Goal: Task Accomplishment & Management: Manage account settings

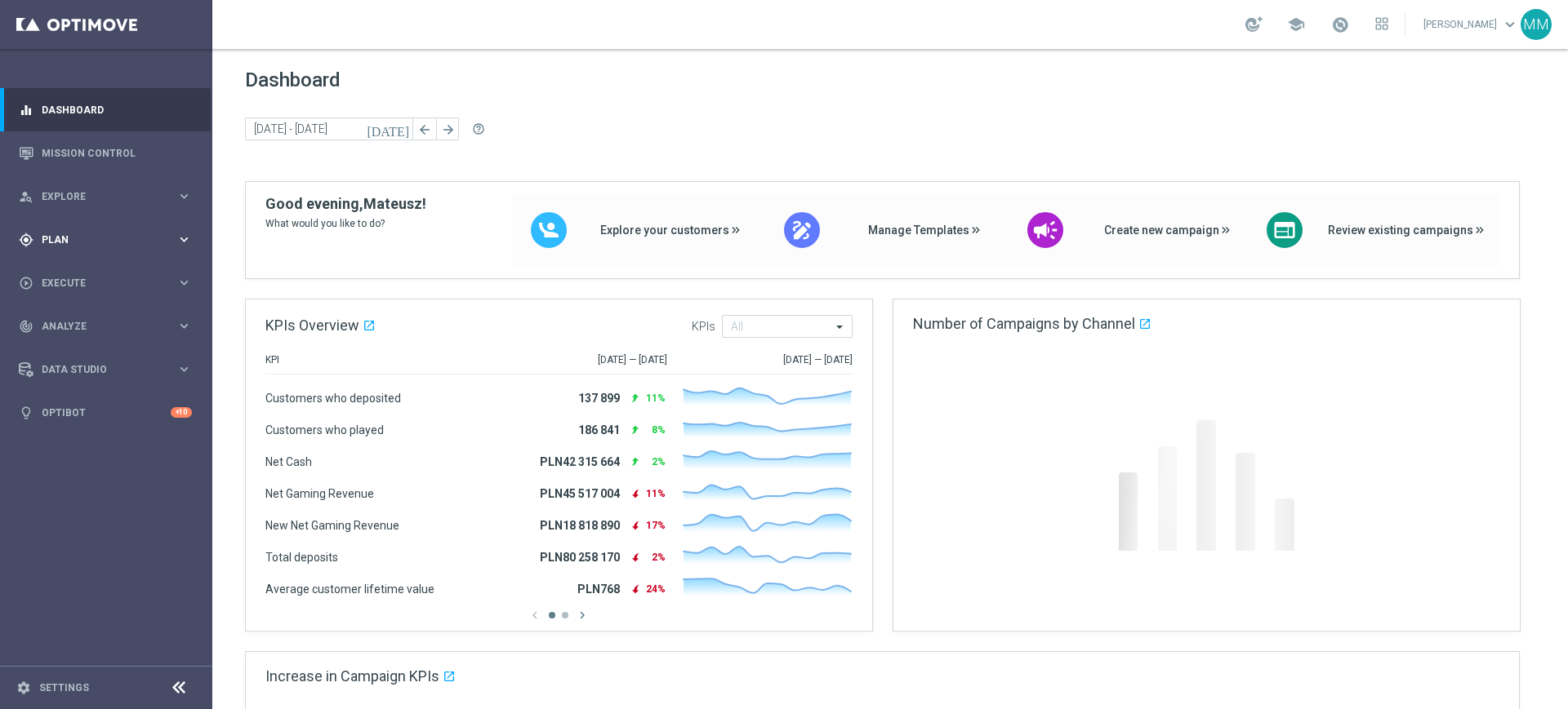
click at [86, 233] on div "gps_fixed Plan" at bounding box center [97, 240] width 158 height 14
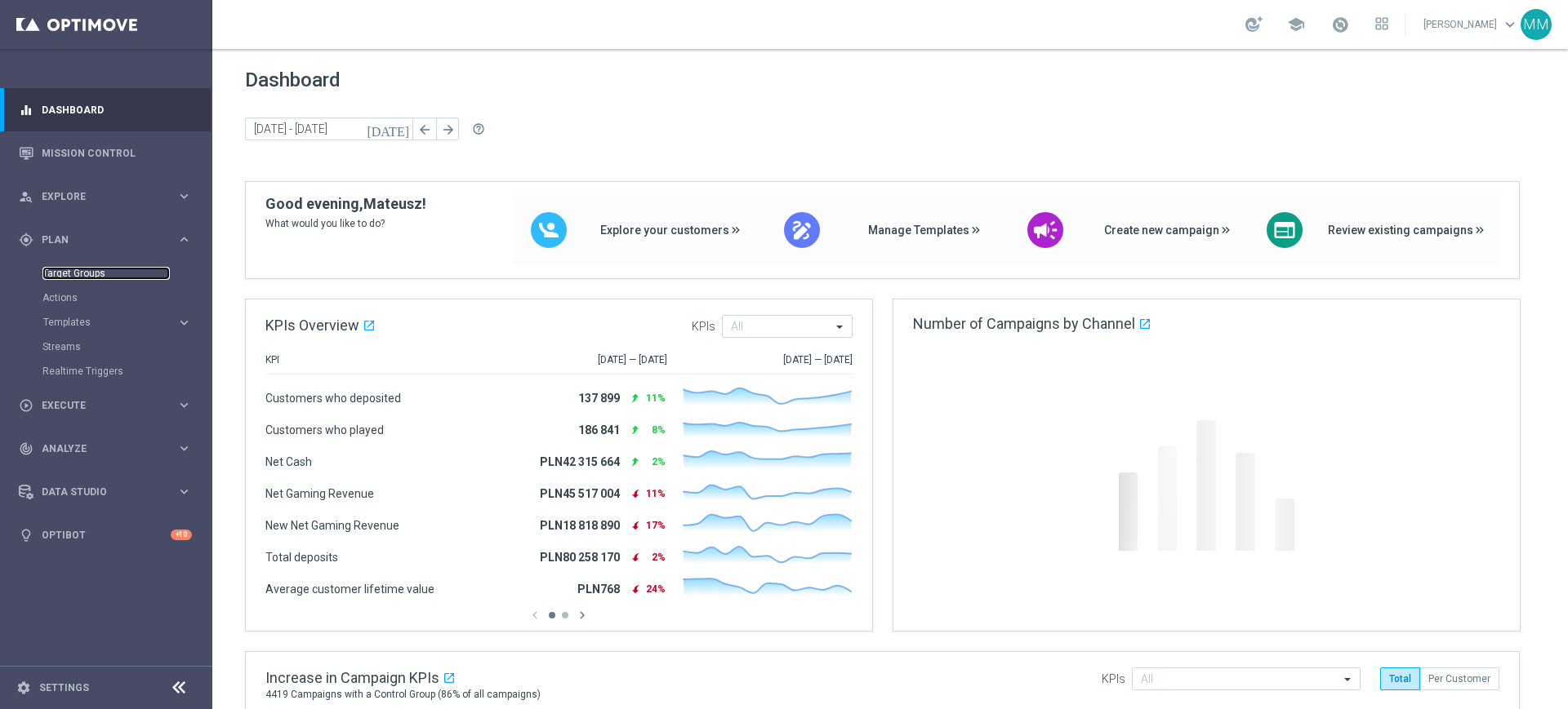
click at [68, 270] on link "Target Groups" at bounding box center [106, 273] width 128 height 13
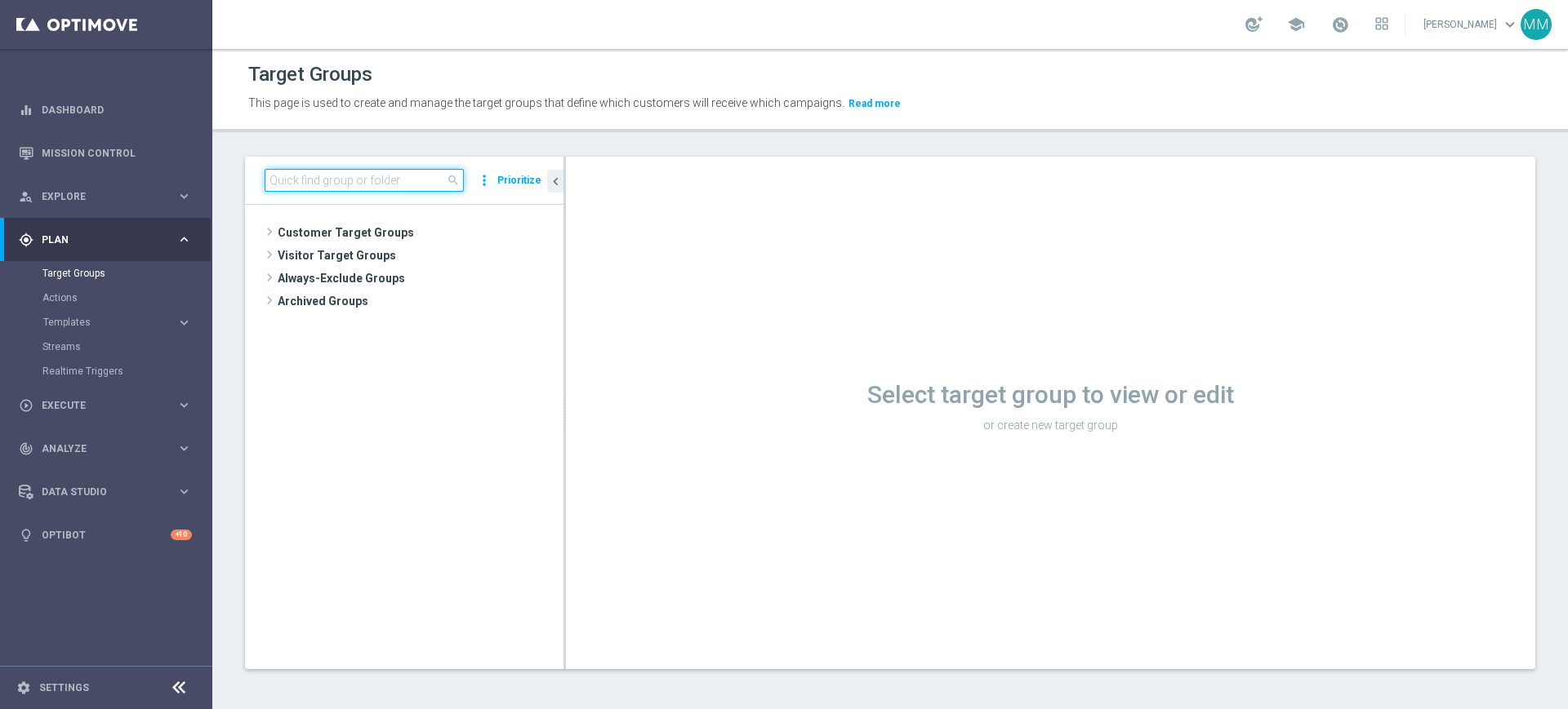
click at [355, 182] on input at bounding box center [364, 180] width 199 height 23
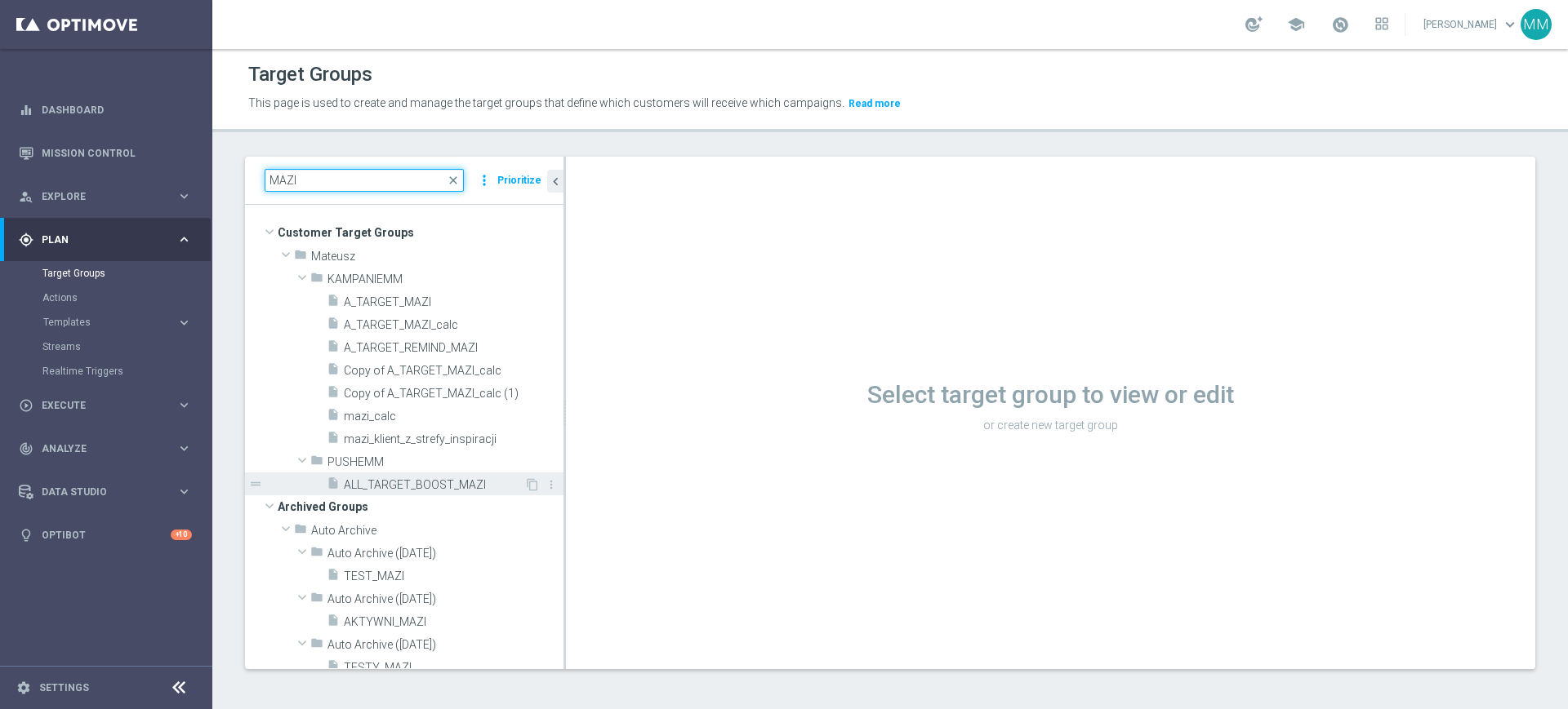
type input "MAZI"
click at [441, 482] on span "ALL_TARGET_BOOST_MAZI" at bounding box center [434, 485] width 181 height 14
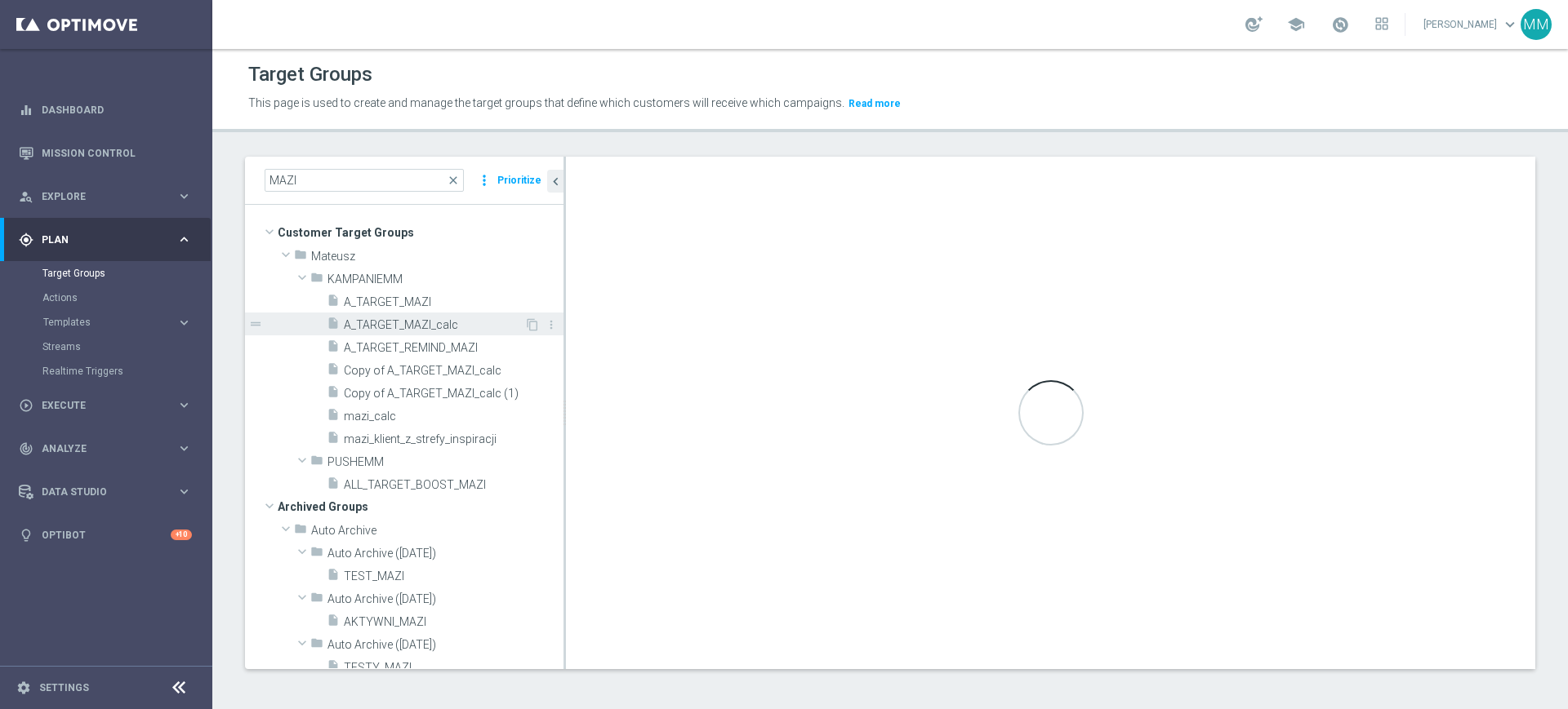
click at [384, 312] on div "insert_drive_file A_TARGET_MAZI_calc" at bounding box center [426, 323] width 198 height 23
click at [395, 299] on span "A_TARGET_MAZI" at bounding box center [434, 302] width 181 height 14
click at [424, 474] on div "insert_drive_file ALL_TARGET_BOOST_MAZI" at bounding box center [426, 484] width 198 height 23
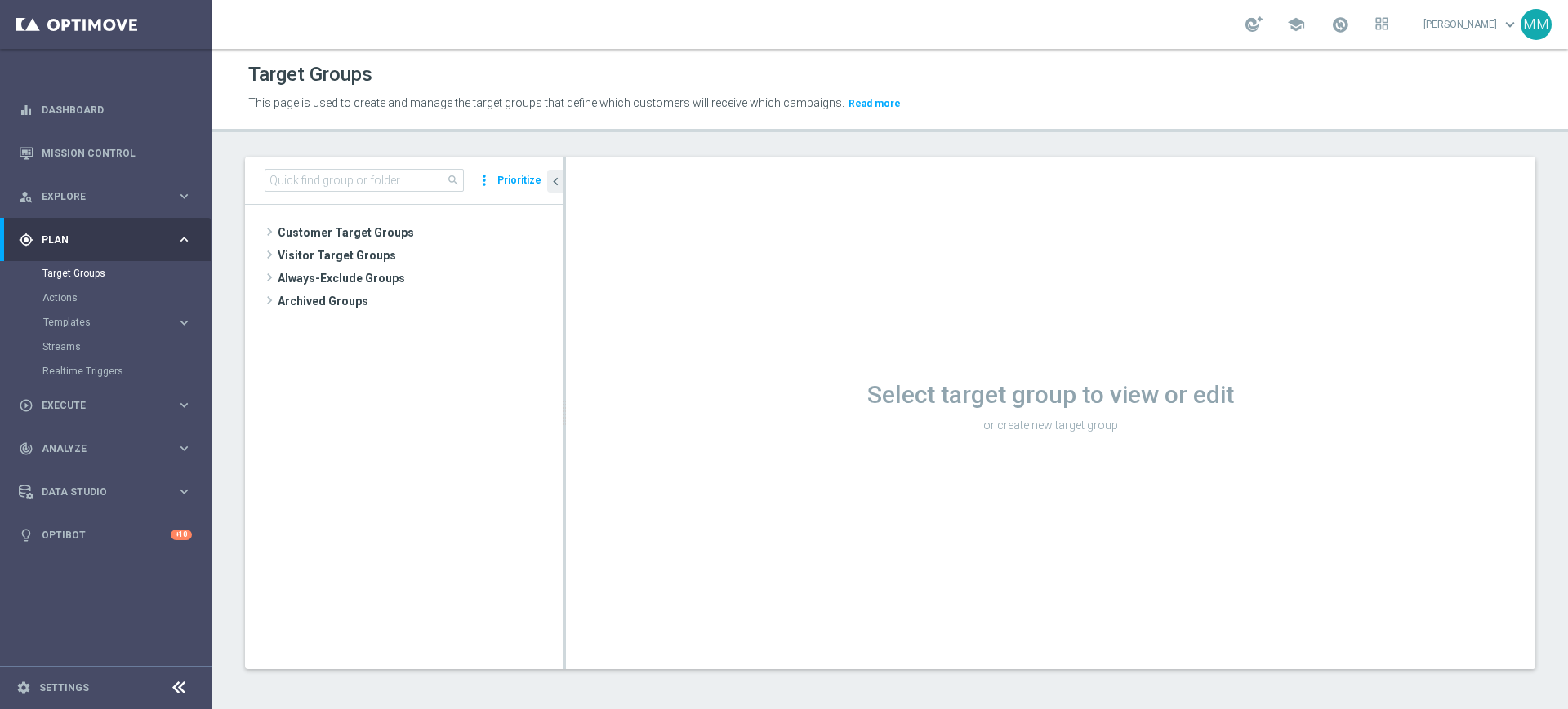
click at [379, 165] on div "search more_vert Prioritize" at bounding box center [404, 181] width 318 height 48
click at [378, 170] on input at bounding box center [364, 180] width 199 height 23
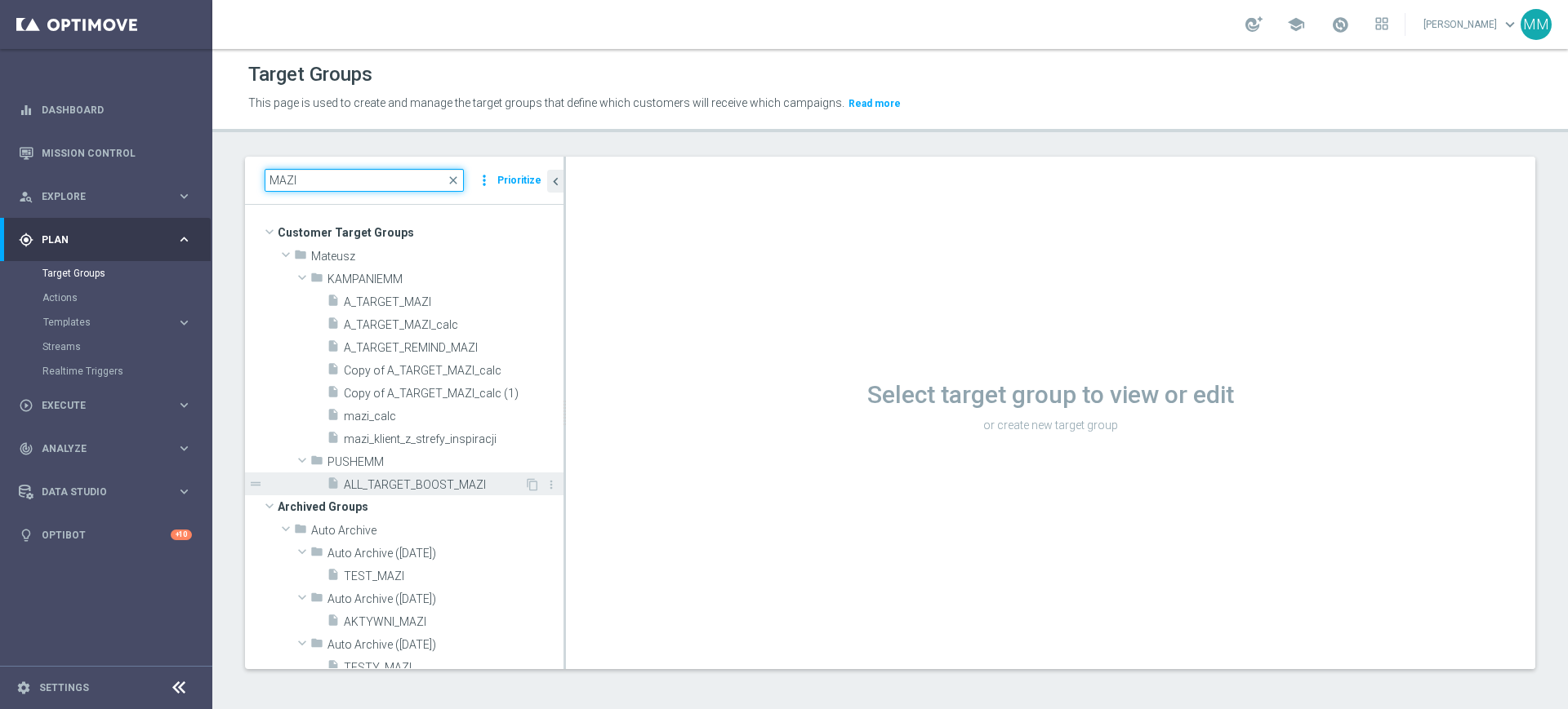
type input "MAZI"
click at [445, 484] on span "ALL_TARGET_BOOST_MAZI" at bounding box center [434, 485] width 181 height 14
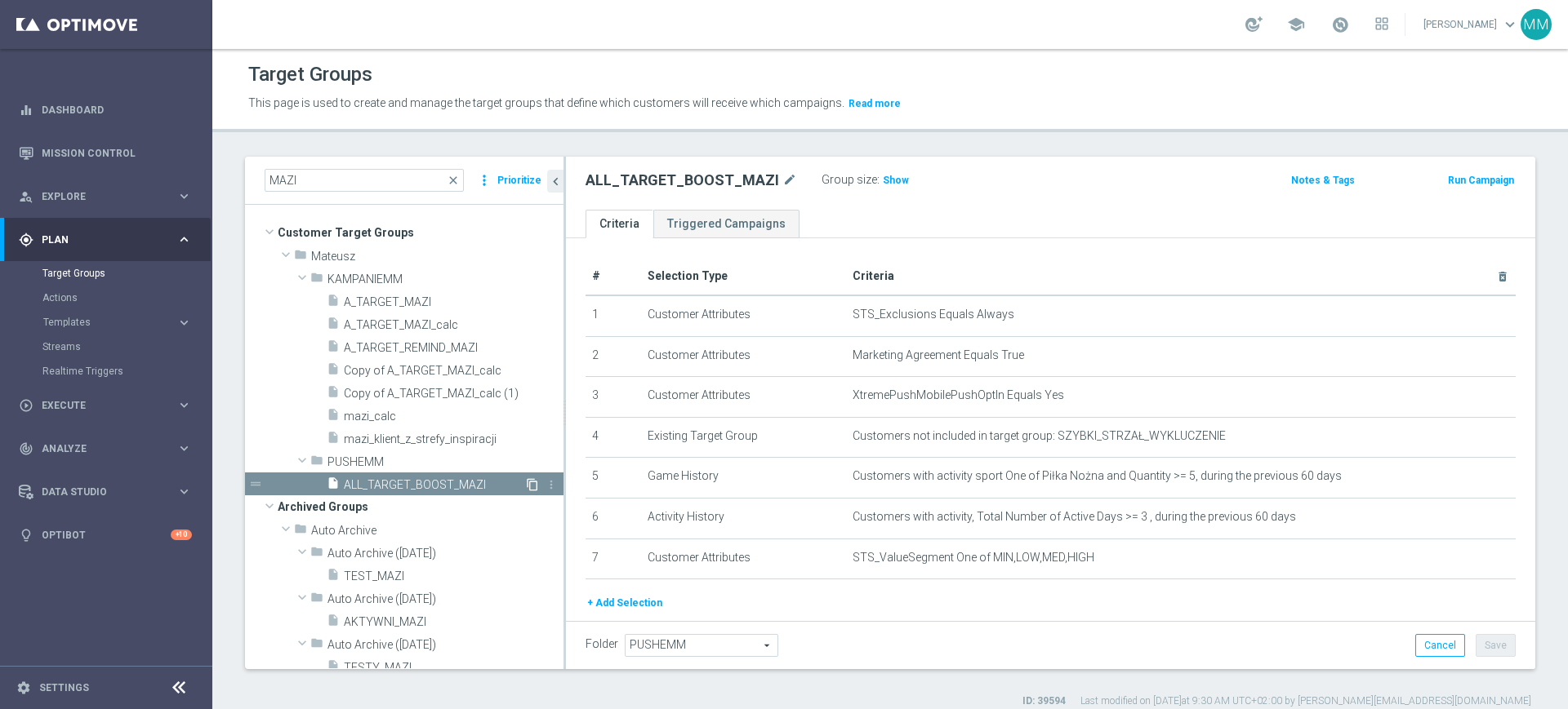
click at [526, 484] on icon "content_copy" at bounding box center [532, 484] width 13 height 13
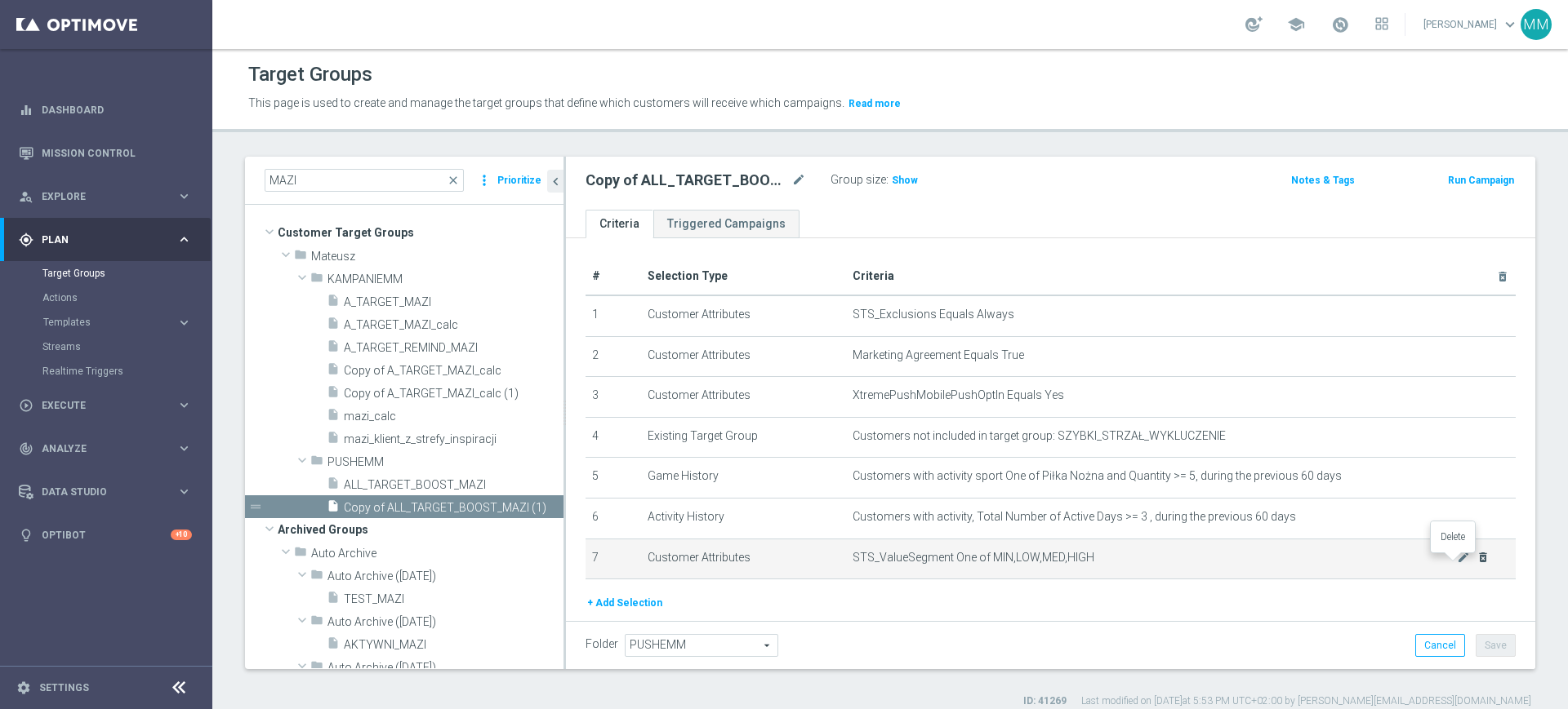
click at [1476, 559] on icon "delete_forever" at bounding box center [1482, 557] width 13 height 13
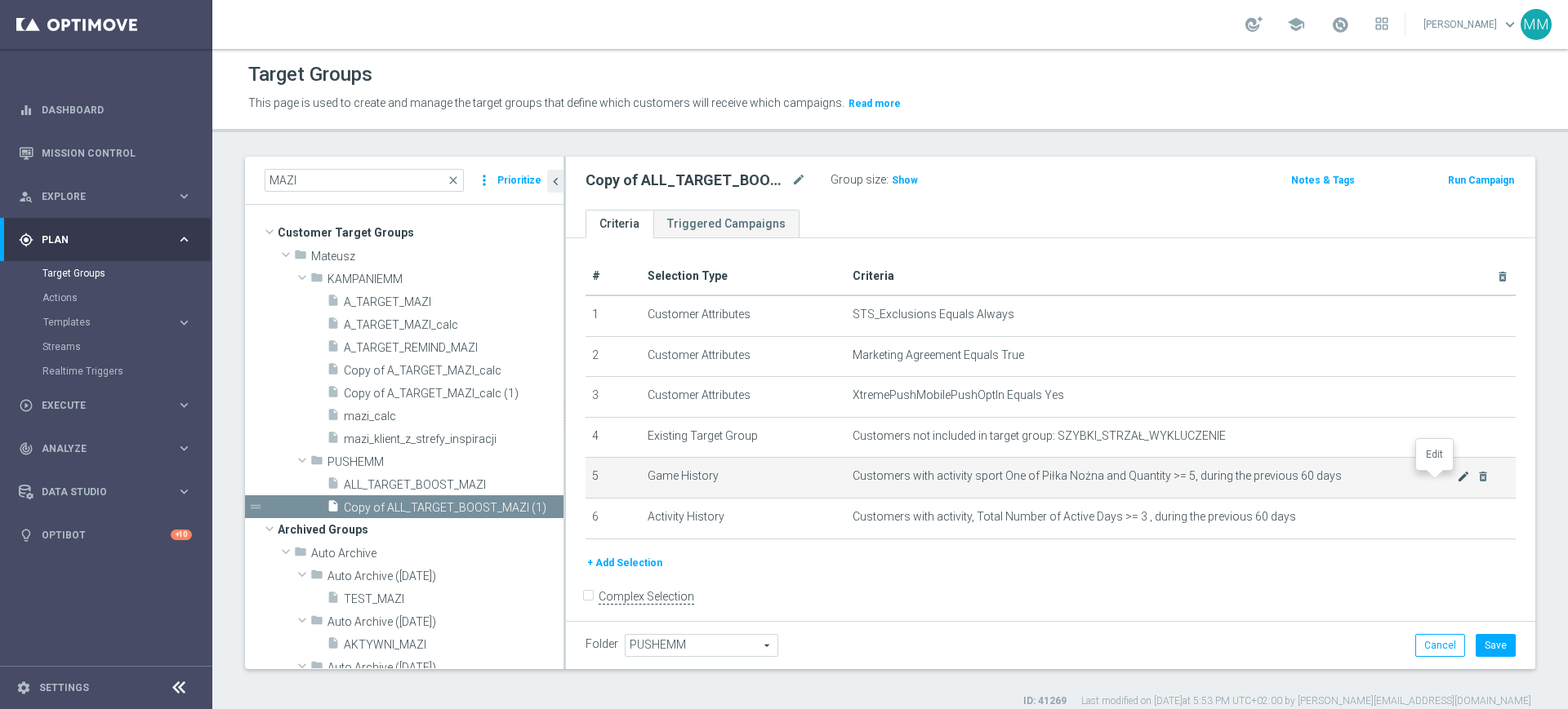
click at [1457, 481] on icon "mode_edit" at bounding box center [1462, 476] width 13 height 13
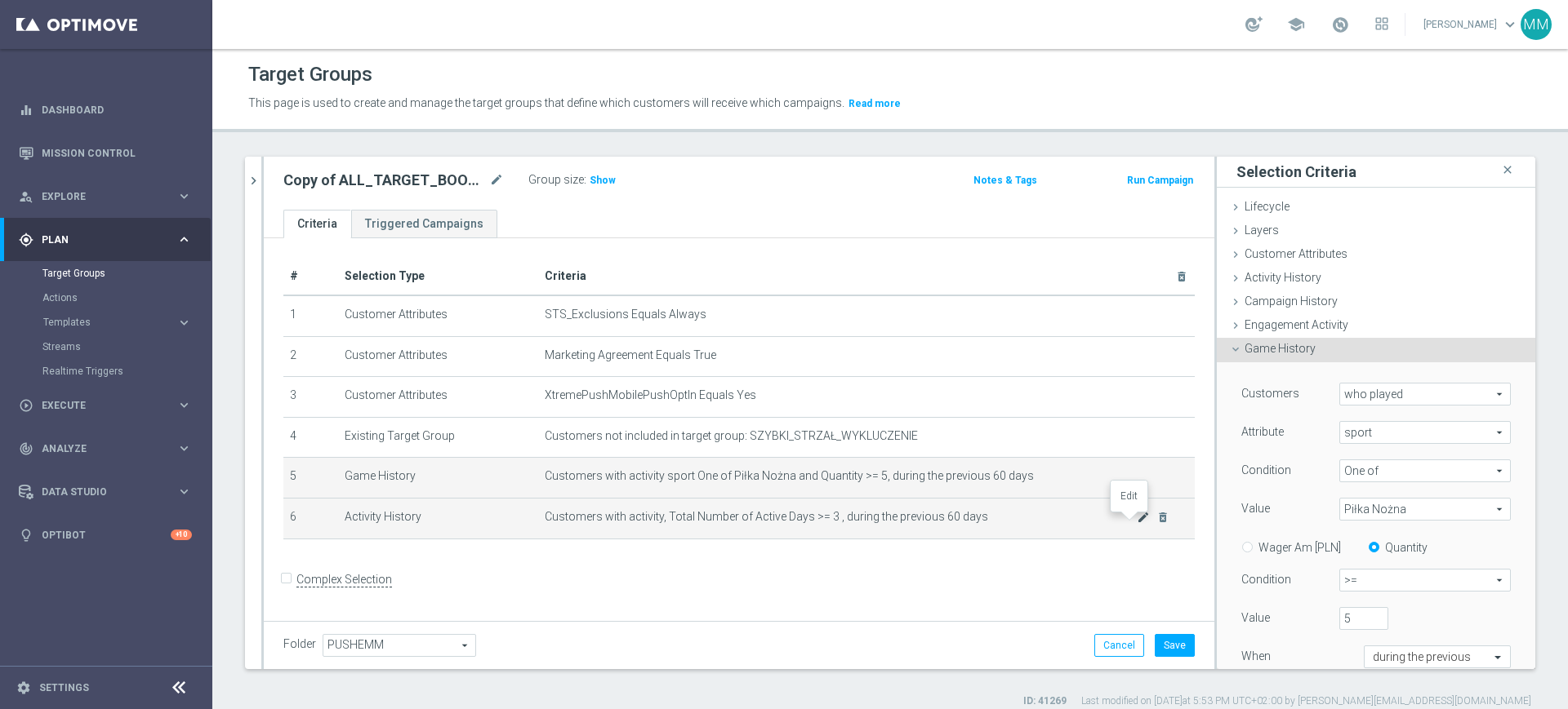
click at [1137, 524] on icon "mode_edit" at bounding box center [1142, 517] width 13 height 13
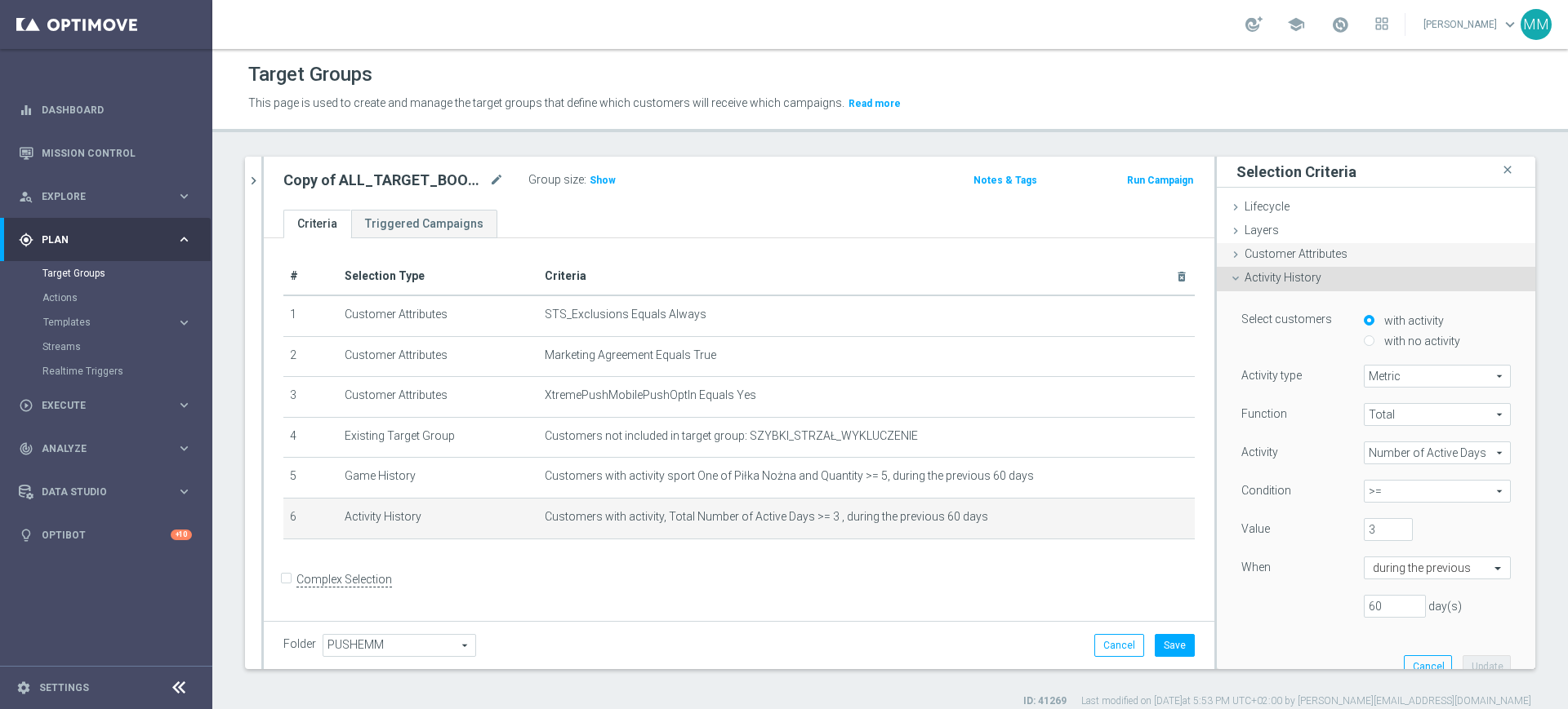
click at [1290, 249] on span "Customer Attributes" at bounding box center [1296, 253] width 103 height 13
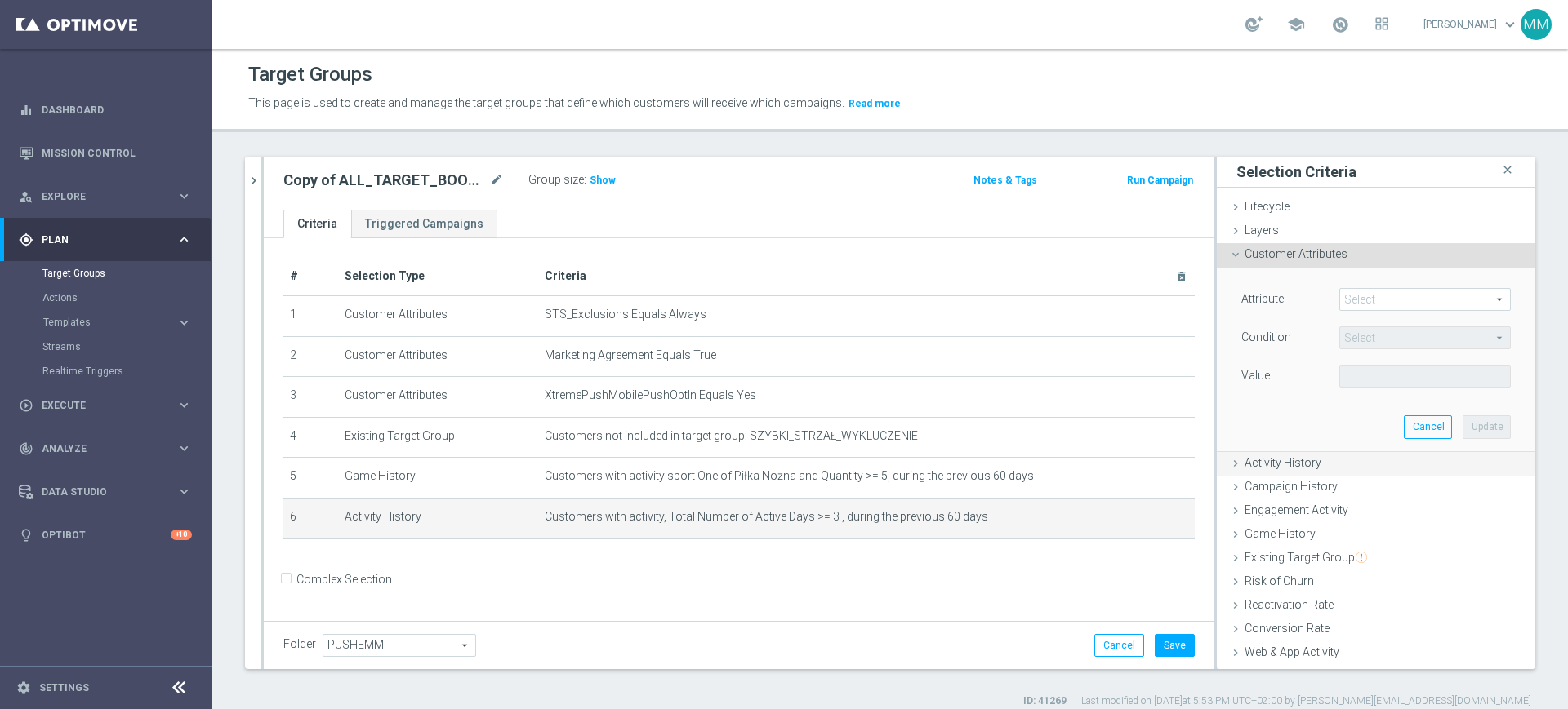
click at [1276, 462] on span "Activity History" at bounding box center [1283, 463] width 77 height 13
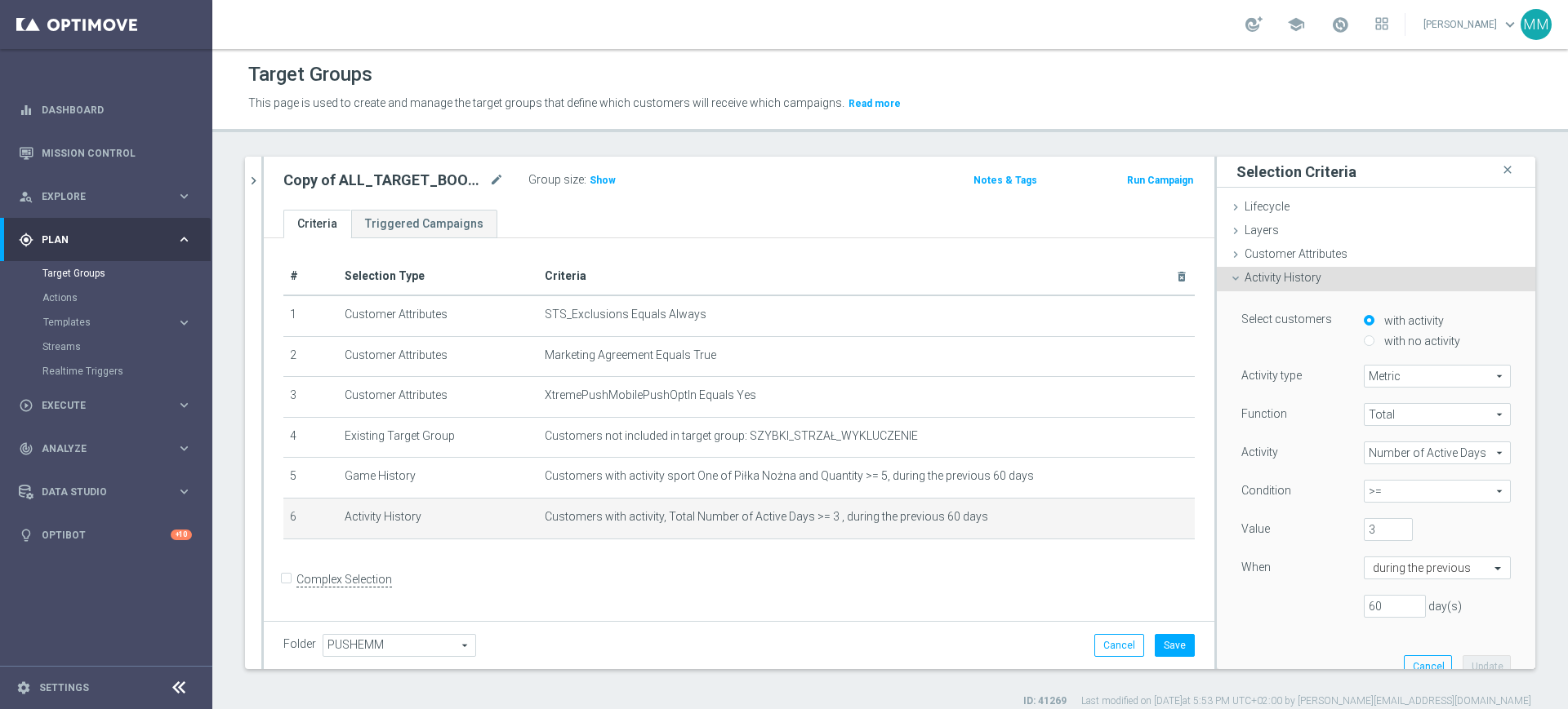
click at [1385, 453] on span "Number of Active Days" at bounding box center [1437, 452] width 145 height 21
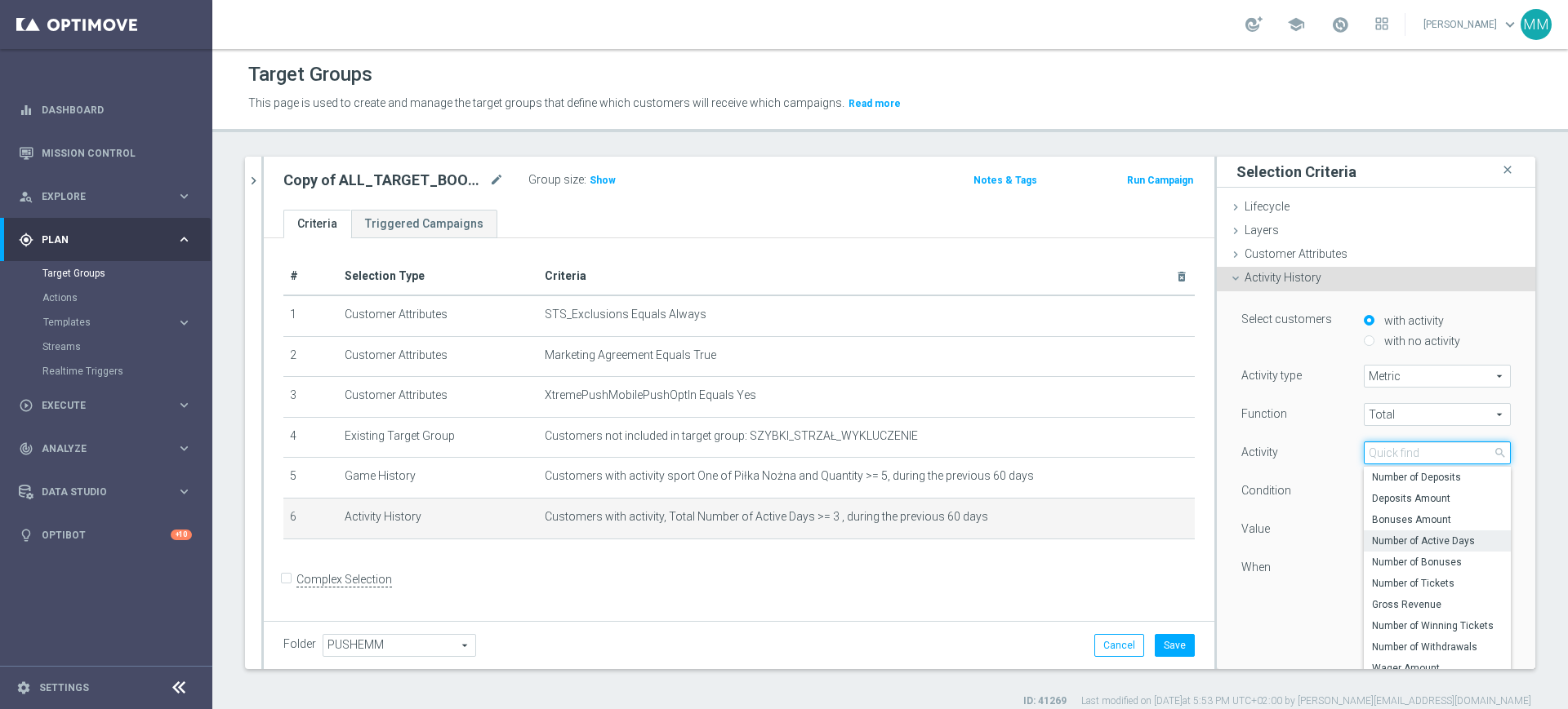
click at [1391, 461] on input "search" at bounding box center [1437, 452] width 147 height 23
type input "live"
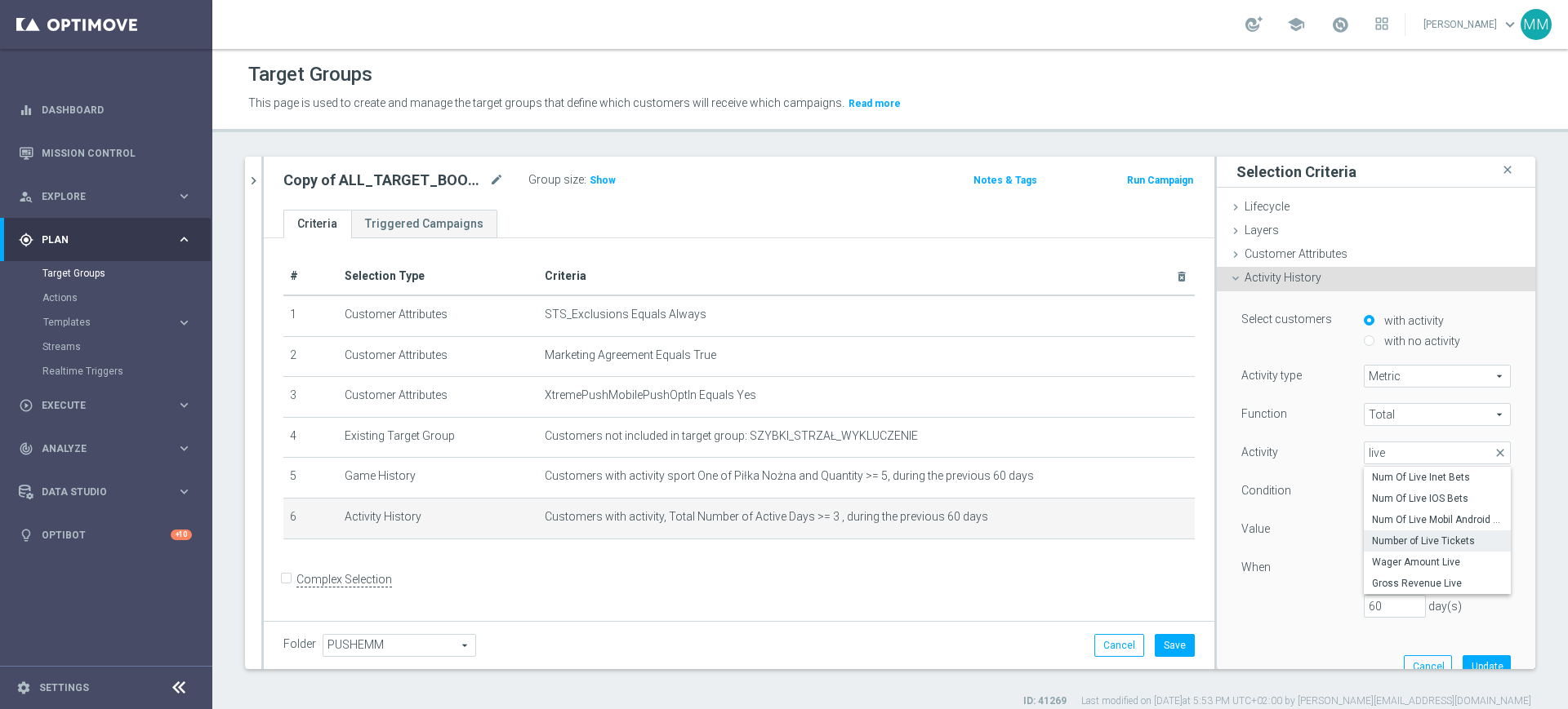
click at [1434, 544] on span "Number of Live Tickets" at bounding box center [1437, 540] width 131 height 13
type input "Number of Live Tickets"
click at [1413, 499] on span ">=" at bounding box center [1437, 491] width 145 height 21
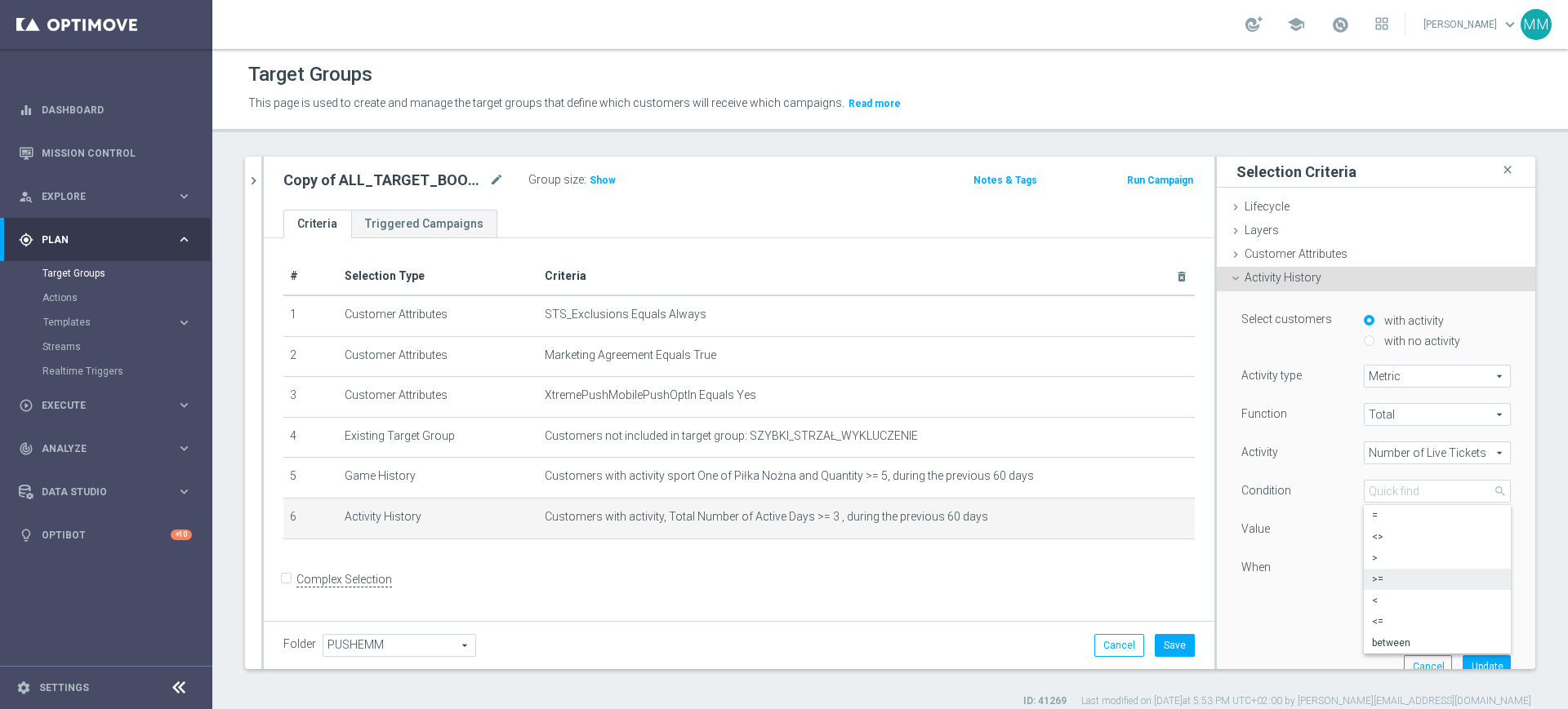
click at [1321, 522] on div "Value" at bounding box center [1289, 531] width 122 height 26
drag, startPoint x: 1355, startPoint y: 522, endPoint x: 1302, endPoint y: 529, distance: 53.5
click at [1302, 529] on div "Value 3" at bounding box center [1375, 531] width 294 height 26
type input "1"
drag, startPoint x: 1365, startPoint y: 598, endPoint x: 1304, endPoint y: 599, distance: 61.0
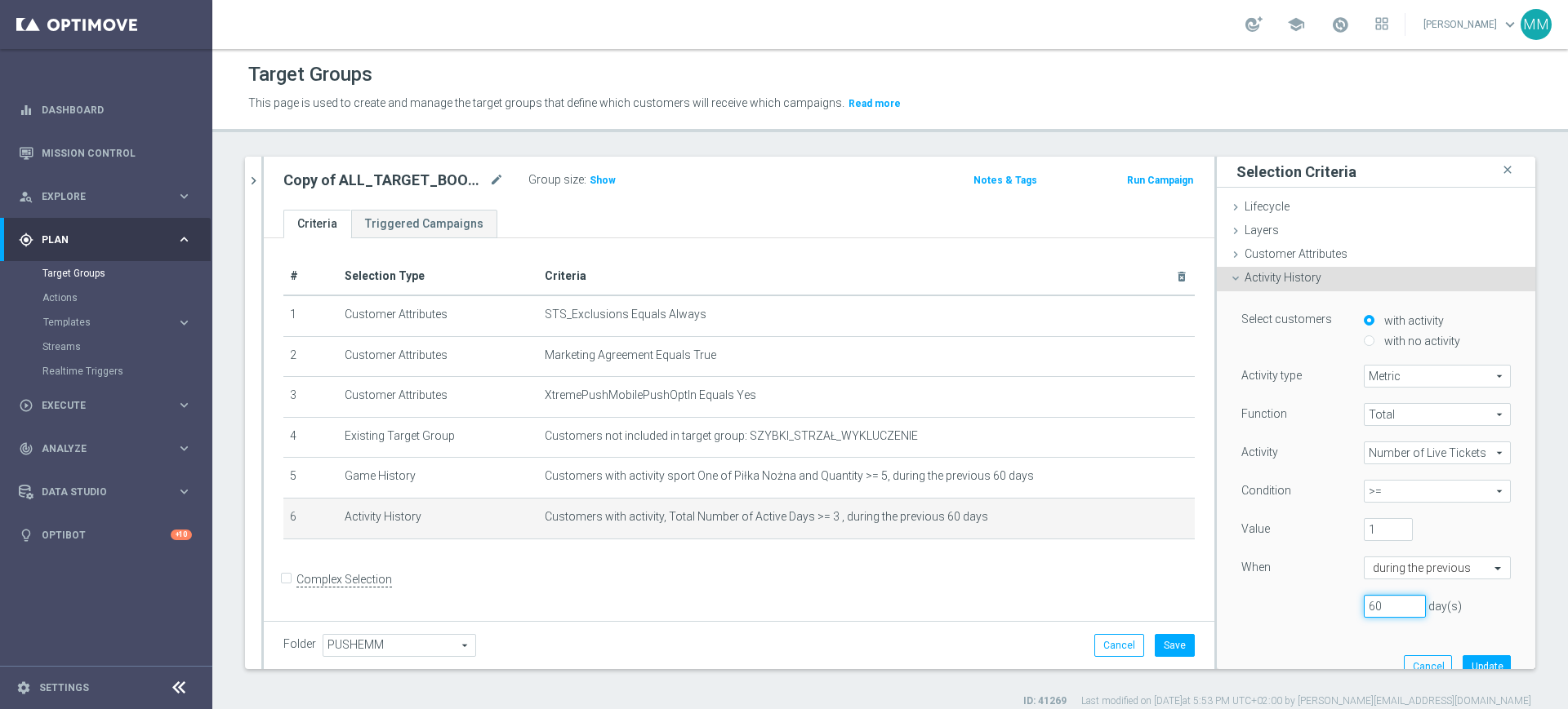
click at [1304, 599] on div "60 day(s)" at bounding box center [1375, 606] width 294 height 23
click at [1300, 592] on div "Function Total Total arrow_drop_down search Activity Number of Live Tickets Num…" at bounding box center [1375, 517] width 269 height 228
drag, startPoint x: 1351, startPoint y: 607, endPoint x: 1303, endPoint y: 609, distance: 48.0
click at [1303, 609] on div "60 day(s)" at bounding box center [1375, 606] width 294 height 23
type input "30"
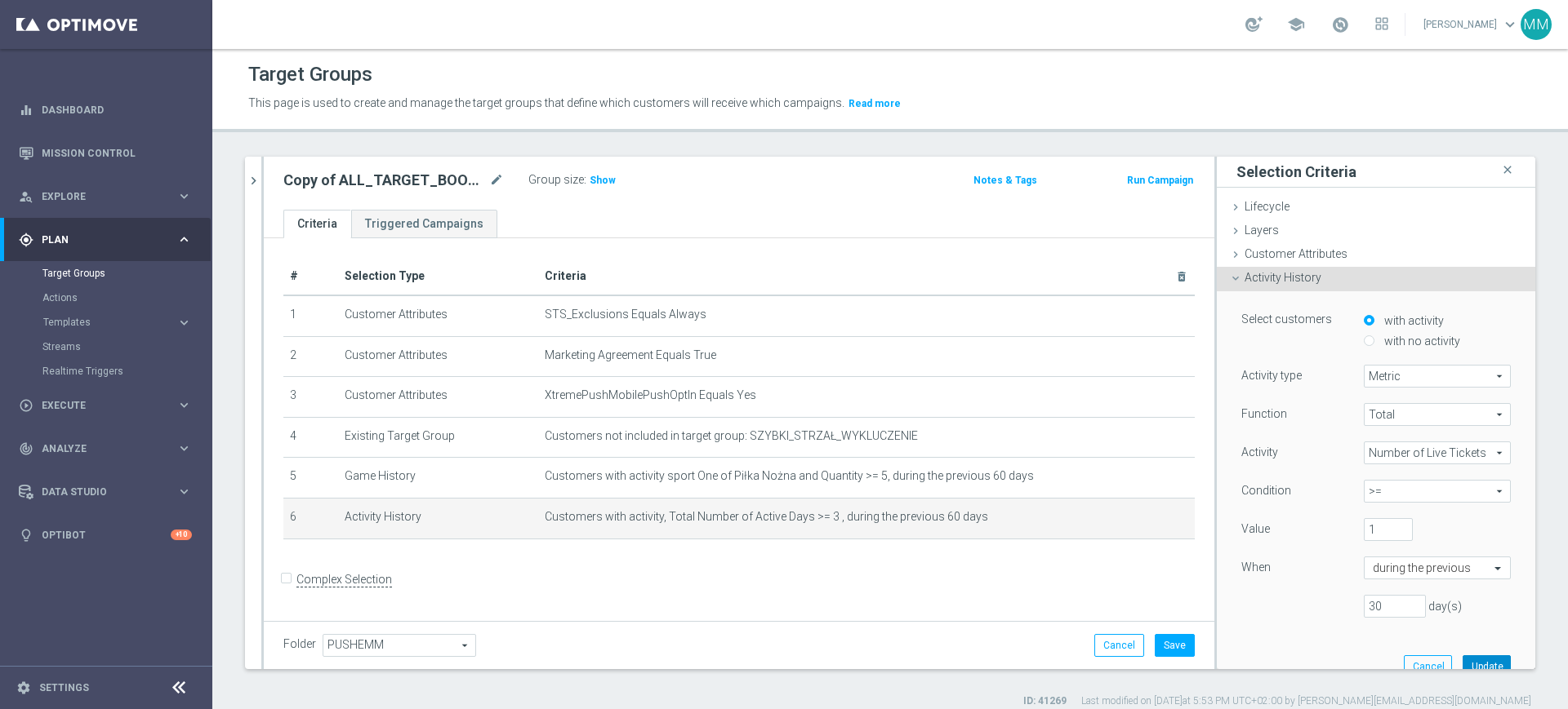
click at [1462, 658] on button "Update" at bounding box center [1486, 667] width 48 height 23
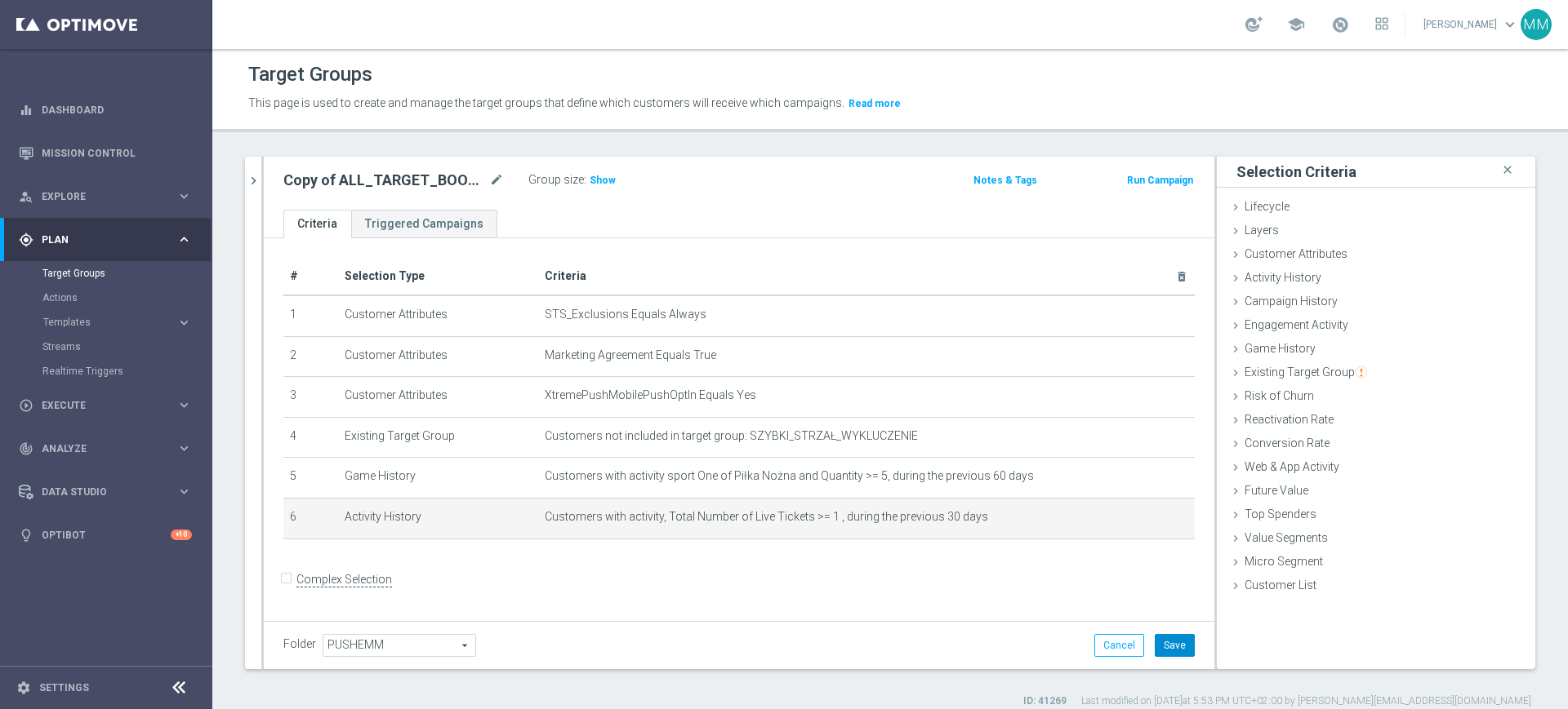
click at [1154, 636] on button "Save" at bounding box center [1174, 645] width 40 height 23
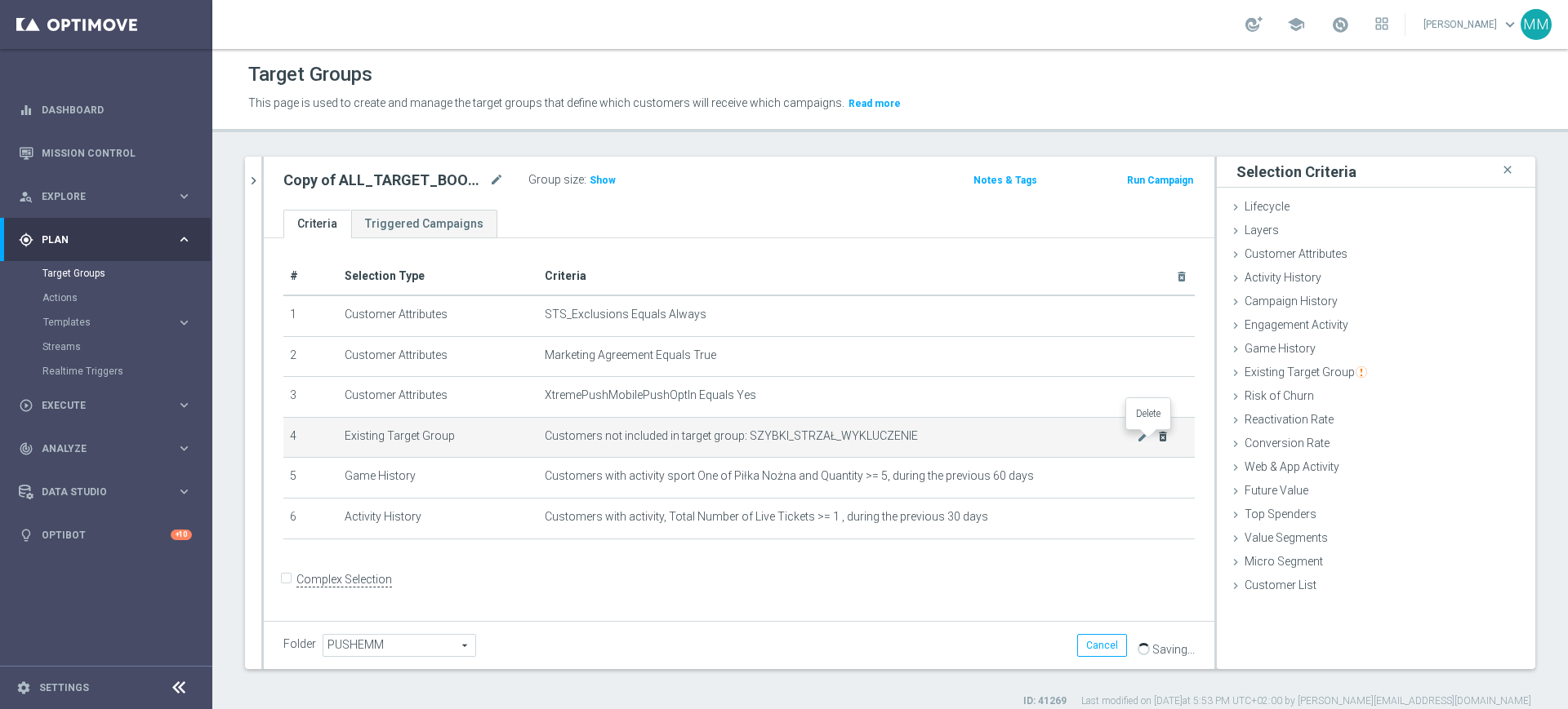
click at [1156, 434] on icon "delete_forever" at bounding box center [1162, 436] width 13 height 13
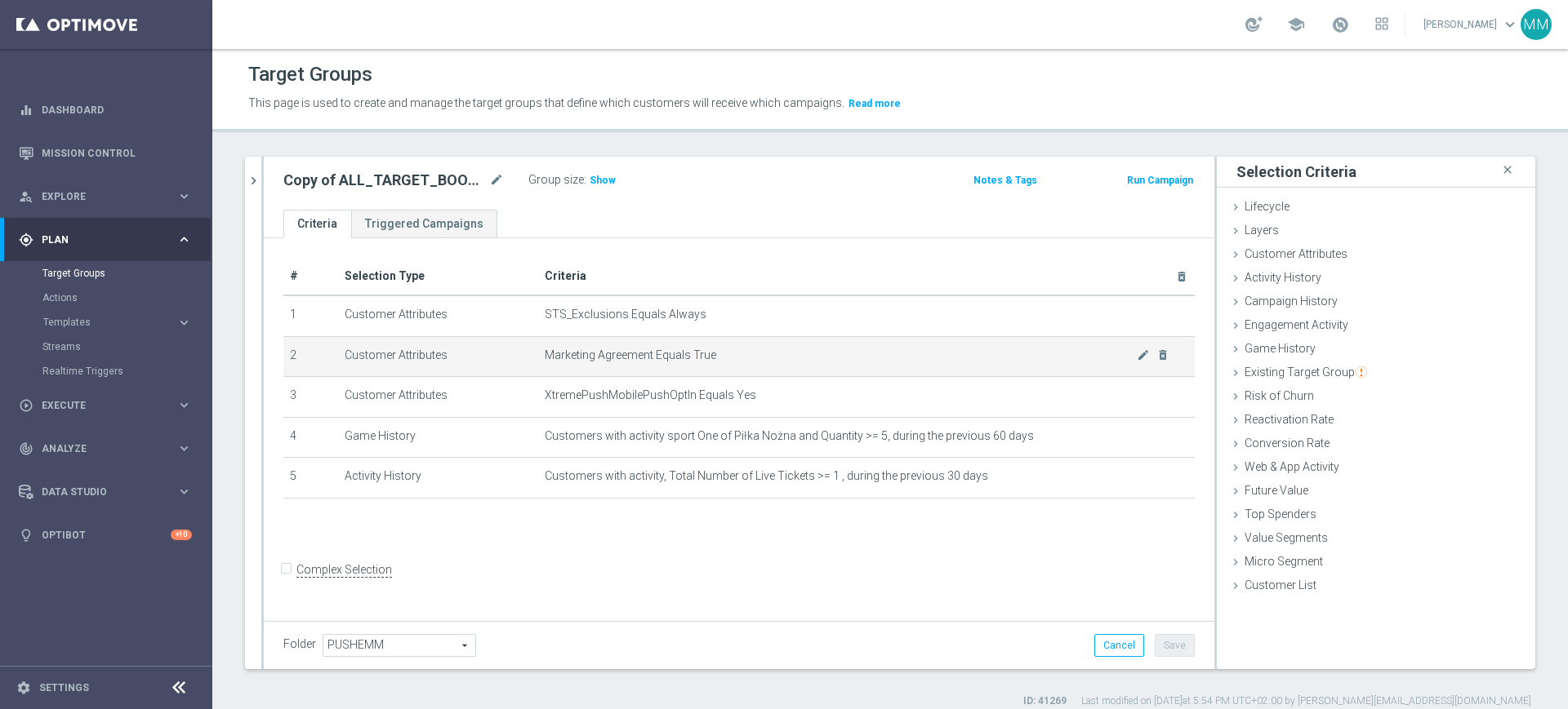
click at [682, 352] on span "Marketing Agreement Equals True" at bounding box center [840, 355] width 592 height 14
click at [684, 351] on span "Marketing Agreement Equals True" at bounding box center [840, 355] width 592 height 14
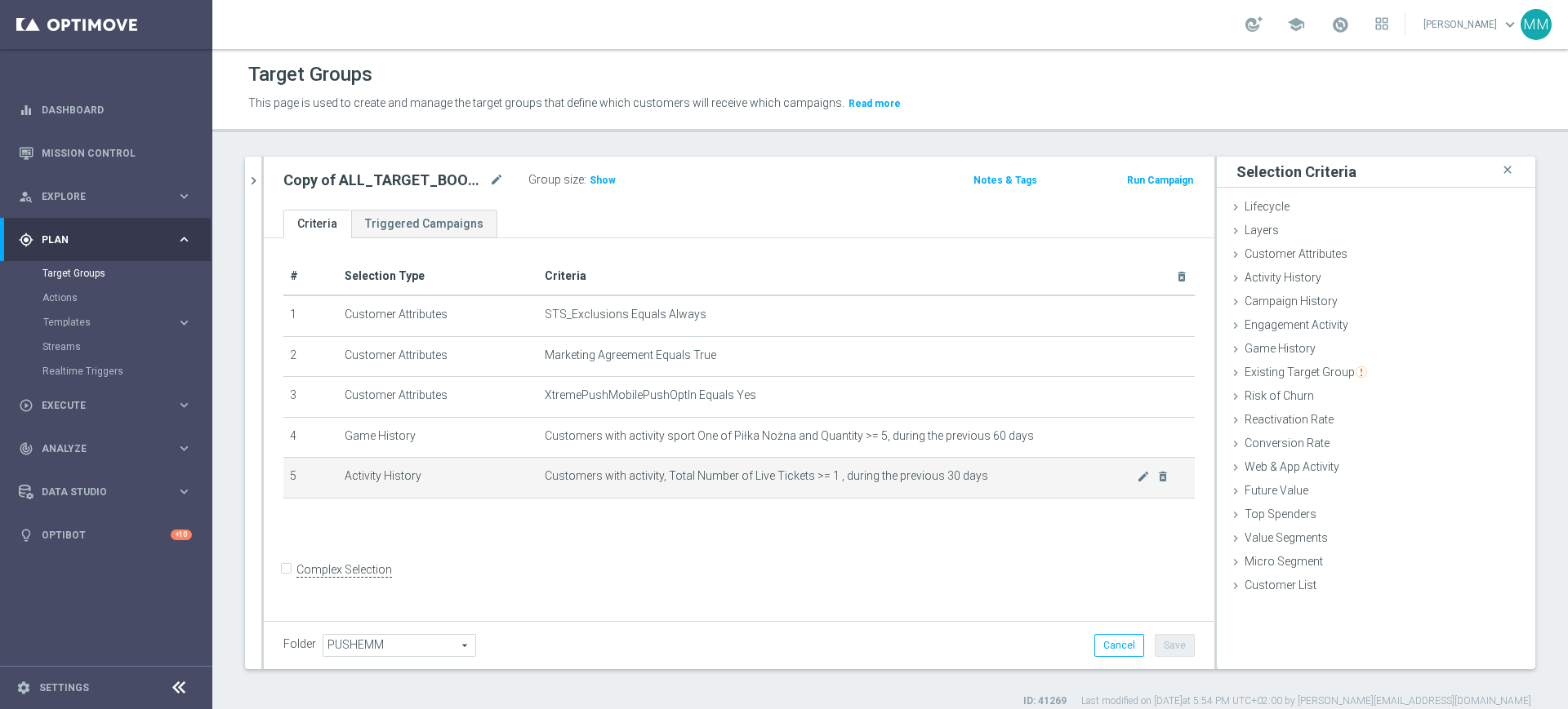
click at [1126, 499] on td "Customers with activity, Total Number of Live Tickets >= 1 , during the previou…" at bounding box center [866, 479] width 657 height 41
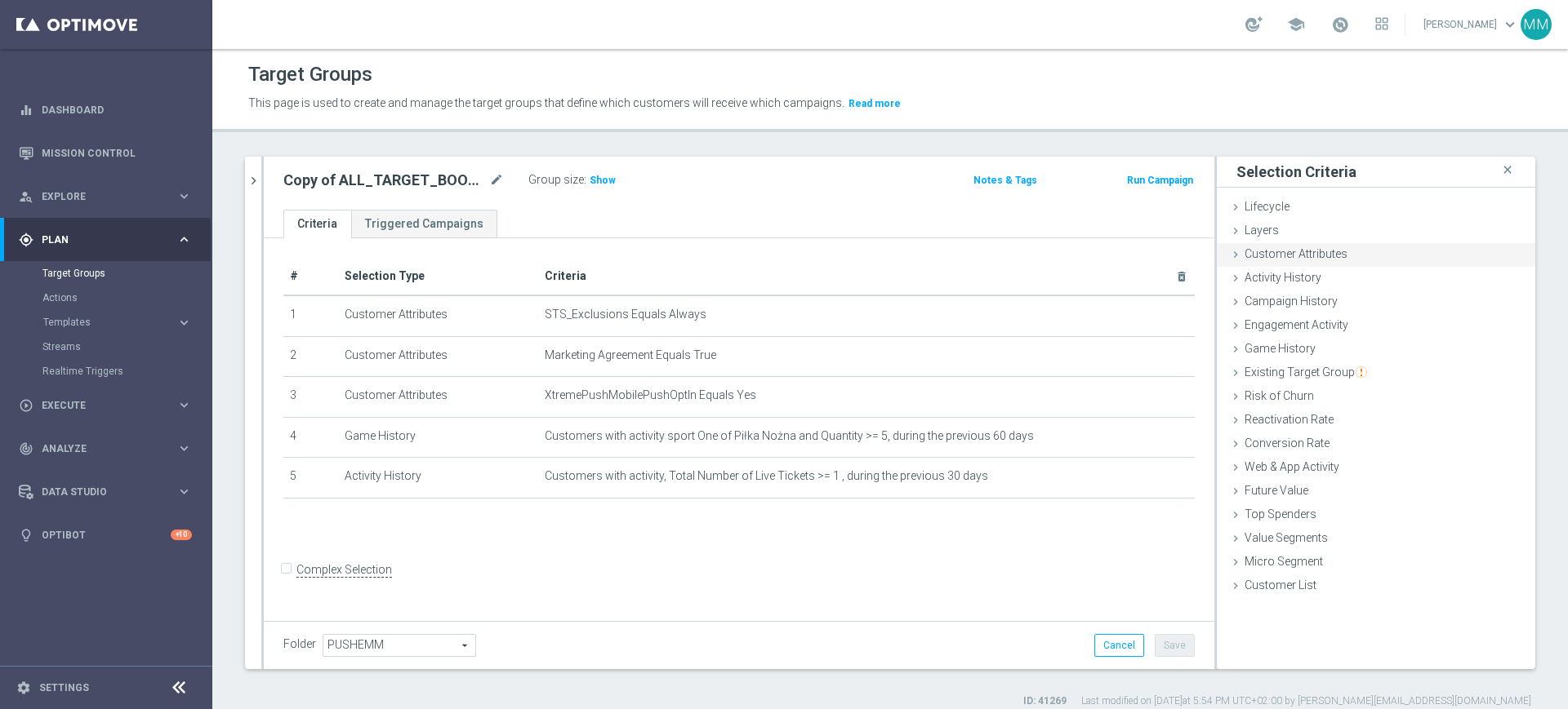
click at [1282, 252] on span "Customer Attributes" at bounding box center [1296, 253] width 103 height 13
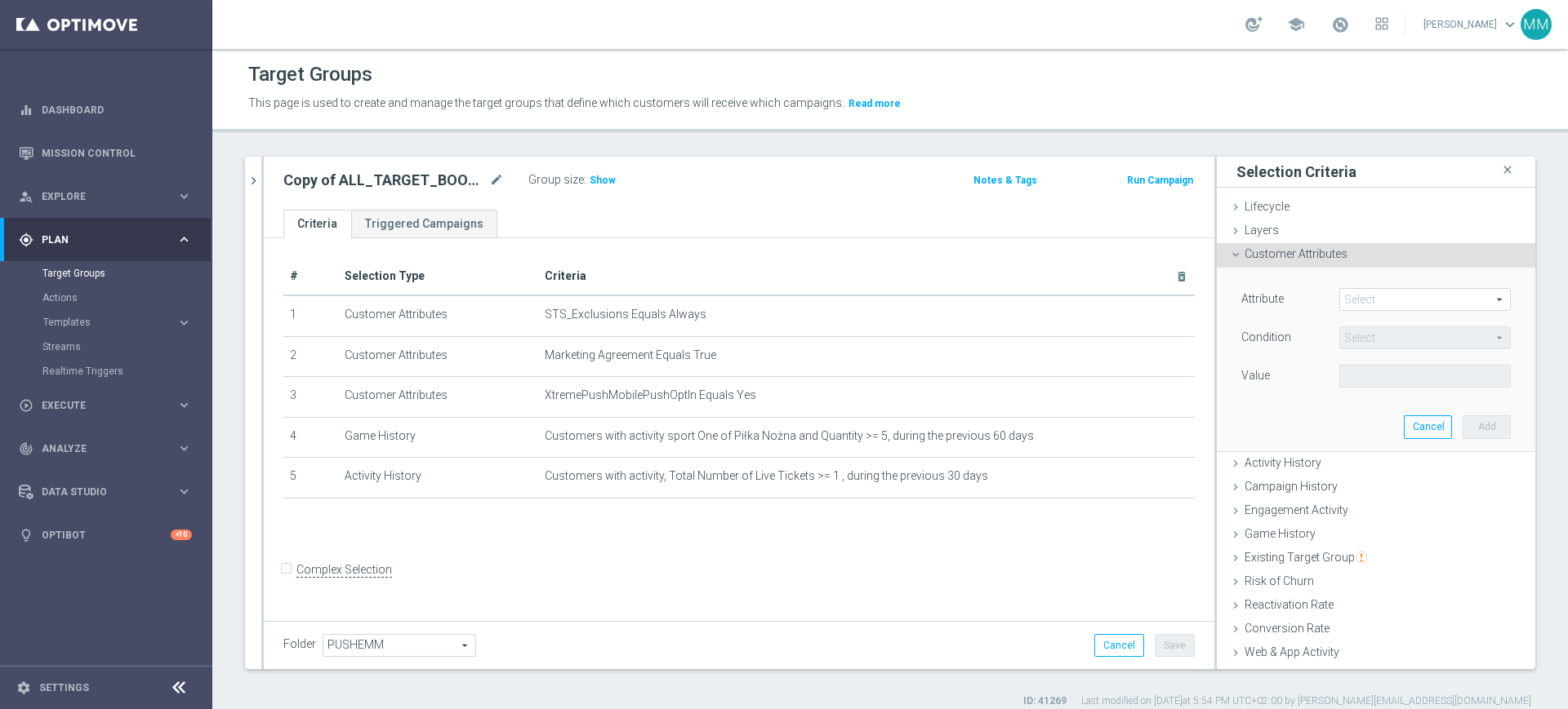
click at [1346, 290] on span at bounding box center [1424, 299] width 170 height 21
click at [0, 0] on input "search" at bounding box center [0, 0] width 0 height 0
type input "push ag"
click at [1370, 324] on span "Push Agree" at bounding box center [1425, 323] width 155 height 13
type input "Push Agree"
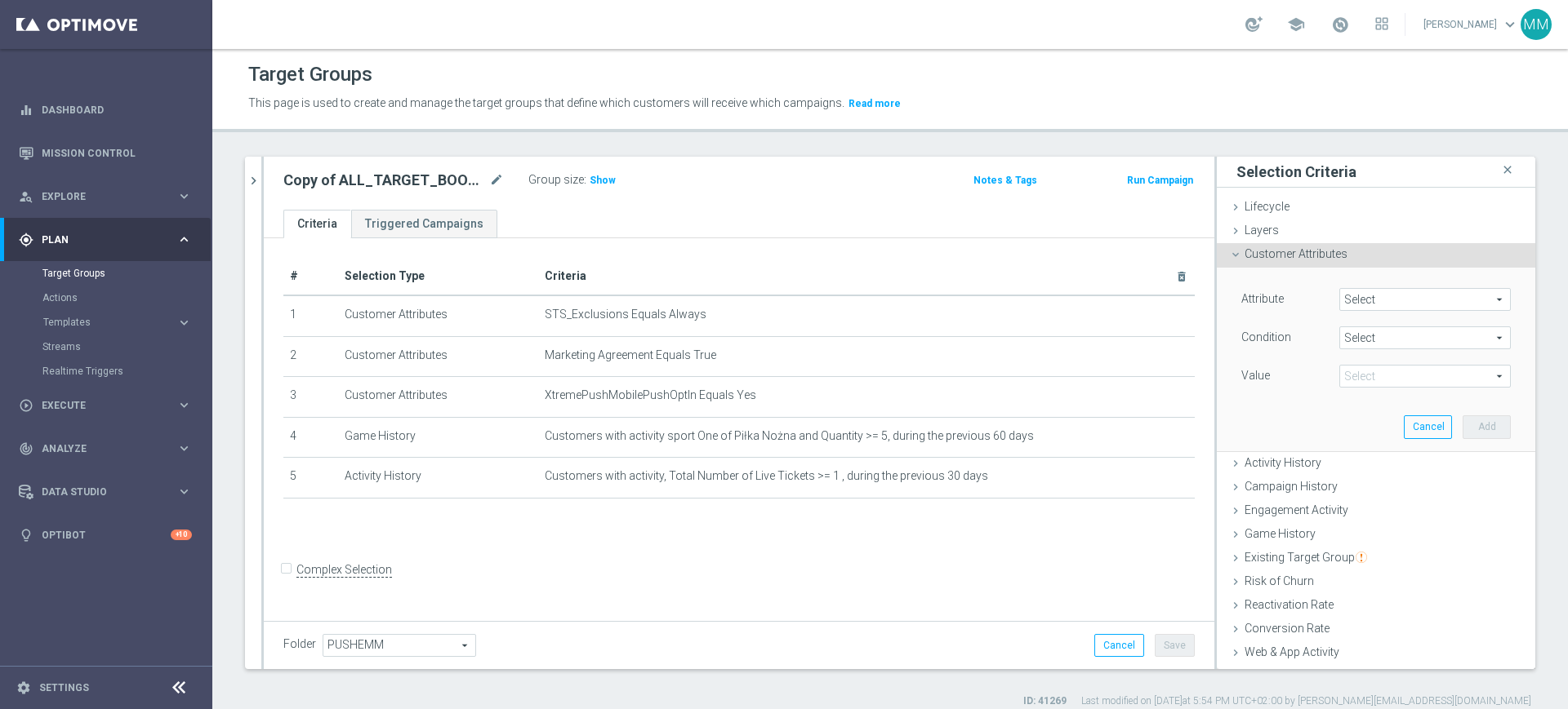
type input "Equals"
click at [597, 171] on h3 "Show" at bounding box center [602, 180] width 30 height 18
click at [1374, 377] on span at bounding box center [1424, 376] width 170 height 21
click at [1375, 419] on span "TRUE" at bounding box center [1425, 421] width 155 height 13
type input "TRUE"
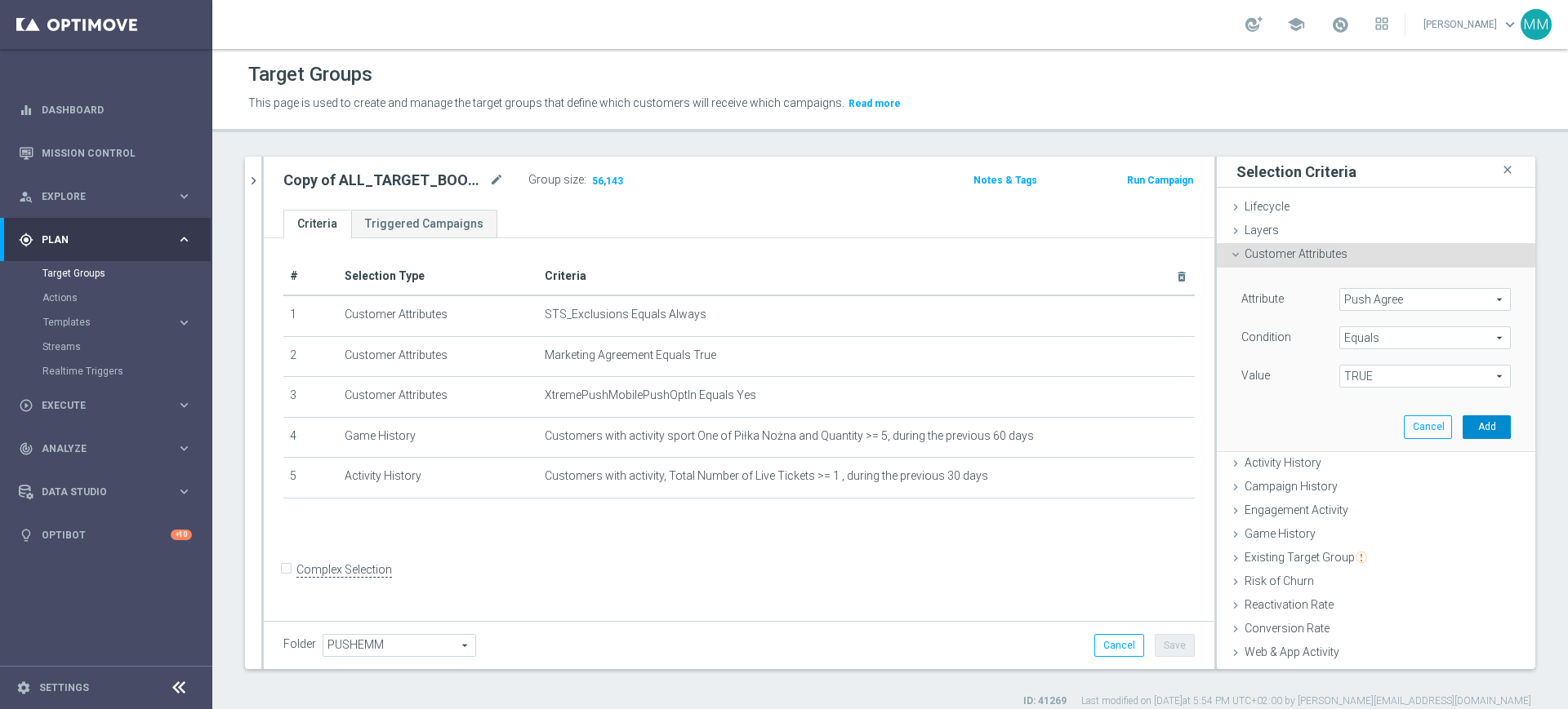
click at [1462, 422] on button "Add" at bounding box center [1486, 426] width 48 height 23
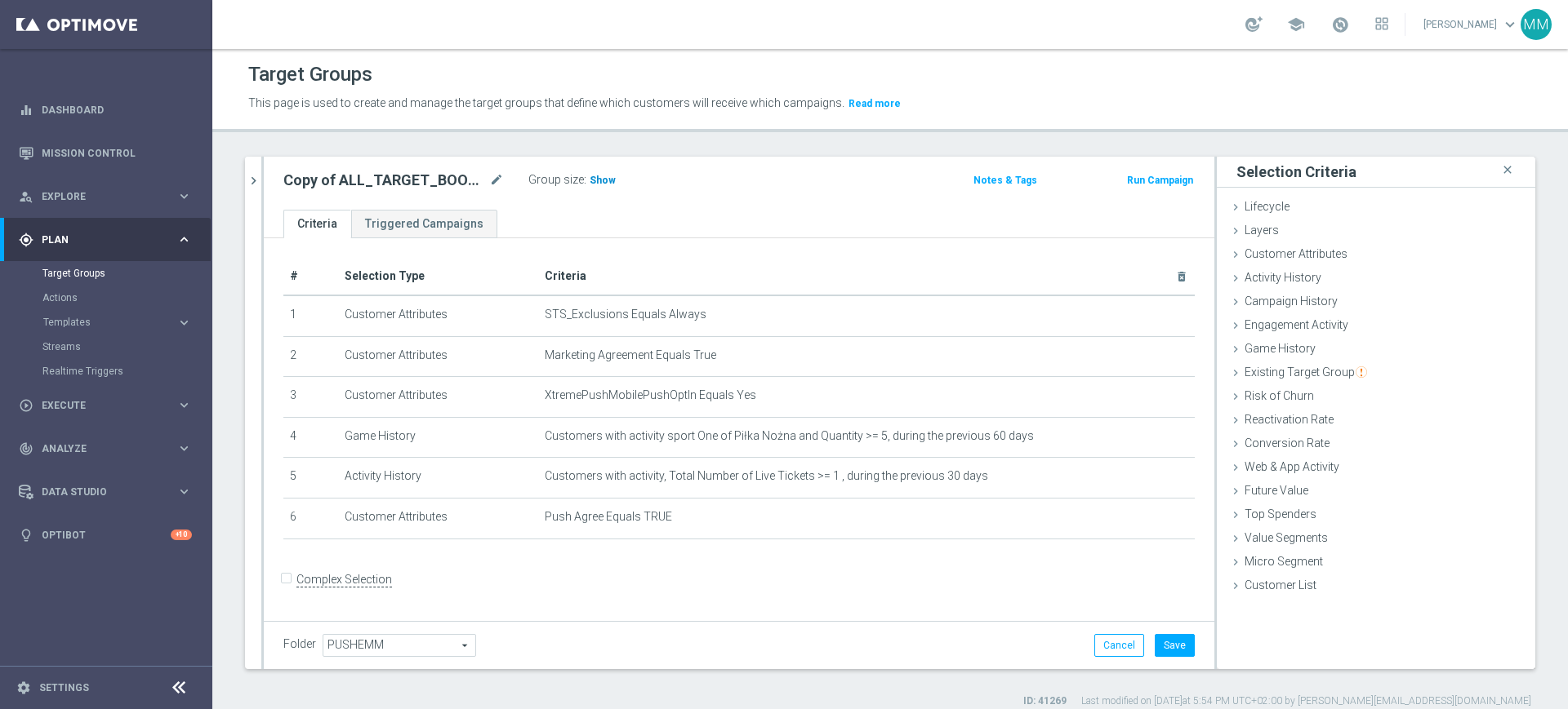
click at [597, 175] on span "Show" at bounding box center [602, 181] width 26 height 12
click at [504, 179] on div "Copy of ALL_TARGET_BOOST_MAZI (1) mode_edit" at bounding box center [406, 180] width 245 height 23
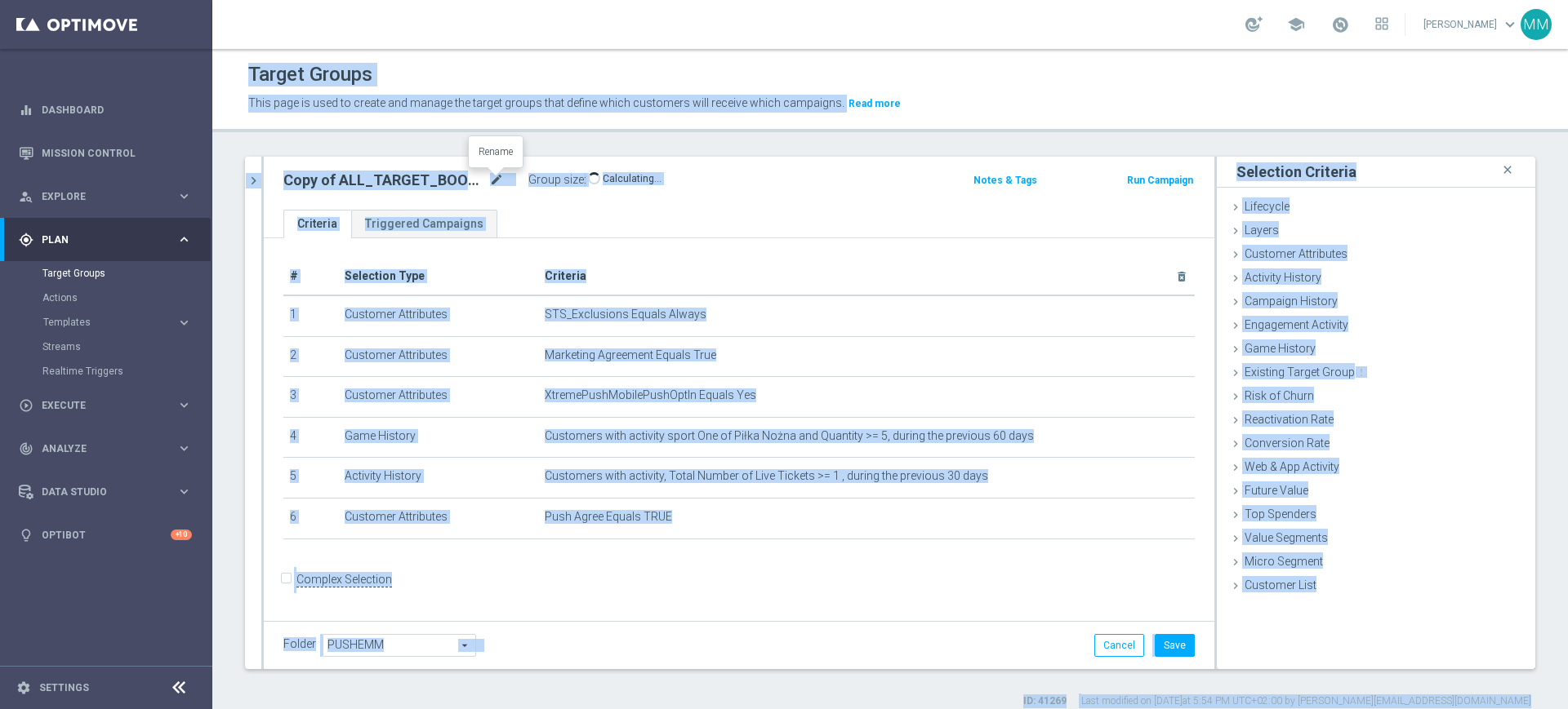
click at [493, 178] on icon "mode_edit" at bounding box center [496, 180] width 14 height 19
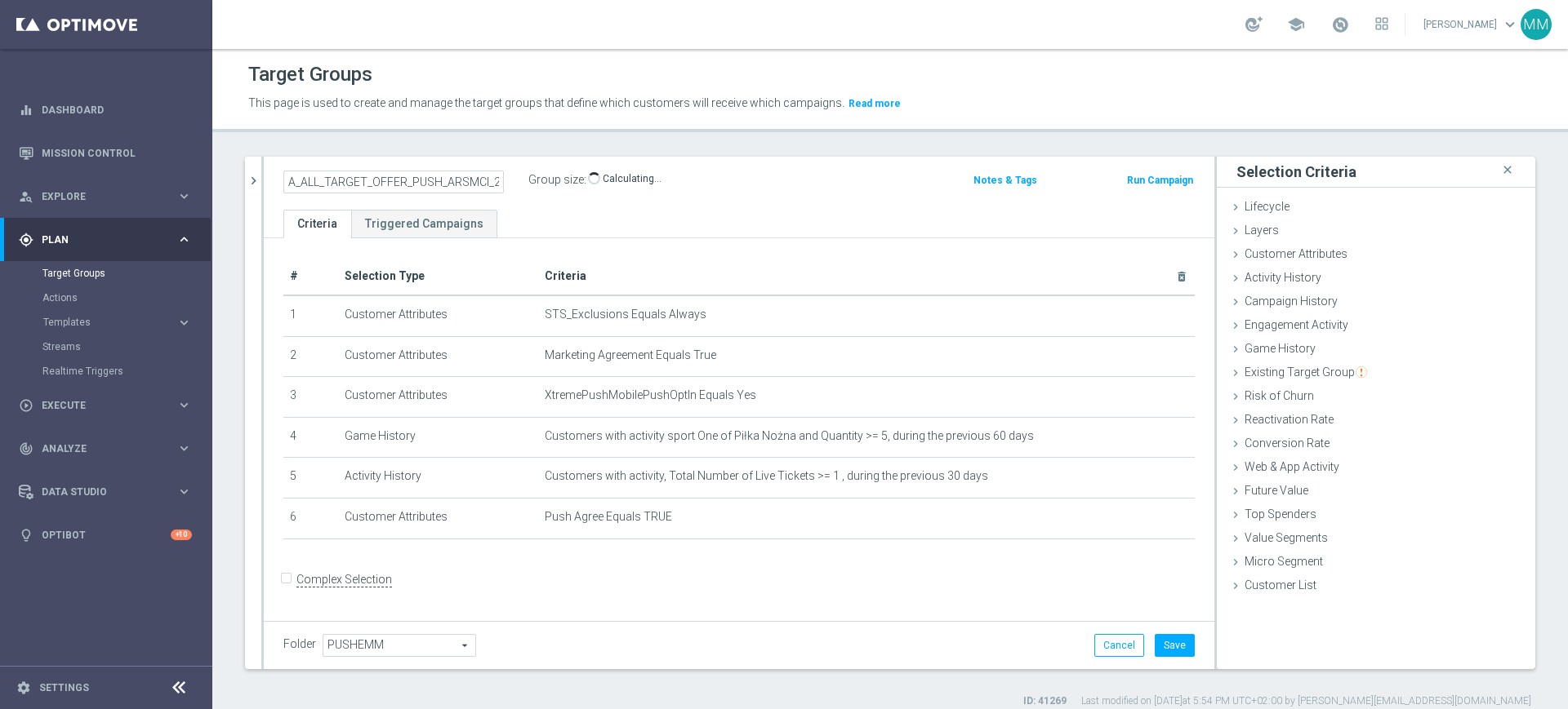
type input "A_ALL_TARGET_OFFER_PUSH_ARSMCI_210925"
click at [529, 219] on ul "Criteria Triggered Campaigns" at bounding box center [739, 225] width 951 height 29
click at [1159, 641] on button "Save" at bounding box center [1174, 645] width 40 height 23
click at [400, 180] on h2 "A_ALL_TARGET_OFFER_PUSH_ARSMCI_210925" at bounding box center [385, 180] width 203 height 19
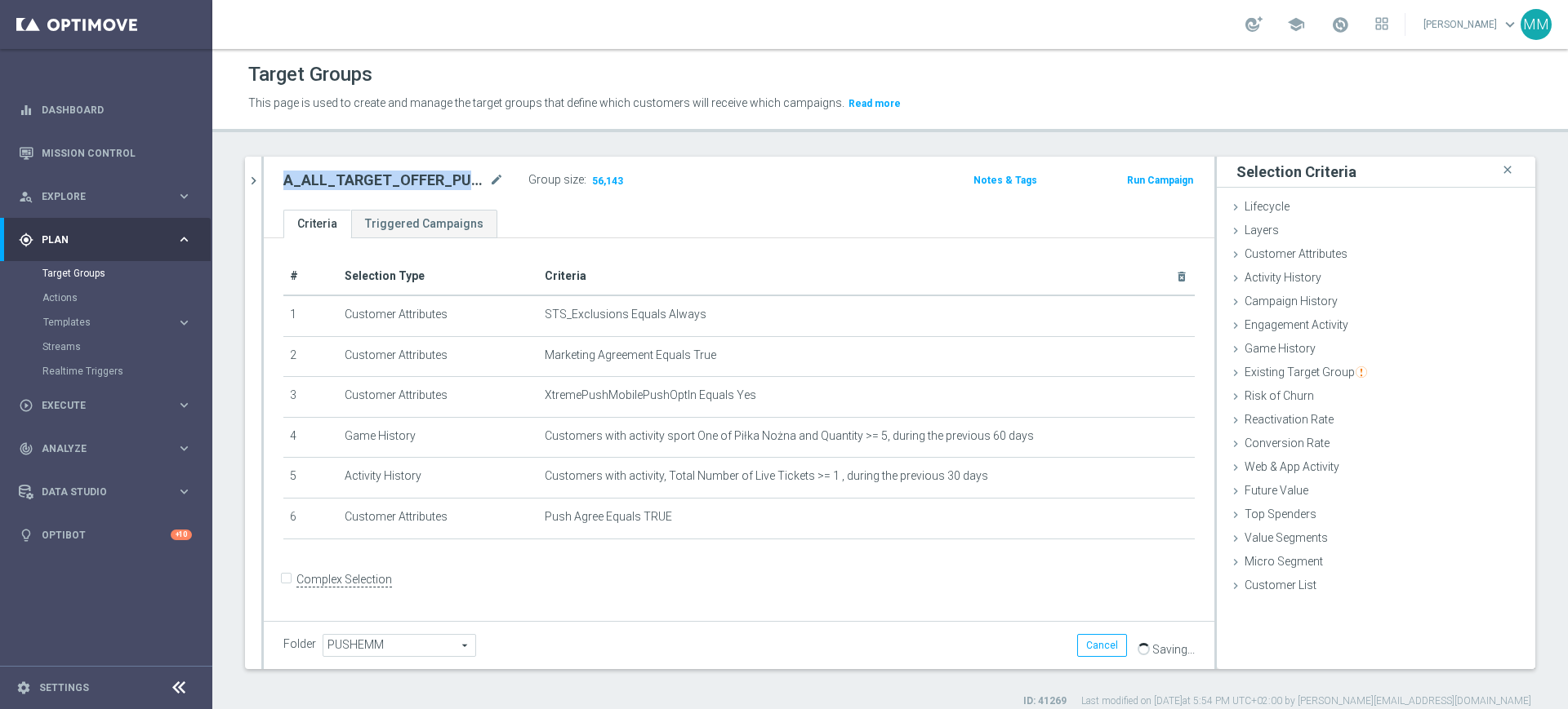
copy h2 "A_ALL_TARGET_OFFER_PUSH_ARSMCI_210925"
click at [133, 409] on span "Execute" at bounding box center [109, 406] width 135 height 10
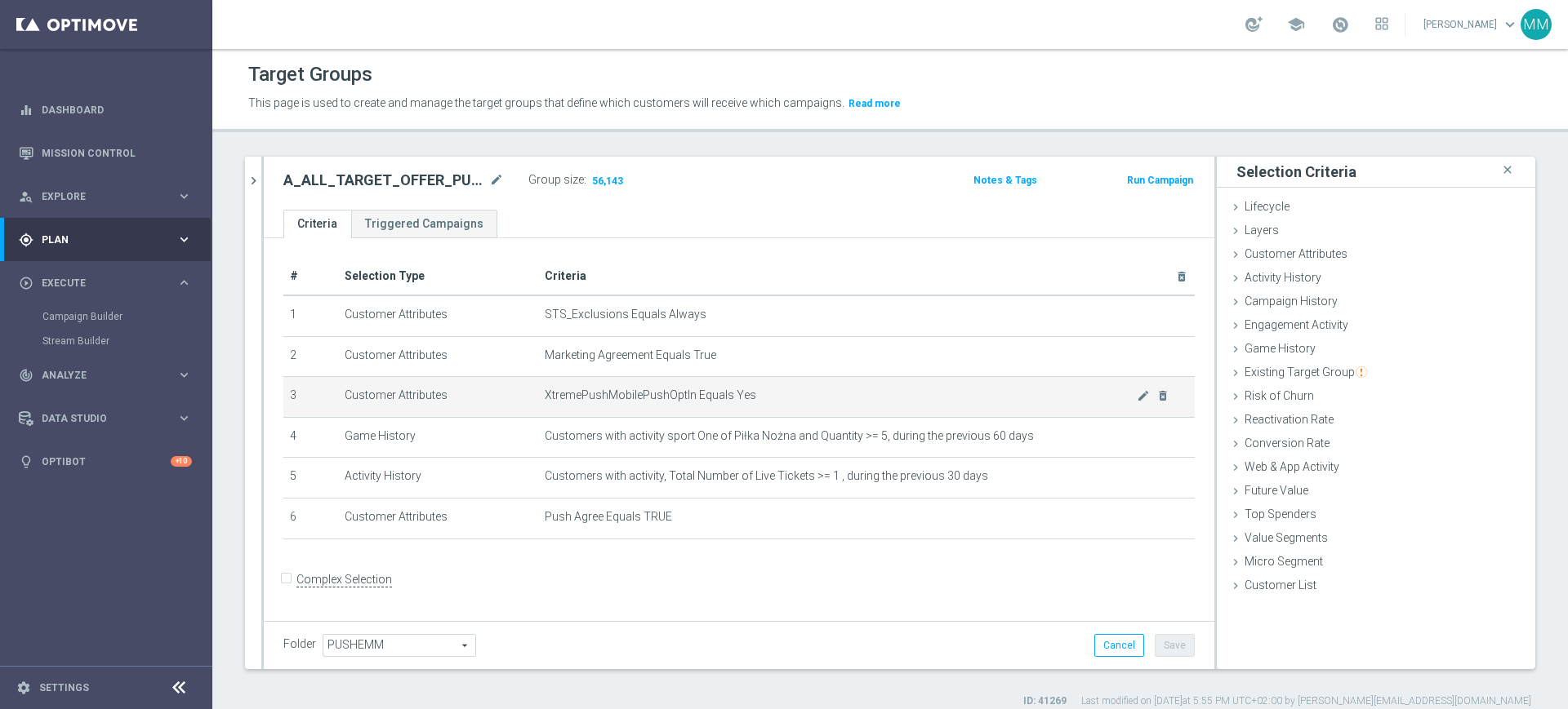
click at [719, 395] on span "XtremePushMobilePushOptIn Equals Yes" at bounding box center [840, 395] width 592 height 14
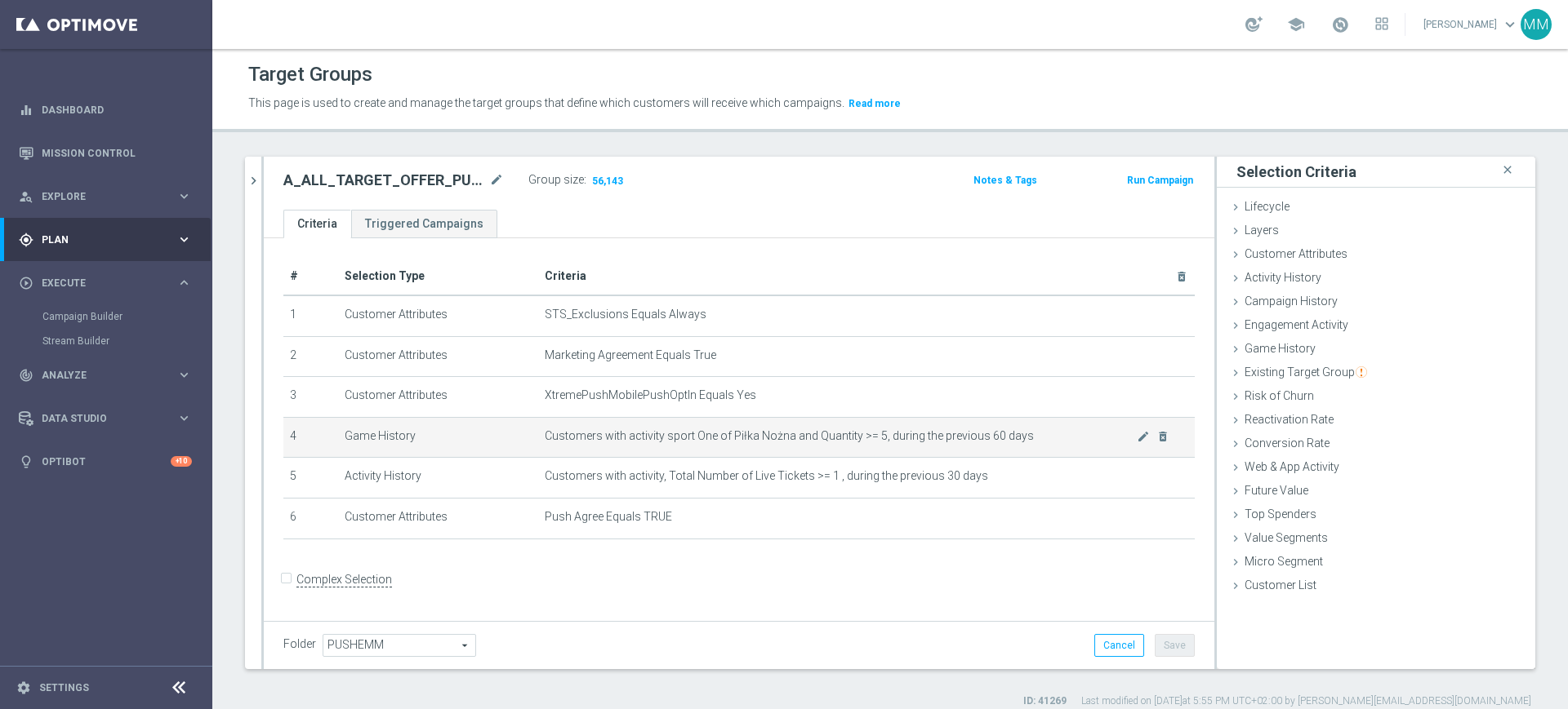
click at [713, 430] on td "Customers with activity sport One of Piłka Nożna and Quantity >= 5, during the …" at bounding box center [866, 437] width 657 height 41
click at [126, 315] on link "Campaign Builder" at bounding box center [106, 316] width 128 height 13
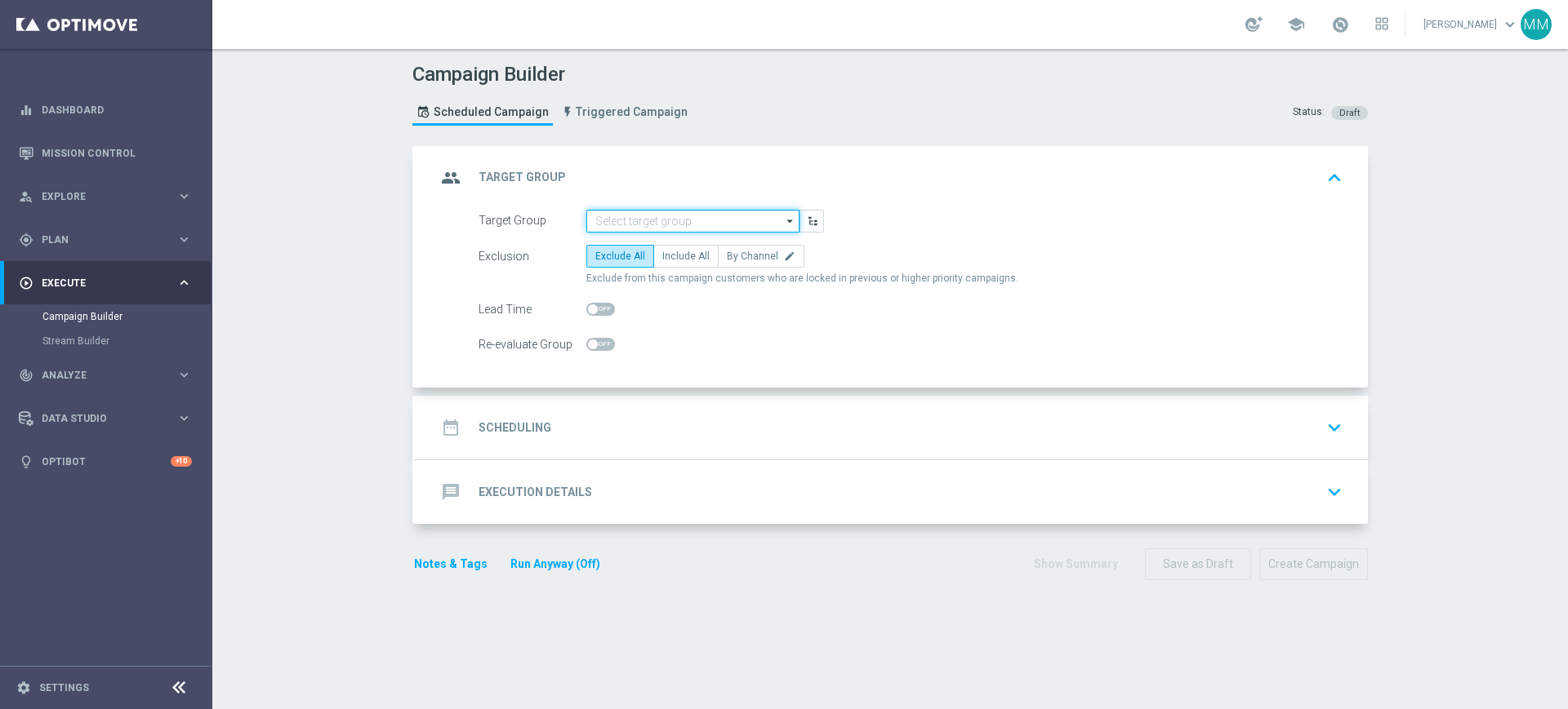
click at [618, 219] on input at bounding box center [692, 221] width 213 height 23
paste input "A_ALL_TARGET_OFFER_PUSH_ARSMCI_210925"
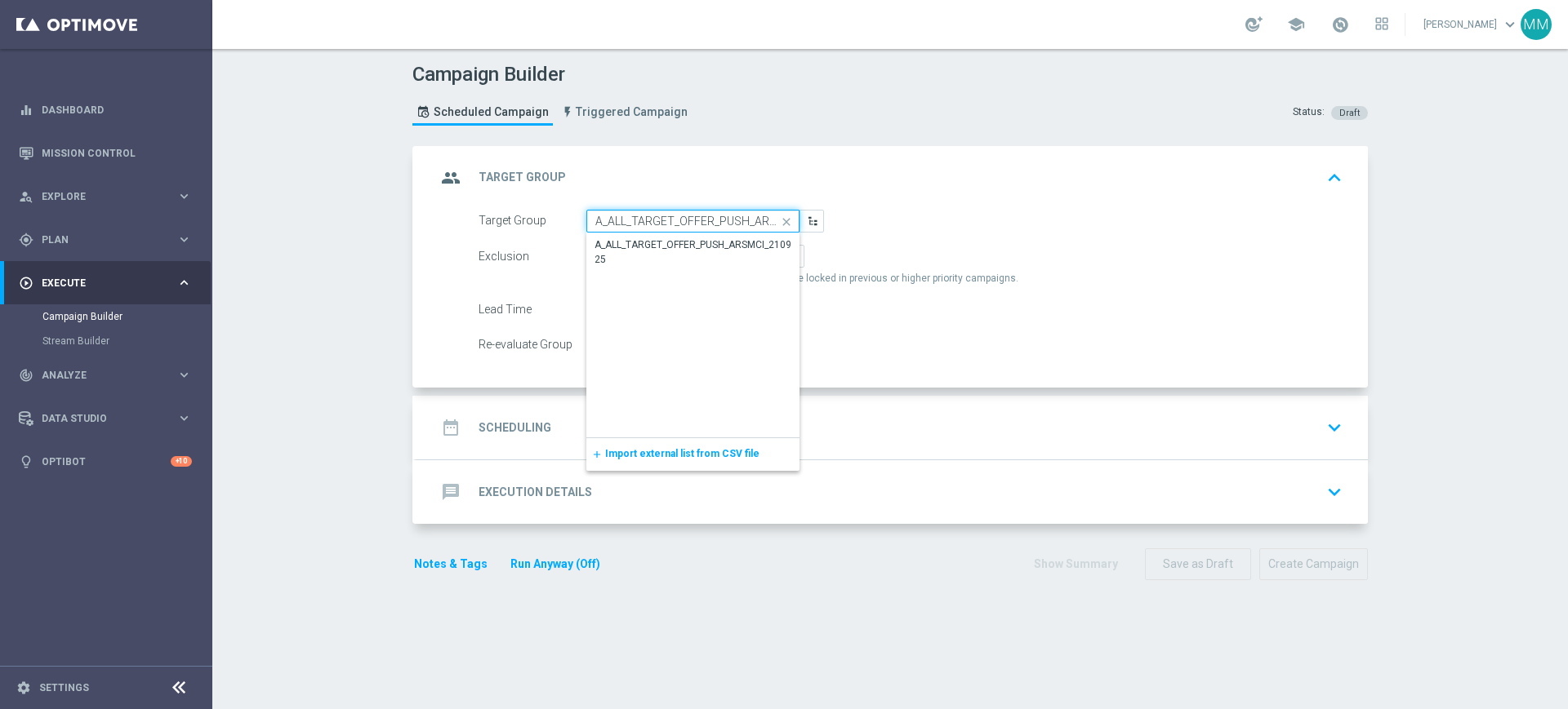
scroll to position [0, 54]
click at [626, 235] on div "A_ALL_TARGET_OFFER_PUSH_ARSMCI_210925" at bounding box center [692, 252] width 213 height 37
type input "A_ALL_TARGET_OFFER_PUSH_ARSMCI_210925"
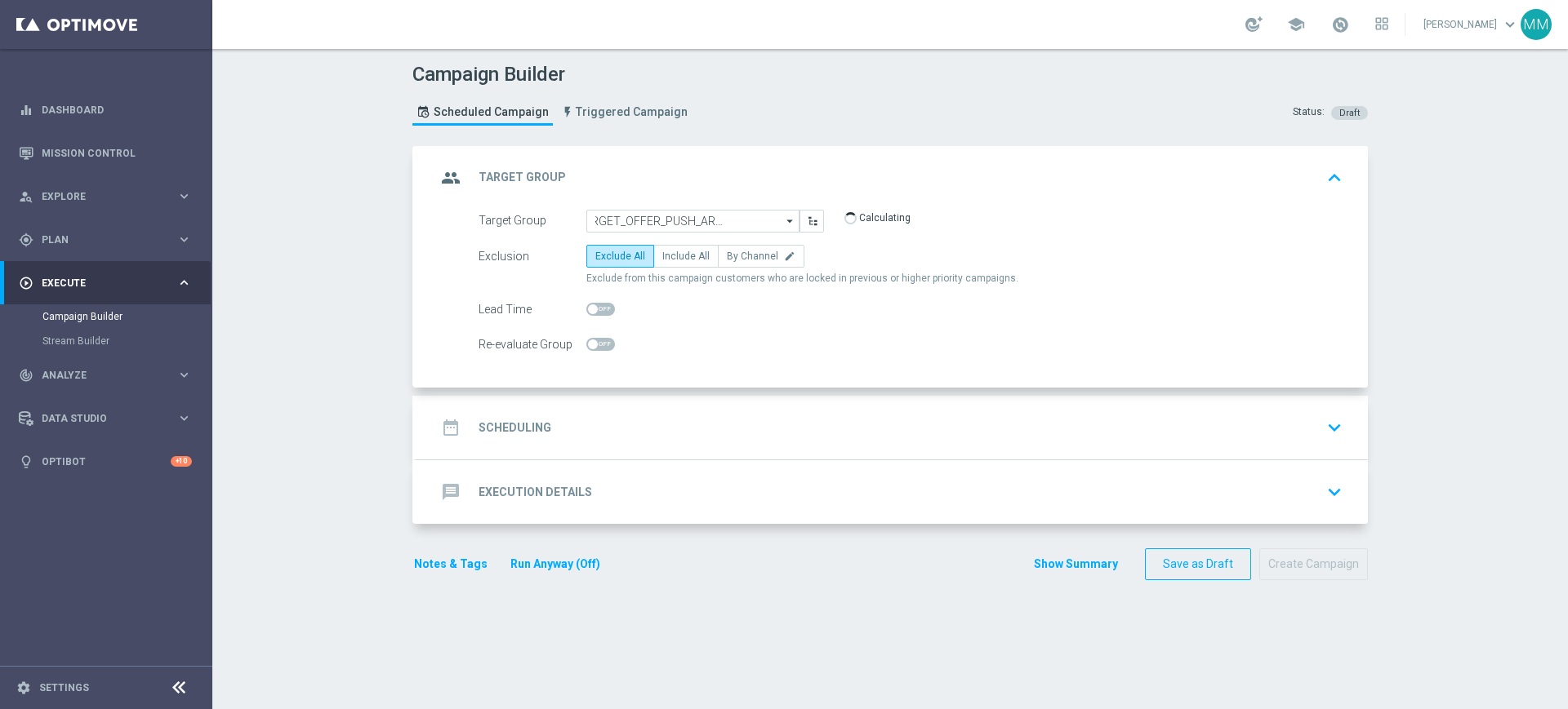
scroll to position [0, 0]
click at [745, 261] on span "By Channel" at bounding box center [752, 257] width 52 height 12
click at [737, 261] on input "By Channel edit" at bounding box center [732, 259] width 11 height 11
radio input "true"
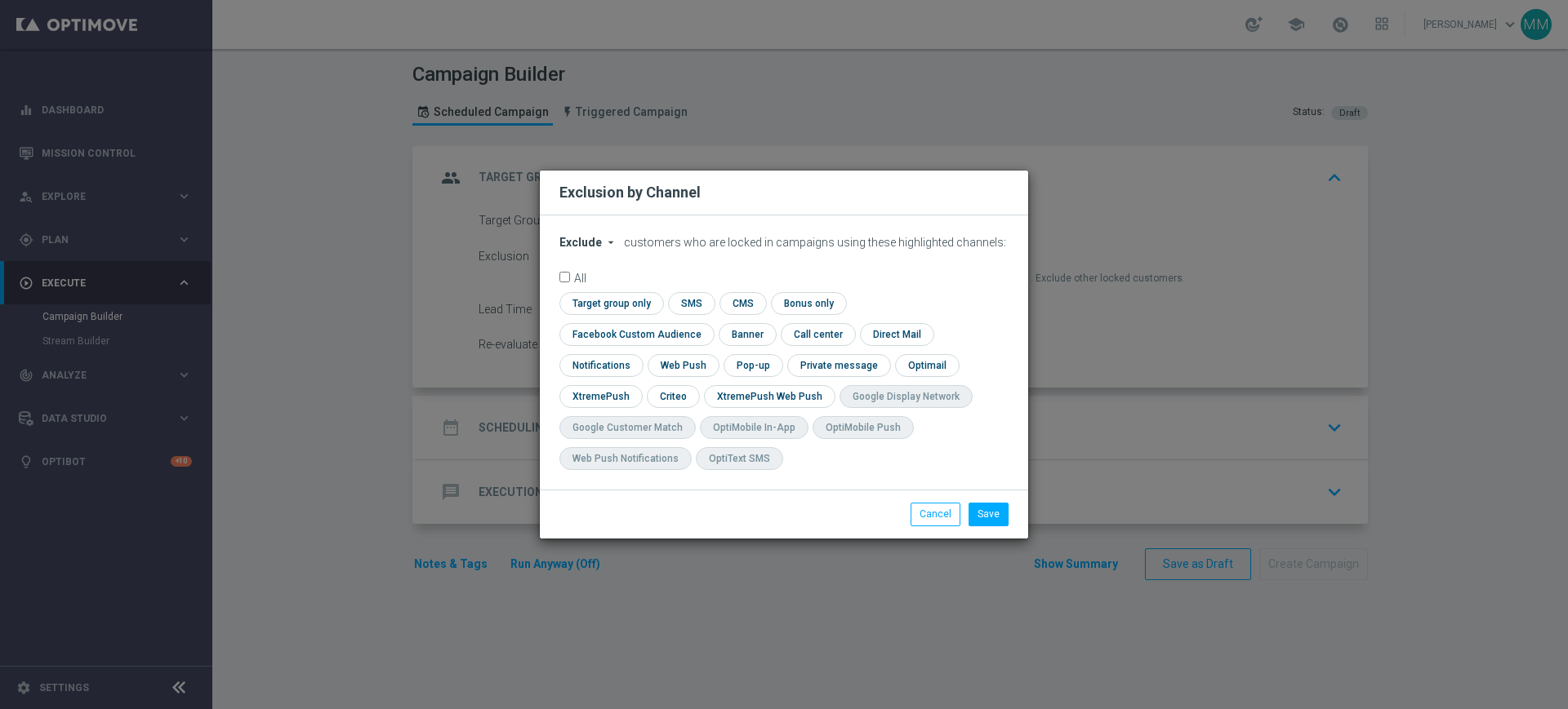
click at [598, 249] on span "Exclude" at bounding box center [580, 241] width 42 height 13
click at [0, 0] on span "Include" at bounding box center [0, 0] width 0 height 0
click at [924, 506] on button "Cancel" at bounding box center [935, 514] width 50 height 23
radio input "true"
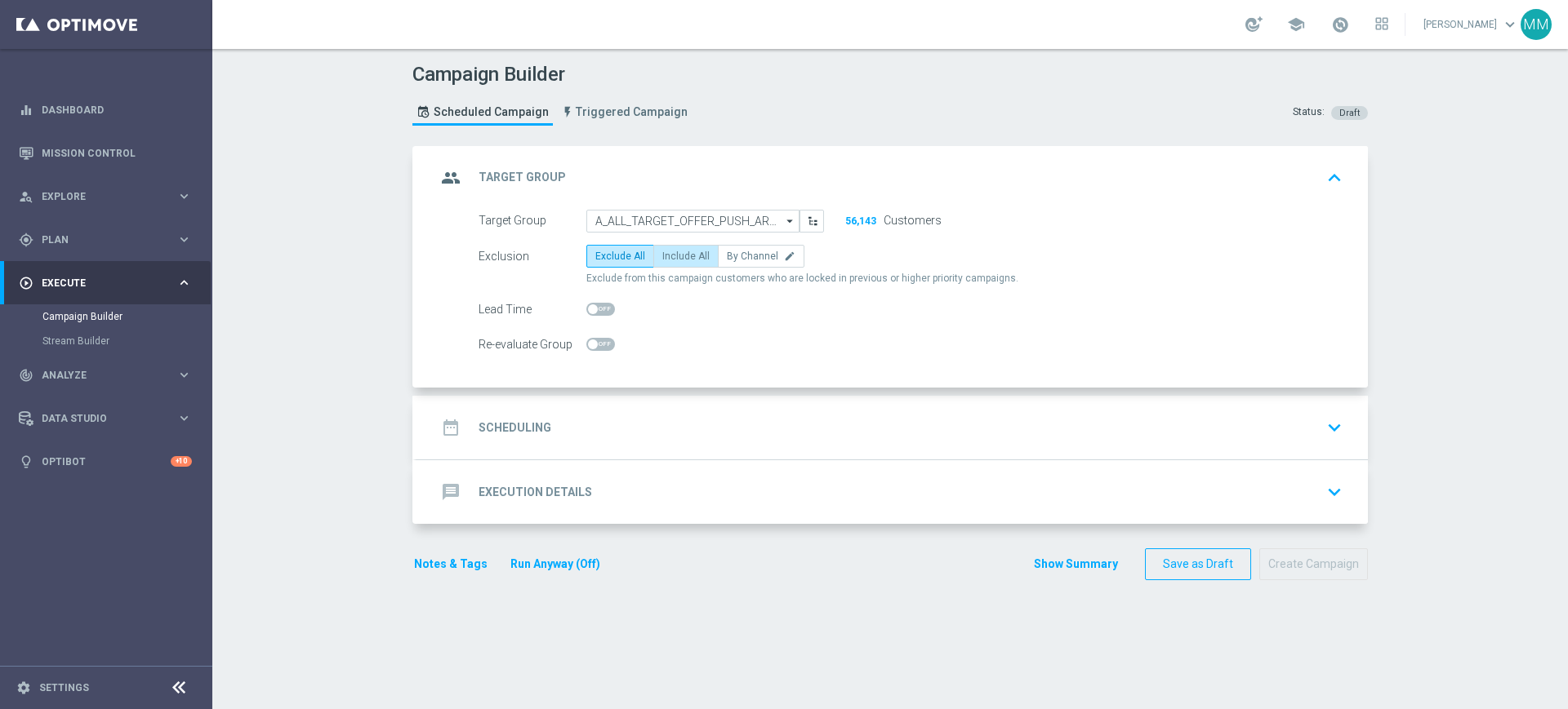
click at [692, 252] on span "Include All" at bounding box center [686, 257] width 47 height 12
click at [673, 254] on input "Include All" at bounding box center [667, 259] width 11 height 11
radio input "true"
click at [619, 434] on div "date_range Scheduling keyboard_arrow_down" at bounding box center [892, 427] width 912 height 31
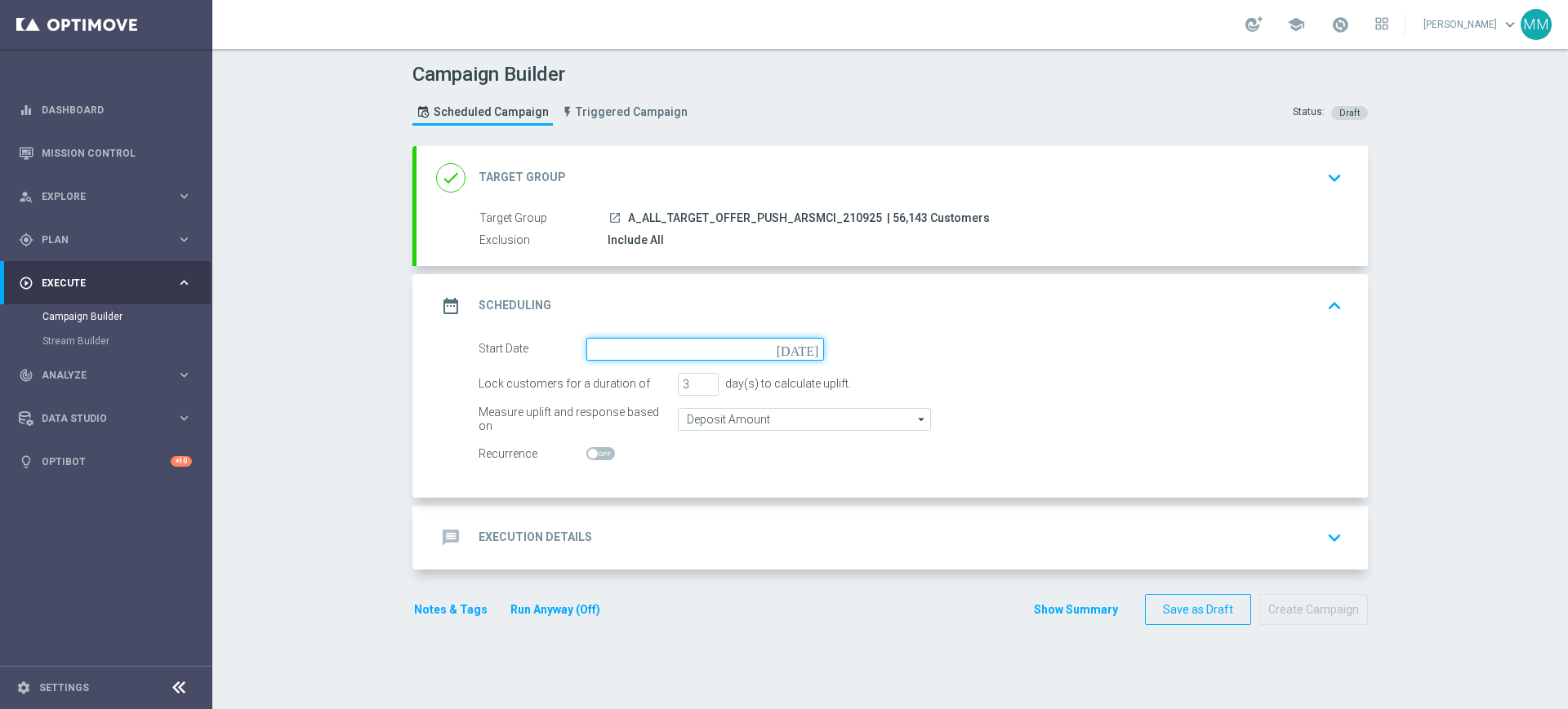
click at [659, 356] on input at bounding box center [704, 349] width 237 height 23
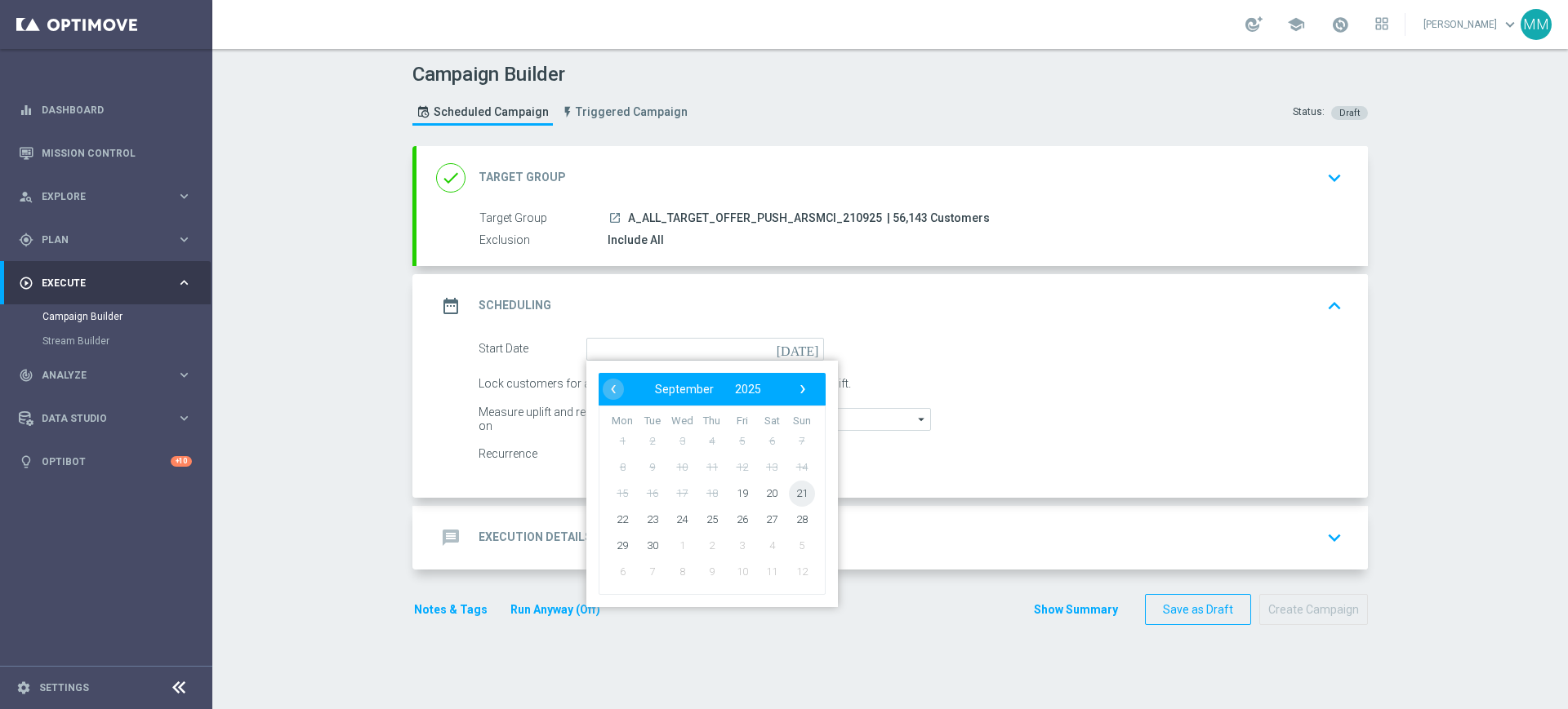
click at [789, 490] on span "21" at bounding box center [801, 493] width 26 height 26
type input "21 Sep 2025"
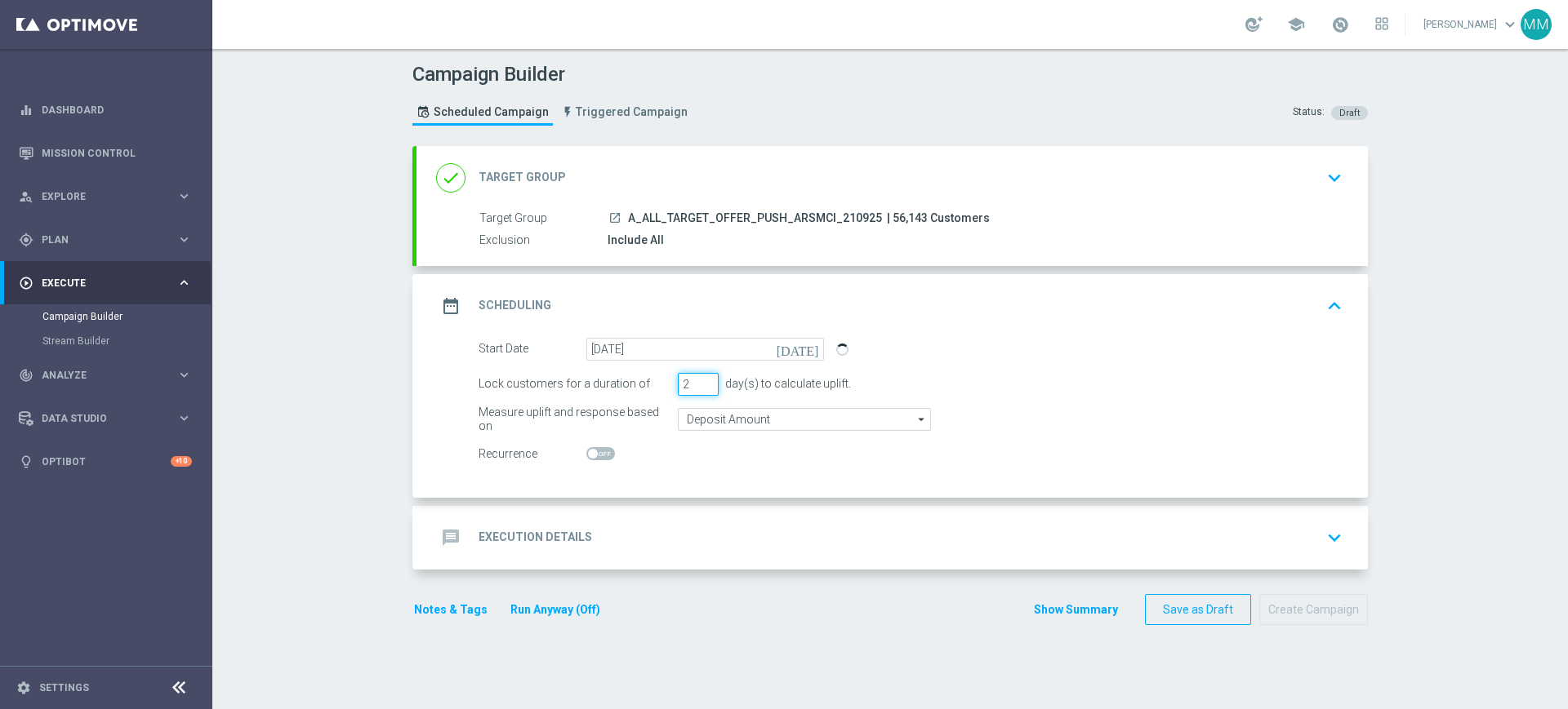
click at [702, 387] on input "2" at bounding box center [698, 384] width 41 height 23
type input "1"
click at [701, 388] on input "1" at bounding box center [698, 384] width 41 height 23
click at [697, 536] on div "message Execution Details keyboard_arrow_down" at bounding box center [892, 538] width 912 height 31
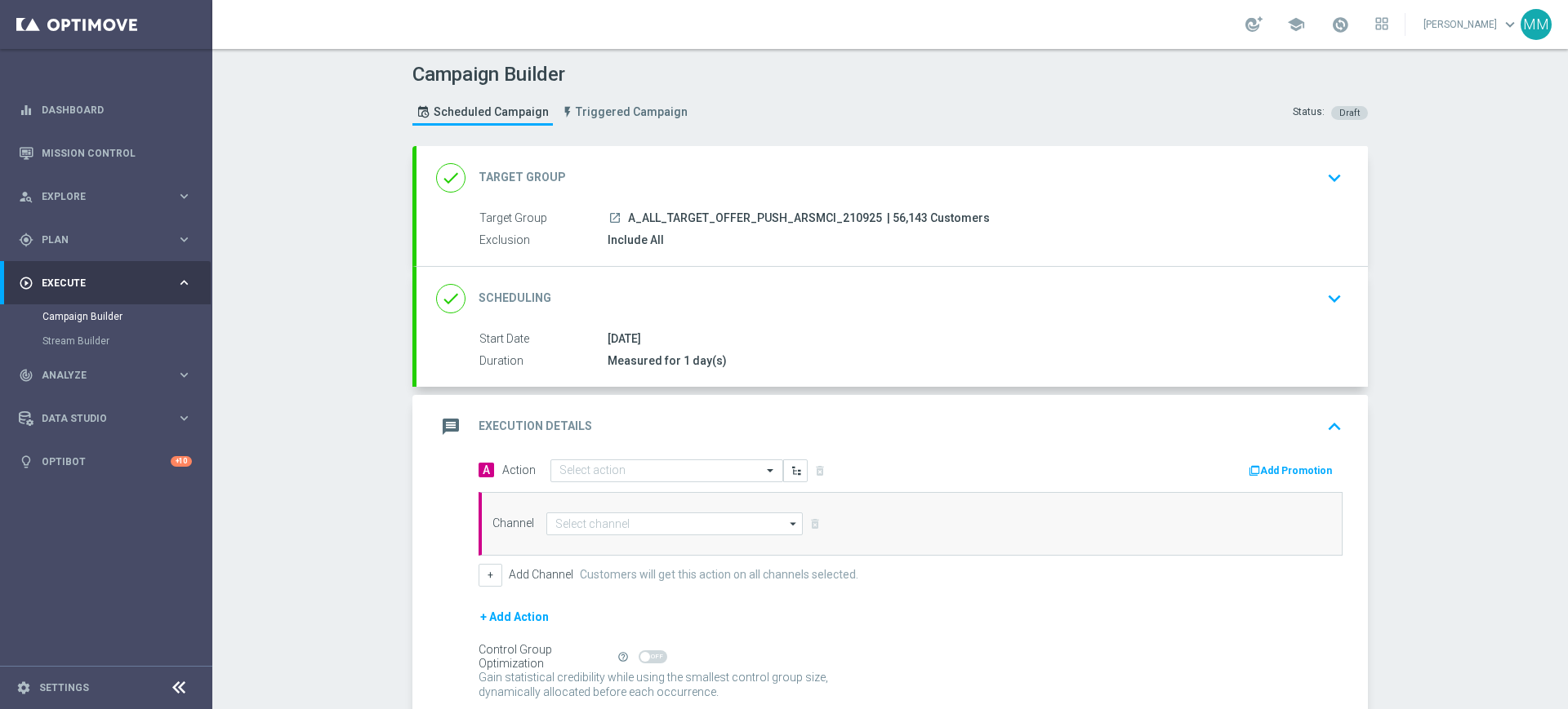
click at [644, 458] on div "A Action Select action delete_forever" at bounding box center [688, 470] width 444 height 24
click at [643, 474] on input "text" at bounding box center [650, 471] width 182 height 14
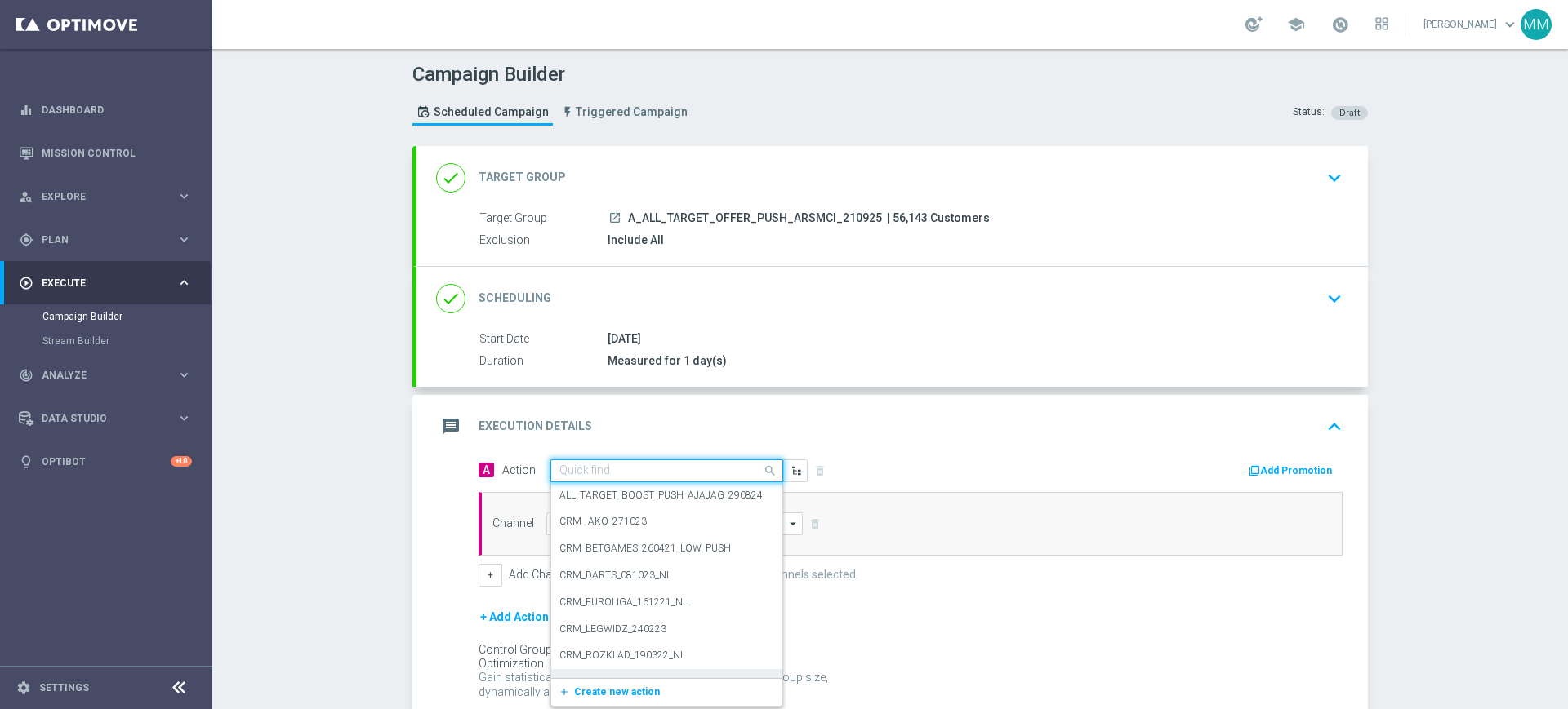
click at [631, 684] on button "add_new Create new action" at bounding box center [664, 692] width 225 height 19
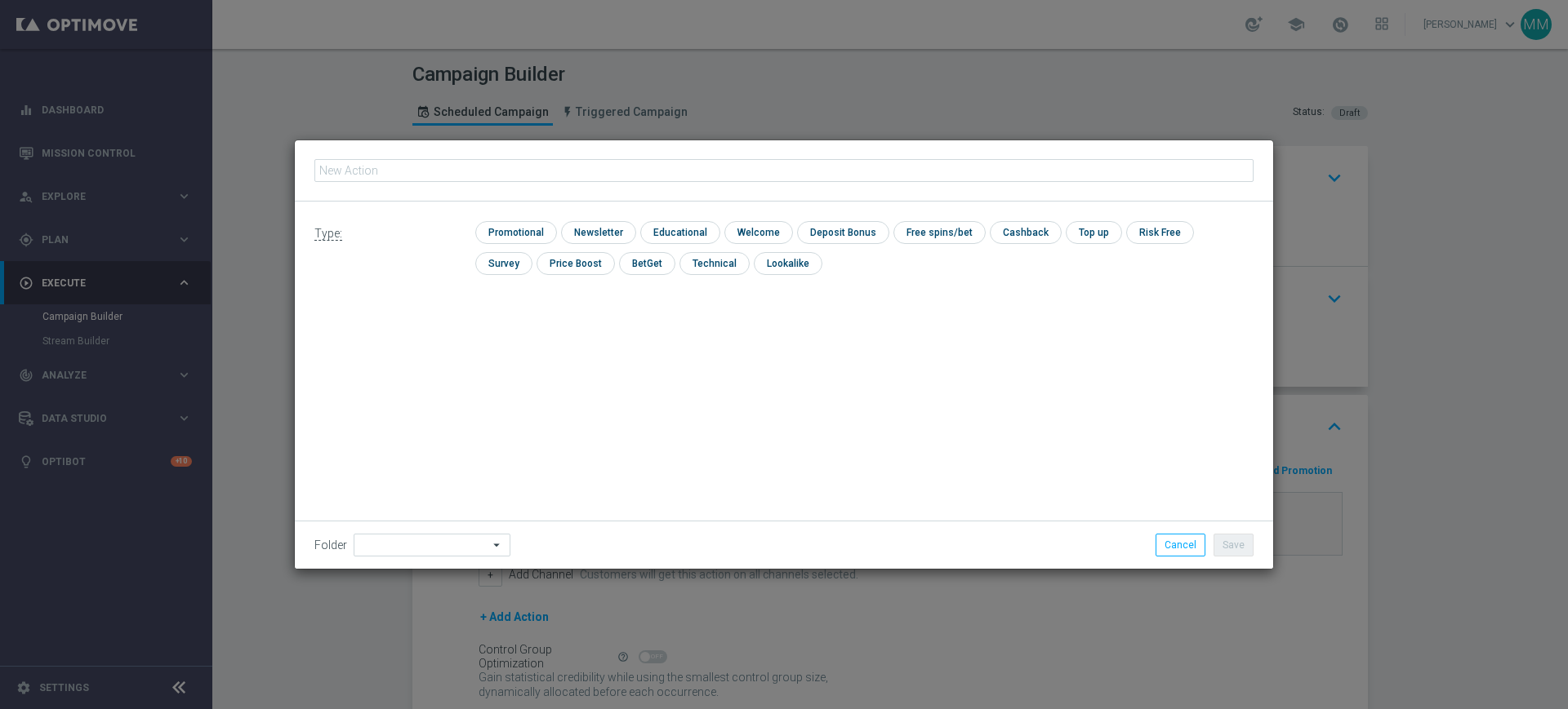
type input "A_ALL_TARGET_OFFER_PUSH_ARSMCI_210925"
click at [543, 228] on input "checkbox" at bounding box center [514, 232] width 78 height 22
checkbox input "true"
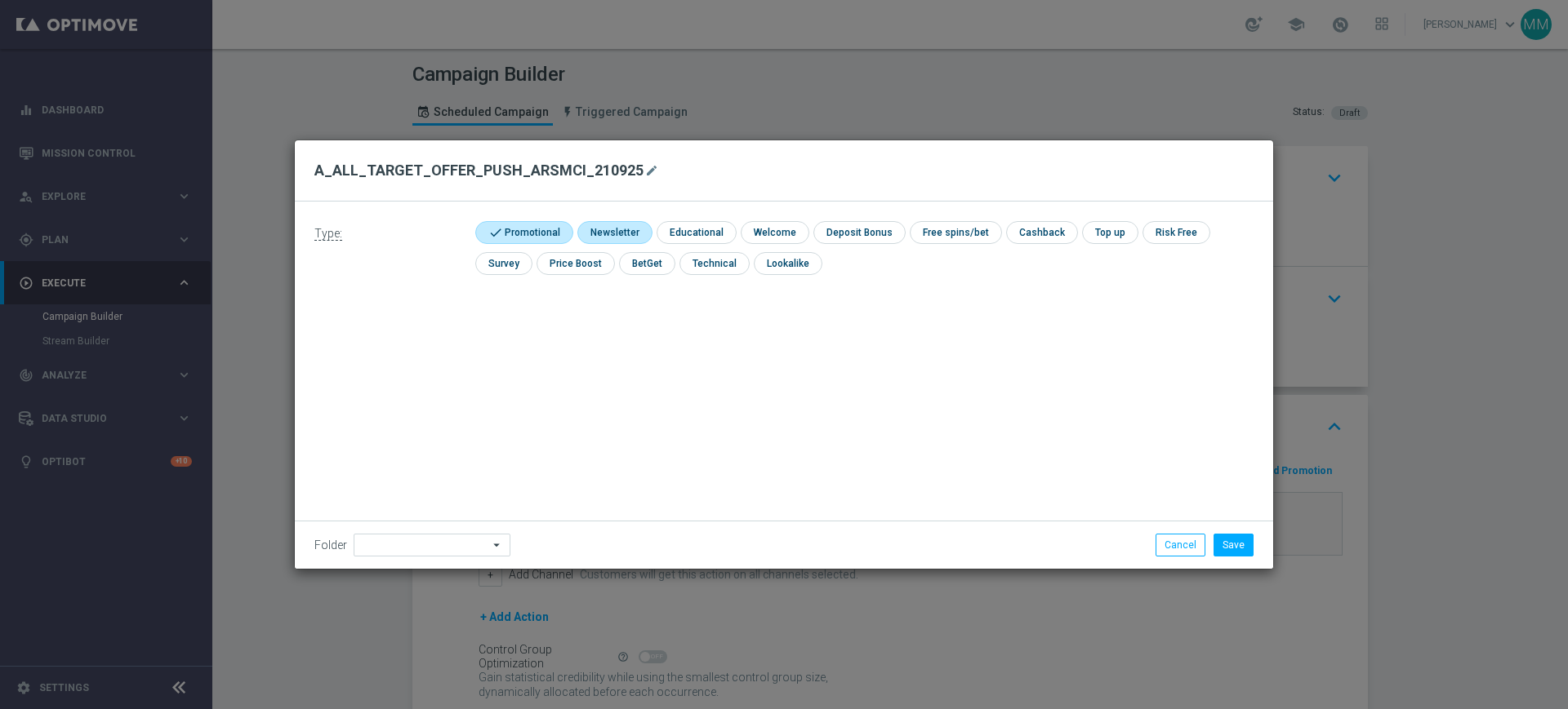
click at [579, 229] on input "checkbox" at bounding box center [613, 232] width 71 height 22
checkbox input "true"
click at [563, 228] on input "checkbox" at bounding box center [522, 232] width 93 height 22
checkbox input "false"
click at [442, 547] on input at bounding box center [432, 544] width 157 height 23
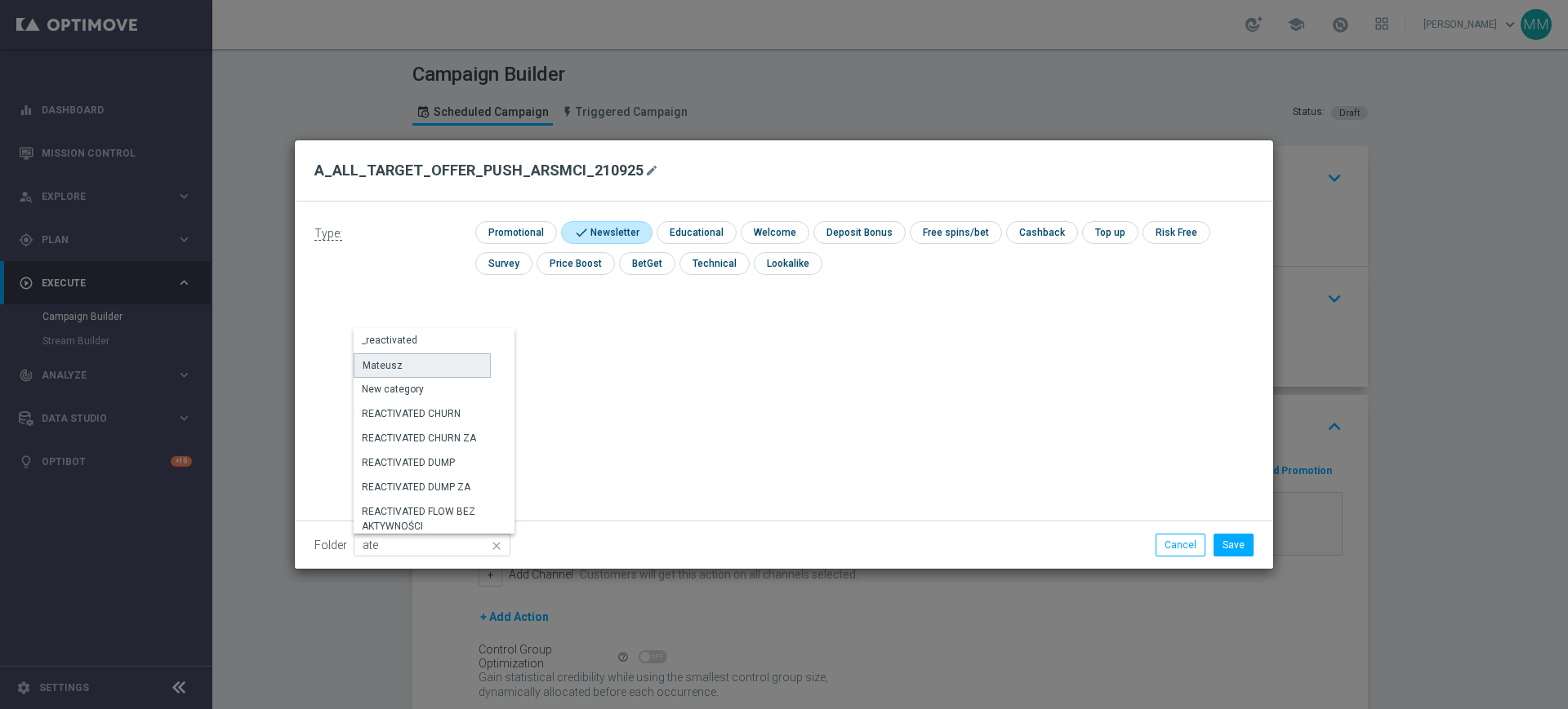
click at [436, 360] on div "Mateusz" at bounding box center [422, 365] width 137 height 24
type input "Mateusz"
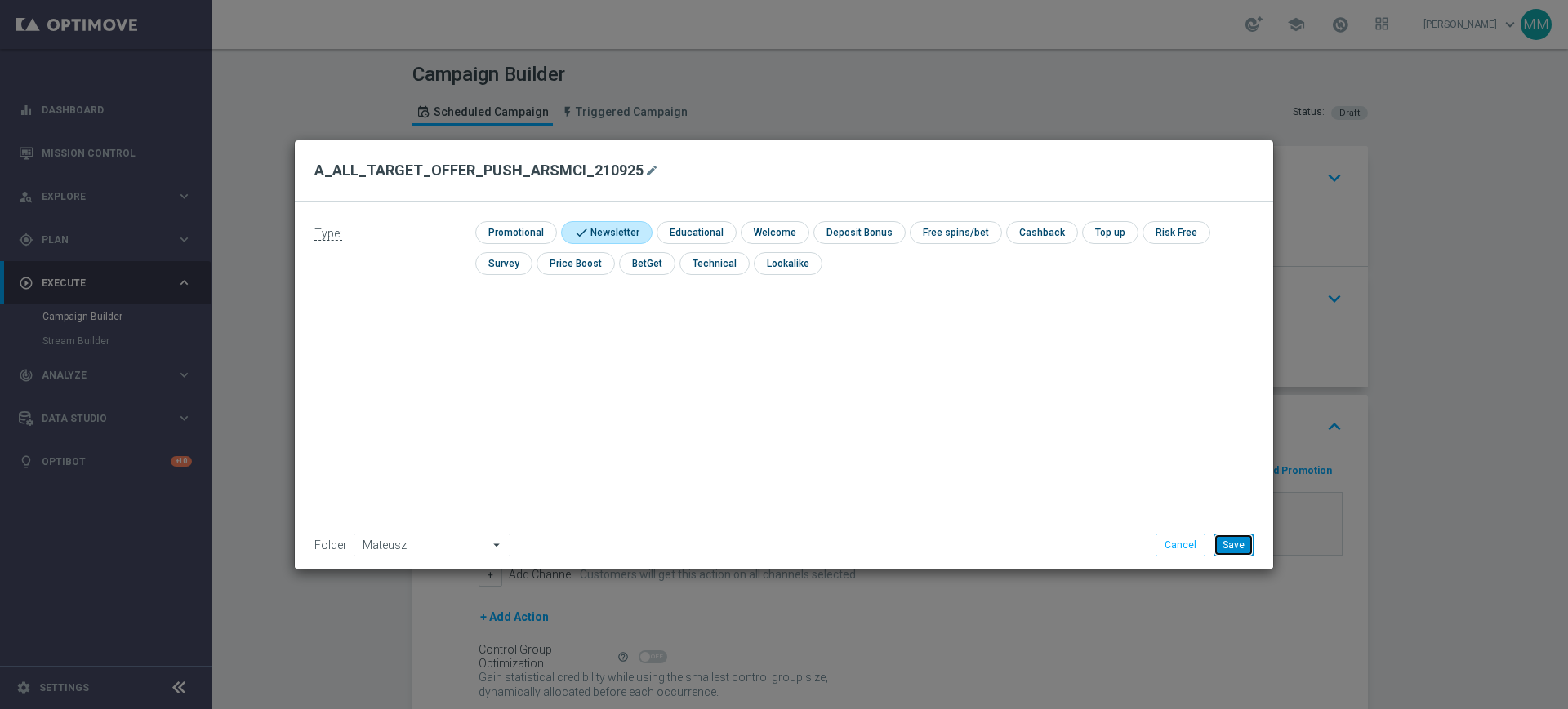
click at [1234, 544] on button "Save" at bounding box center [1233, 544] width 40 height 23
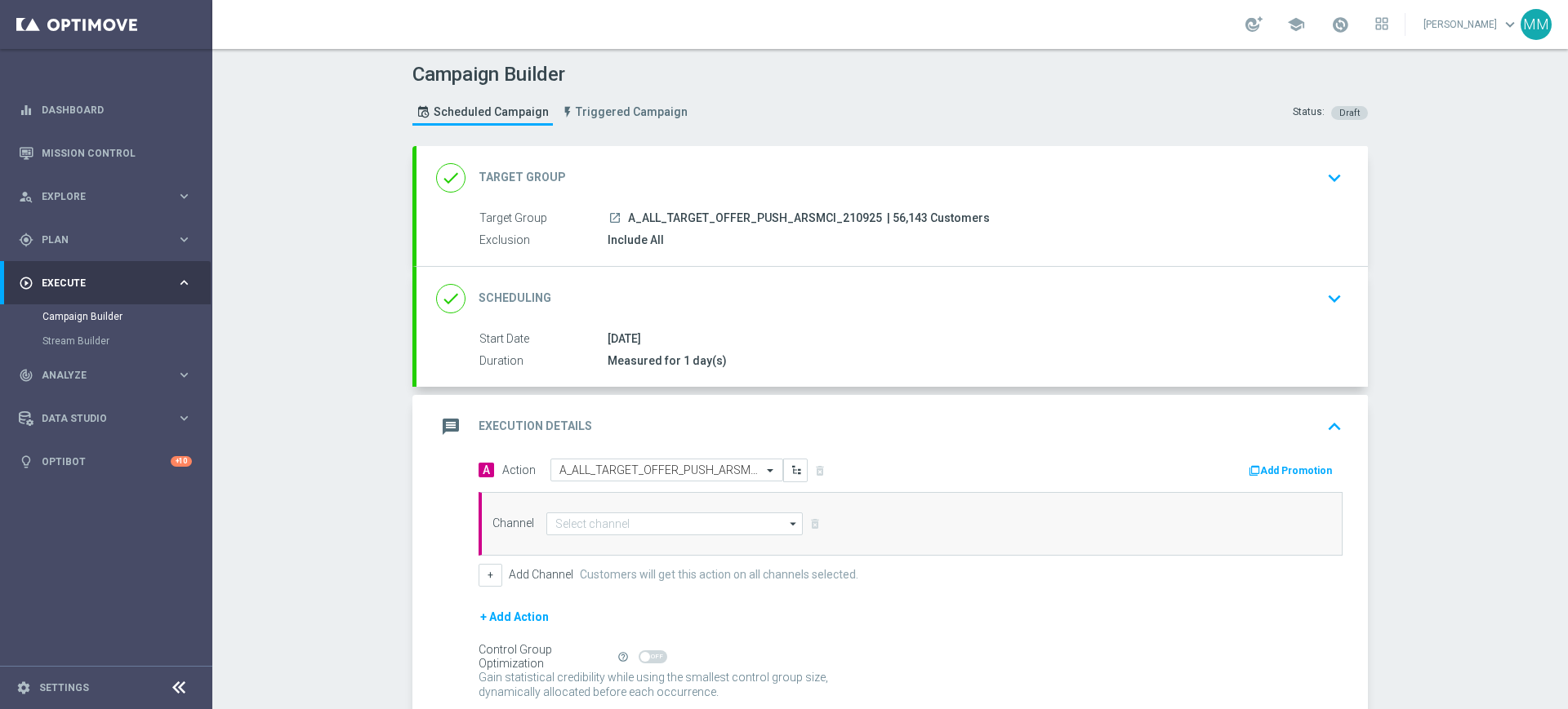
click at [785, 517] on icon "arrow_drop_down" at bounding box center [793, 523] width 16 height 21
click at [556, 549] on div "XtremePush" at bounding box center [583, 548] width 57 height 14
type input "XtremePush"
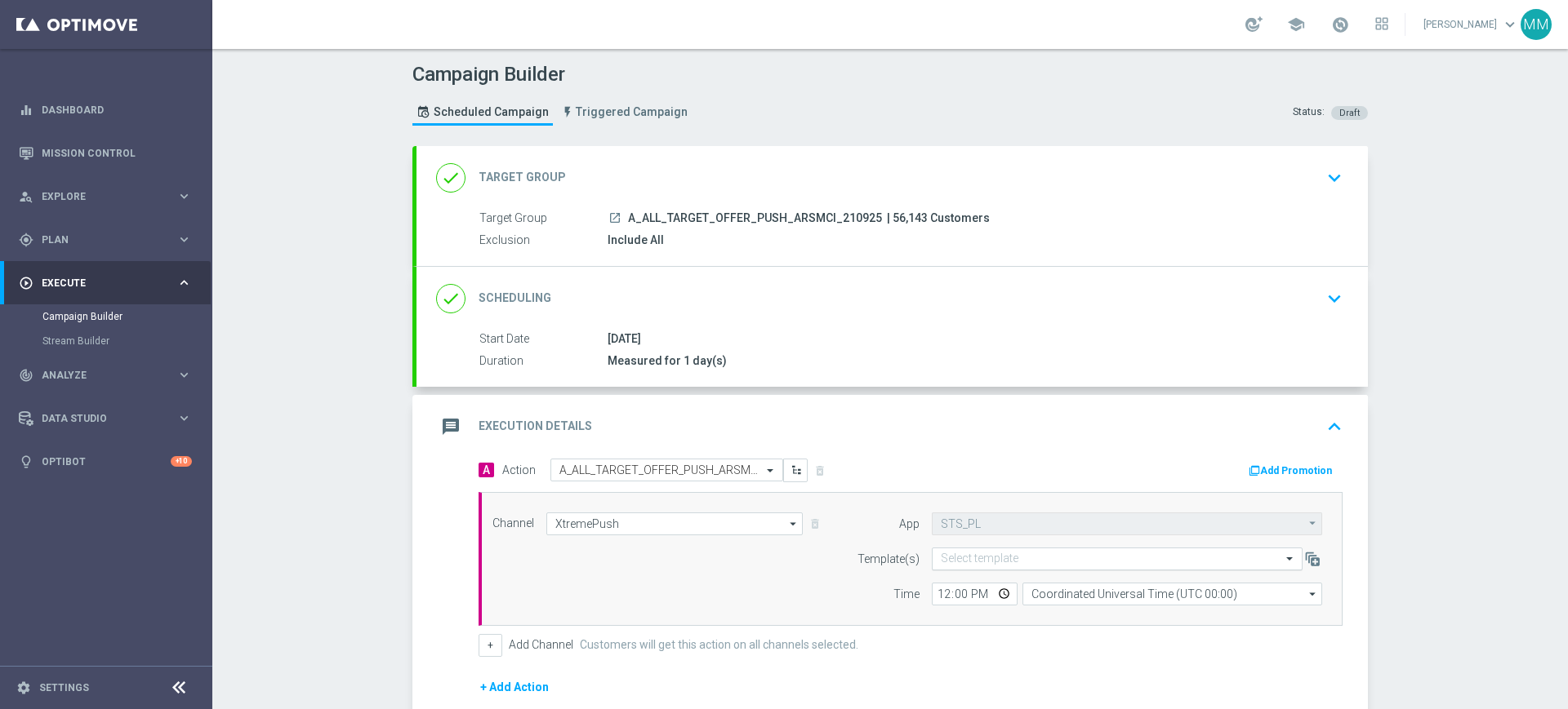
click at [1023, 558] on input "text" at bounding box center [1100, 560] width 320 height 14
paste input "A_ALL_TARGET_OFFER_PUSH_ARSMCI_210925"
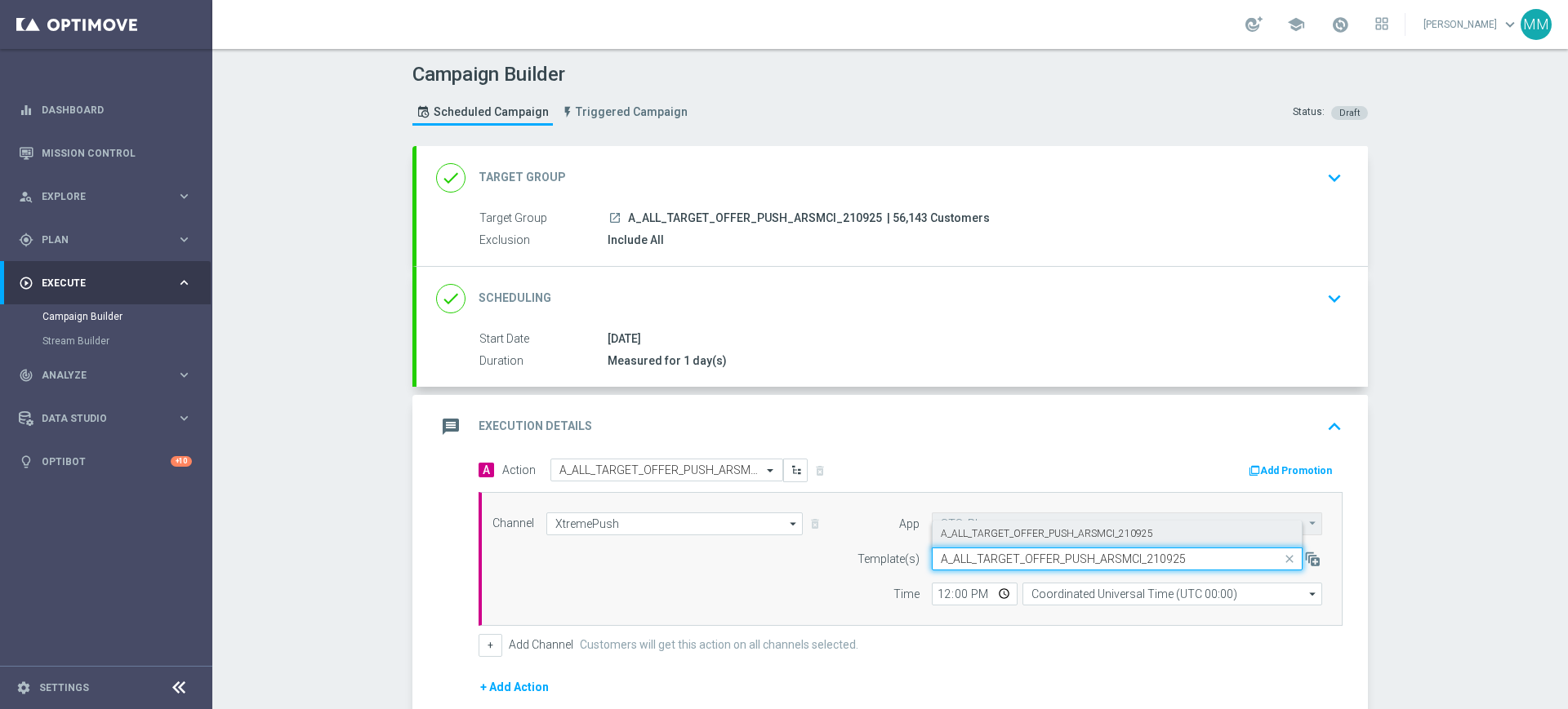
click at [1022, 544] on div "A_ALL_TARGET_OFFER_PUSH_ARSMCI_210925" at bounding box center [1117, 534] width 353 height 27
type input "A_ALL_TARGET_OFFER_PUSH_ARSMCI_210925"
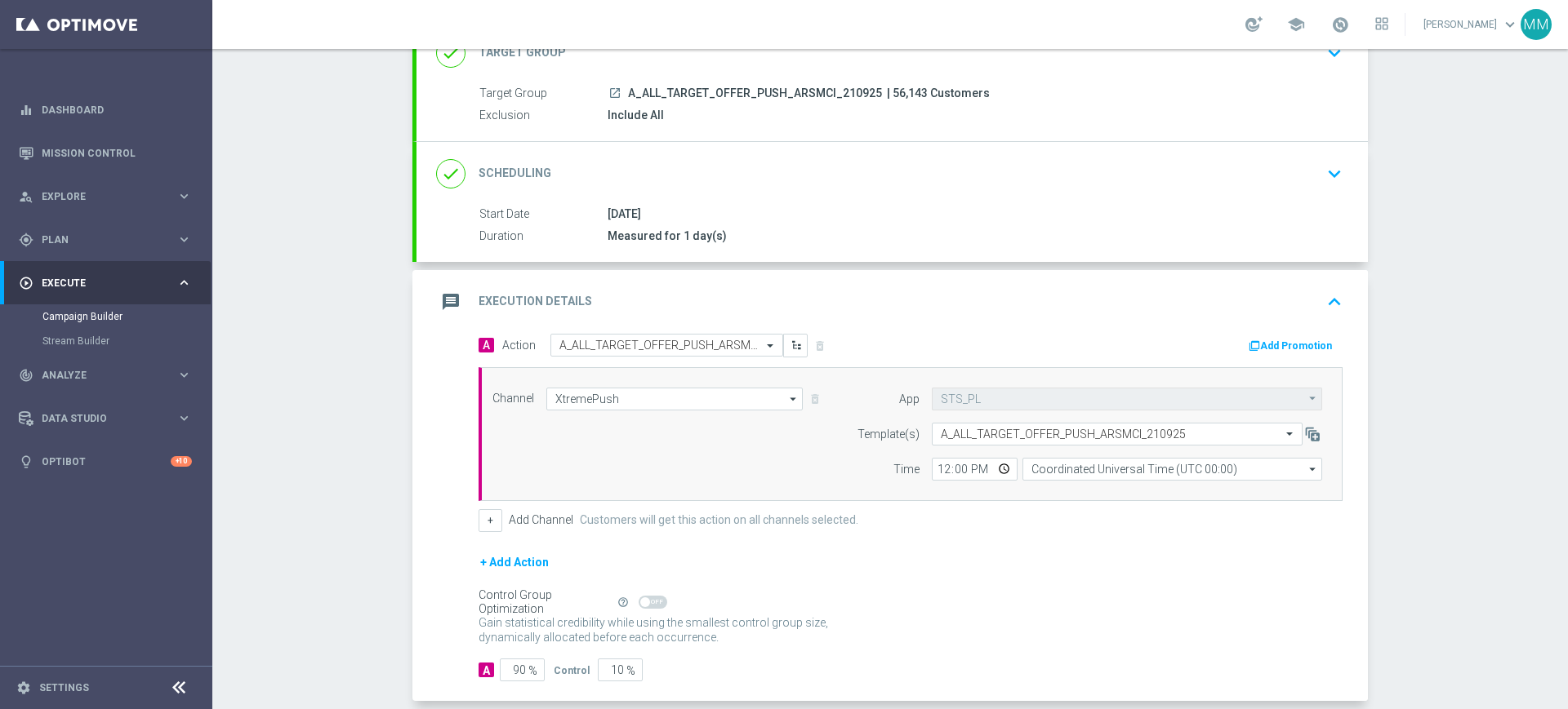
scroll to position [204, 0]
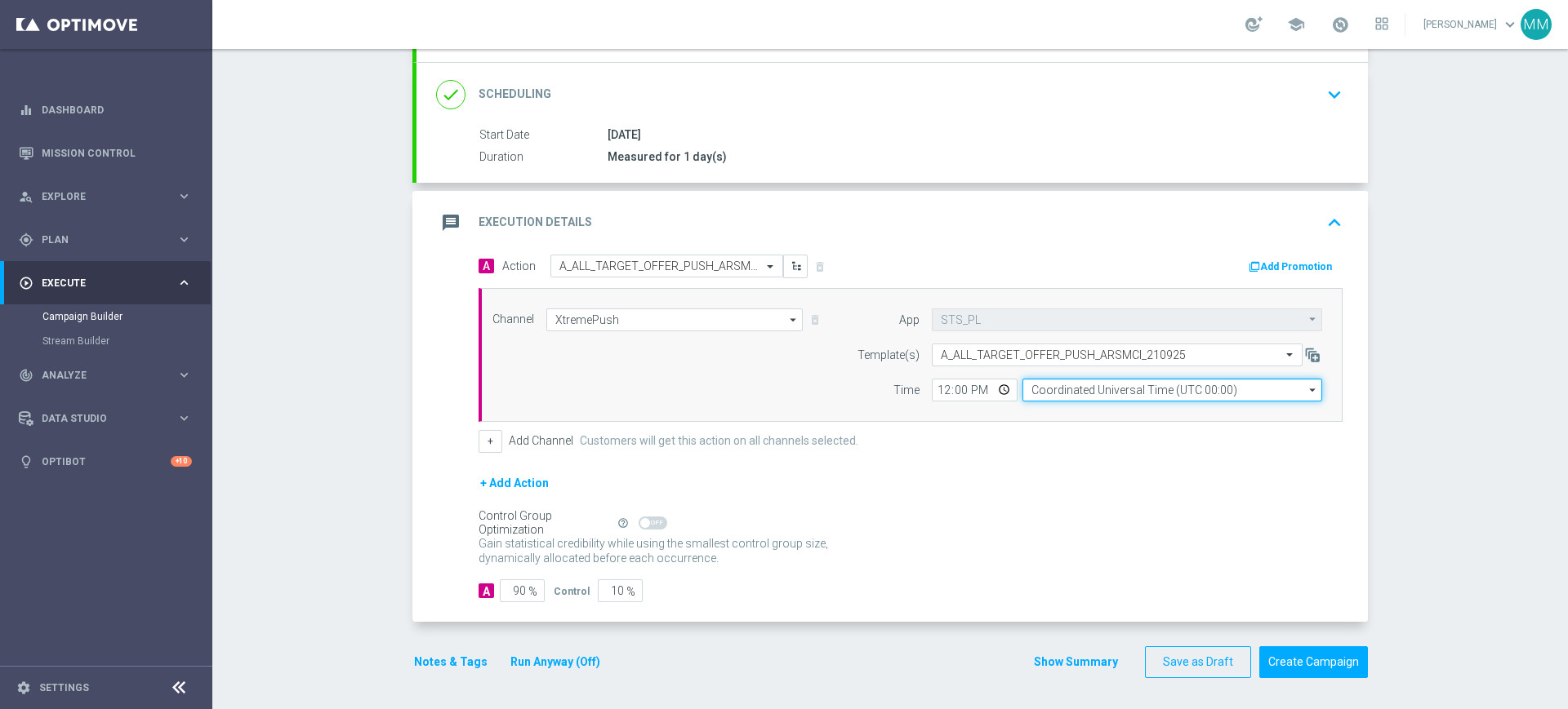
click at [1055, 379] on input "Coordinated Universal Time (UTC 00:00)" at bounding box center [1172, 390] width 300 height 23
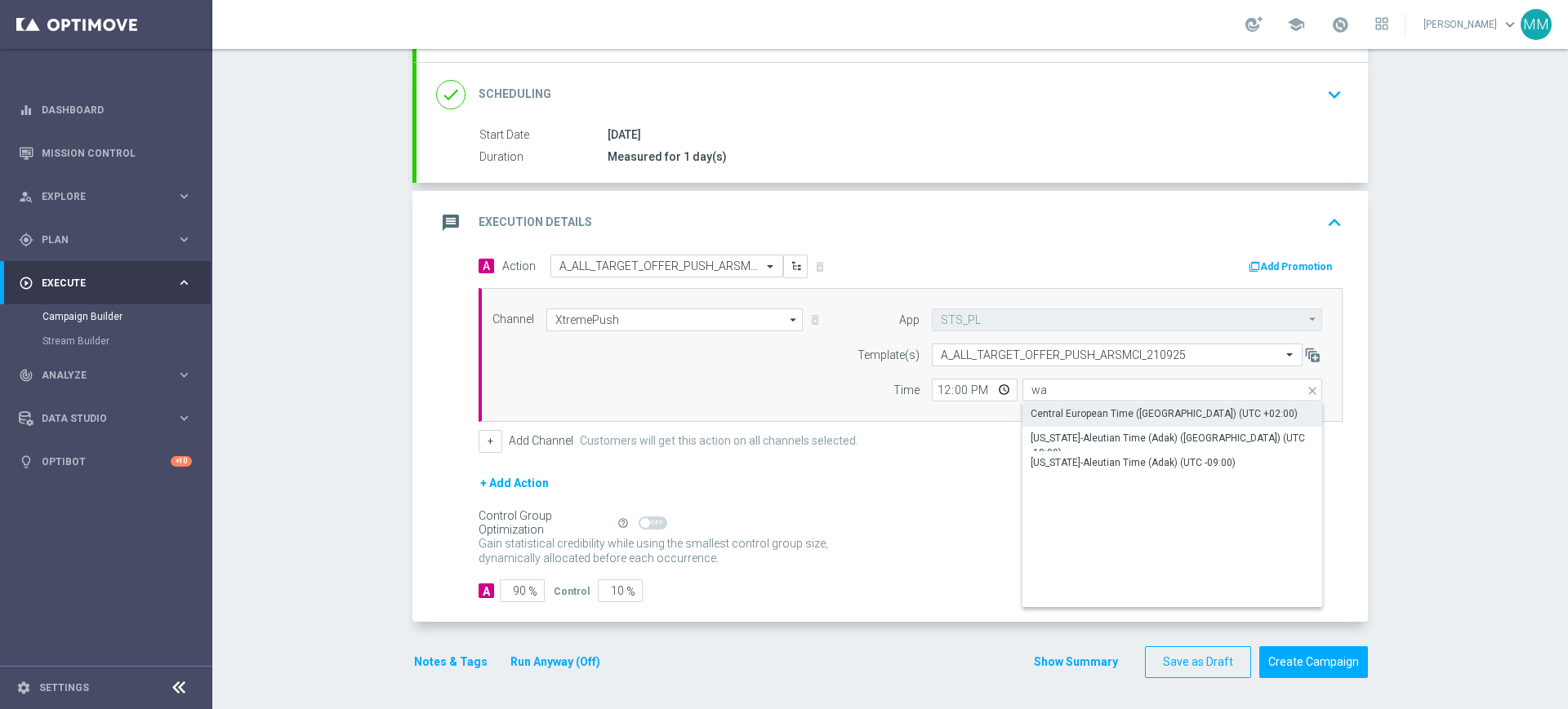
click at [1055, 407] on div "Central European Time (Warsaw) (UTC +02:00)" at bounding box center [1164, 414] width 267 height 14
type input "Central European Time (Warsaw) (UTC +02:00)"
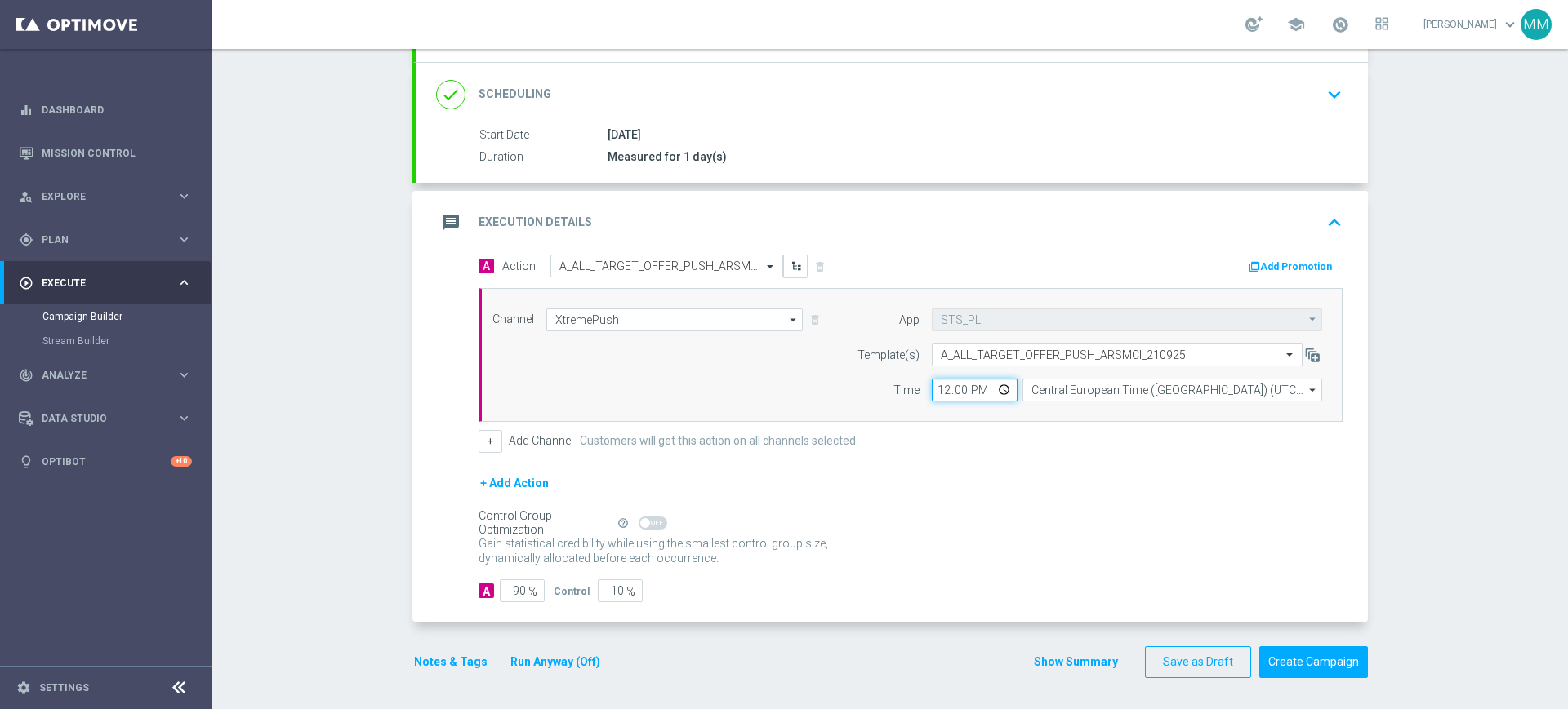
click at [931, 390] on input "12:00" at bounding box center [974, 390] width 86 height 23
type input "17:30"
drag, startPoint x: 513, startPoint y: 588, endPoint x: 551, endPoint y: 591, distance: 38.1
click at [546, 591] on div "A 90 % Control 10 %" at bounding box center [910, 591] width 864 height 23
type input "98"
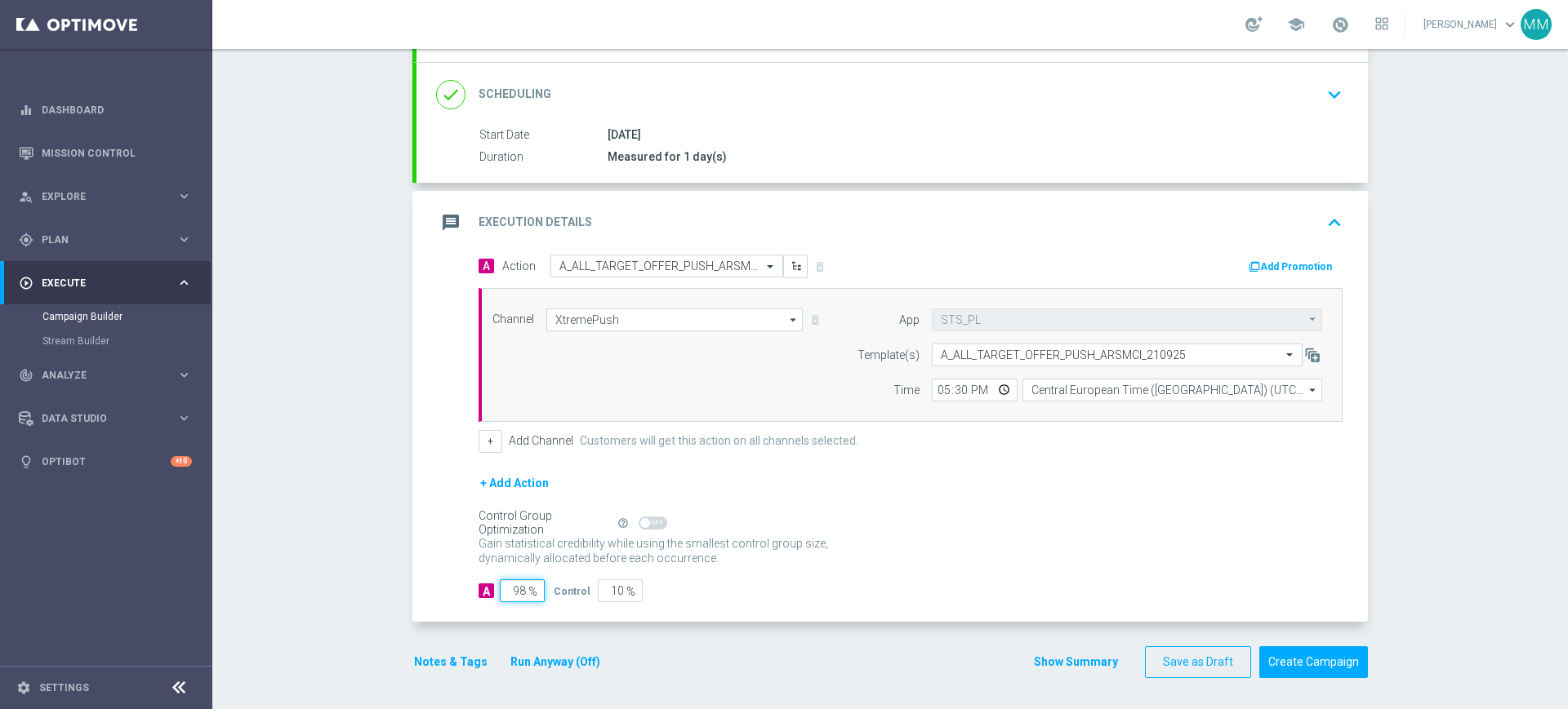
type input "2"
type input "98"
click at [452, 672] on button "Notes & Tags" at bounding box center [450, 663] width 77 height 20
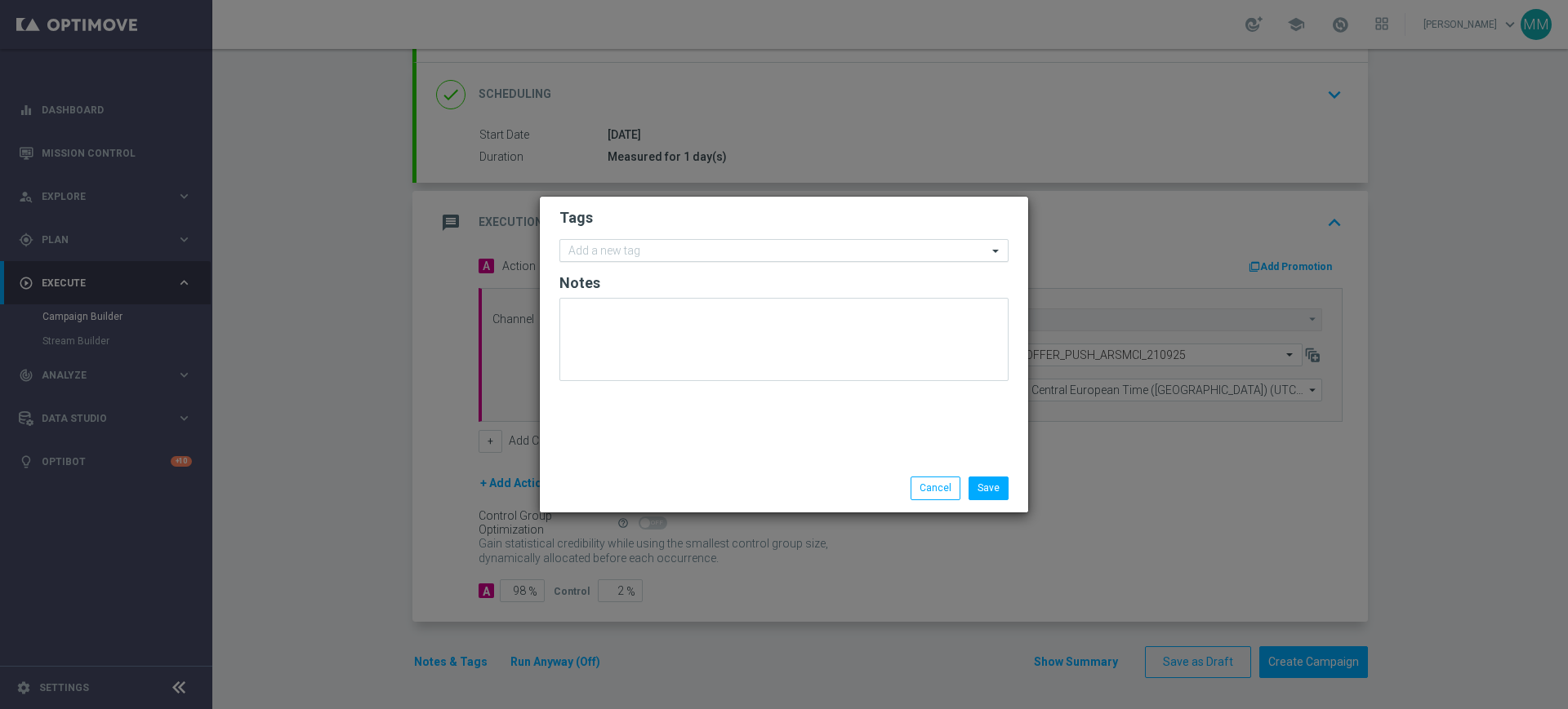
click at [632, 252] on input "text" at bounding box center [778, 252] width 419 height 14
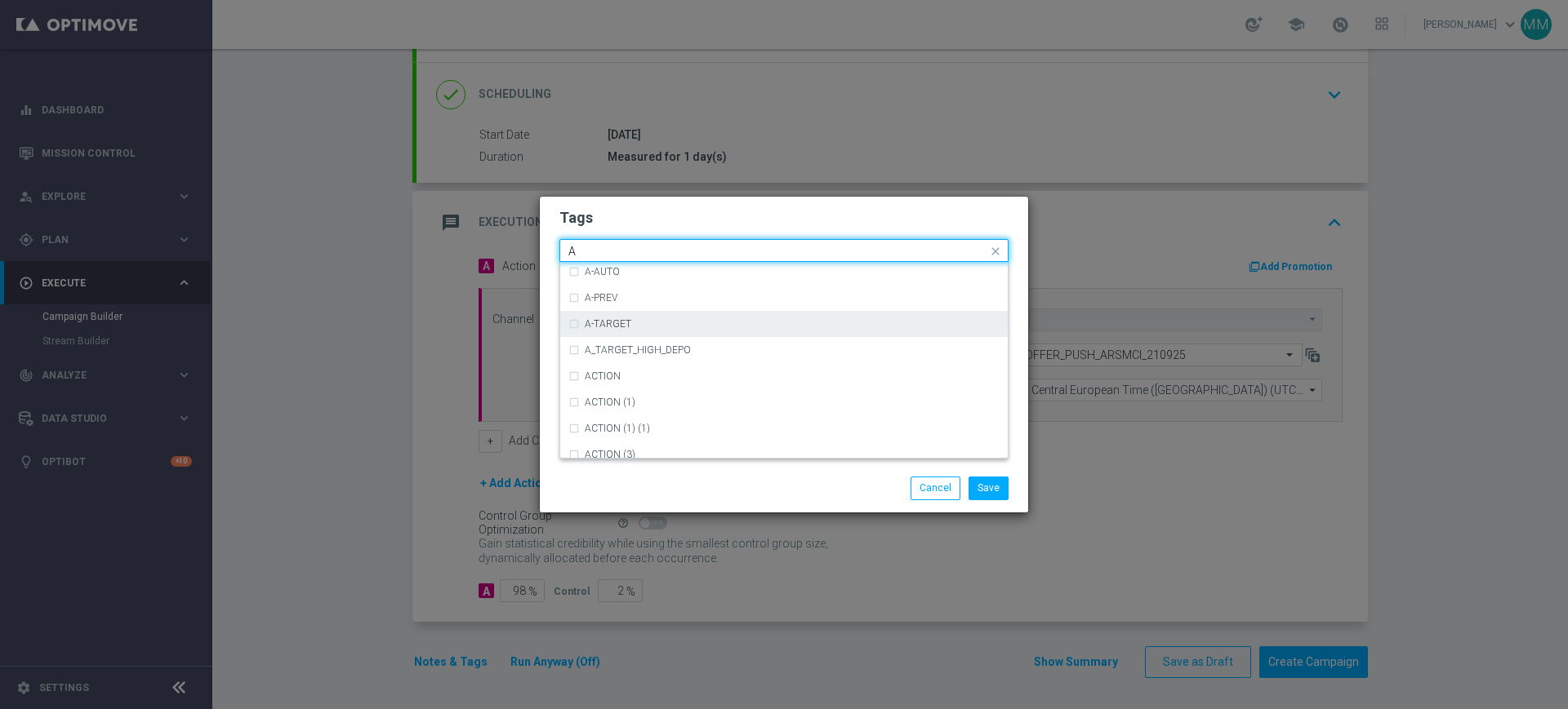
scroll to position [1939, 0]
click at [616, 354] on div "A" at bounding box center [784, 347] width 431 height 26
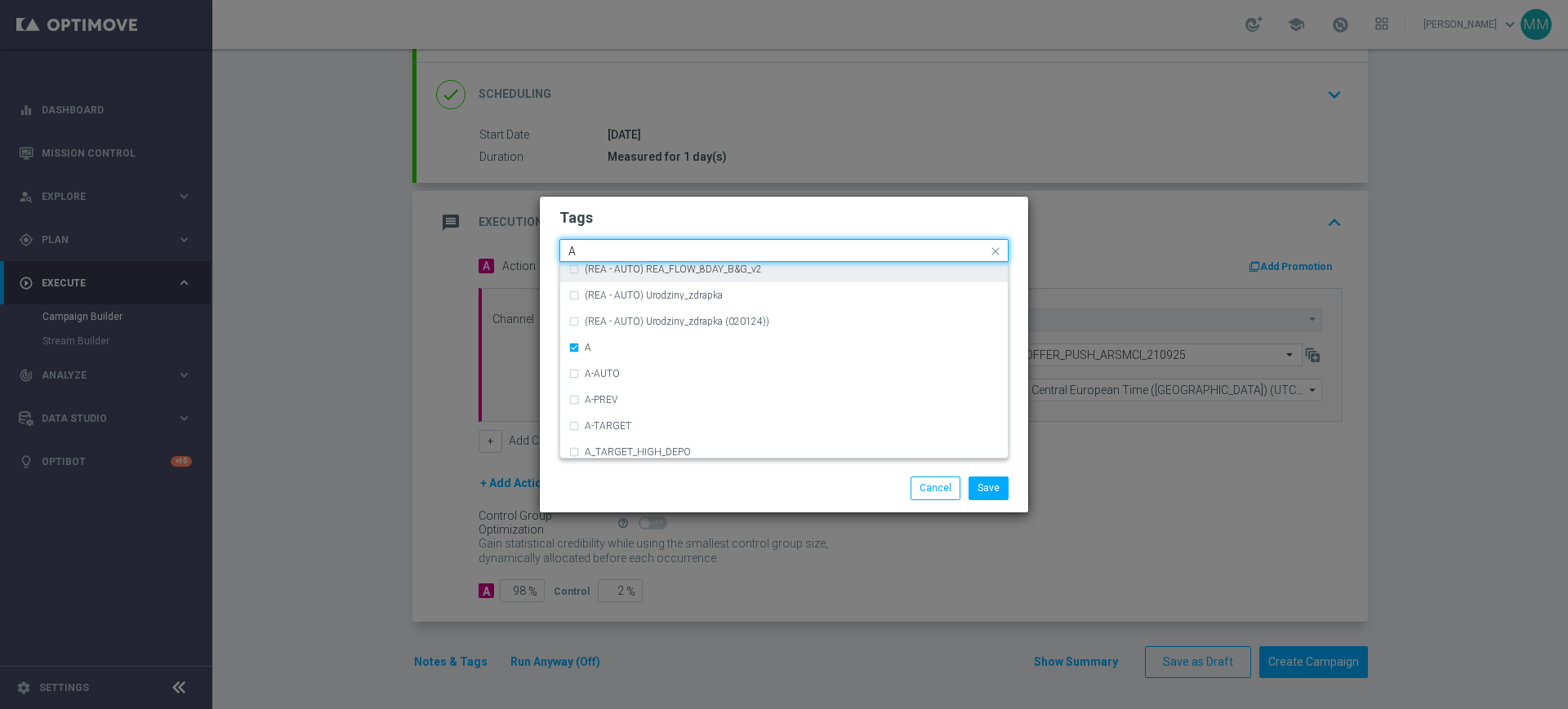
click at [603, 257] on input "A" at bounding box center [778, 252] width 419 height 14
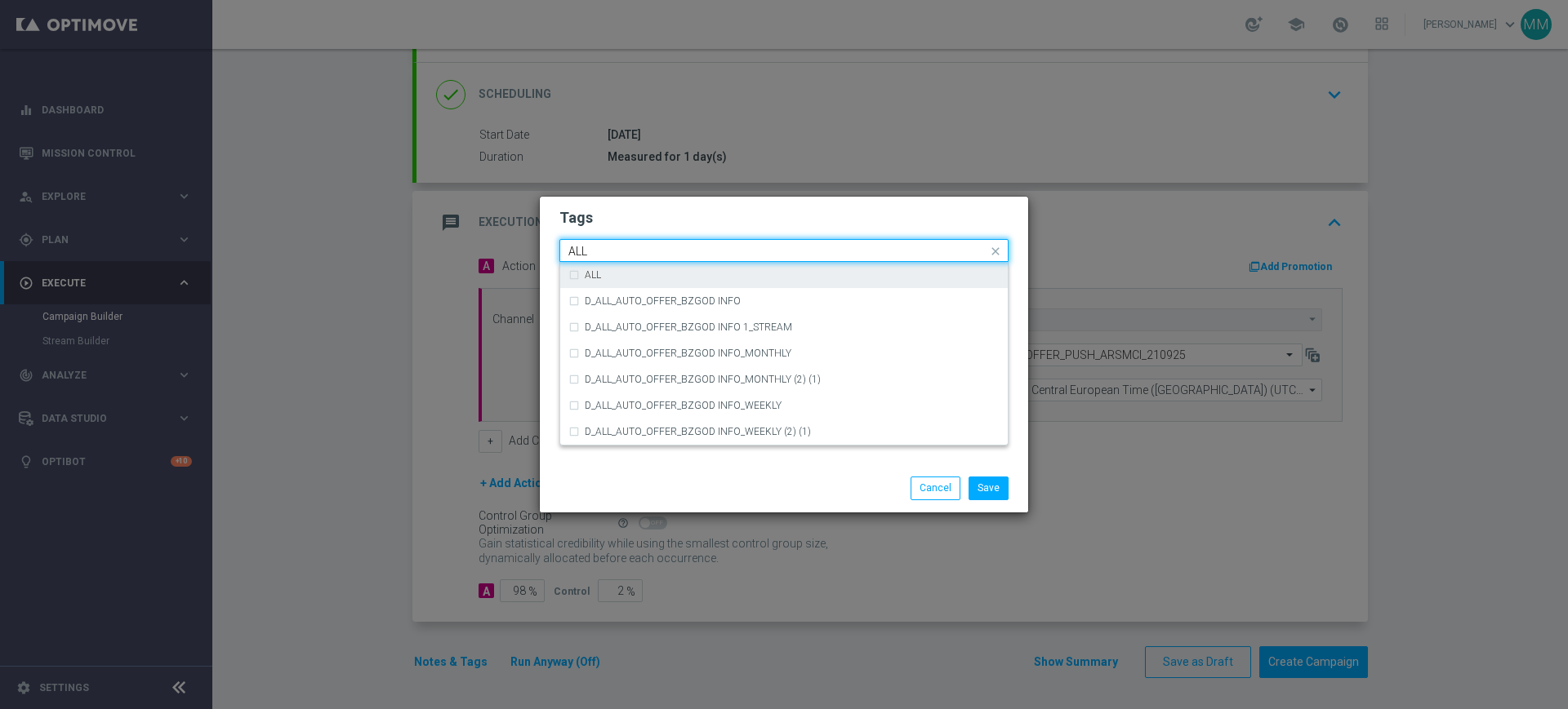
click at [606, 262] on div "ALL" at bounding box center [784, 274] width 431 height 26
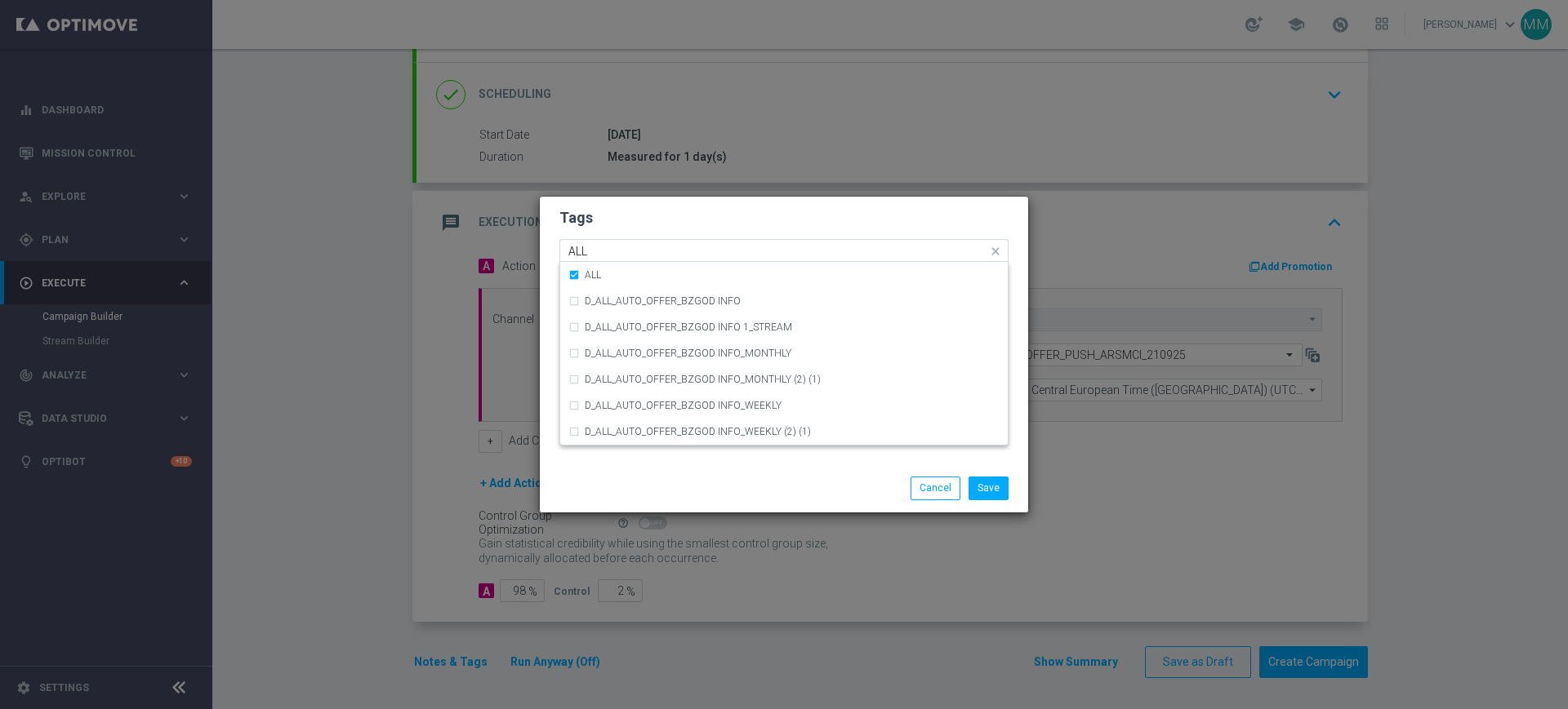
click at [606, 252] on input "ALL" at bounding box center [778, 252] width 419 height 14
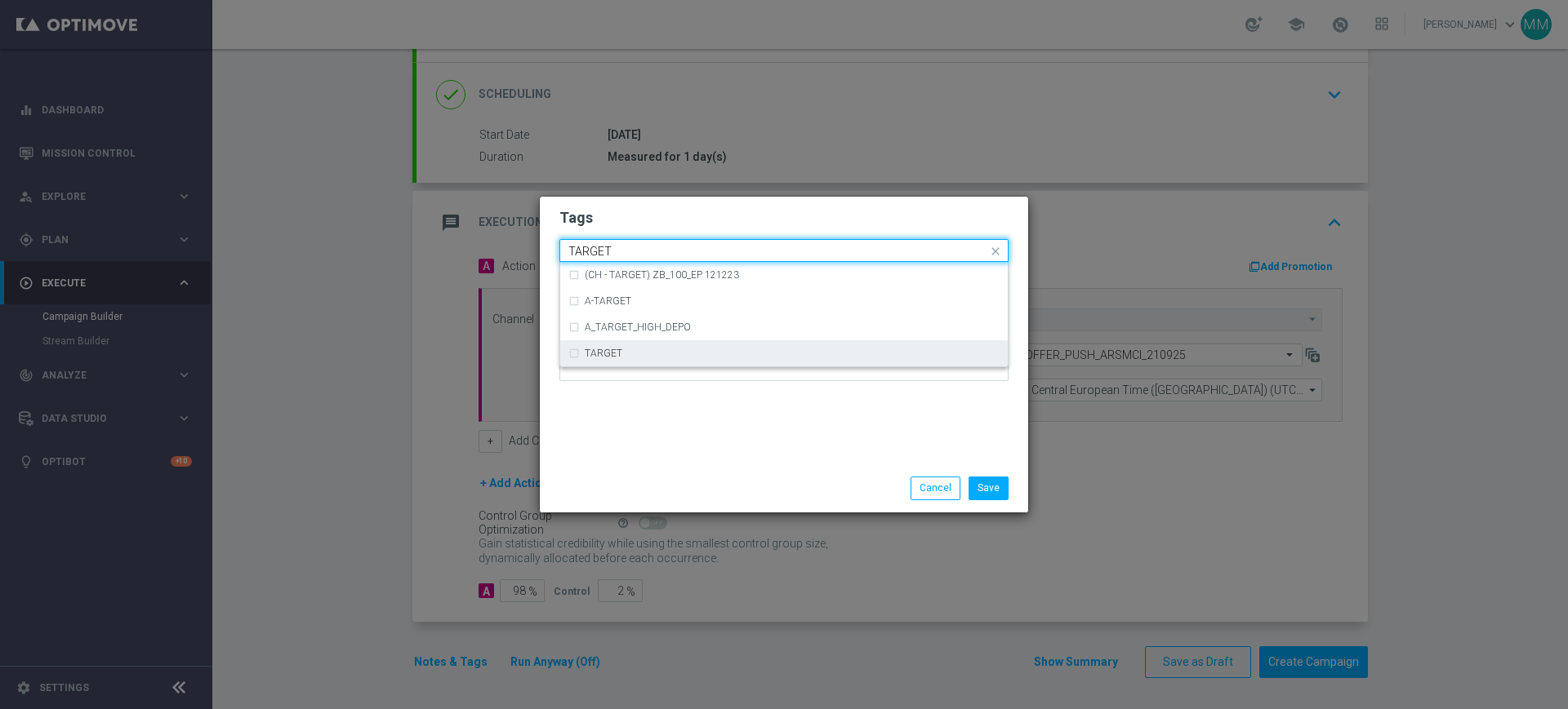
click at [624, 350] on div "TARGET" at bounding box center [791, 354] width 415 height 10
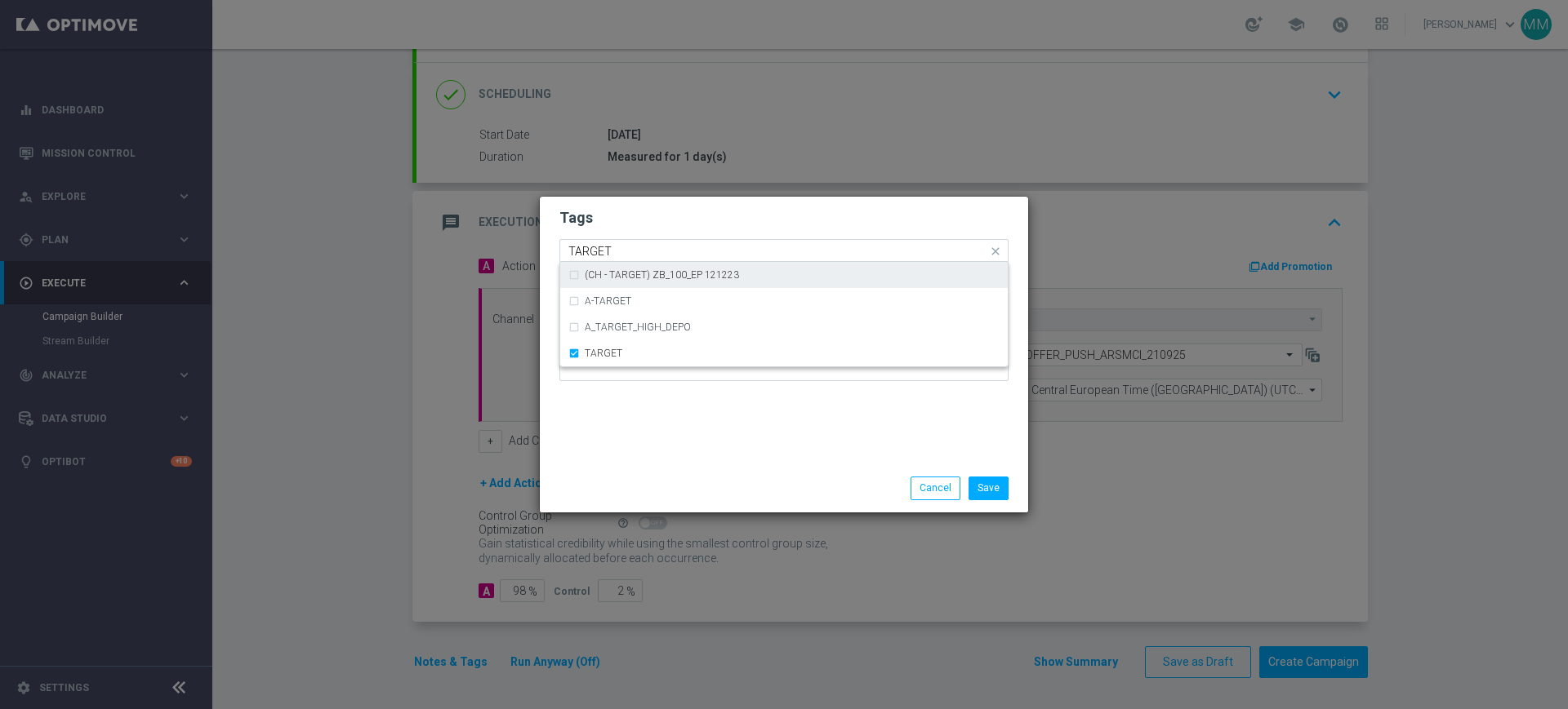
click at [628, 255] on input "TARGET" at bounding box center [778, 252] width 419 height 14
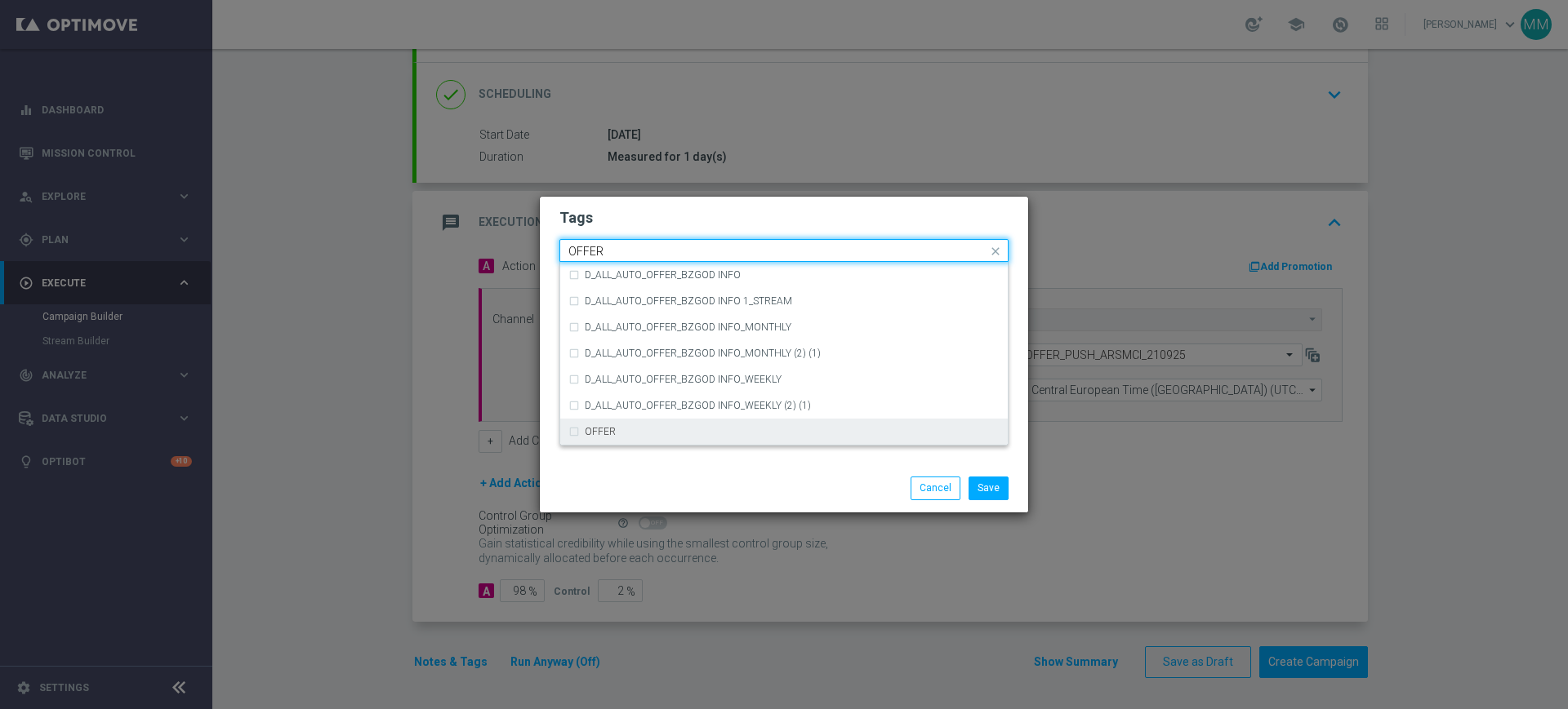
click at [659, 432] on div "OFFER" at bounding box center [791, 432] width 415 height 10
type input "OFFER"
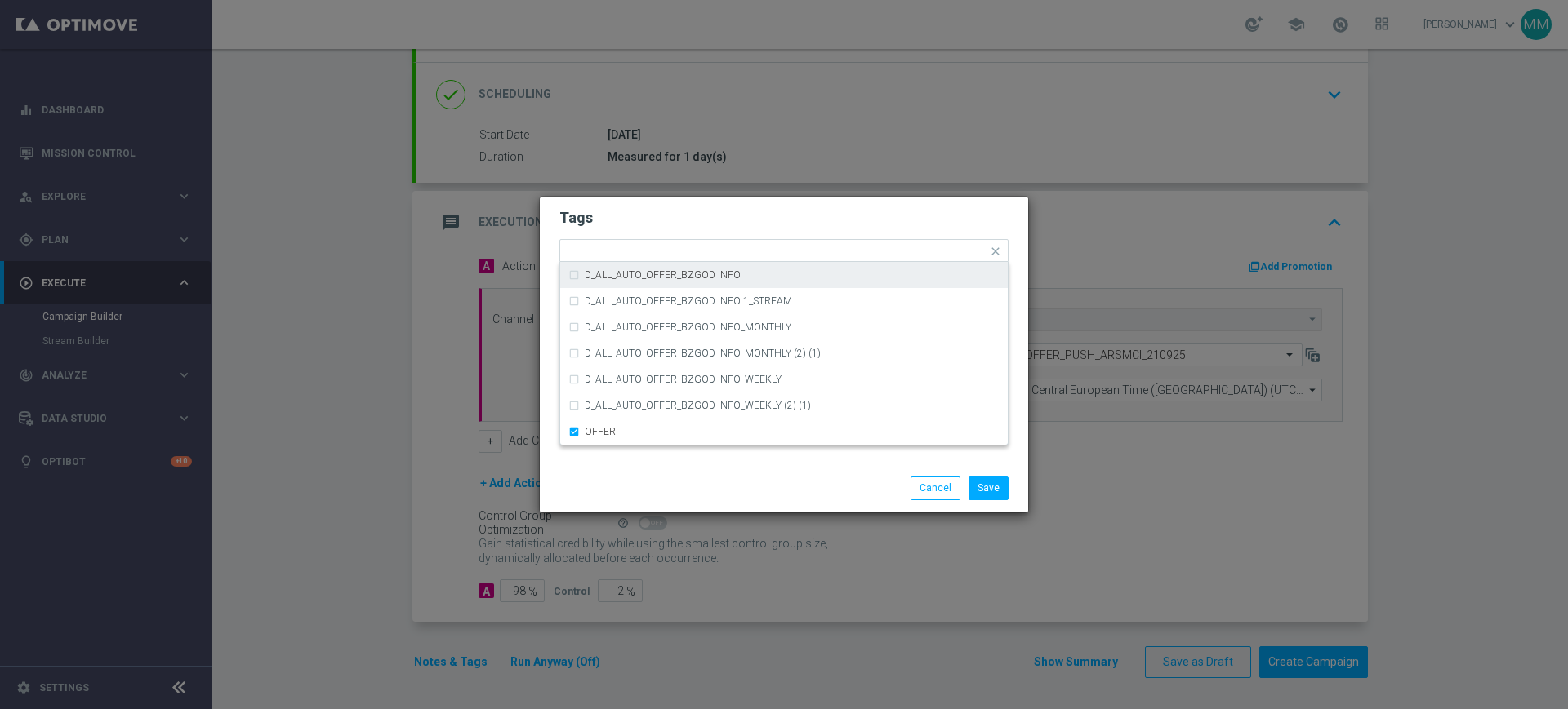
click at [650, 237] on form "Tags Quick find × A × ALL × TARGET × OFFER D_ALL_AUTO_OFFER_BZGOD INFO D_ALL_AU…" at bounding box center [784, 299] width 449 height 189
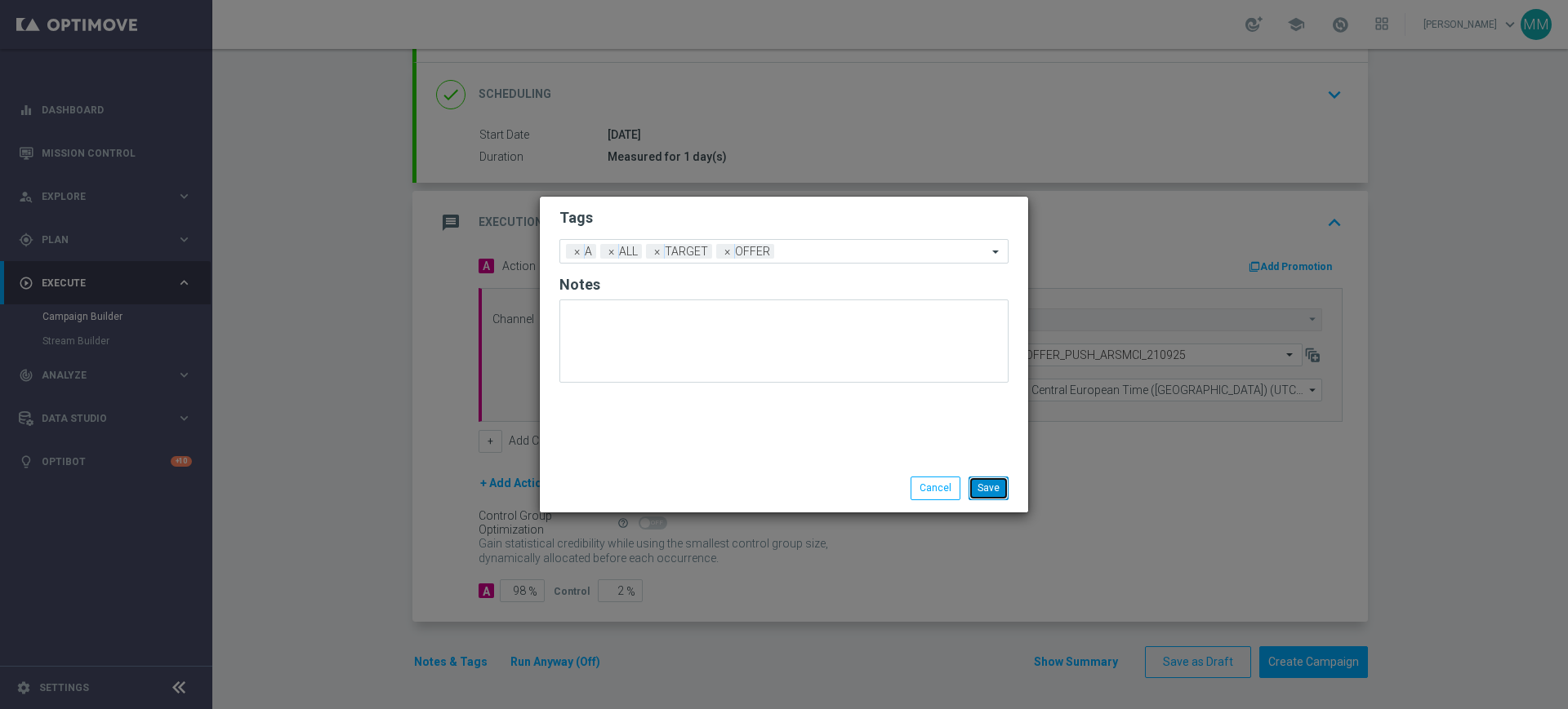
click at [984, 485] on button "Save" at bounding box center [988, 488] width 40 height 23
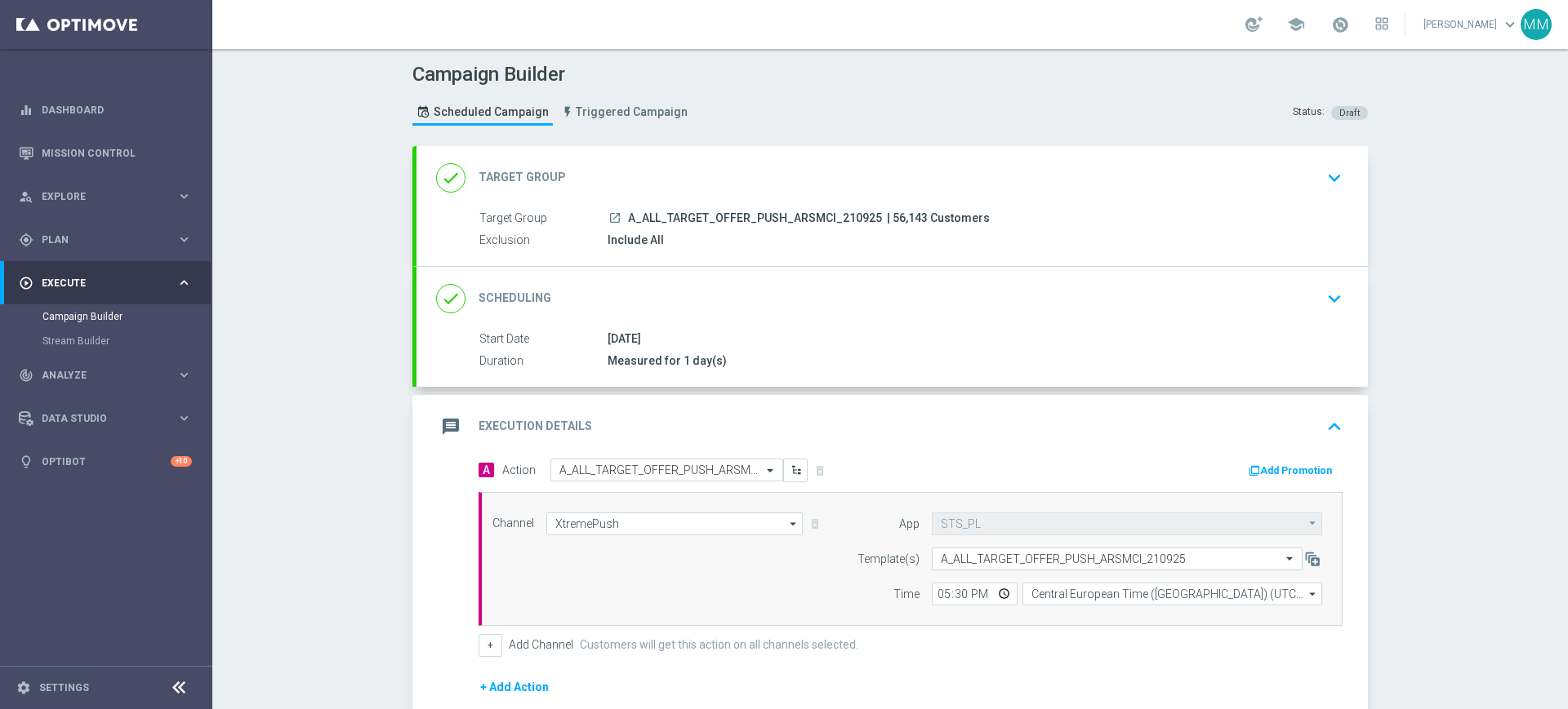
click at [710, 190] on div "done Target Group keyboard_arrow_down" at bounding box center [892, 177] width 912 height 31
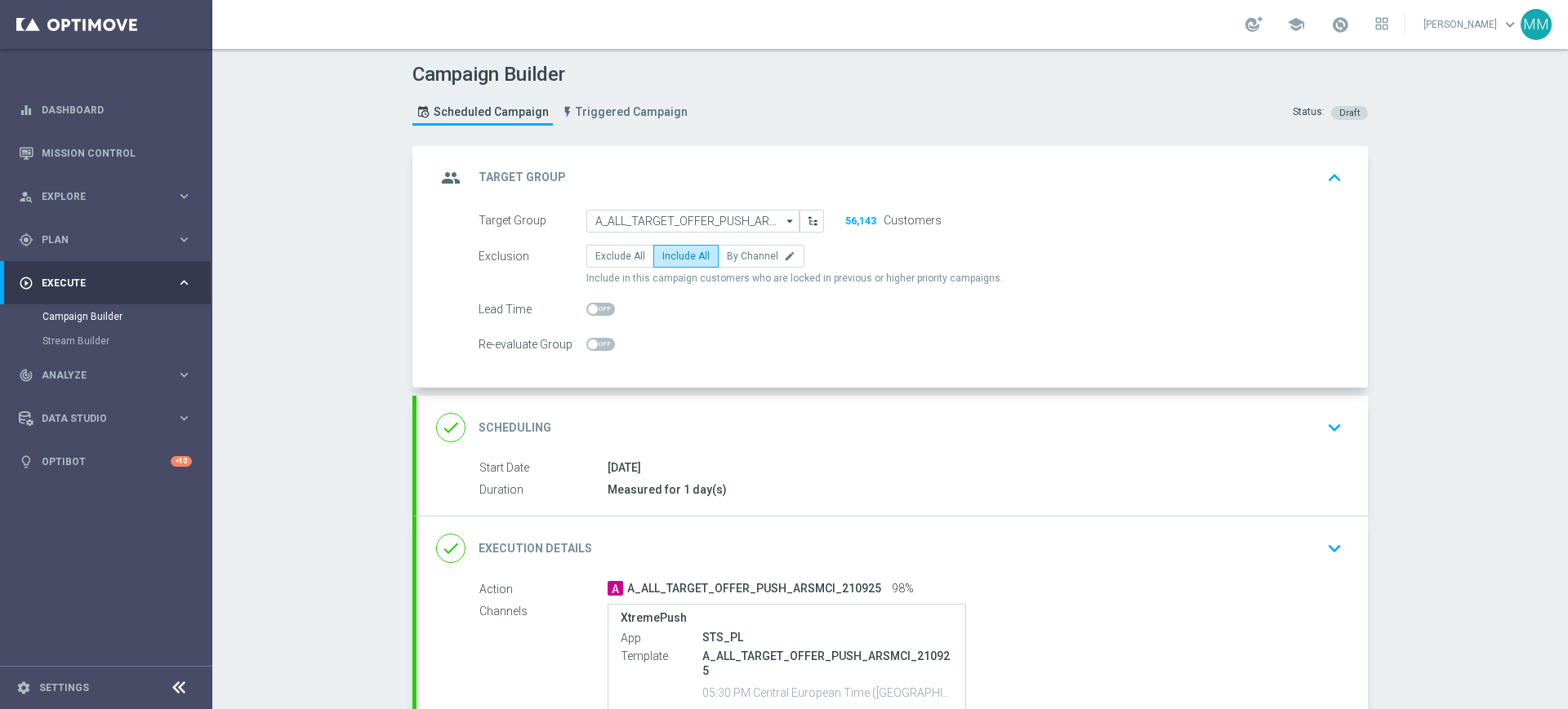
click at [704, 176] on div "group Target Group keyboard_arrow_up" at bounding box center [892, 177] width 912 height 31
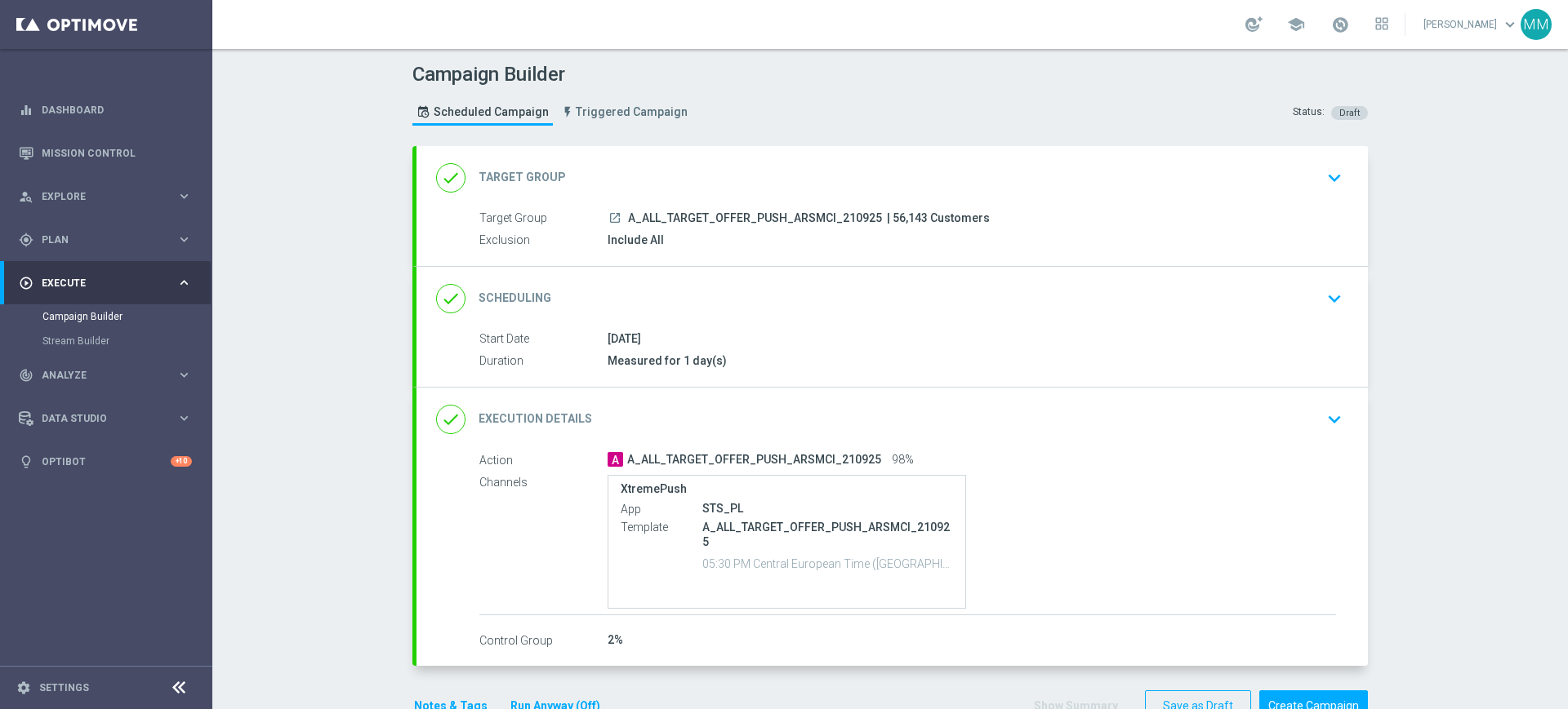
click at [685, 279] on div "done Scheduling keyboard_arrow_down" at bounding box center [892, 298] width 952 height 63
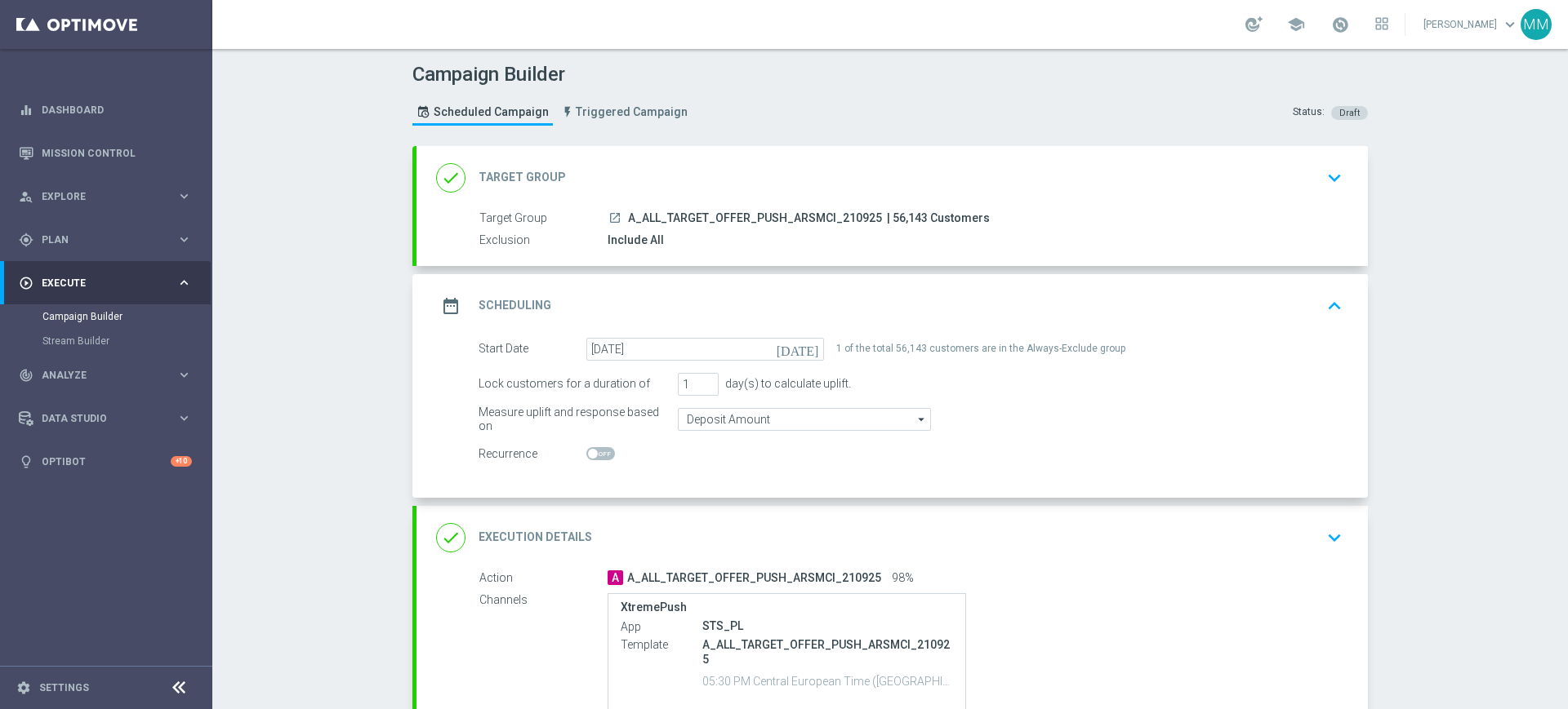
click at [786, 287] on div "date_range Scheduling keyboard_arrow_up" at bounding box center [892, 306] width 952 height 63
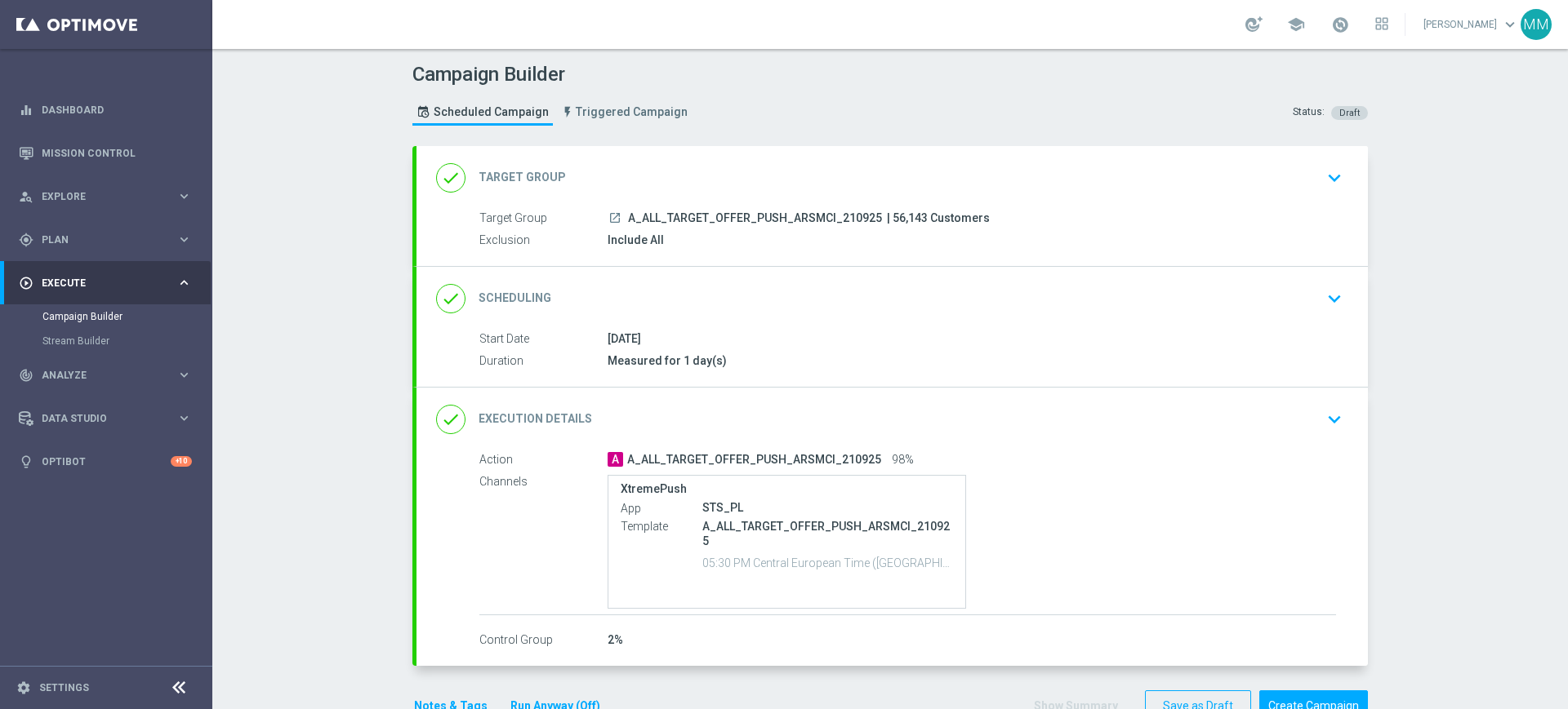
click at [449, 692] on div "Notes & Tags Run Anyway (Off)" at bounding box center [517, 706] width 209 height 32
click at [448, 700] on button "Notes & Tags" at bounding box center [450, 706] width 77 height 20
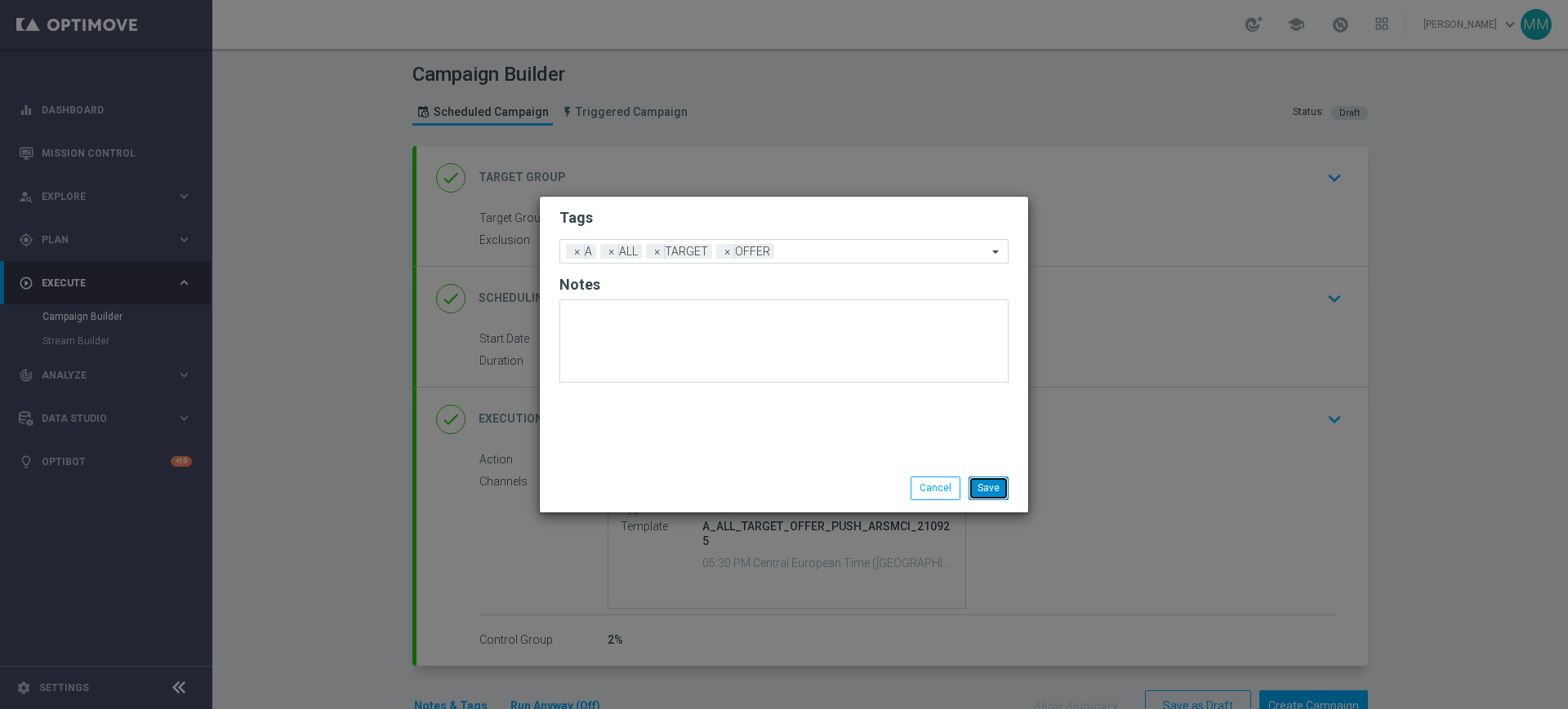
click at [979, 488] on button "Save" at bounding box center [988, 488] width 40 height 23
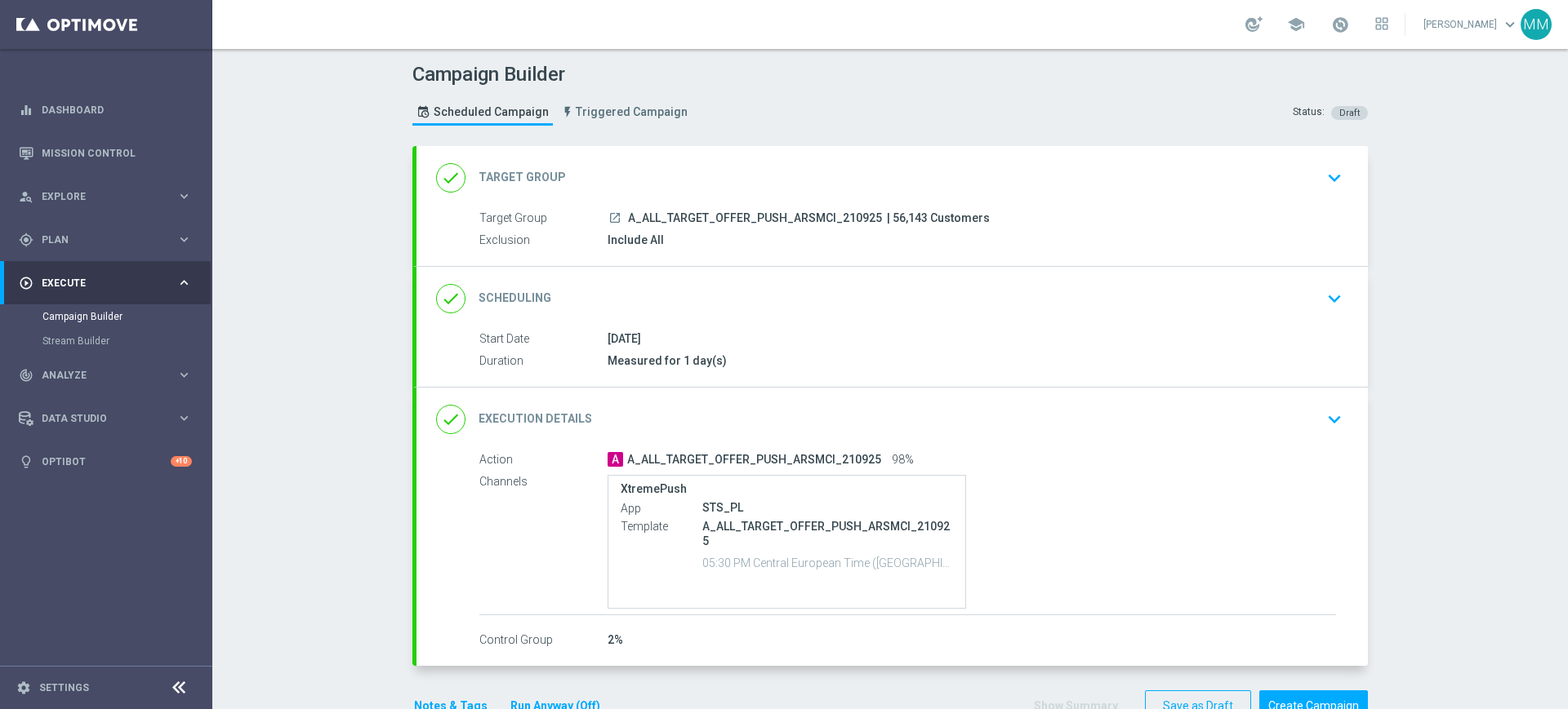
click at [833, 288] on div "done Scheduling keyboard_arrow_down" at bounding box center [892, 299] width 912 height 31
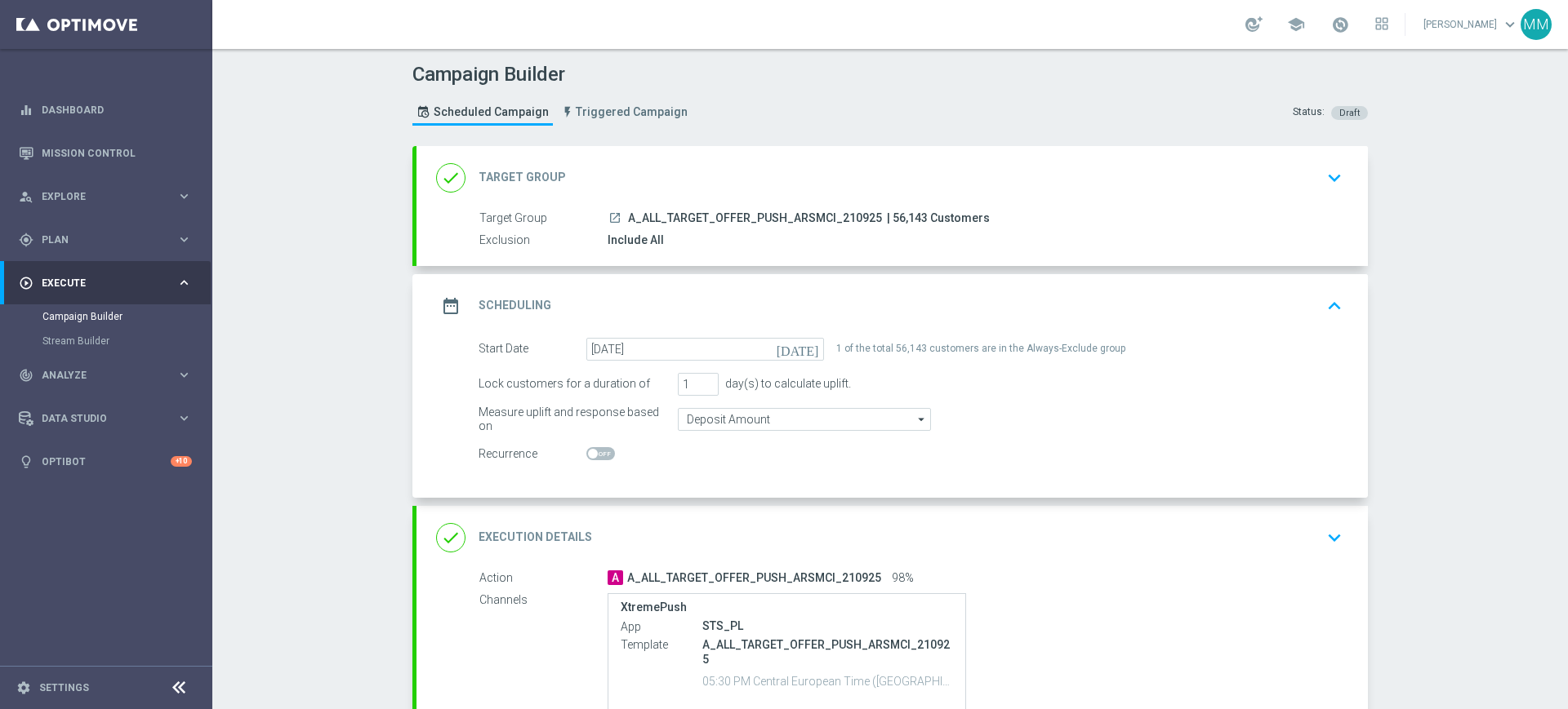
click at [881, 295] on div "date_range Scheduling keyboard_arrow_up" at bounding box center [892, 306] width 912 height 31
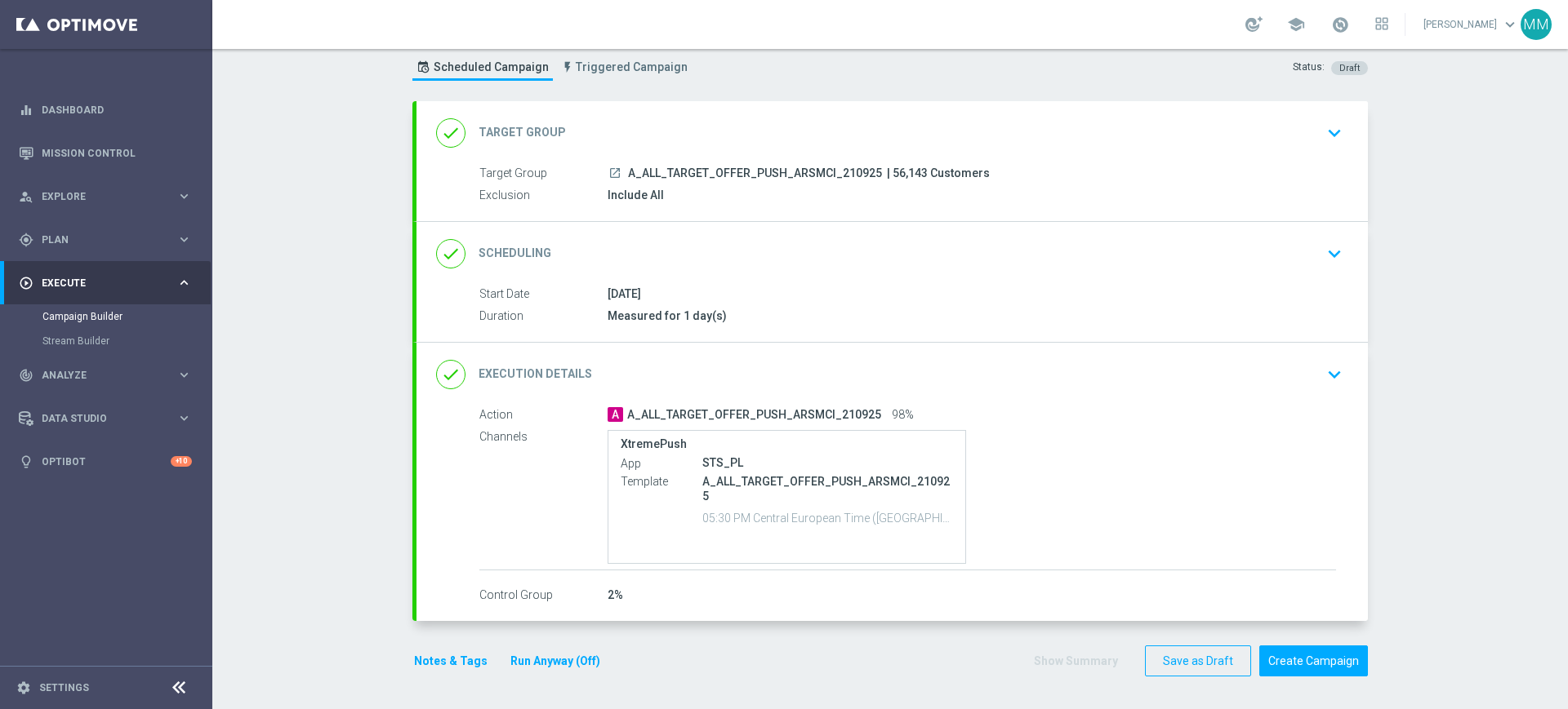
click at [757, 260] on div "done Scheduling keyboard_arrow_down" at bounding box center [892, 253] width 912 height 31
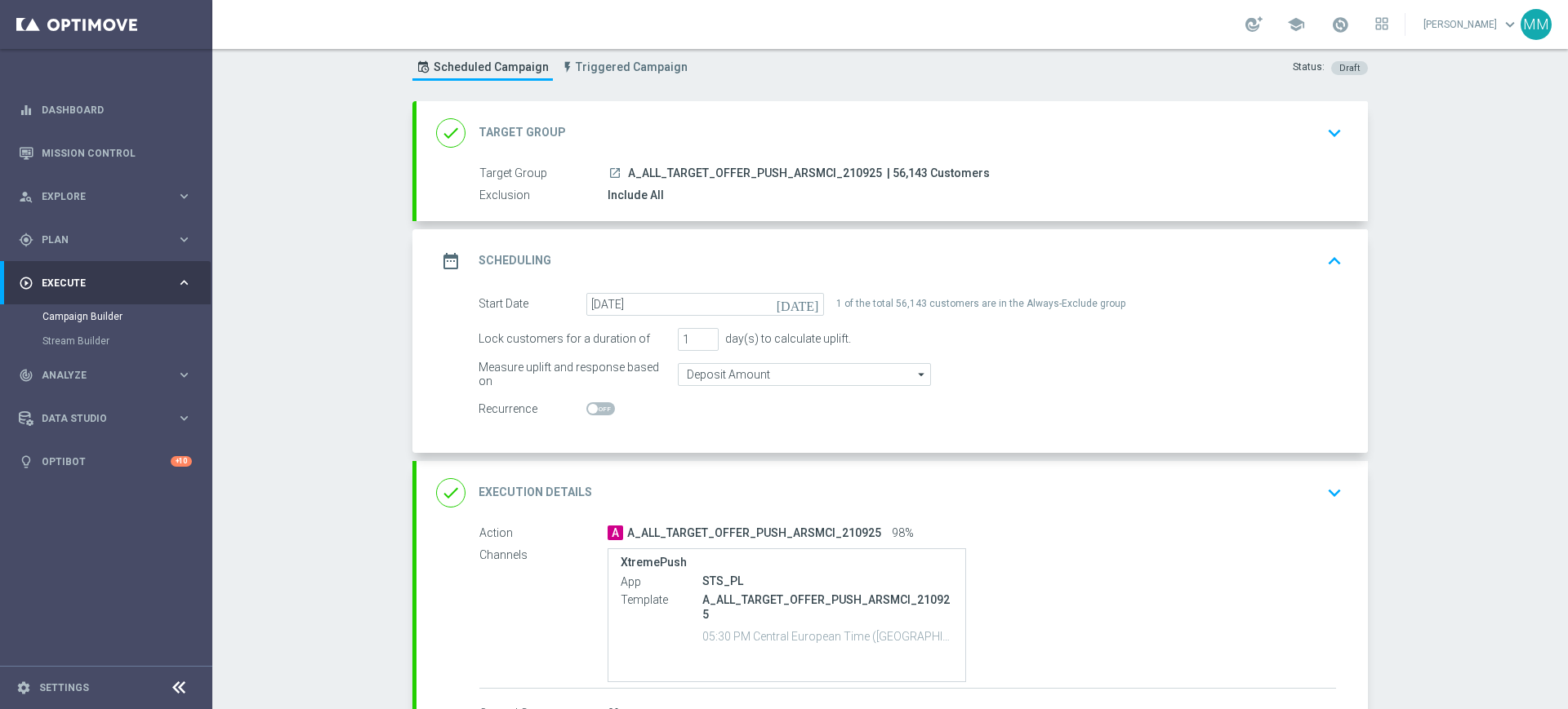
click at [816, 241] on div "date_range Scheduling keyboard_arrow_up" at bounding box center [892, 261] width 952 height 63
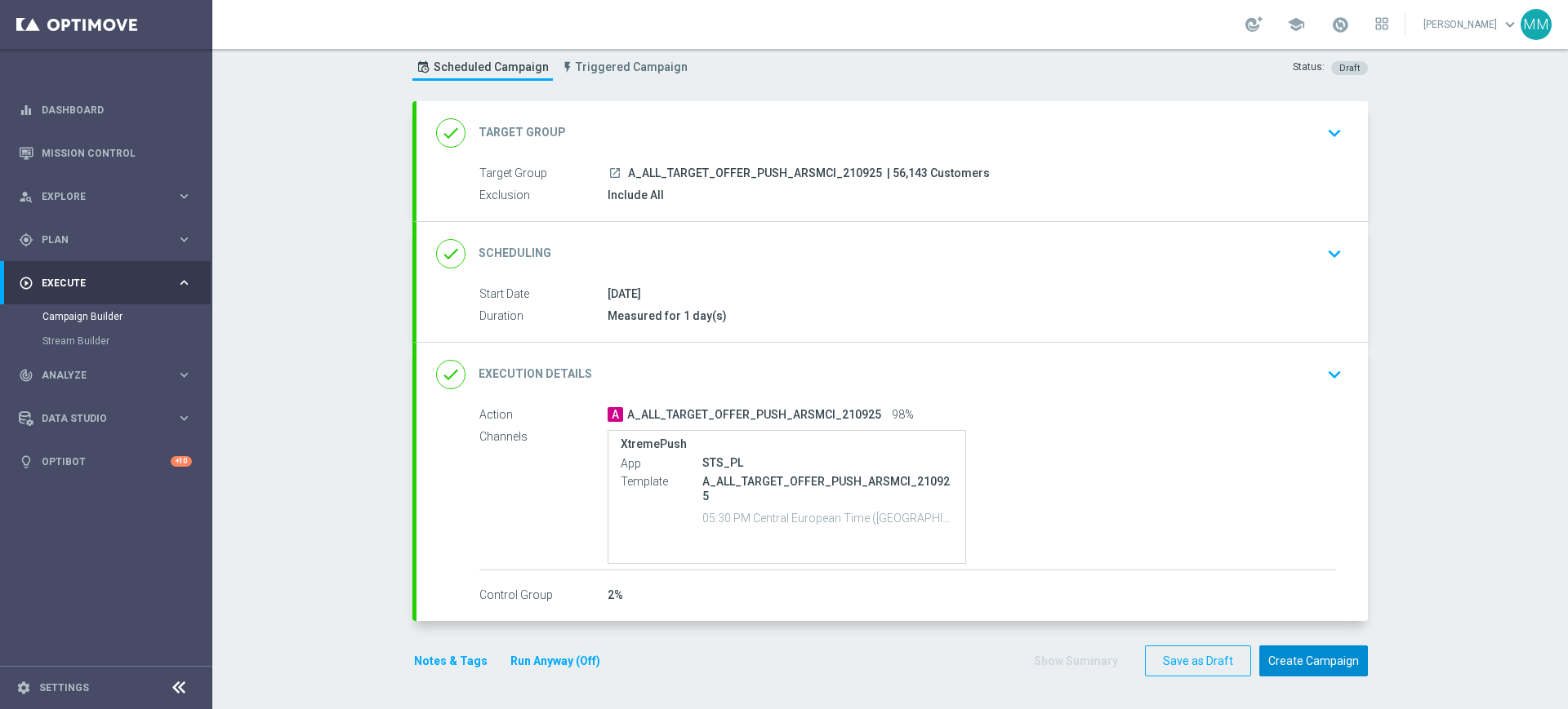
click at [1284, 668] on button "Create Campaign" at bounding box center [1313, 662] width 109 height 32
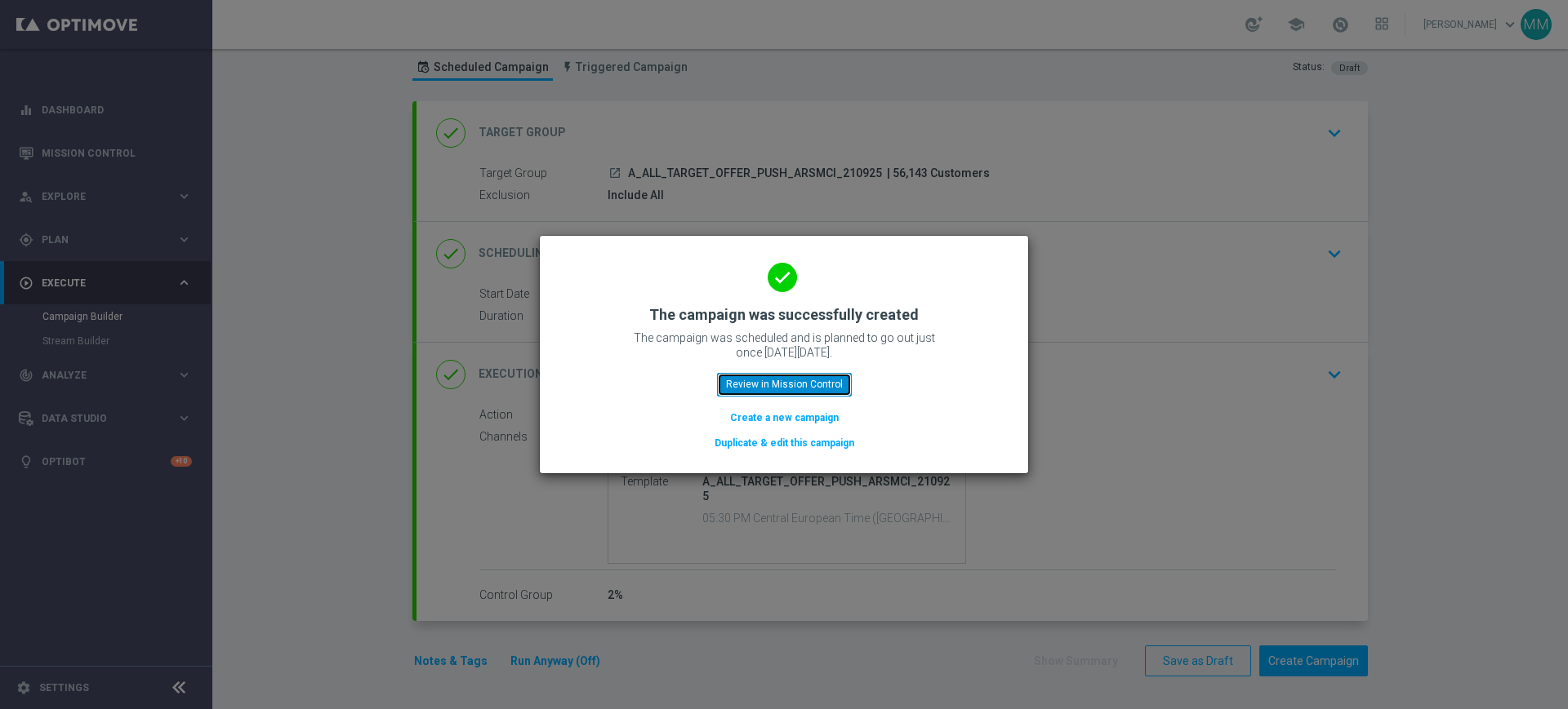
click at [818, 389] on button "Review in Mission Control" at bounding box center [784, 384] width 135 height 23
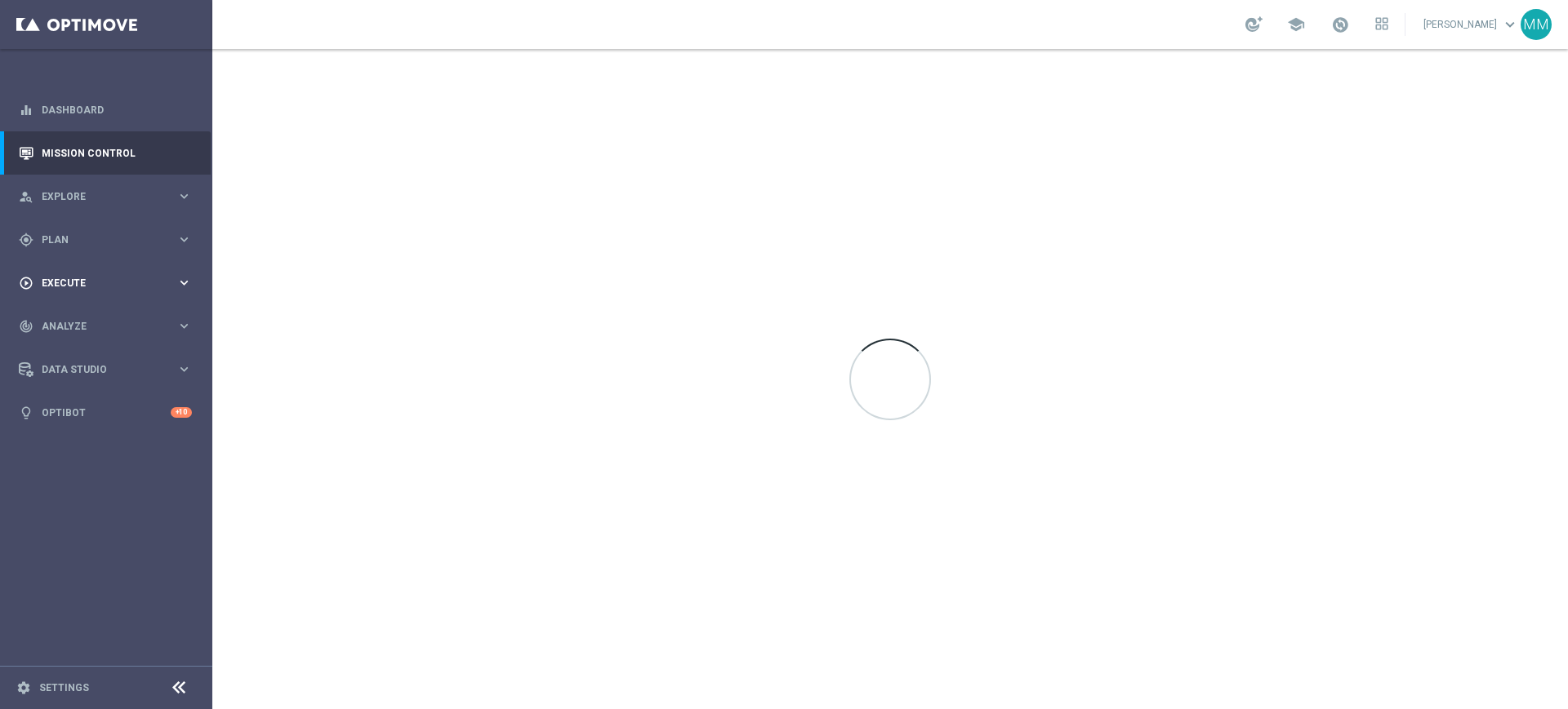
click at [124, 260] on div "gps_fixed Plan keyboard_arrow_right" at bounding box center [106, 239] width 211 height 43
drag, startPoint x: 90, startPoint y: 269, endPoint x: 3, endPoint y: 354, distance: 121.6
click at [90, 269] on link "Target Groups" at bounding box center [106, 273] width 128 height 13
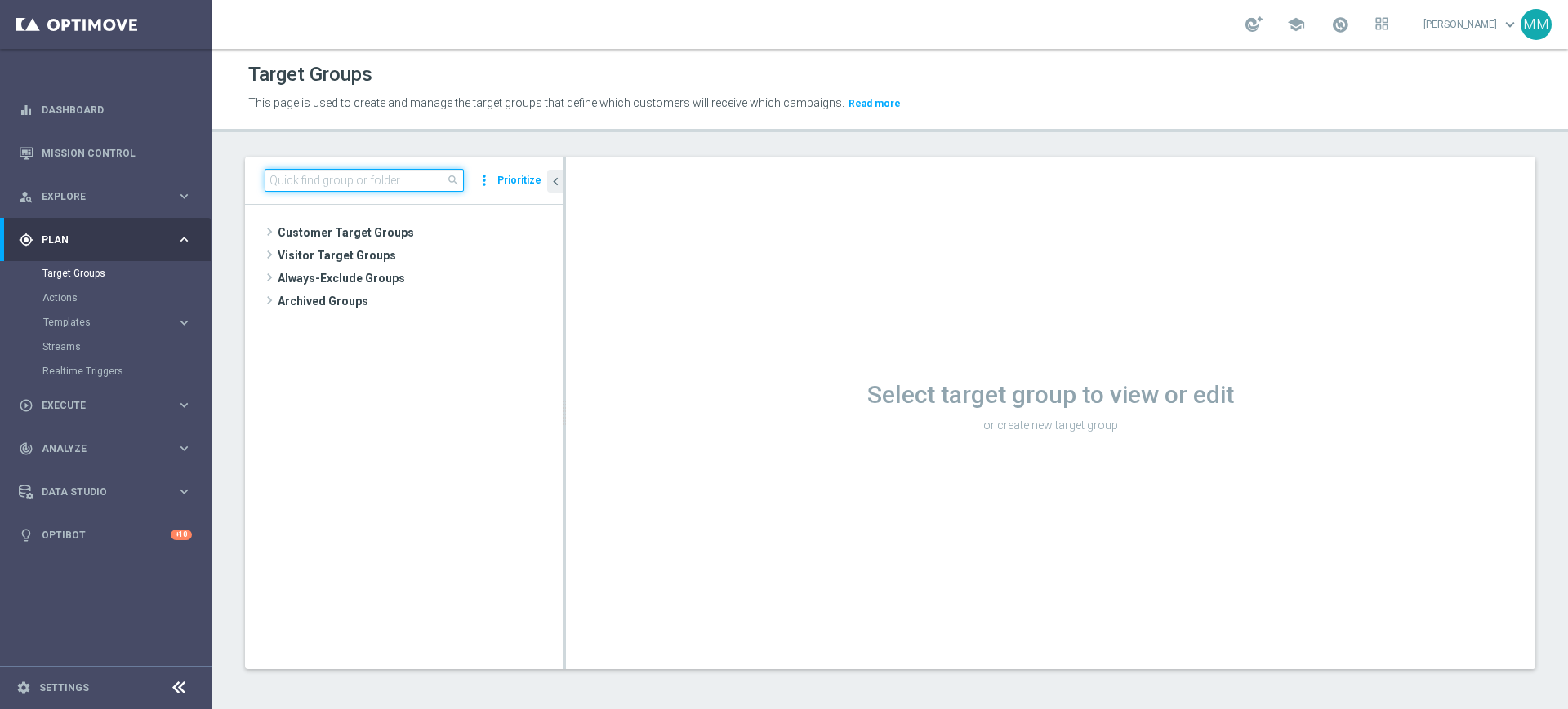
click at [356, 190] on input at bounding box center [364, 180] width 199 height 23
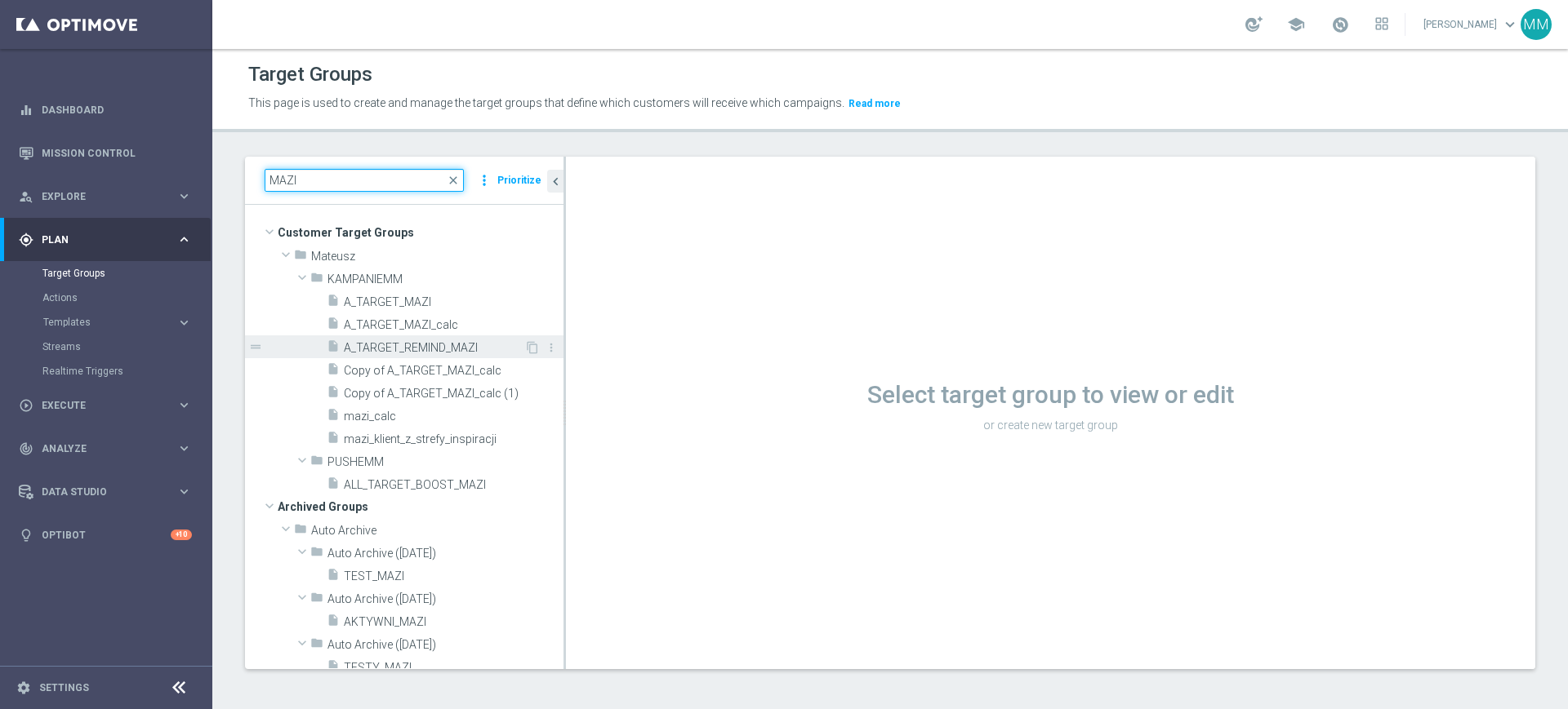
type input "MAZI"
click at [458, 345] on span "A_TARGET_REMIND_MAZI" at bounding box center [434, 348] width 181 height 14
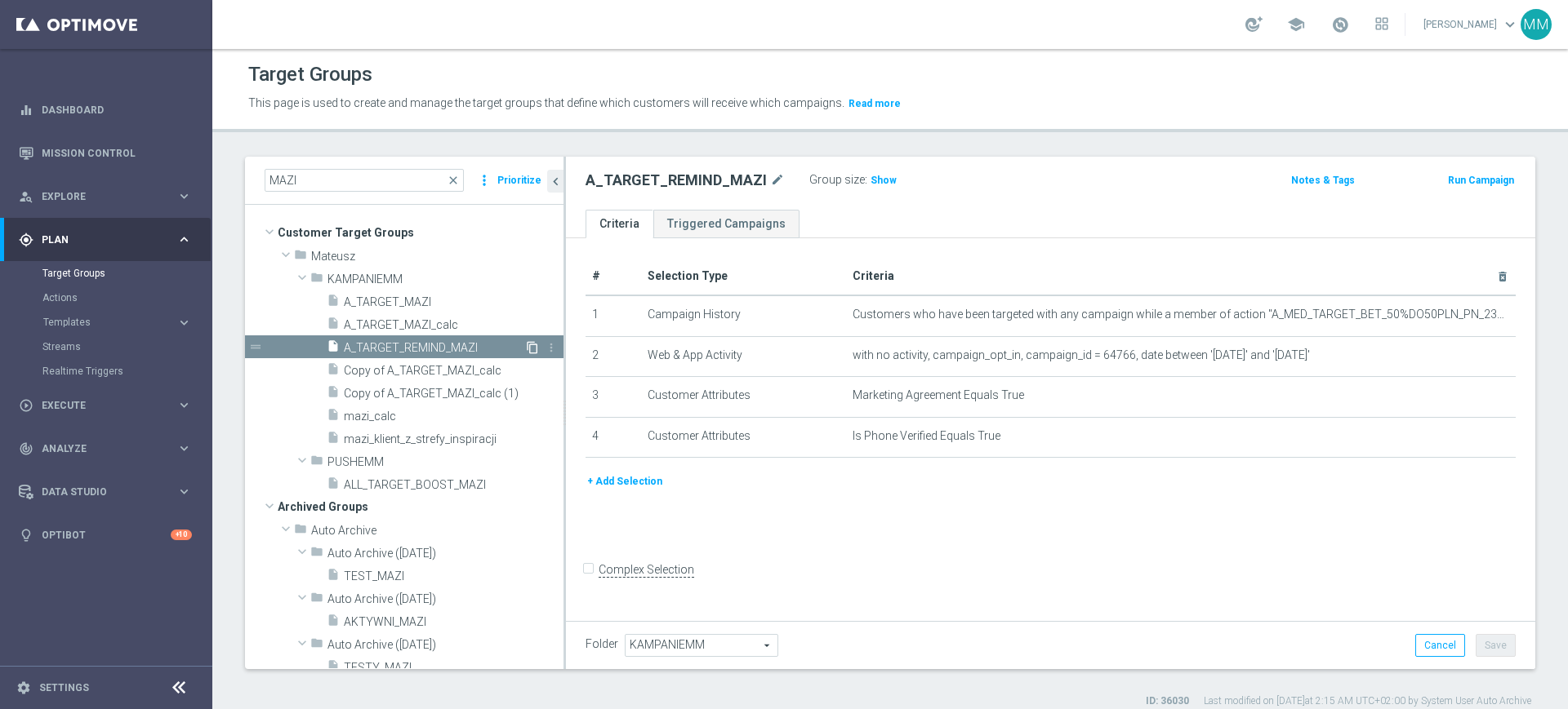
click at [526, 346] on icon "content_copy" at bounding box center [532, 347] width 13 height 13
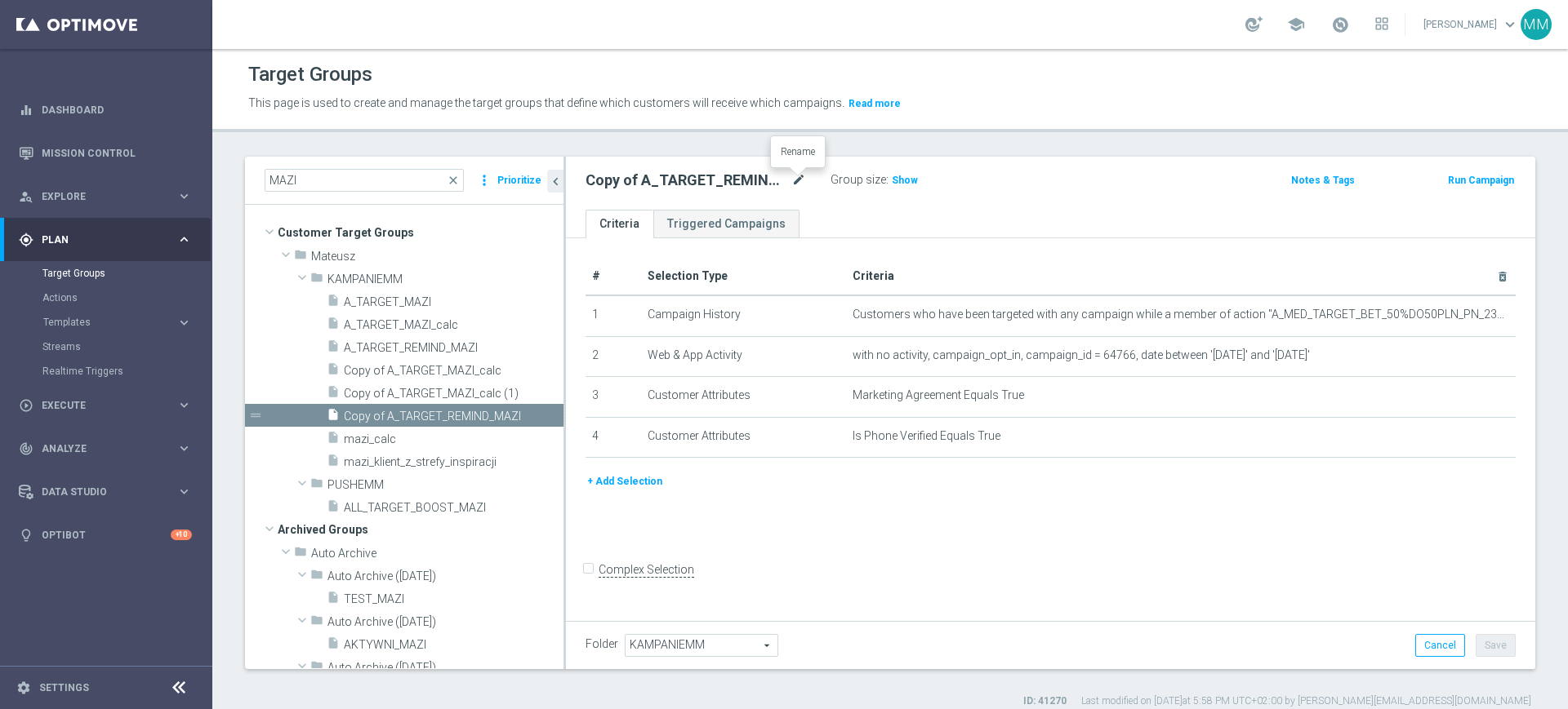
click at [797, 179] on icon "mode_edit" at bounding box center [798, 180] width 14 height 19
type input "A_PREM-PEXTRA_TARGET_WIN_PN_500_190925_SMS"
click at [831, 196] on div "A_PREM-PEXTRA_TARGET_WIN_PN_500_190925_SMS Group size : Show Notes & Tags Run C…" at bounding box center [1050, 183] width 969 height 53
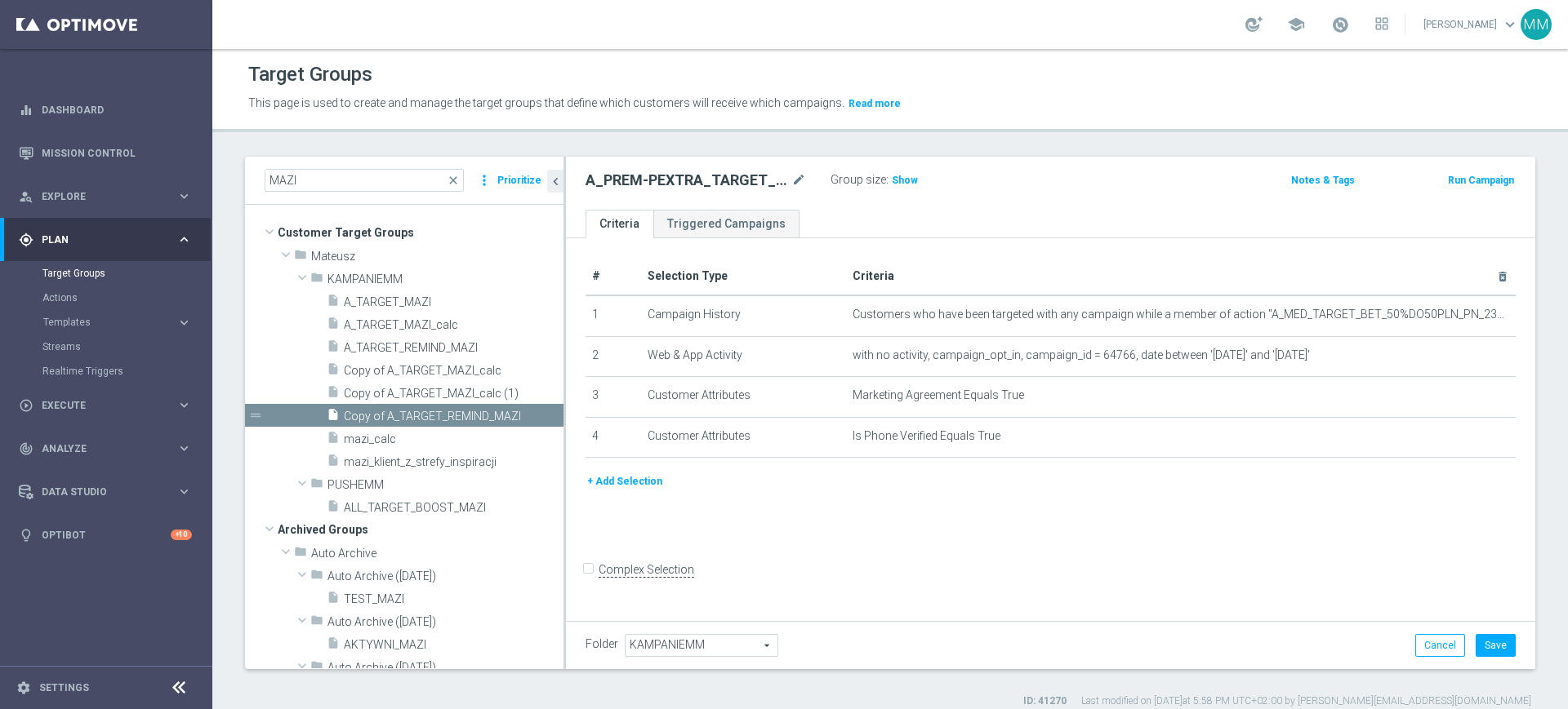
click at [809, 179] on div "A_PREM-PEXTRA_TARGET_WIN_PN_500_190925_SMS mode_edit" at bounding box center [708, 180] width 245 height 23
click at [806, 179] on icon "mode_edit" at bounding box center [798, 180] width 14 height 19
click at [784, 185] on input "A_PREM-PEXTRA_TARGET_WIN_PN_500_190925_SMS" at bounding box center [695, 181] width 220 height 23
click at [827, 202] on div "A_PREM-PEXTRA_TARGET_WIN_PN_500_190925_SMS Group size : Show Notes & Tags Run C…" at bounding box center [1050, 183] width 969 height 53
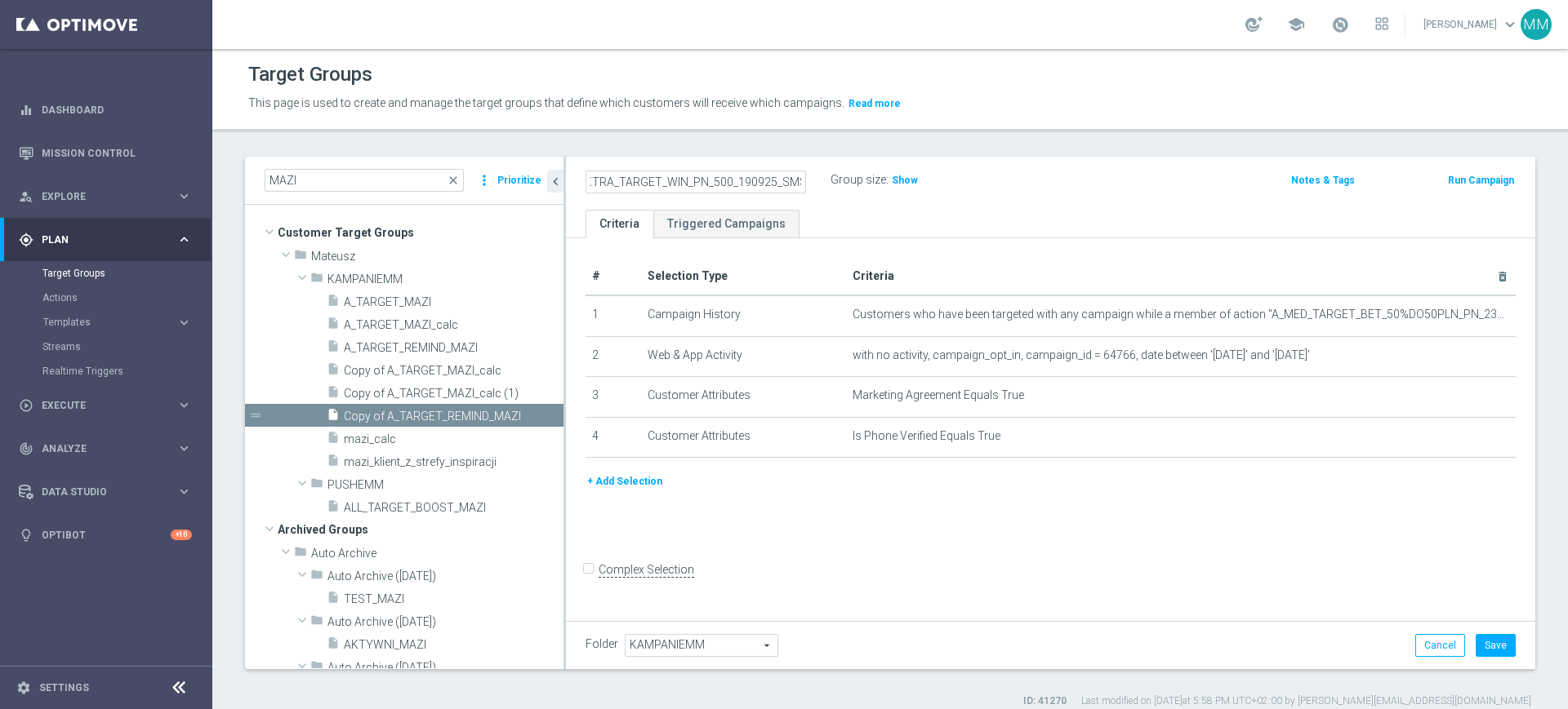
scroll to position [0, 0]
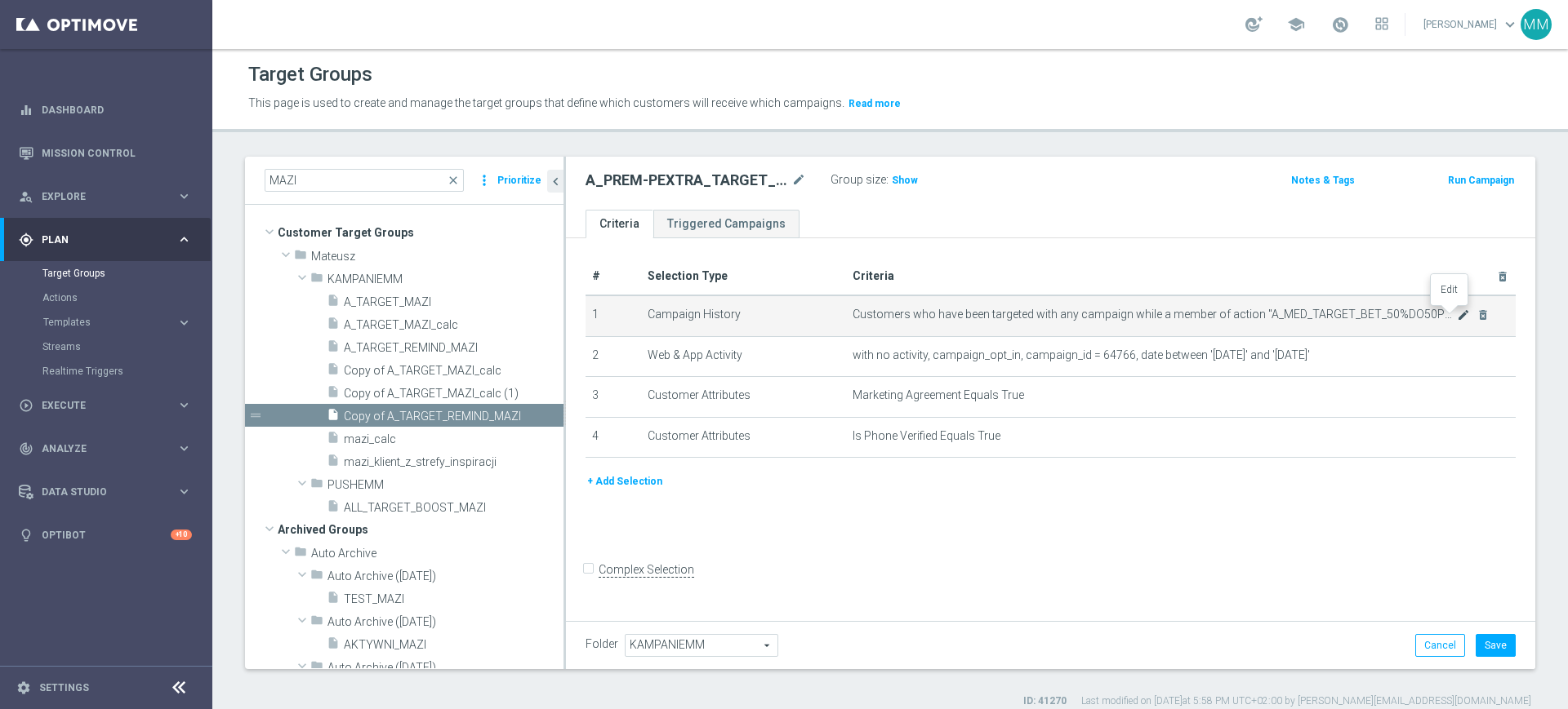
click at [1457, 316] on icon "mode_edit" at bounding box center [1462, 315] width 13 height 13
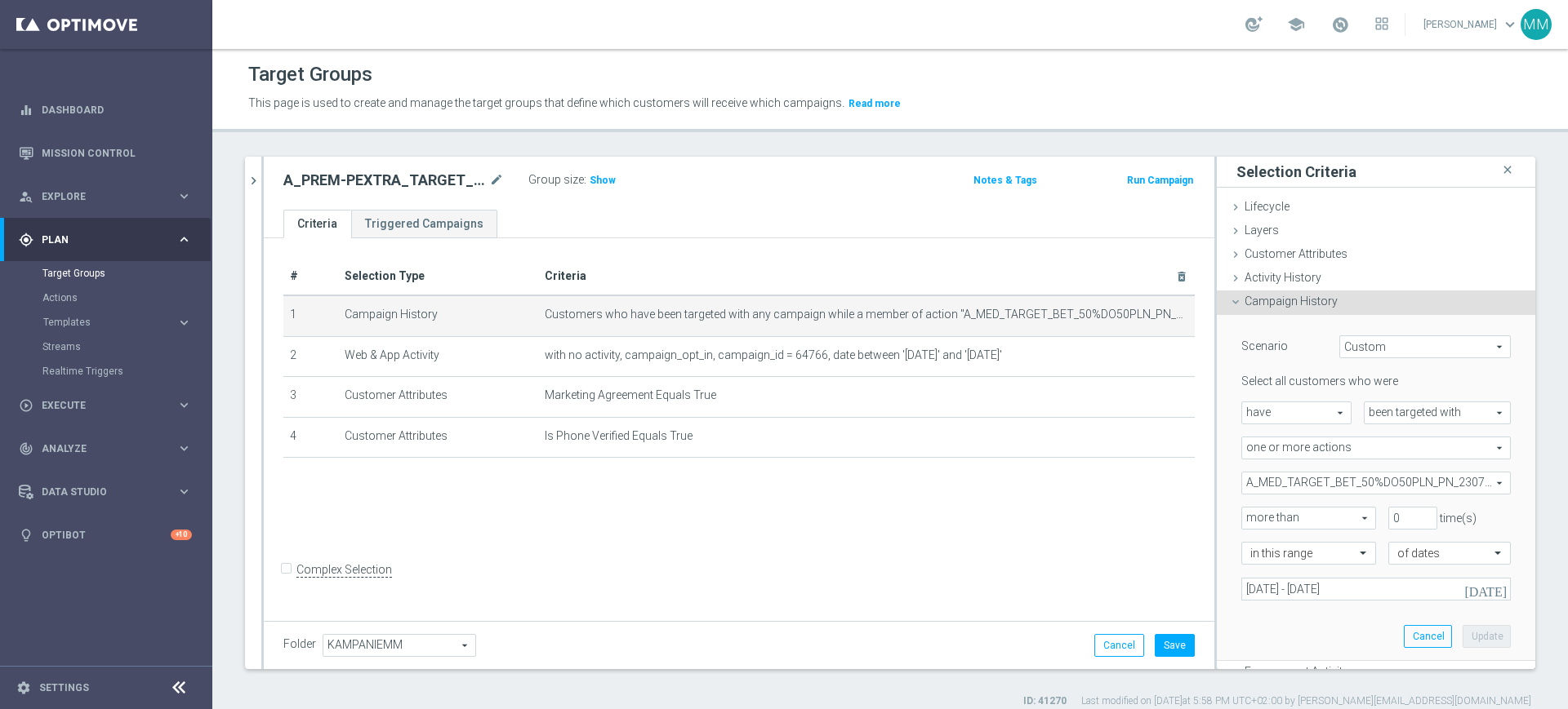
click at [1327, 487] on span "A_MED_TARGET_BET_50%DO50PLN_PN_230724" at bounding box center [1375, 483] width 268 height 21
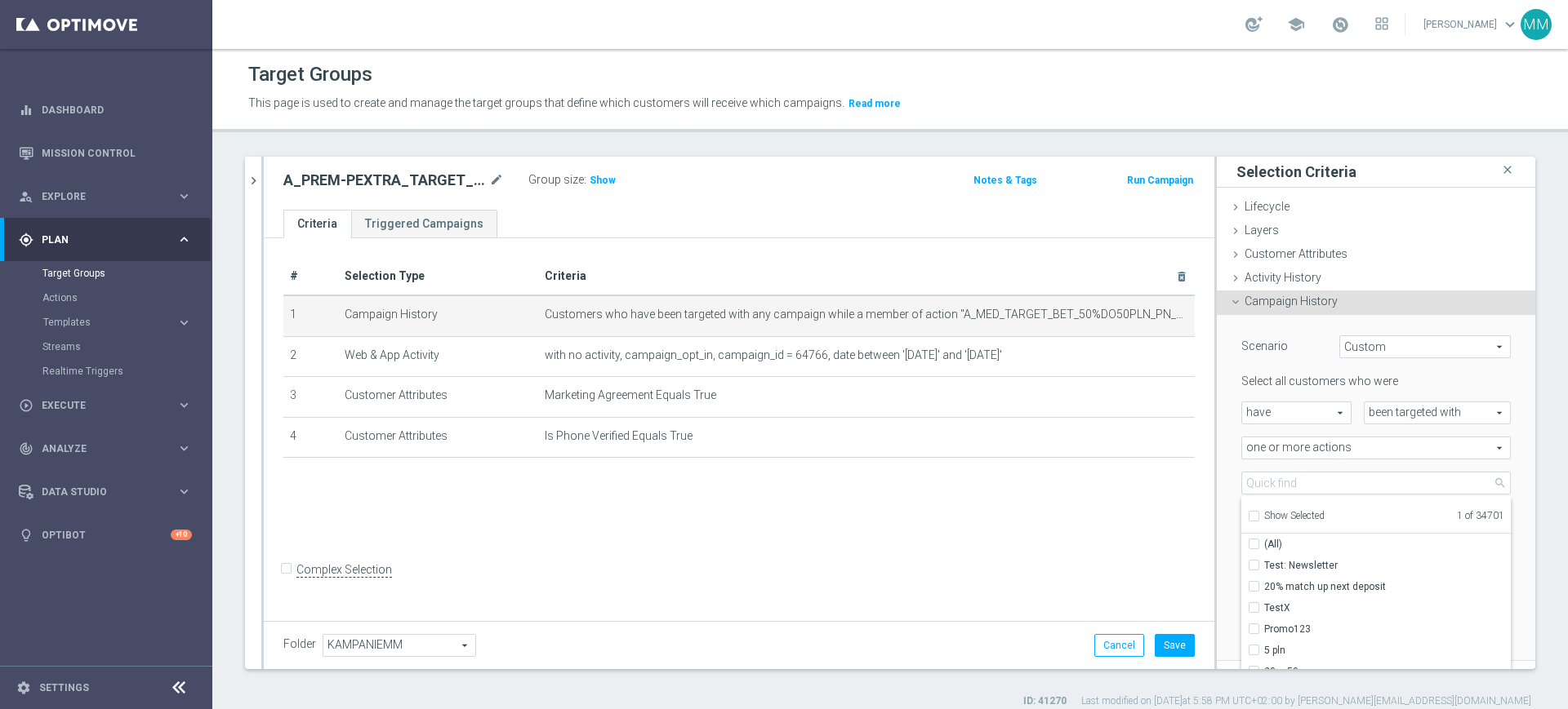
click at [1278, 526] on ul "Show Selected 1 of 34701" at bounding box center [1375, 515] width 269 height 37
click at [1278, 524] on ul "Show Selected 1 of 34701" at bounding box center [1375, 515] width 269 height 37
click at [1277, 518] on span "Show Selected" at bounding box center [1294, 516] width 61 height 12
click at [1258, 518] on input "Show Selected" at bounding box center [1253, 518] width 11 height 11
checkbox input "true"
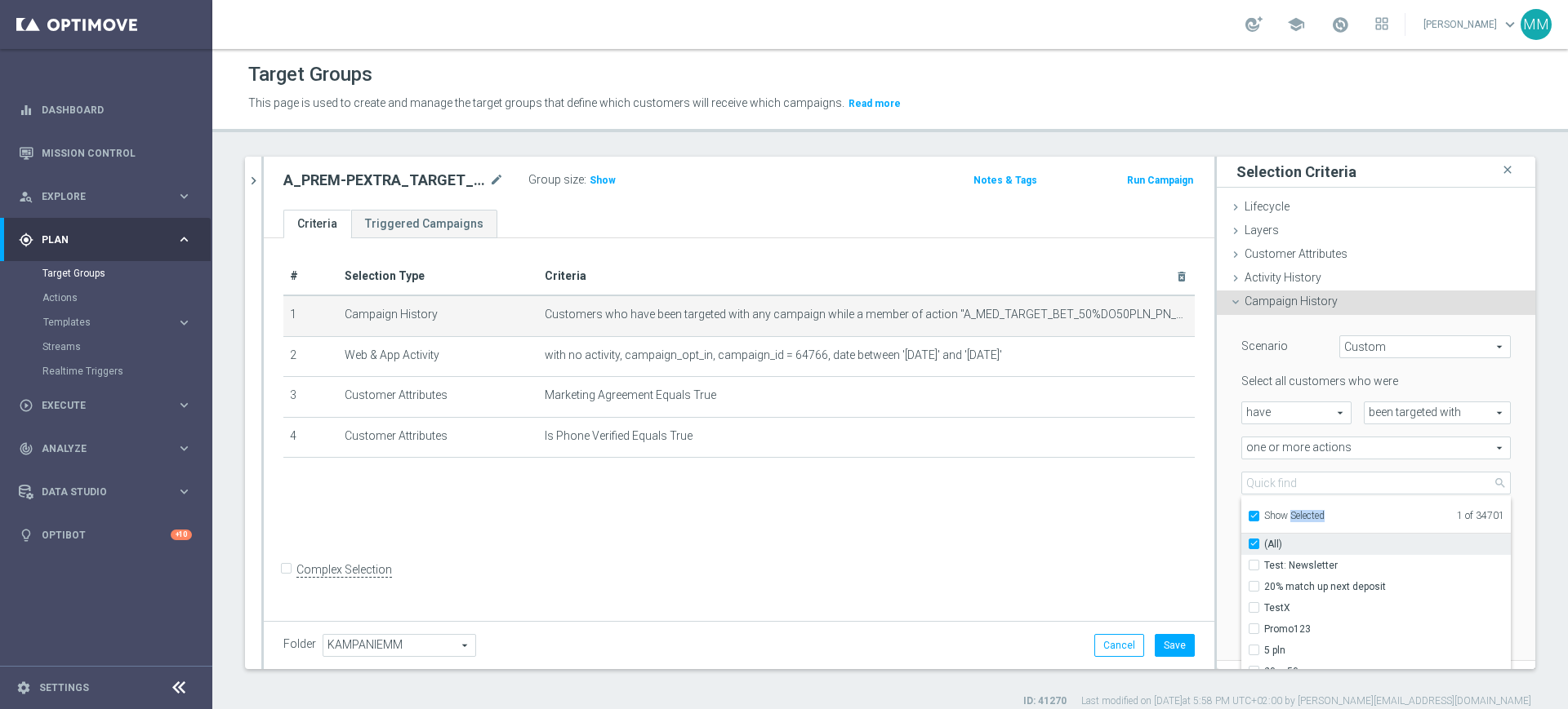
checkbox input "true"
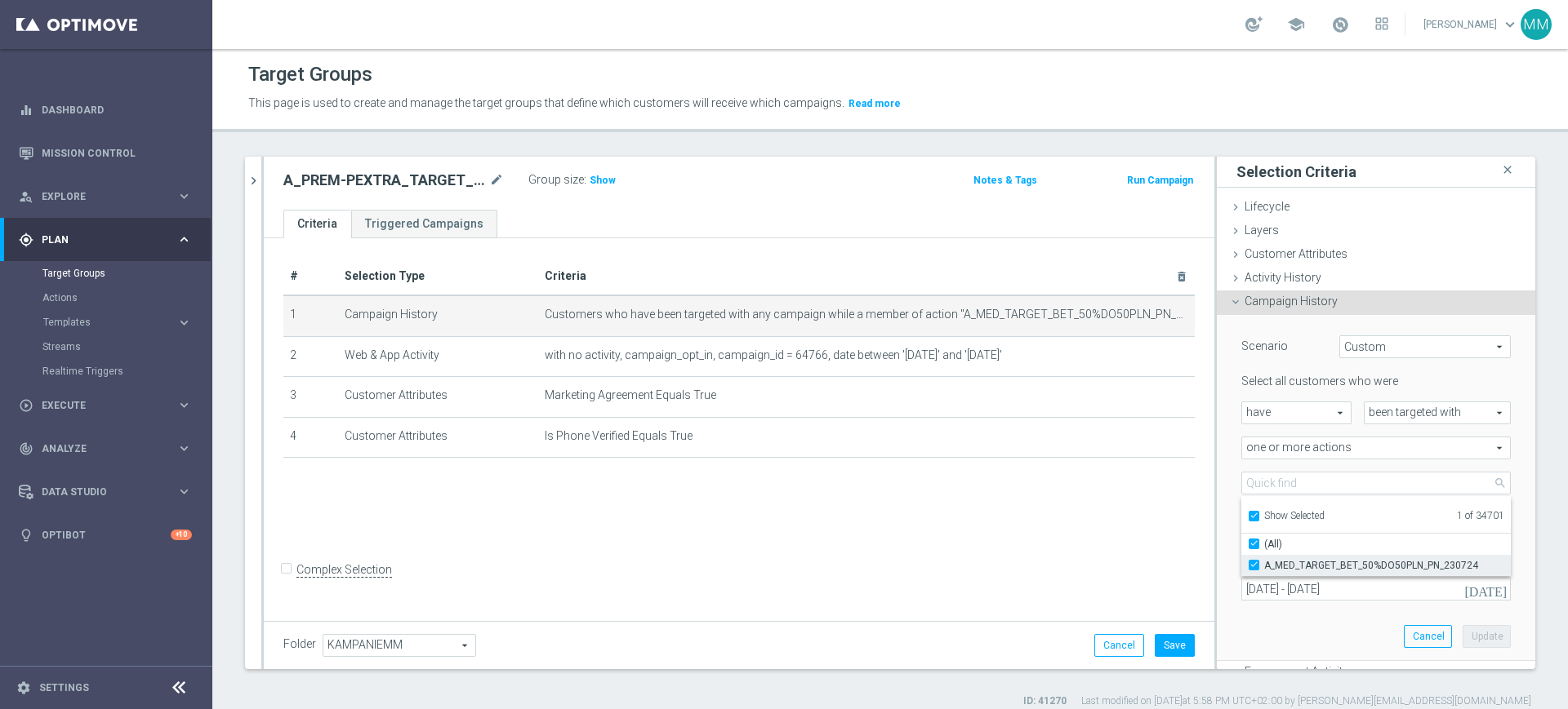
click at [1270, 556] on label "A_MED_TARGET_BET_50%DO50PLN_PN_230724" at bounding box center [1387, 566] width 247 height 21
click at [1264, 560] on input "A_MED_TARGET_BET_50%DO50PLN_PN_230724" at bounding box center [1258, 565] width 11 height 11
checkbox input "false"
type input "Select Action"
checkbox input "false"
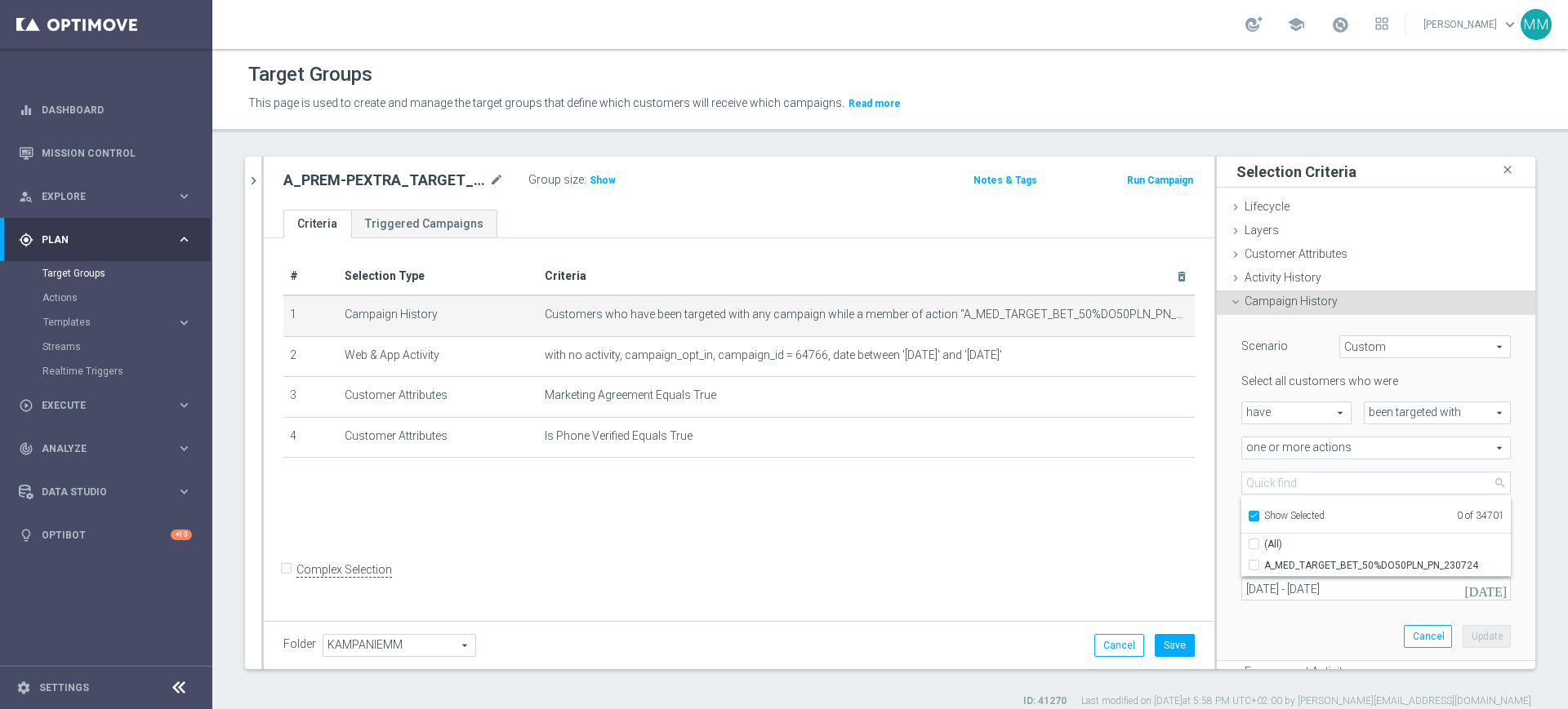
click at [1264, 518] on span "Show Selected" at bounding box center [1294, 516] width 61 height 12
click at [1258, 518] on input "Show Selected" at bounding box center [1253, 518] width 11 height 11
checkbox input "false"
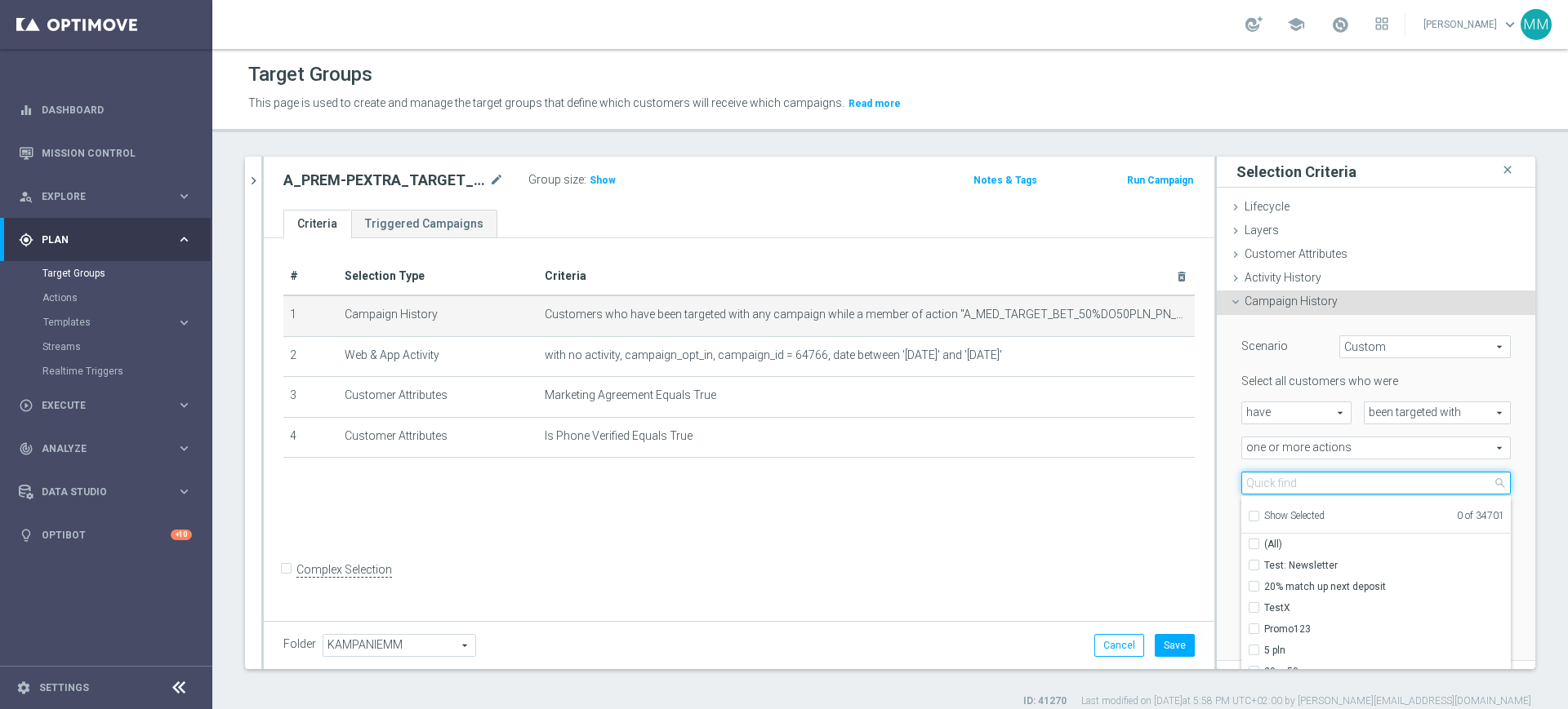
click at [1267, 473] on input "search" at bounding box center [1375, 483] width 269 height 23
paste input "A_PREM-PEXTRA_TARGET_WIN_PN_500_190925"
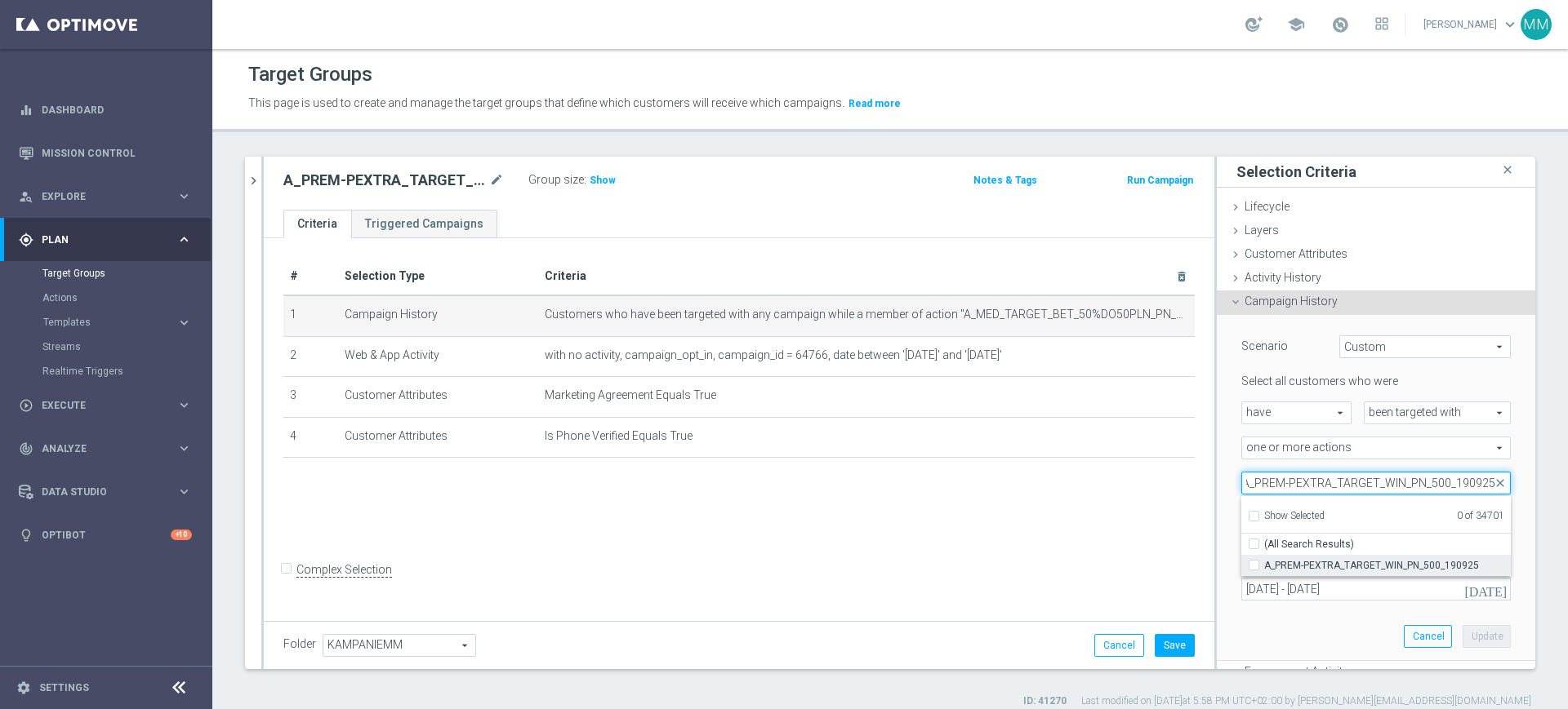
type input "A_PREM-PEXTRA_TARGET_WIN_PN_500_190925"
click at [1286, 559] on span "A_PREM-PEXTRA_TARGET_WIN_PN_500_190925" at bounding box center [1387, 565] width 247 height 13
click at [1264, 560] on input "A_PREM-PEXTRA_TARGET_WIN_PN_500_190925" at bounding box center [1258, 565] width 11 height 11
checkbox input "true"
type input "A_PREM-PEXTRA_TARGET_WIN_PN_500_190925"
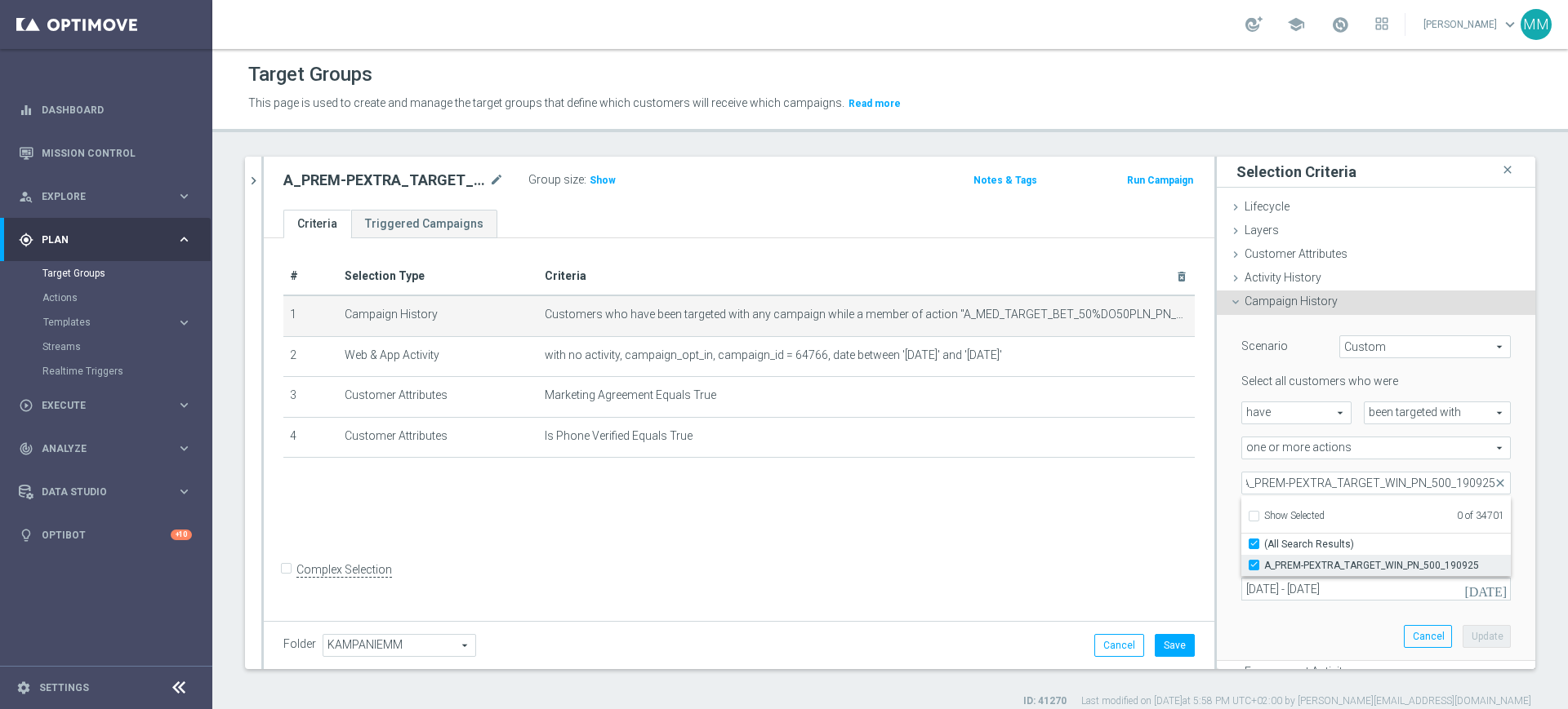
checkbox input "true"
click at [1229, 538] on div "Scenario Custom Custom arrow_drop_down search Select all customers who were hav…" at bounding box center [1375, 487] width 294 height 345
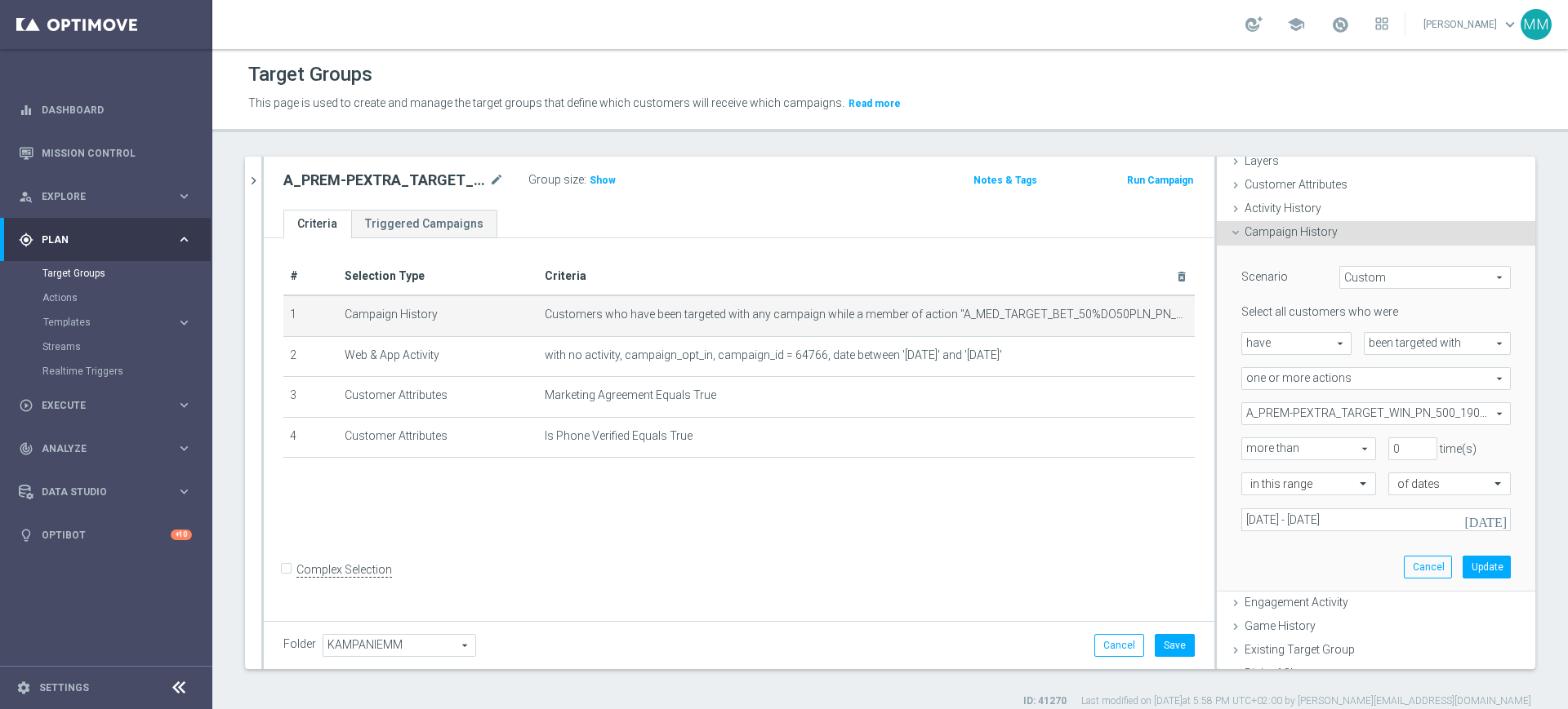
scroll to position [102, 0]
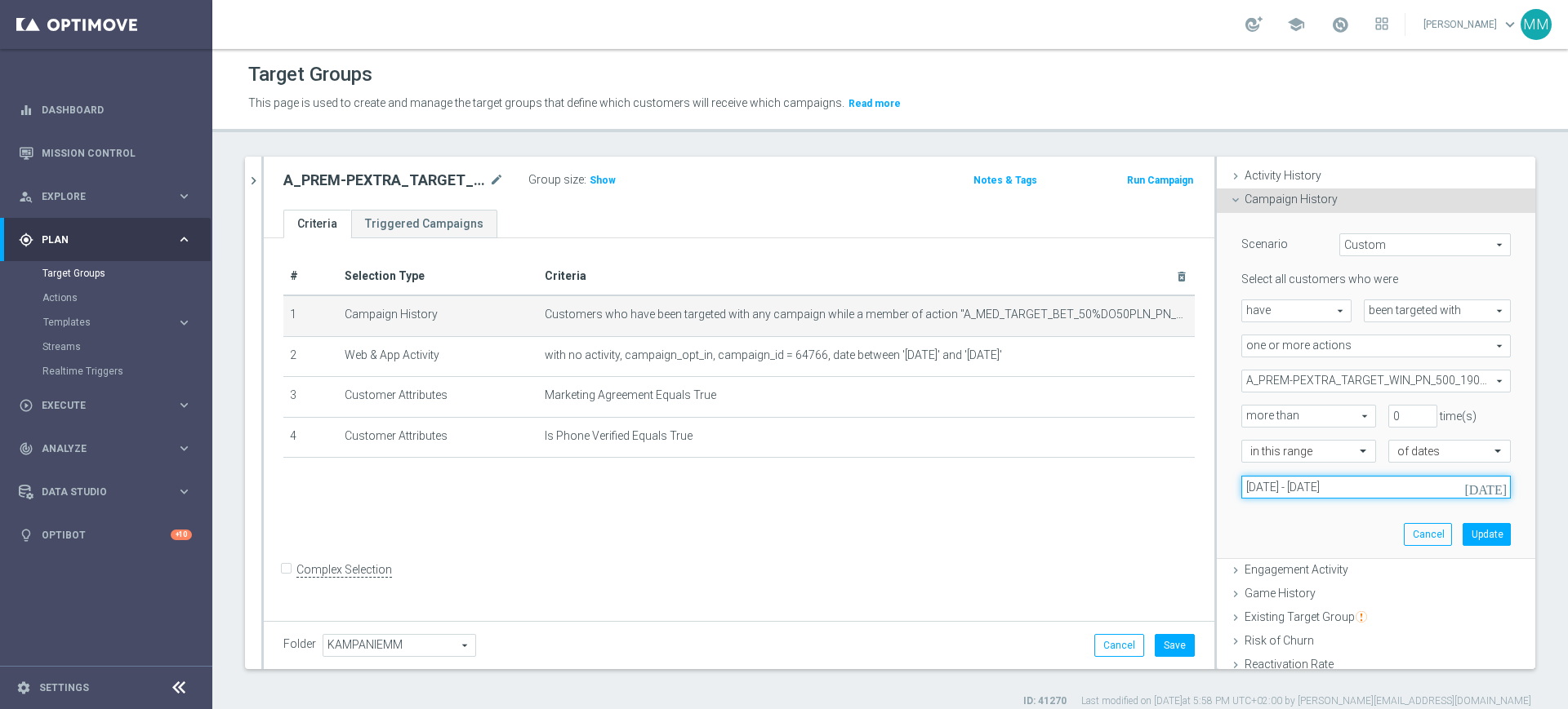
click at [1283, 484] on input "01 Jan 2025 - 02 Jan 2025" at bounding box center [1375, 487] width 269 height 23
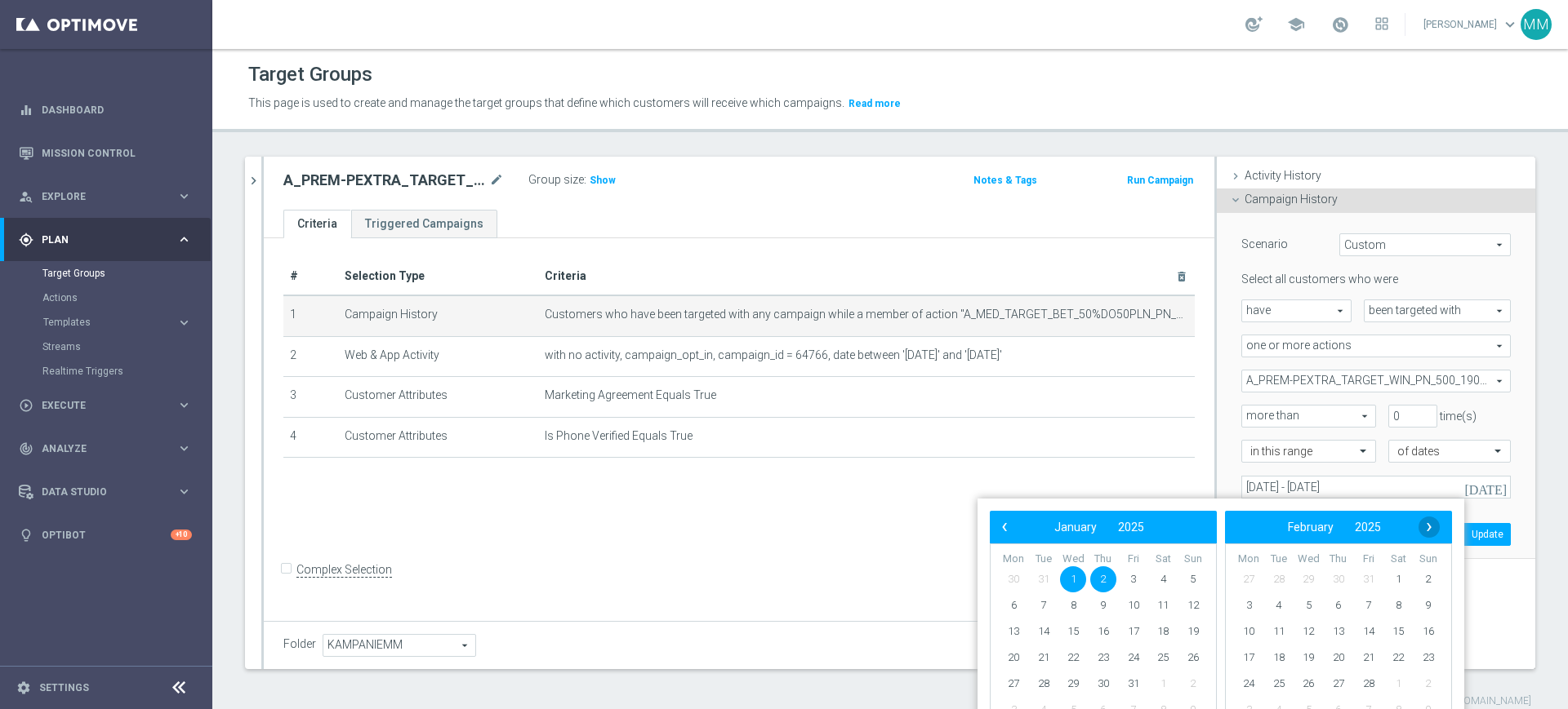
click at [1426, 530] on span "›" at bounding box center [1429, 527] width 21 height 21
click at [1426, 528] on span "›" at bounding box center [1429, 527] width 21 height 21
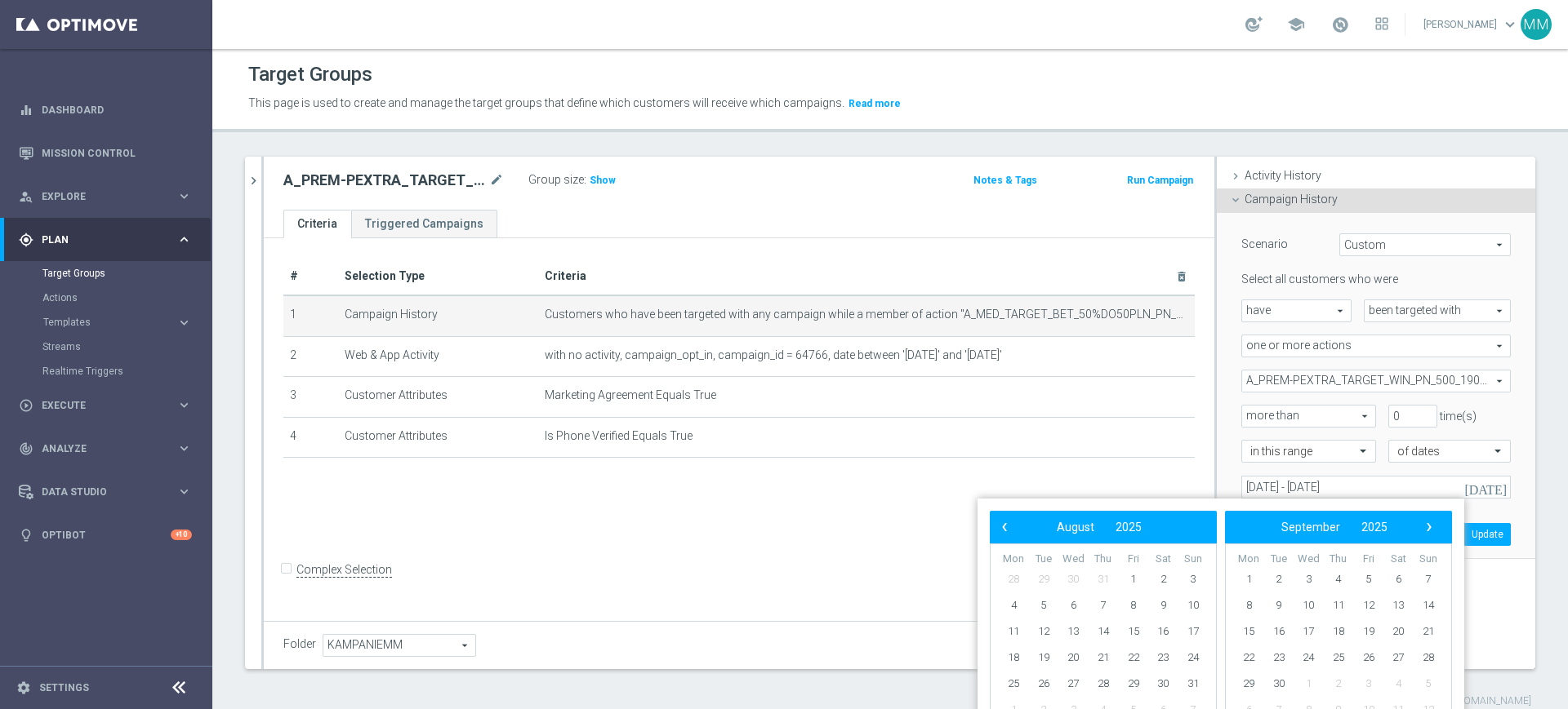
click at [1426, 528] on span "›" at bounding box center [1429, 527] width 21 height 21
click at [1137, 636] on span "19" at bounding box center [1133, 631] width 26 height 26
type input "19 Sep 2025 - 21 Sep 2025"
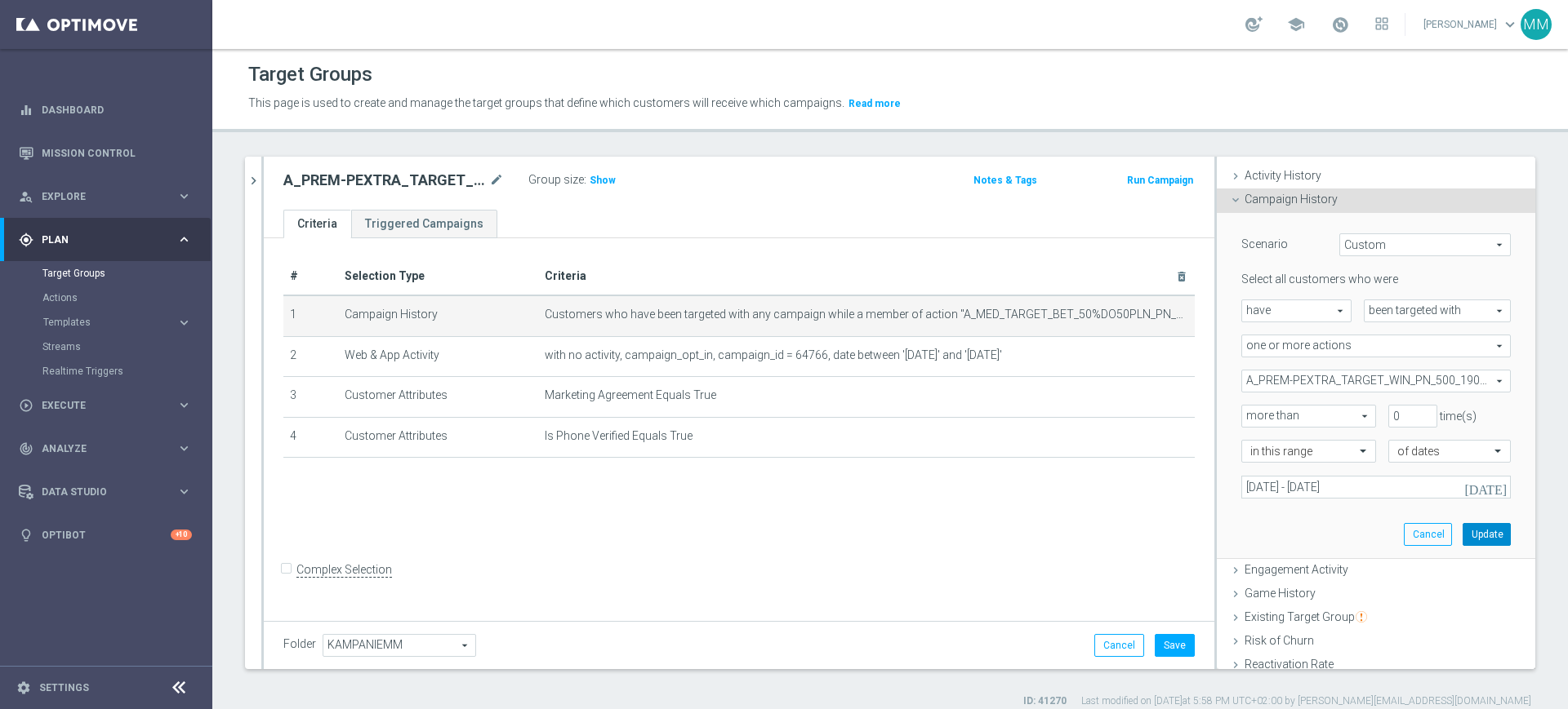
click at [1468, 539] on button "Update" at bounding box center [1486, 534] width 48 height 23
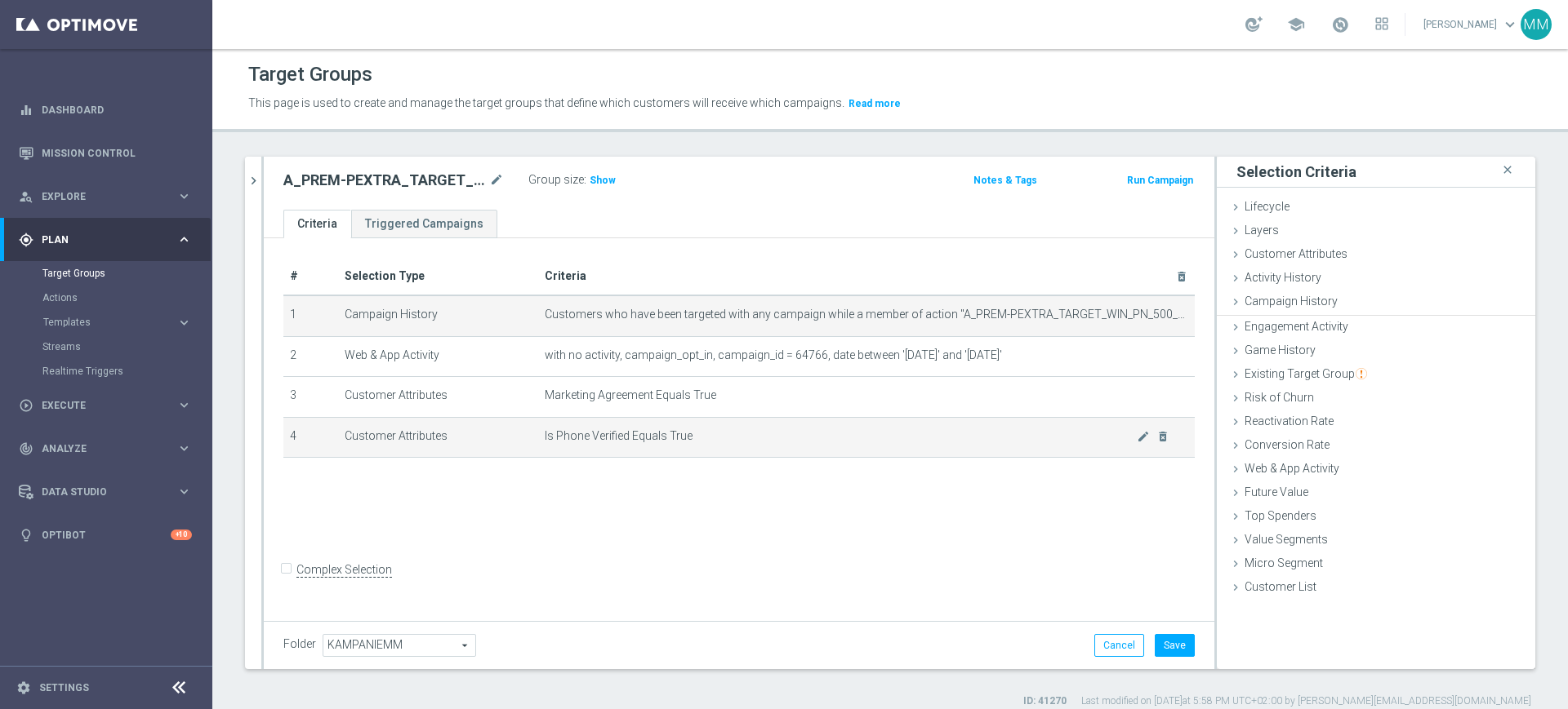
scroll to position [0, 0]
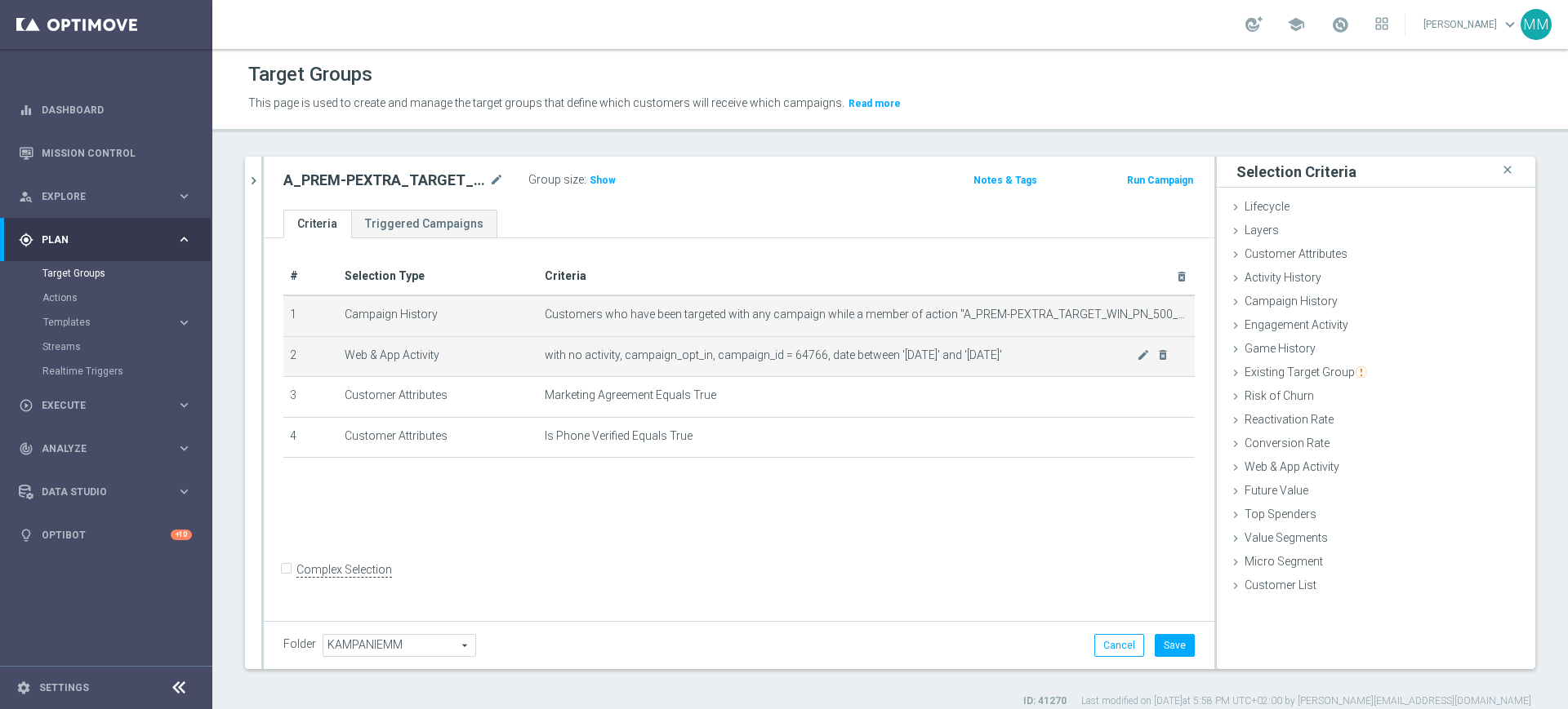
click at [1137, 361] on icon "mode_edit" at bounding box center [1142, 354] width 13 height 13
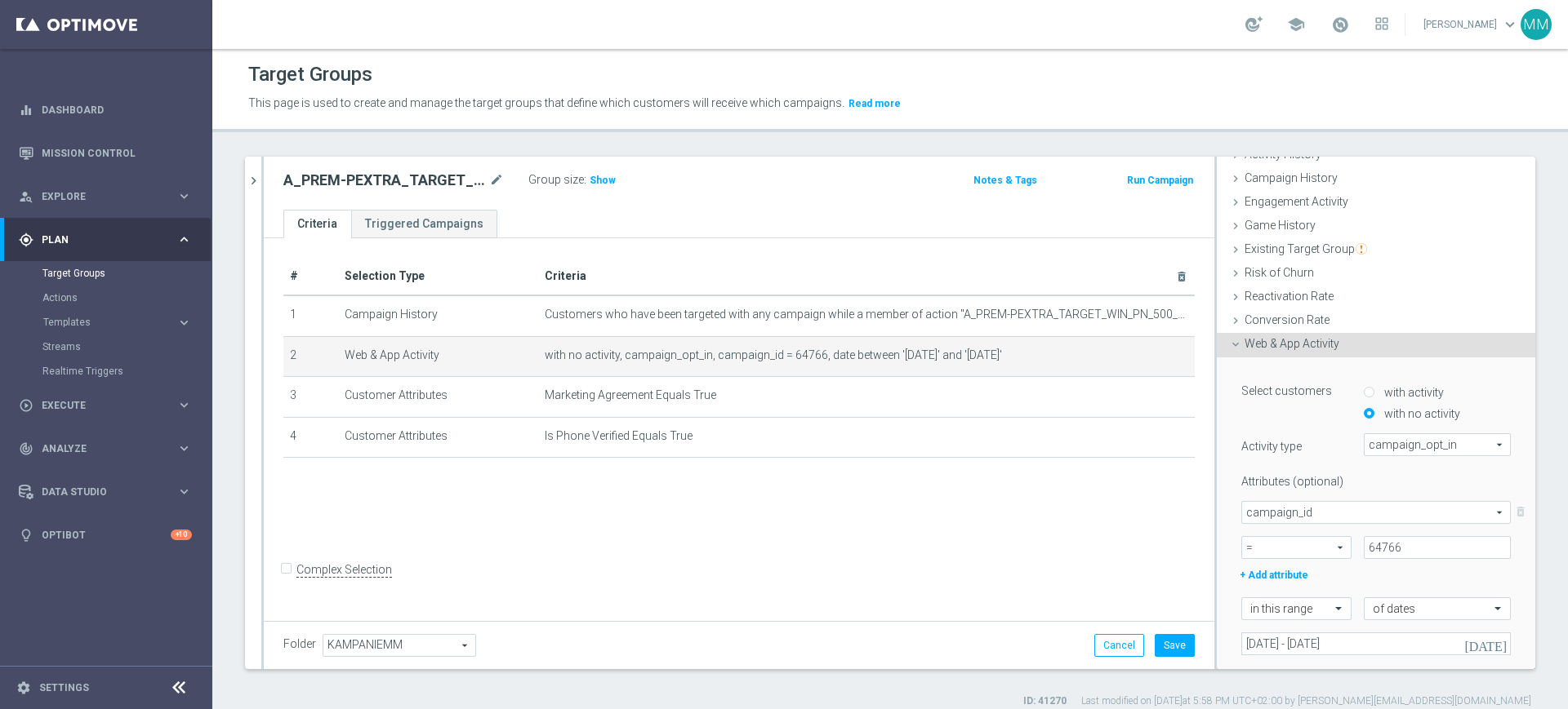
scroll to position [204, 0]
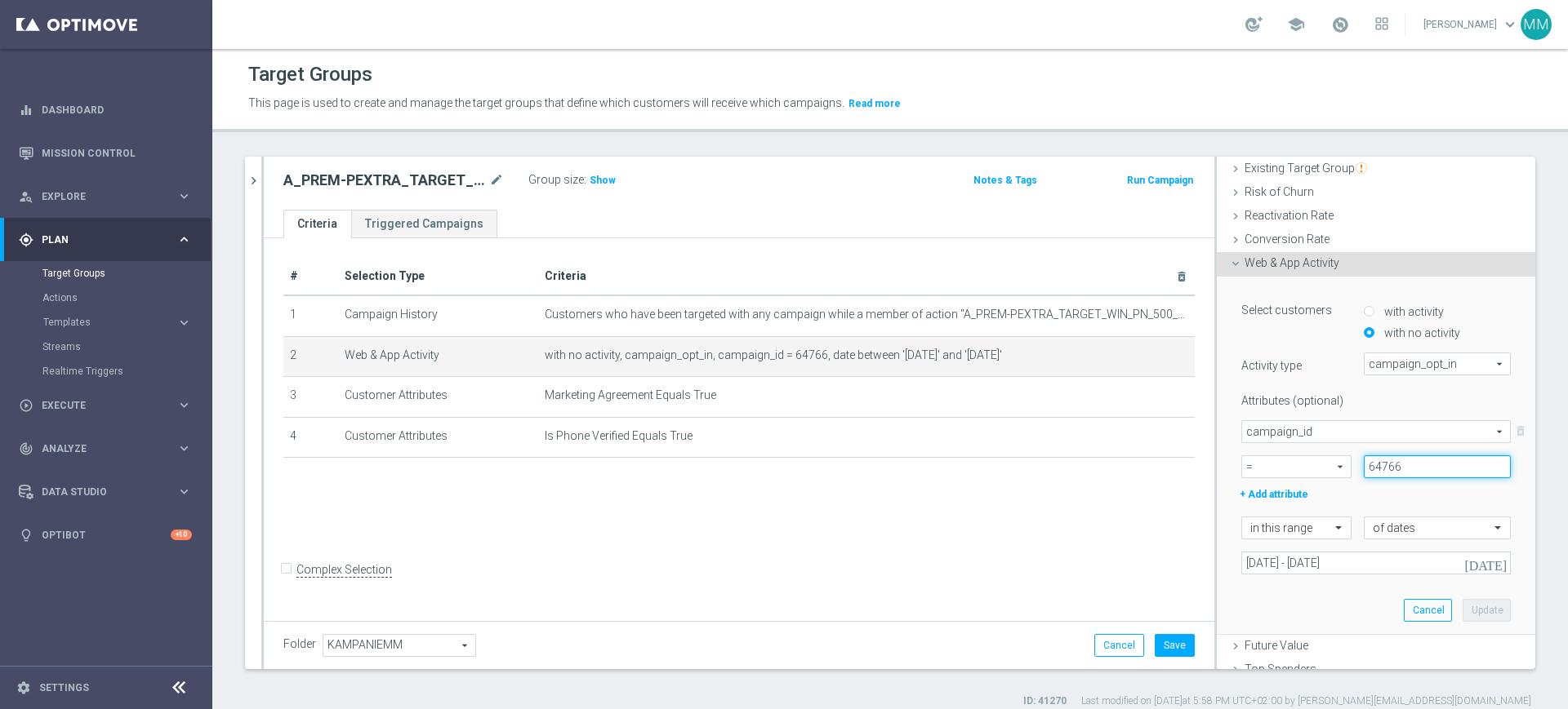
click at [1373, 464] on input "64766" at bounding box center [1437, 467] width 147 height 23
paste input "181291"
type input "181291"
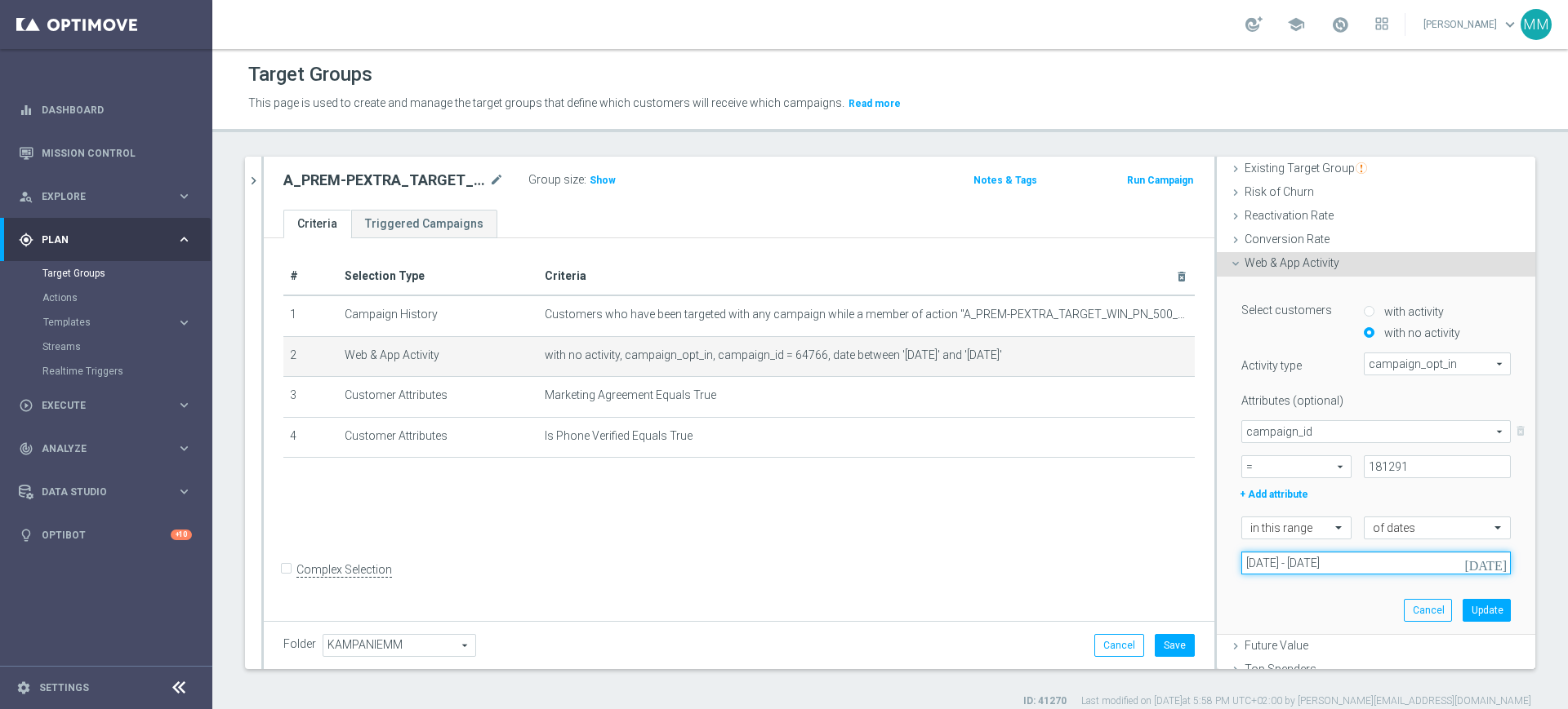
click at [1341, 559] on input "01 Jan 2025 - 02 Jan 2025" at bounding box center [1375, 563] width 269 height 23
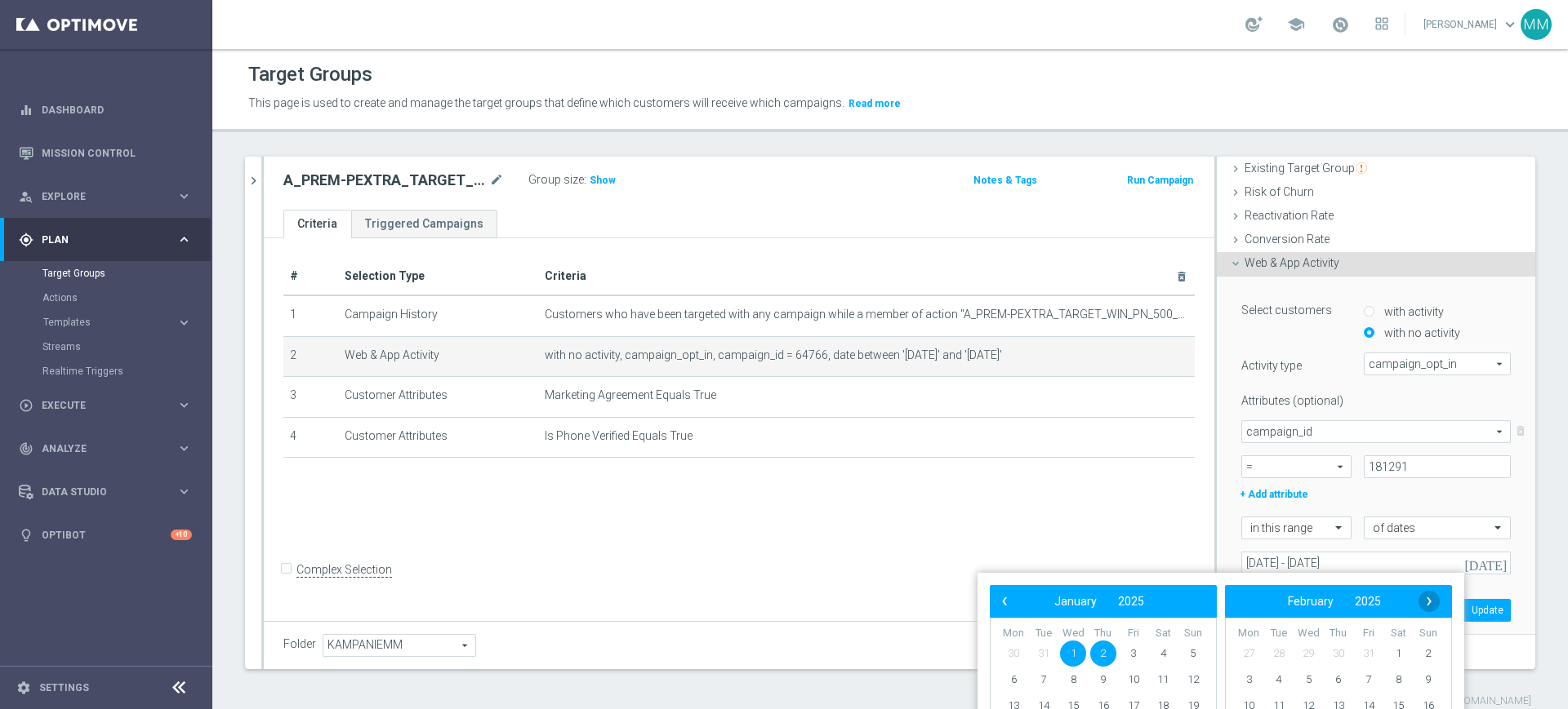
click at [1427, 605] on span "›" at bounding box center [1429, 601] width 21 height 21
drag, startPoint x: 1427, startPoint y: 605, endPoint x: 1426, endPoint y: 571, distance: 34.0
click at [1427, 606] on span "›" at bounding box center [1429, 601] width 21 height 21
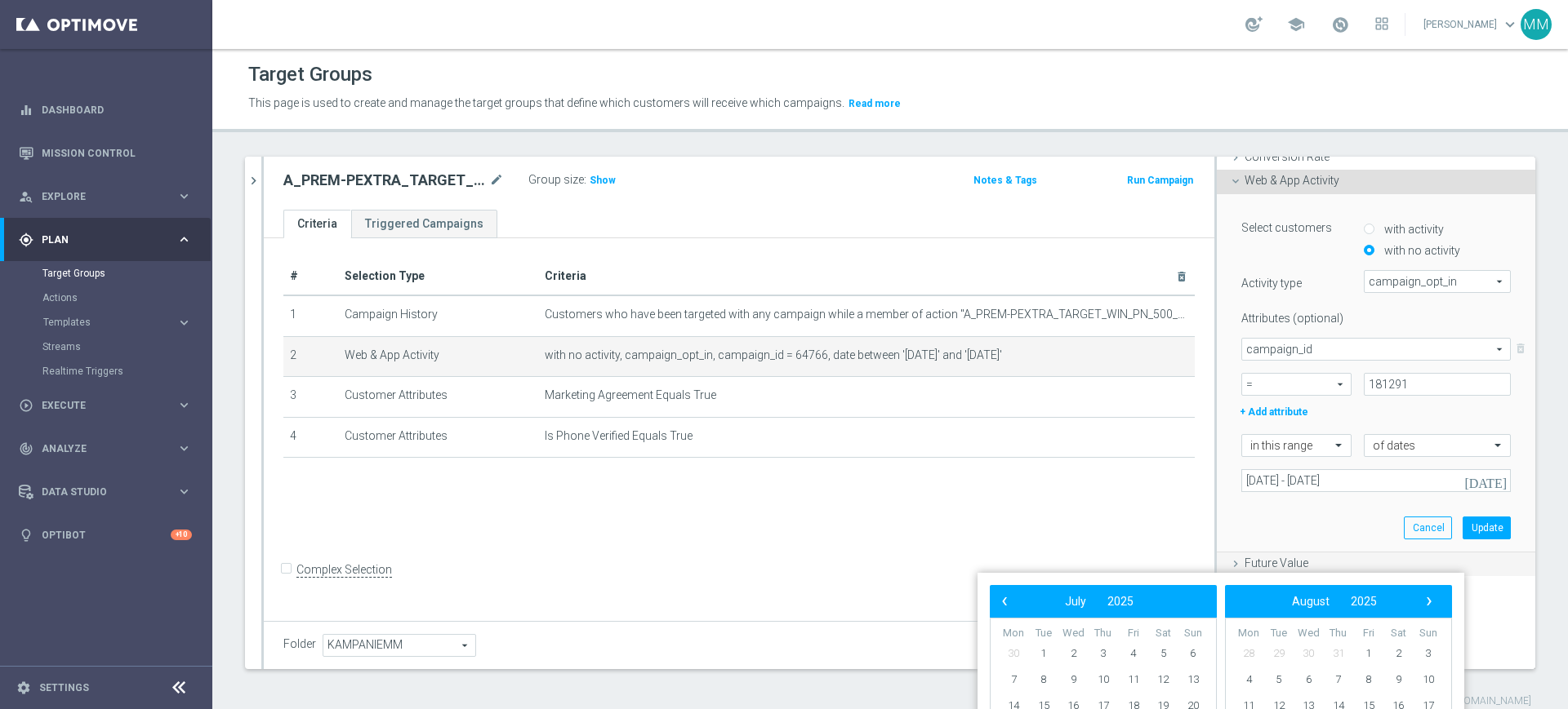
scroll to position [287, 0]
click at [1430, 591] on bs-calendar-layout "‹ ​ August ​ 2025 ​ › Mon Tue Wed Thu Fri Sat Sun 28 29 30 31 1 2" at bounding box center [1338, 695] width 227 height 222
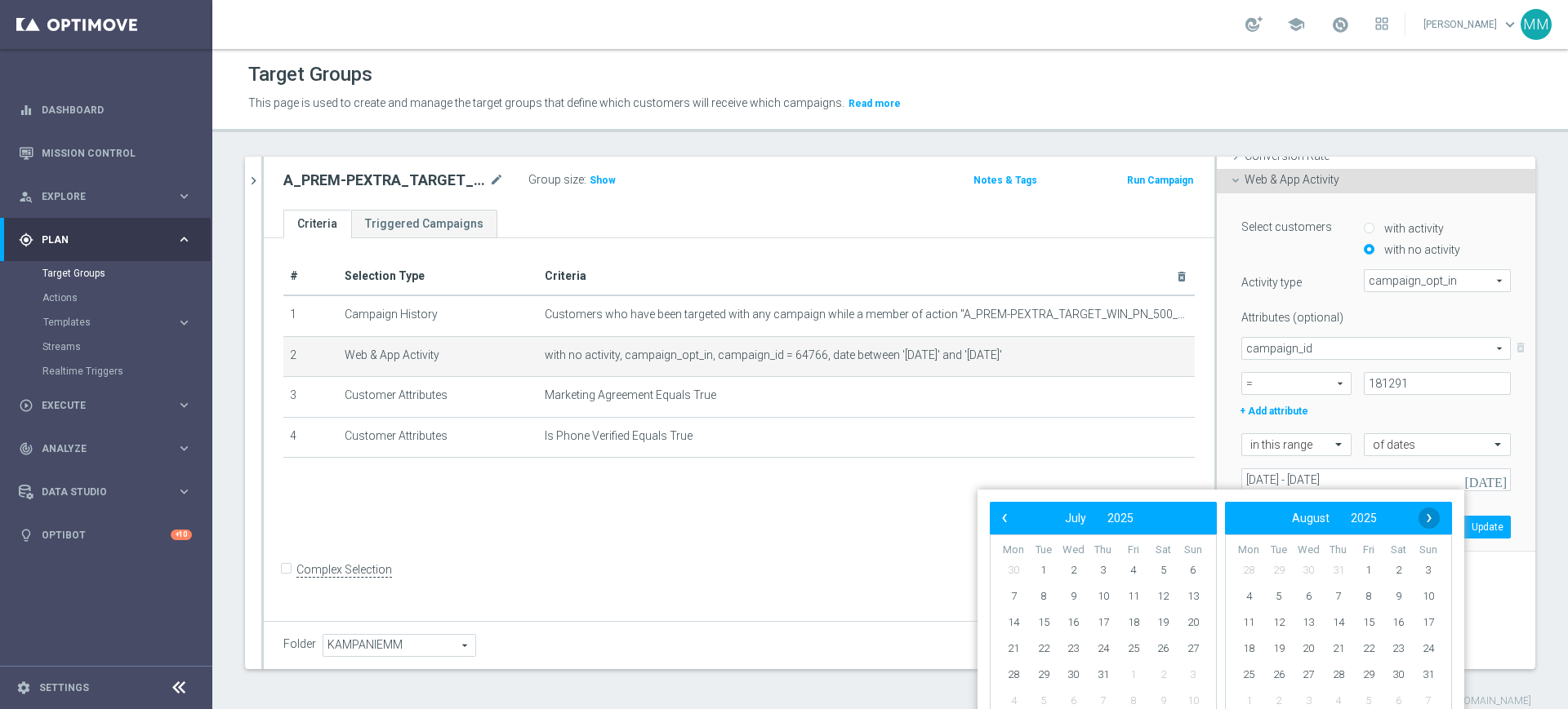
click at [1435, 519] on span "›" at bounding box center [1429, 518] width 21 height 21
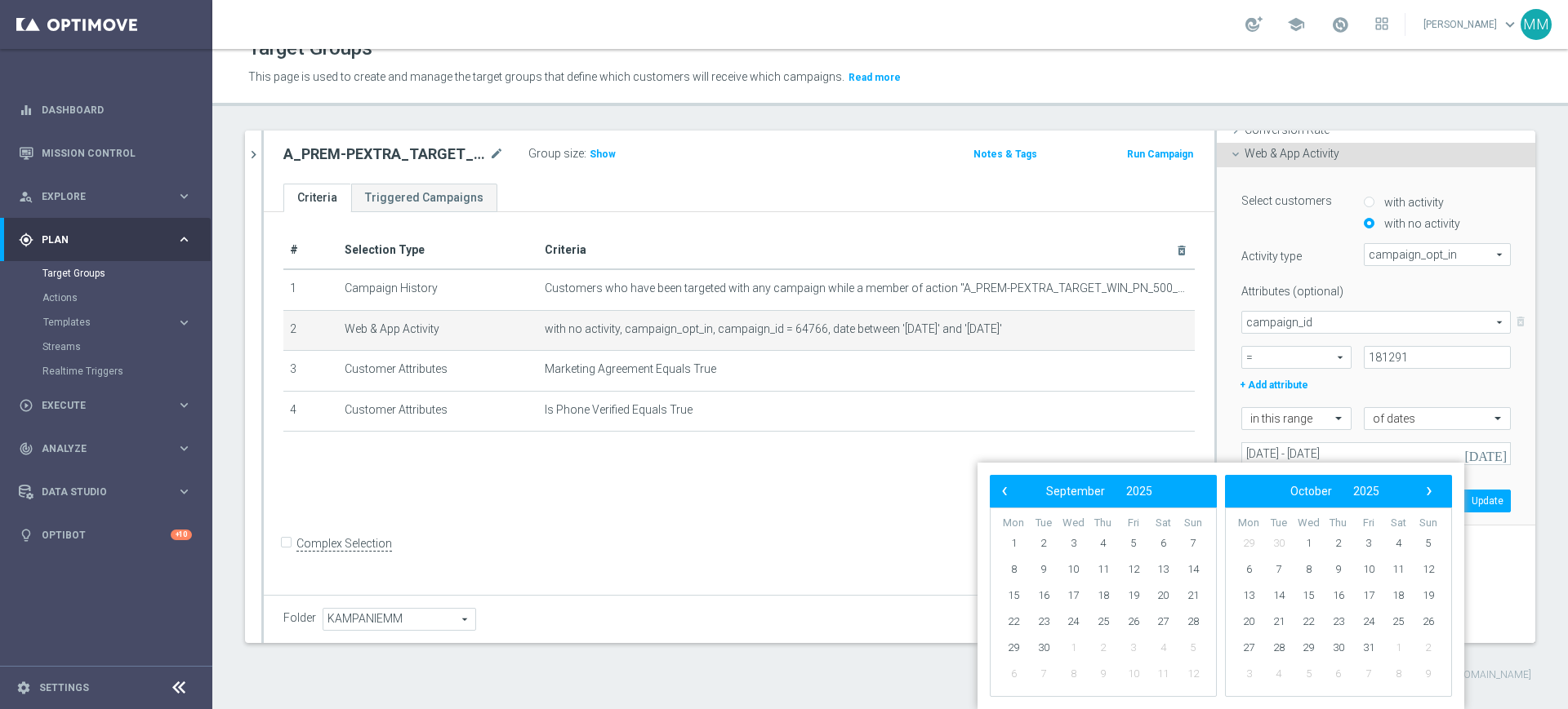
scroll to position [1, 0]
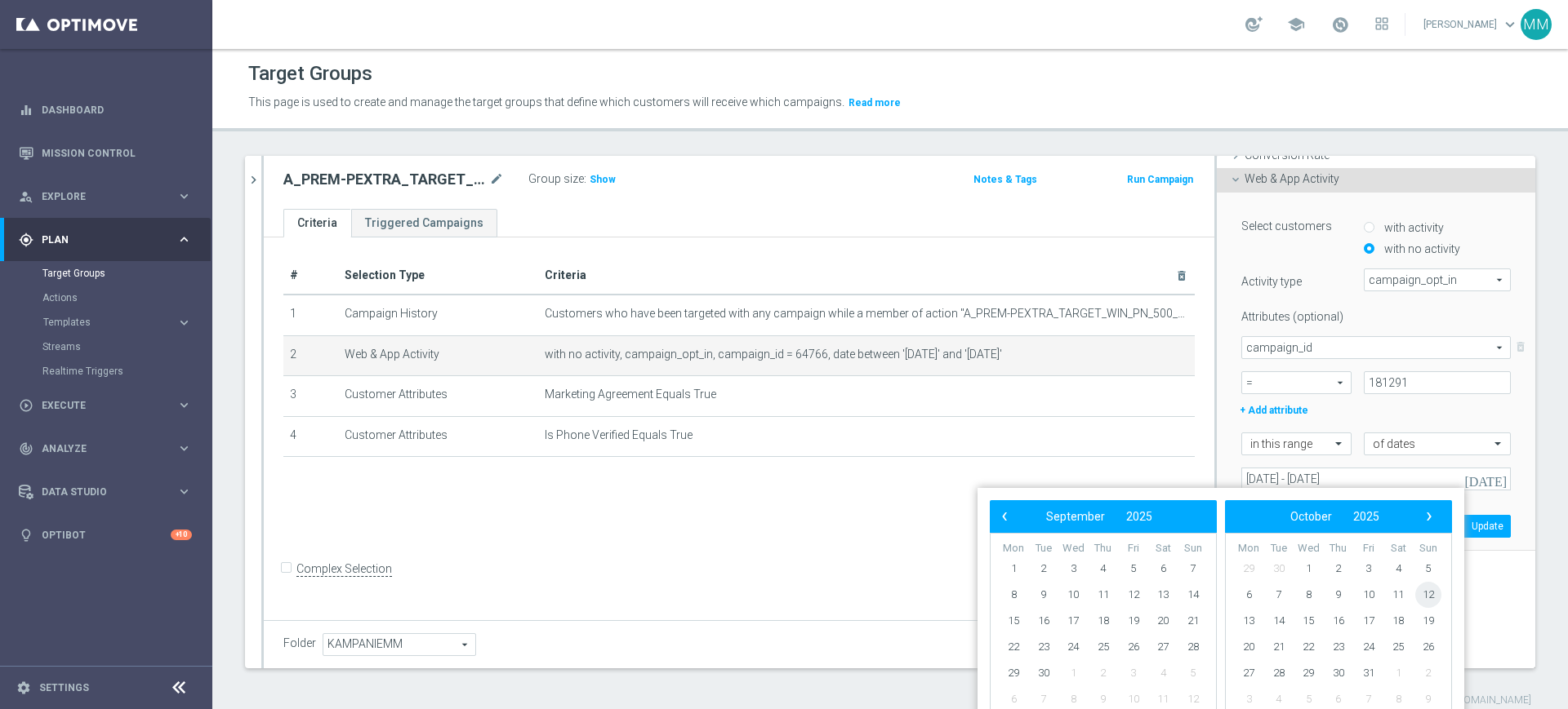
drag, startPoint x: 1488, startPoint y: 506, endPoint x: 1474, endPoint y: 484, distance: 26.1
click at [1486, 506] on div "Select customers with activity with no activity Activity type campaign_opt_in c…" at bounding box center [1375, 372] width 318 height 360
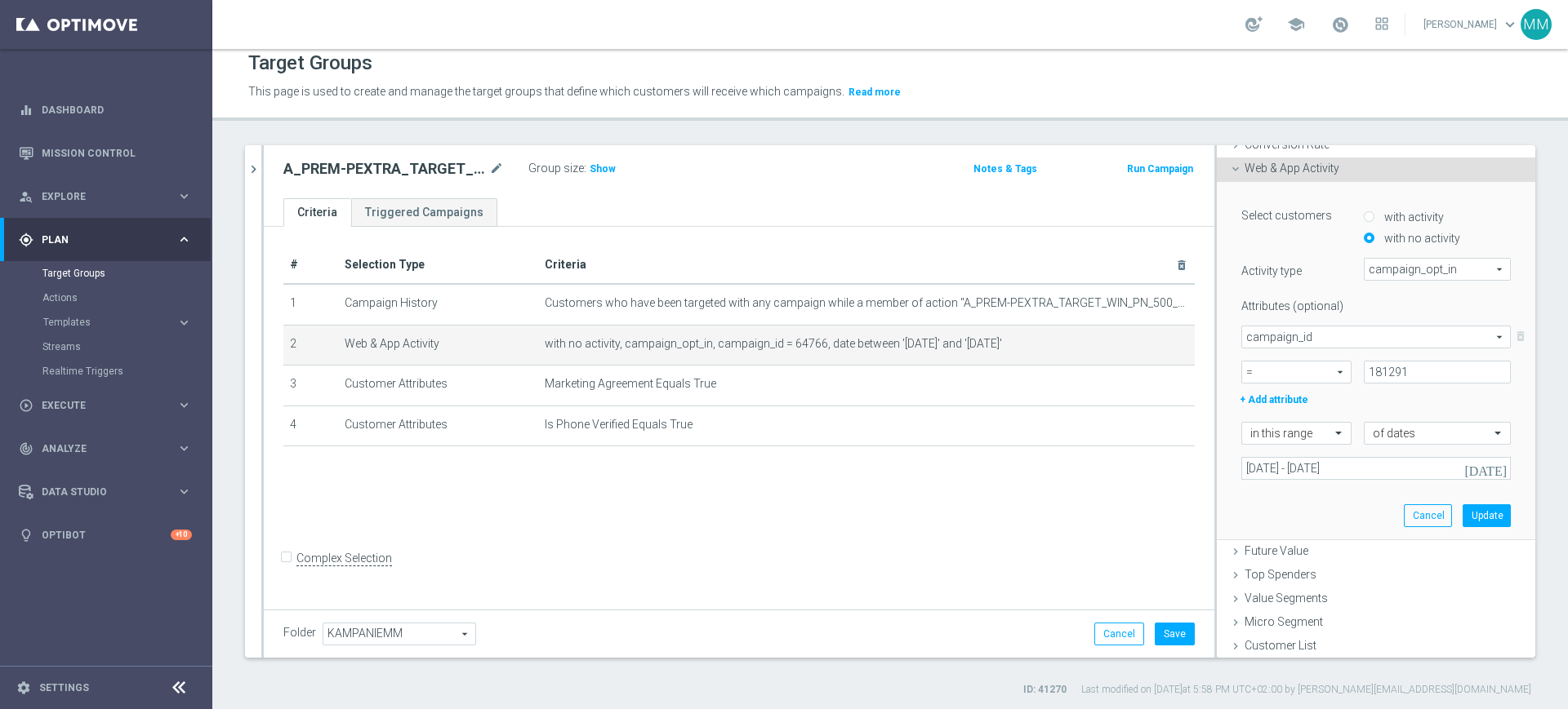
scroll to position [14, 0]
click at [1468, 458] on icon "[DATE]" at bounding box center [1486, 465] width 44 height 14
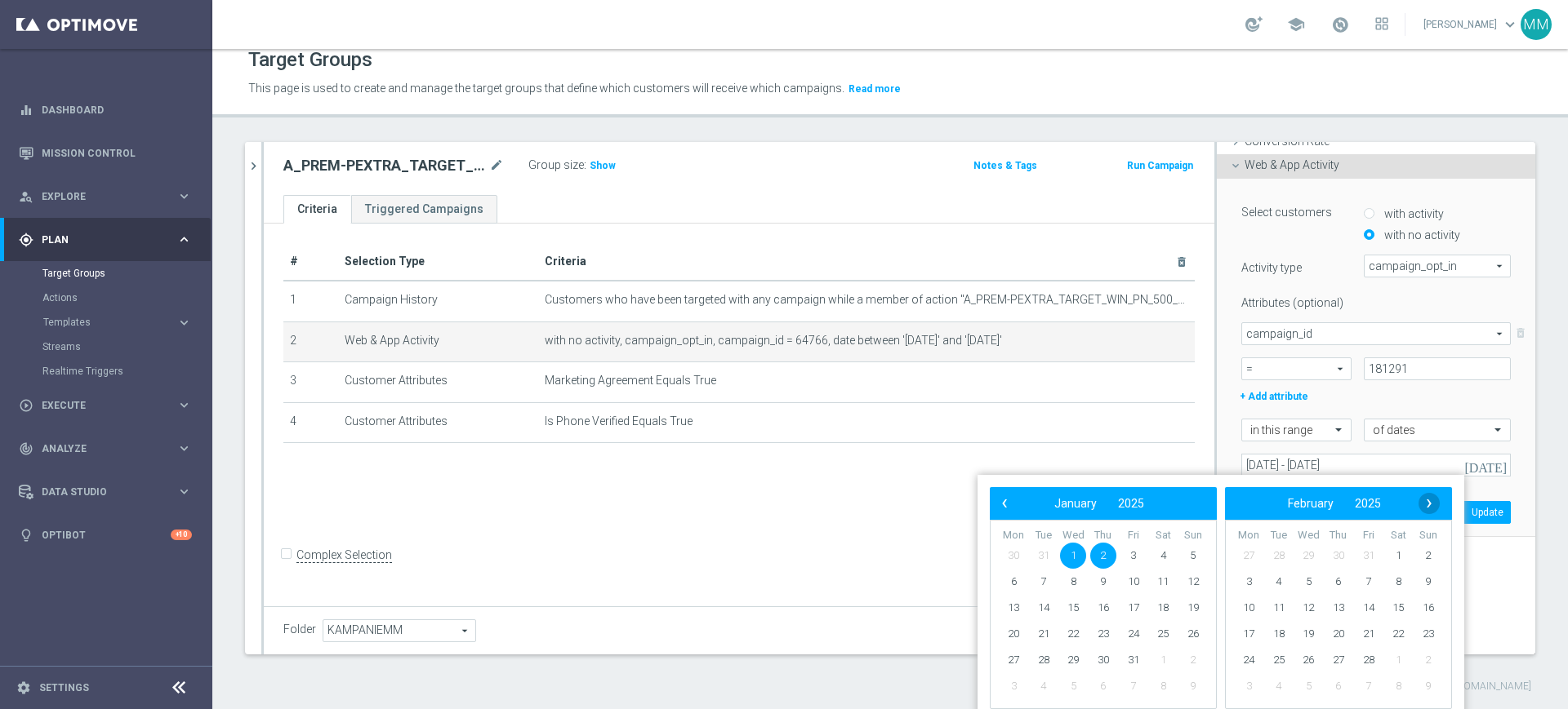
click at [1436, 503] on span "›" at bounding box center [1429, 503] width 21 height 21
click at [1435, 503] on span "›" at bounding box center [1429, 503] width 21 height 21
click at [1434, 503] on span "›" at bounding box center [1429, 503] width 21 height 21
click at [1432, 503] on span "›" at bounding box center [1429, 503] width 21 height 21
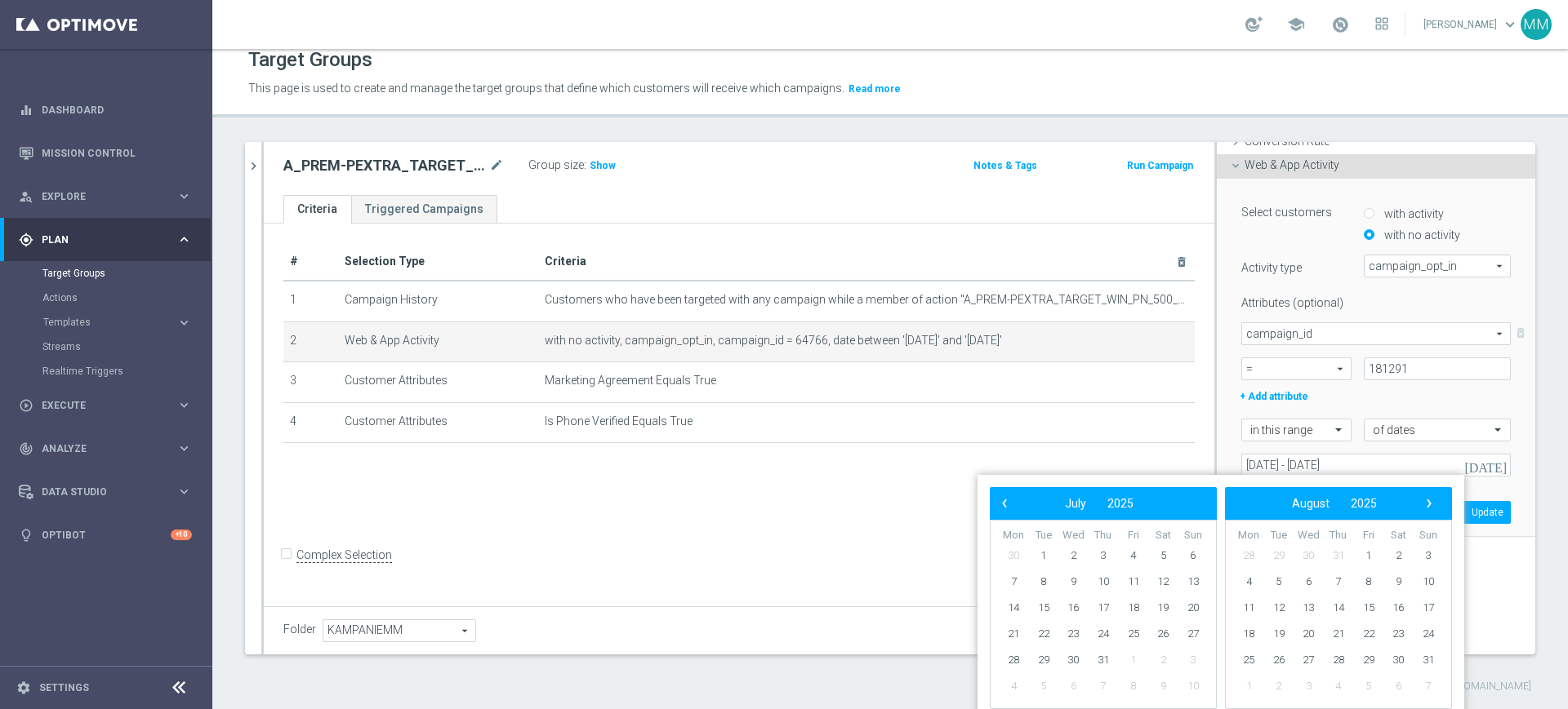
click at [1432, 503] on span "›" at bounding box center [1429, 503] width 21 height 21
click at [1132, 612] on span "19" at bounding box center [1133, 608] width 26 height 26
click at [1185, 607] on span "21" at bounding box center [1192, 608] width 26 height 26
type input "19 Sep 2025 - 21 Sep 2025"
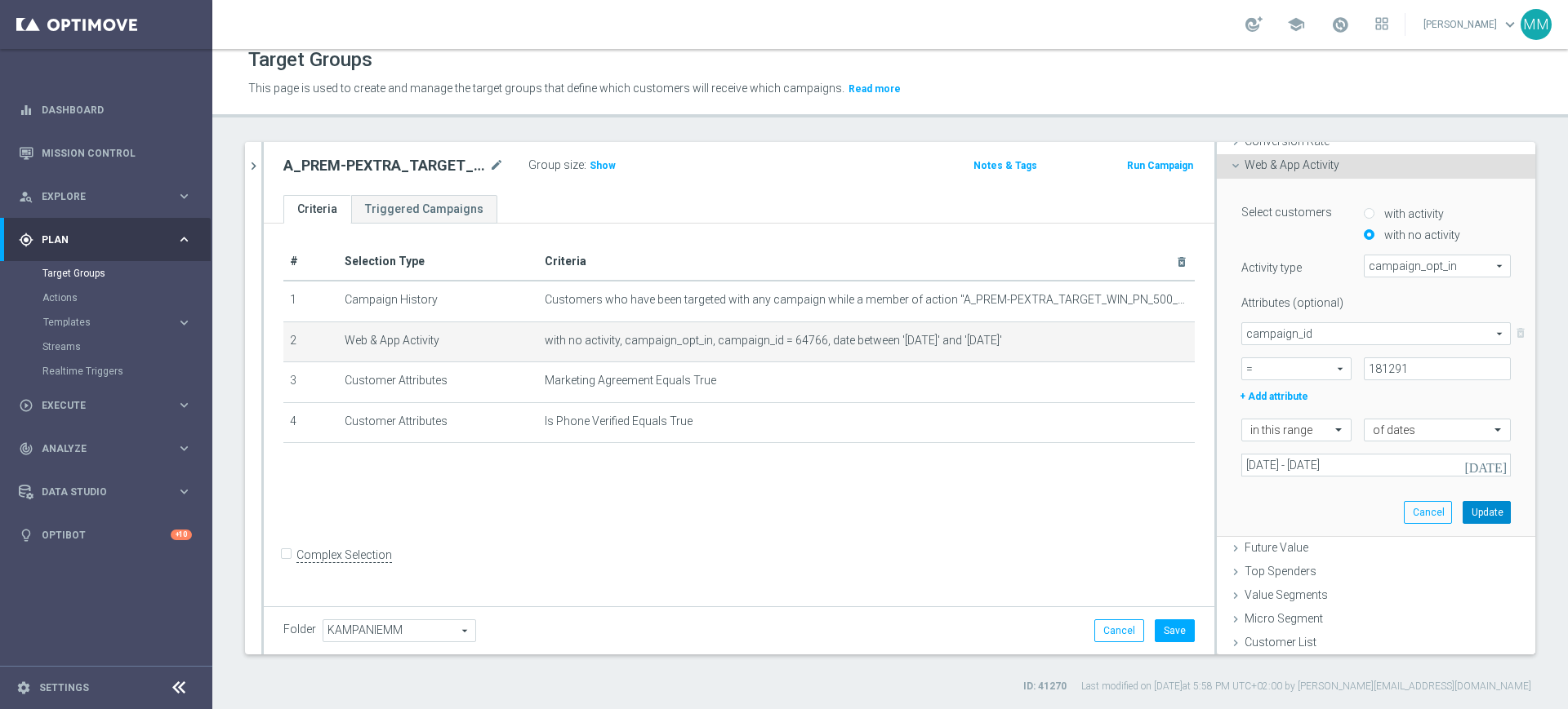
click at [1462, 502] on button "Update" at bounding box center [1486, 512] width 48 height 23
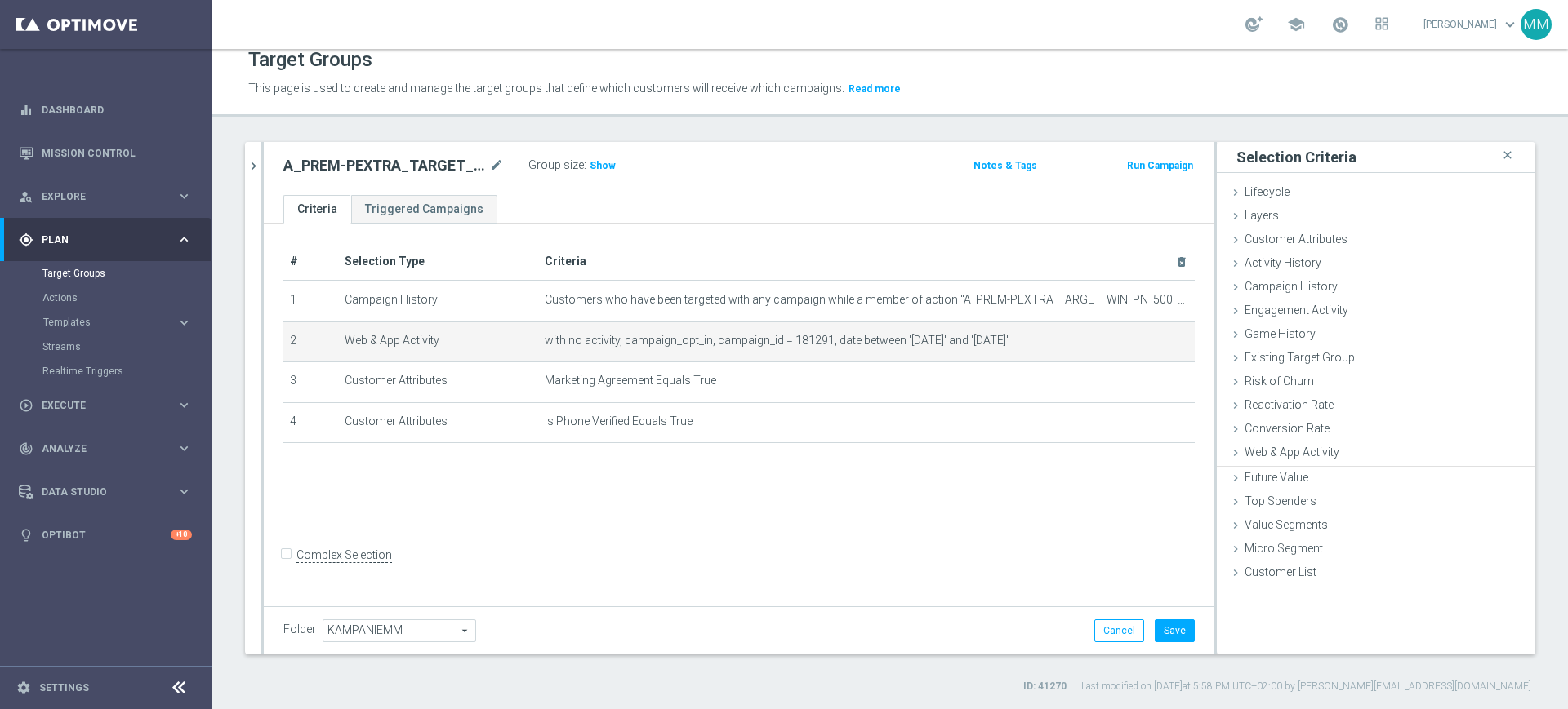
scroll to position [0, 0]
click at [793, 338] on span "with no activity, campaign_opt_in, campaign_id = 181291, date between '2025-09-…" at bounding box center [840, 341] width 592 height 14
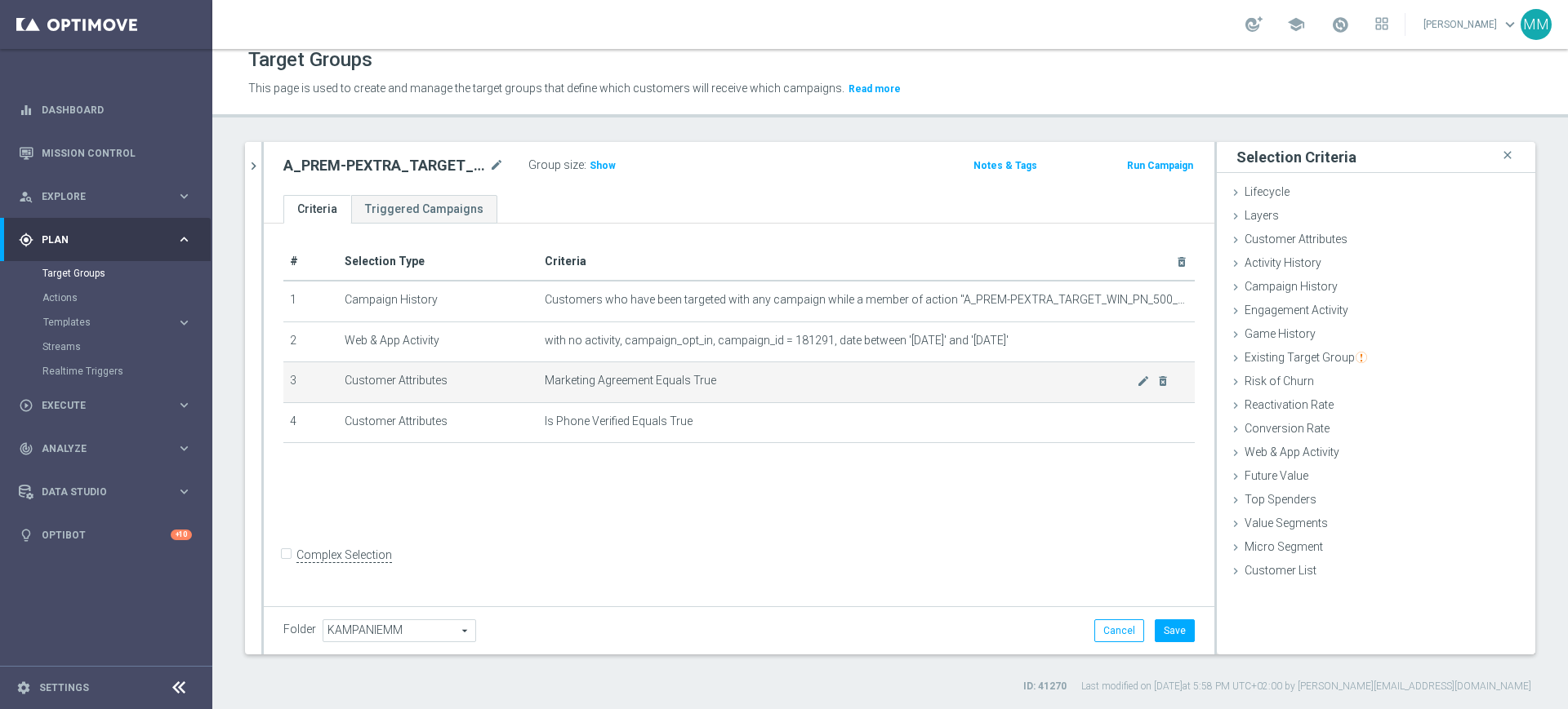
click at [815, 386] on span "Marketing Agreement Equals True" at bounding box center [840, 381] width 592 height 14
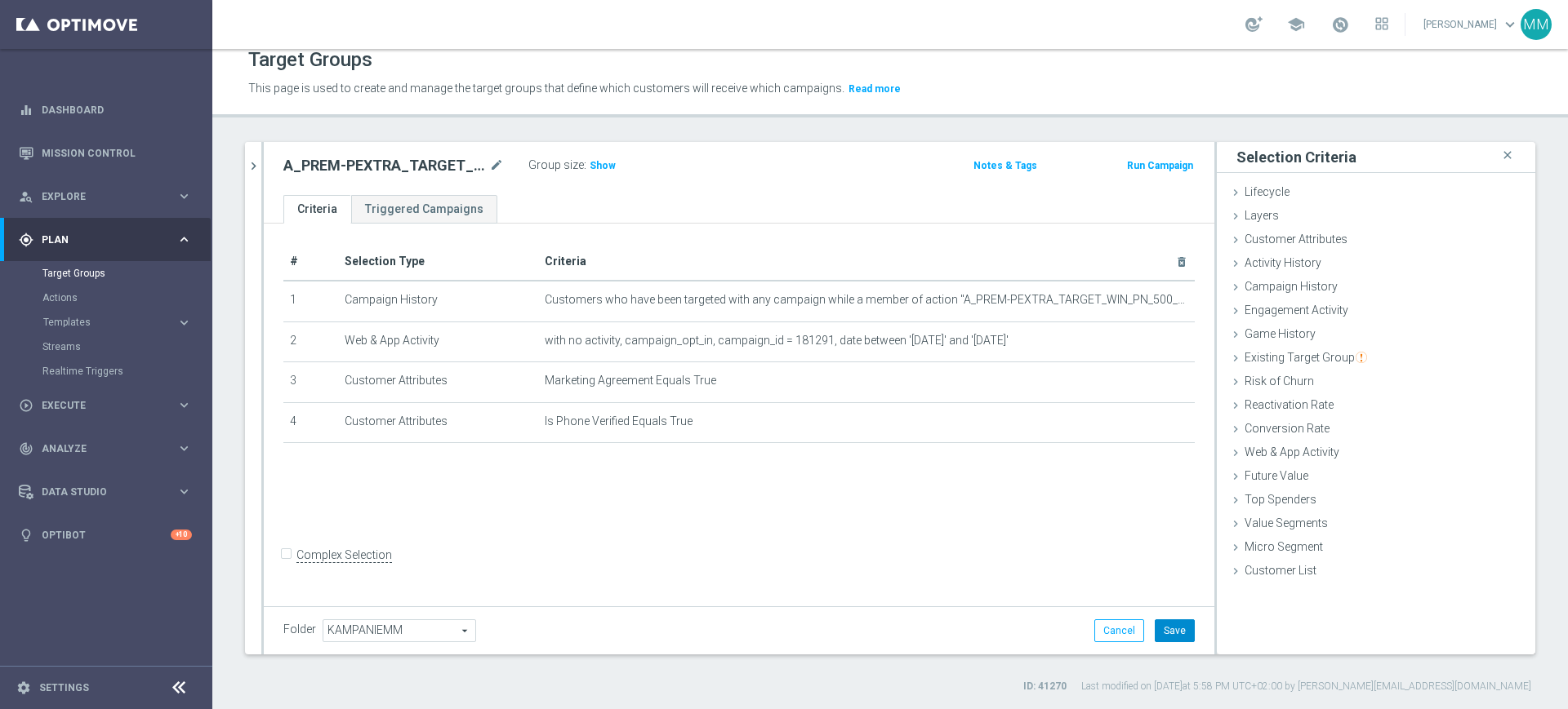
click at [1170, 635] on button "Save" at bounding box center [1174, 631] width 40 height 23
click at [1310, 247] on div "Customer Attributes done" at bounding box center [1375, 241] width 318 height 24
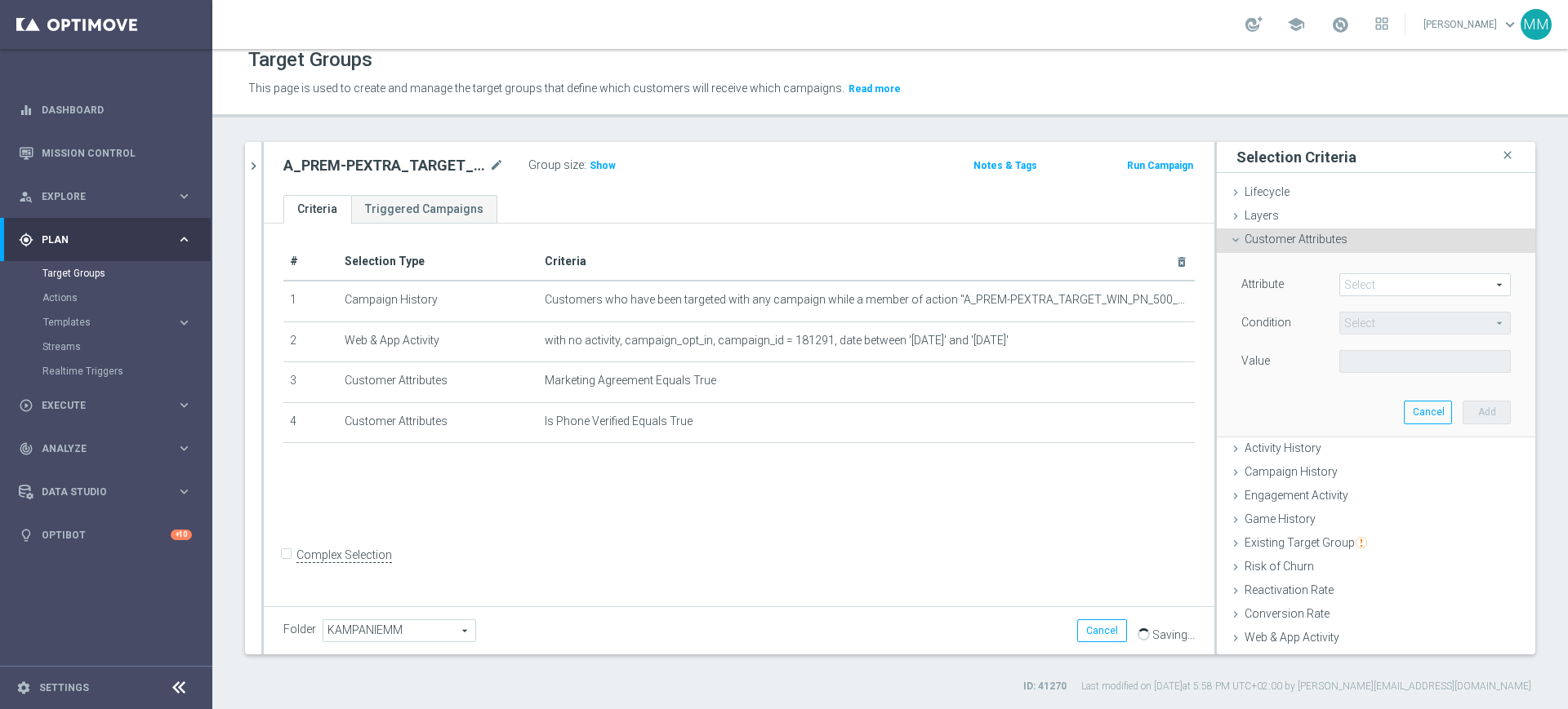
click at [1346, 281] on span at bounding box center [1424, 284] width 170 height 21
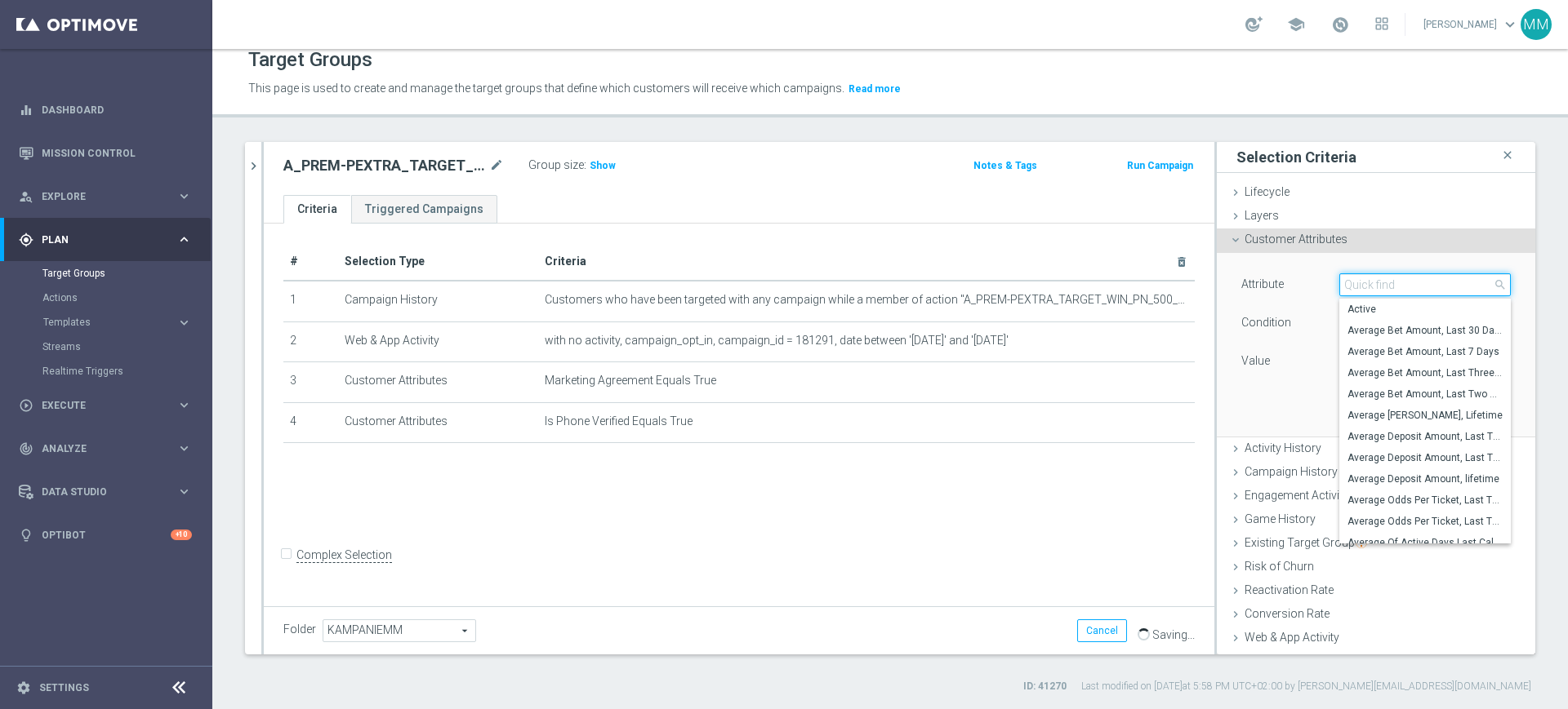
click at [1349, 282] on input "search" at bounding box center [1424, 284] width 171 height 23
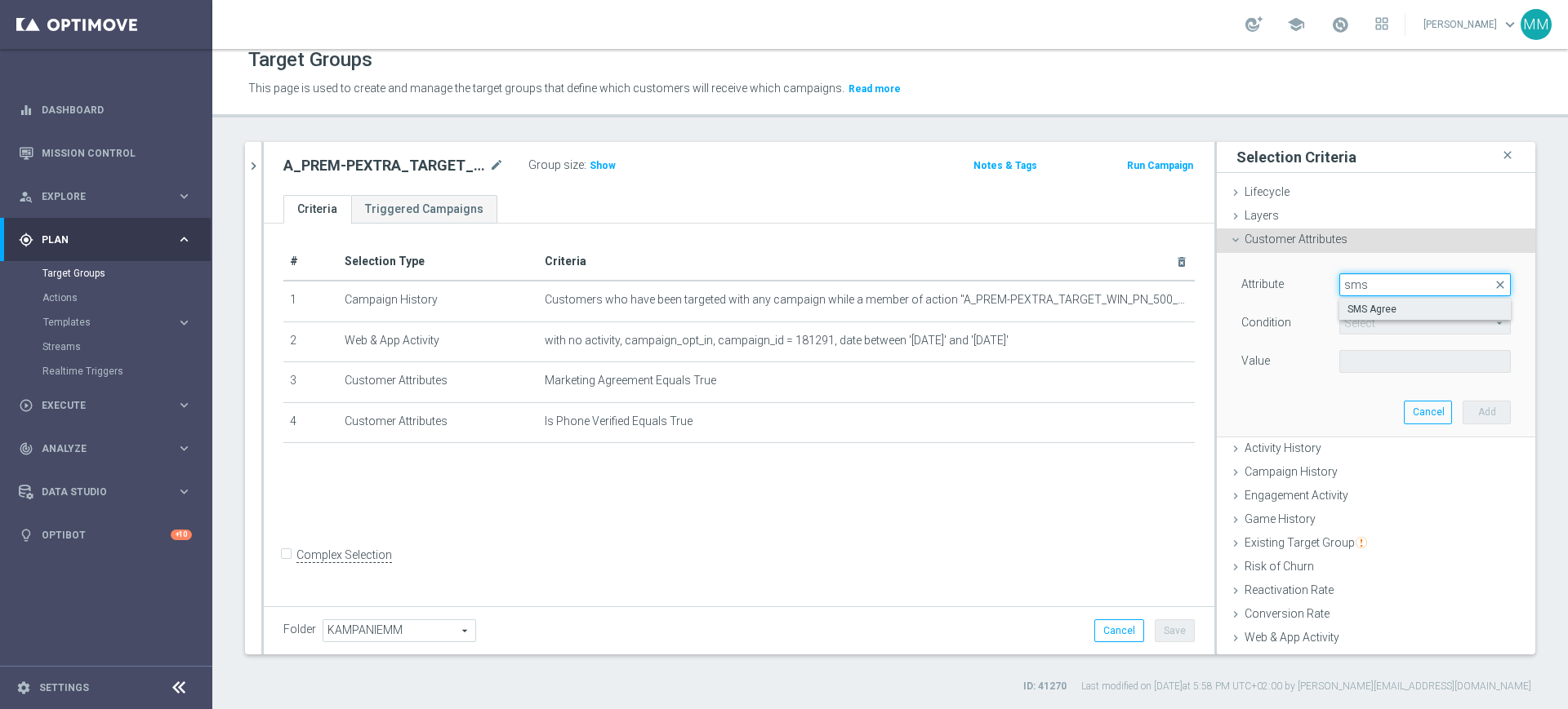
type input "sms"
click at [1348, 306] on span "SMS Agree" at bounding box center [1425, 309] width 155 height 13
type input "SMS Agree"
type input "Equals"
click at [600, 158] on h3 "Show" at bounding box center [602, 165] width 30 height 18
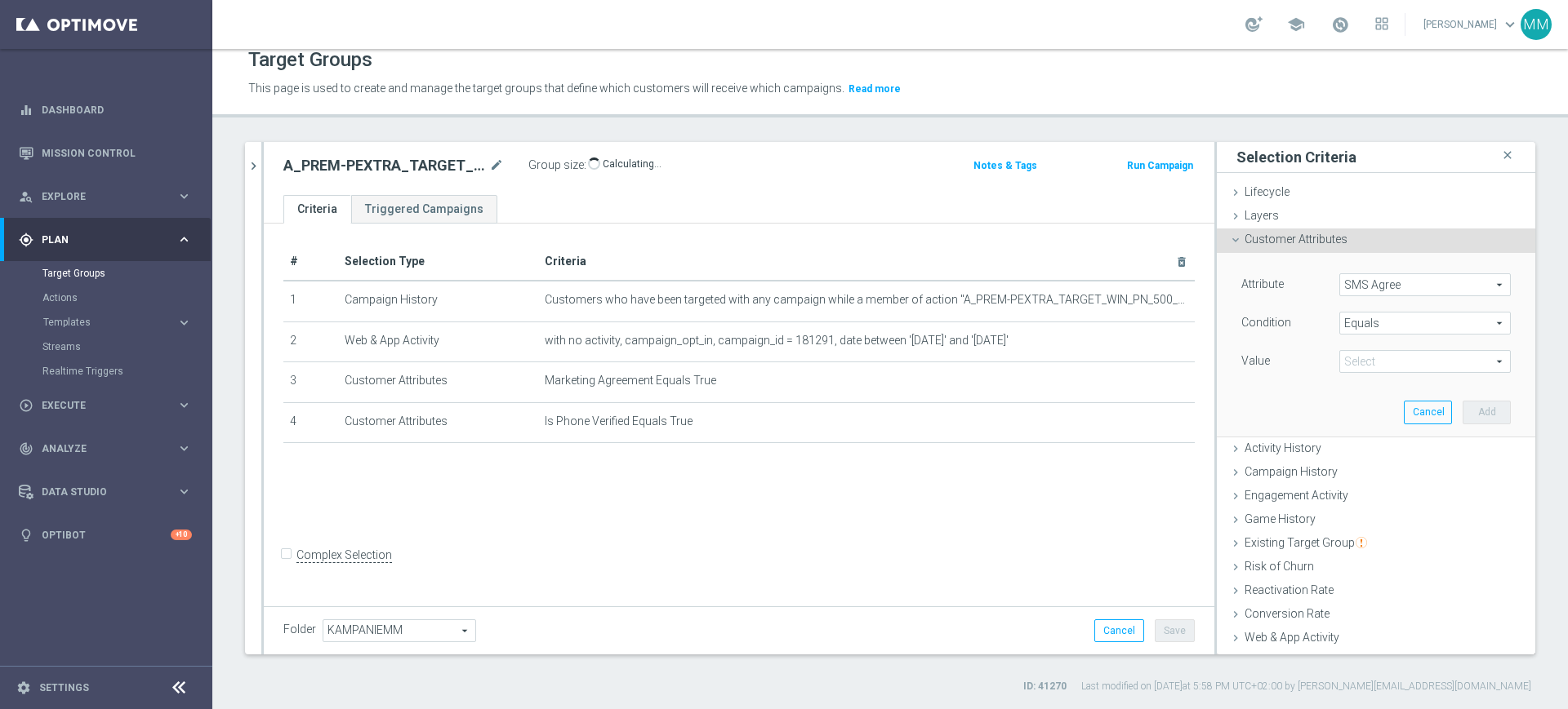
click at [1381, 365] on span at bounding box center [1424, 361] width 170 height 21
click at [1361, 411] on span "TRUE" at bounding box center [1425, 407] width 155 height 13
type input "TRUE"
click at [1462, 409] on button "Add" at bounding box center [1486, 412] width 48 height 23
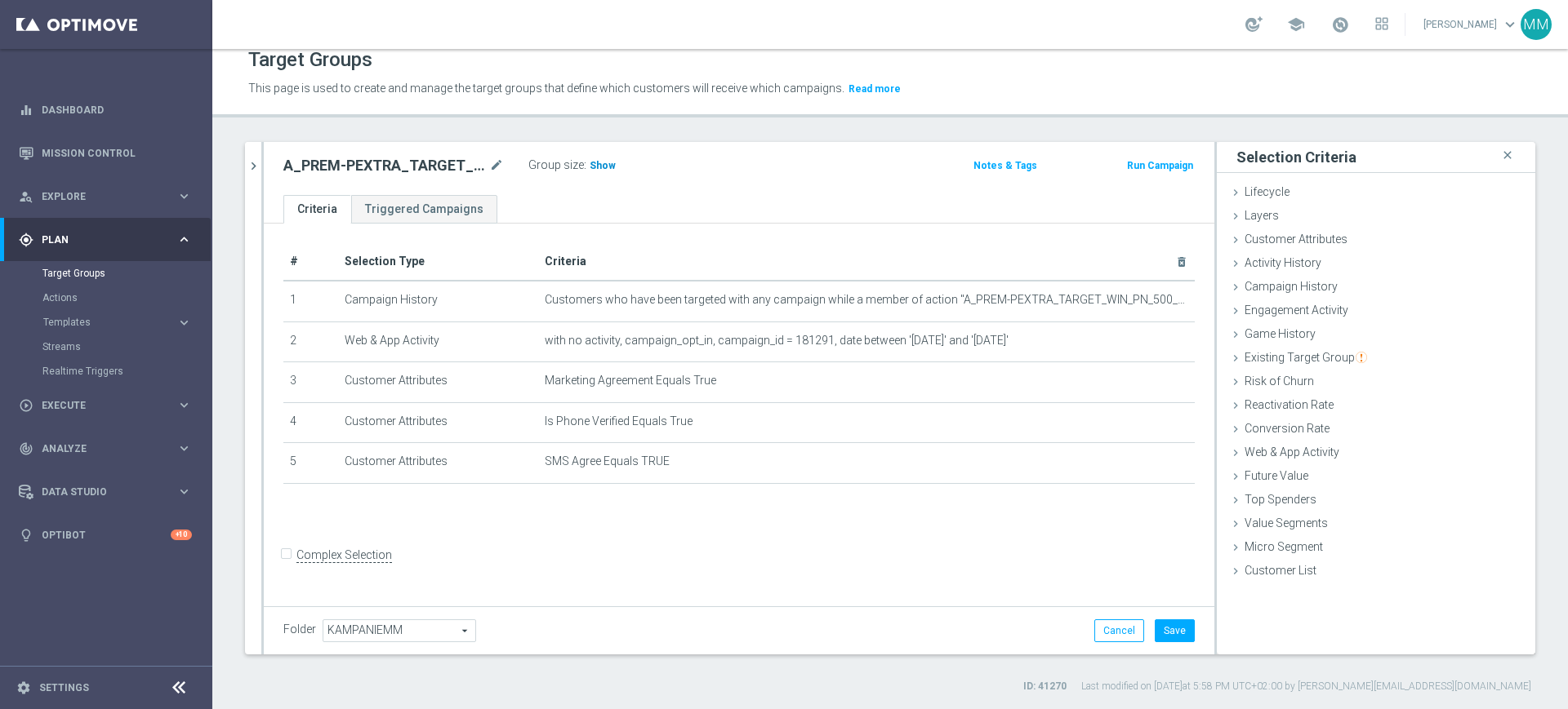
click at [598, 171] on h3 "Show" at bounding box center [602, 165] width 30 height 18
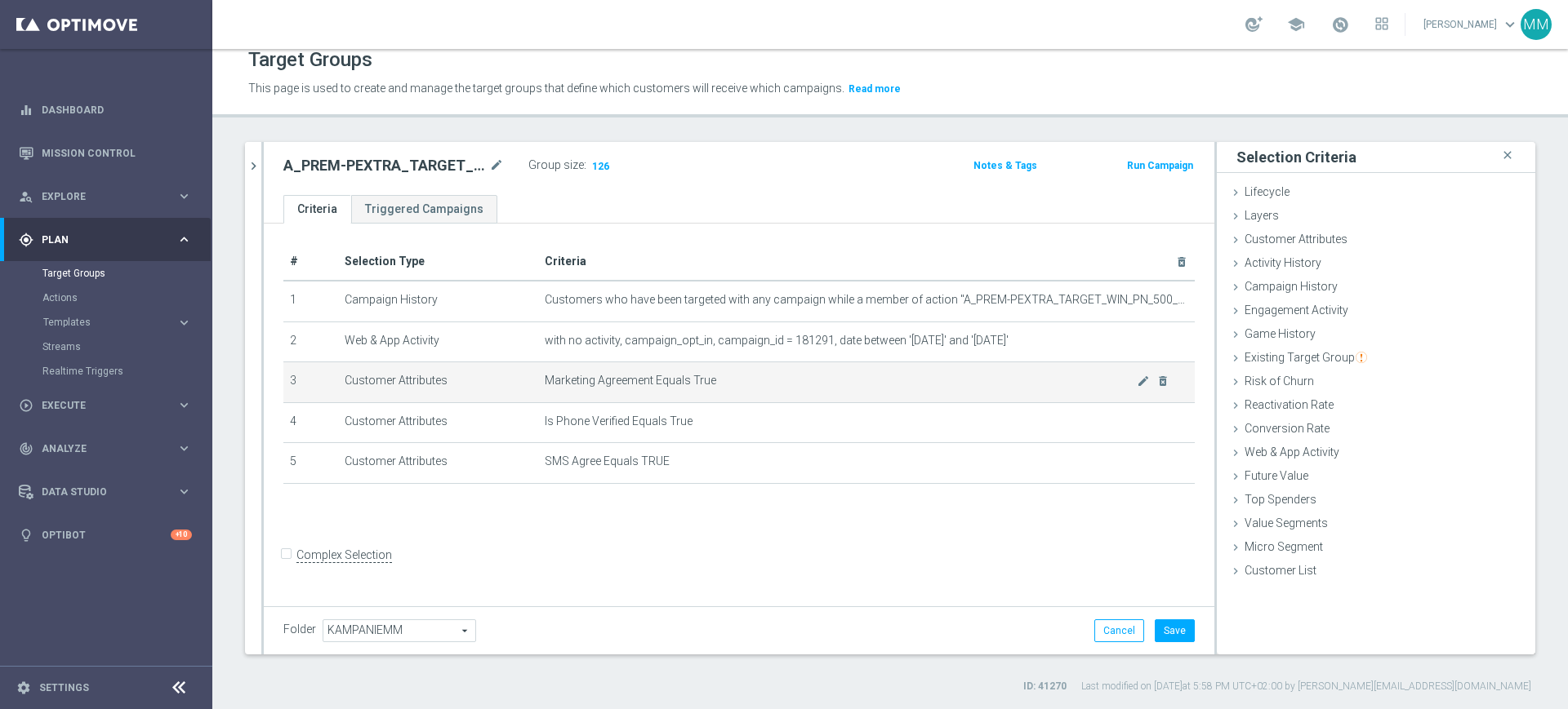
click at [654, 385] on span "Marketing Agreement Equals True" at bounding box center [840, 381] width 592 height 14
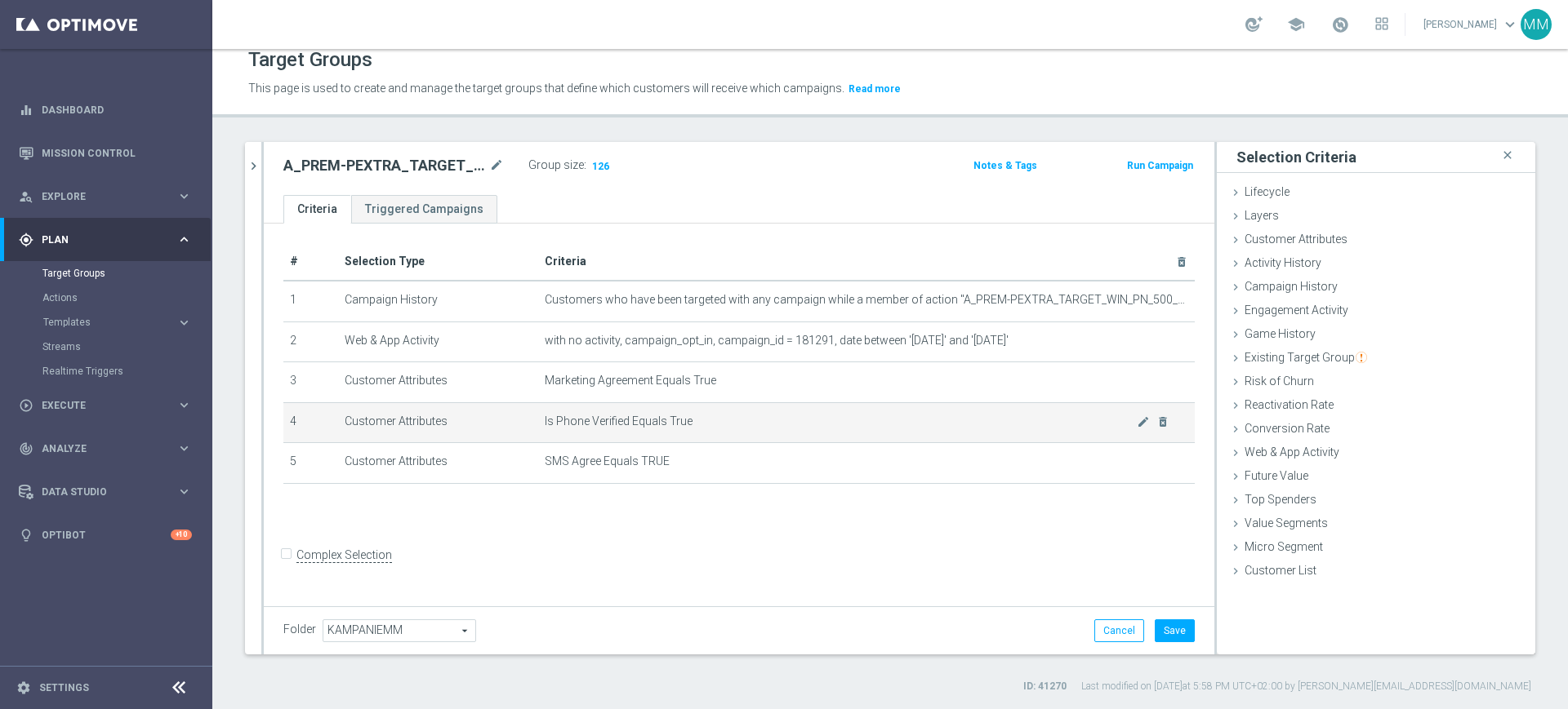
click at [654, 419] on span "Is Phone Verified Equals True" at bounding box center [840, 421] width 592 height 14
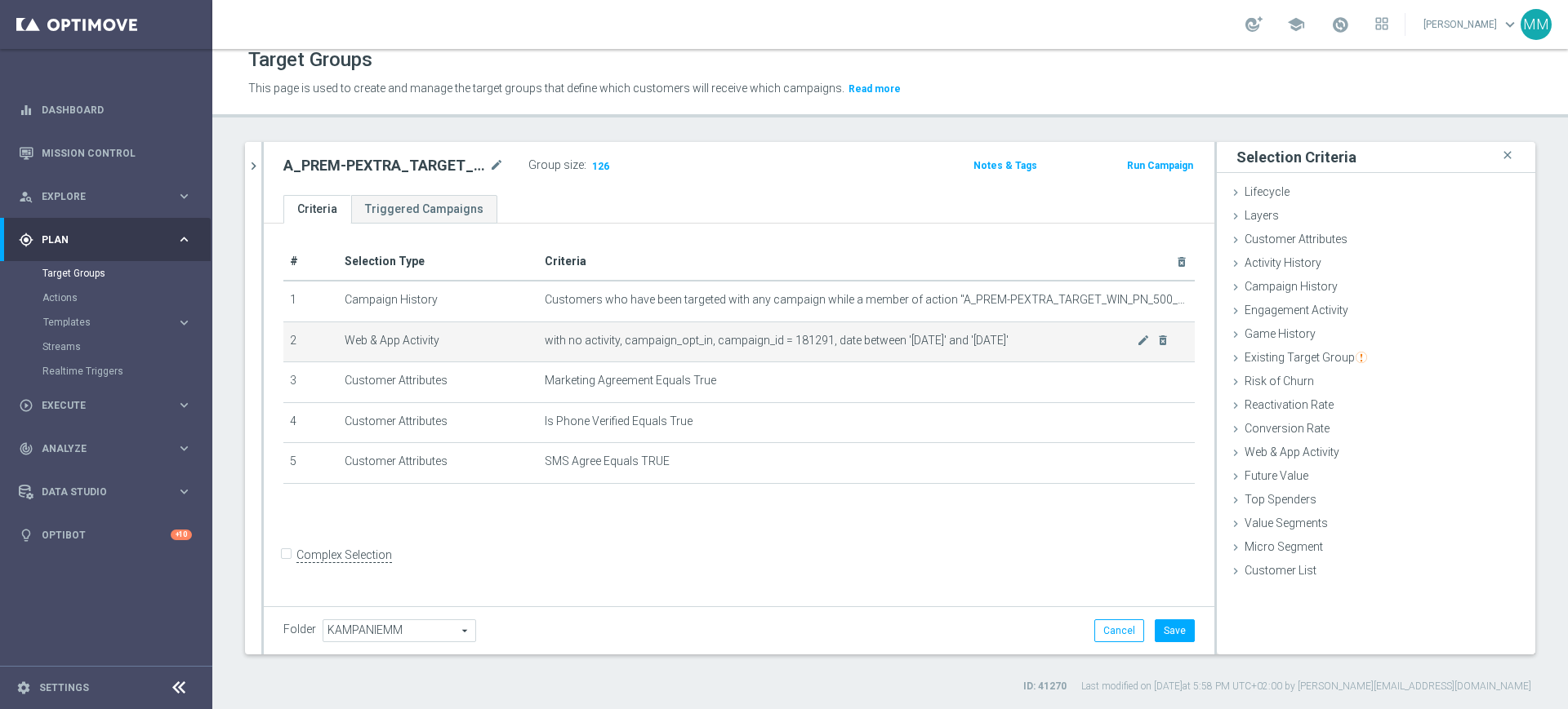
click at [826, 349] on td "with no activity, campaign_opt_in, campaign_id = 181291, date between '2025-09-…" at bounding box center [866, 342] width 657 height 41
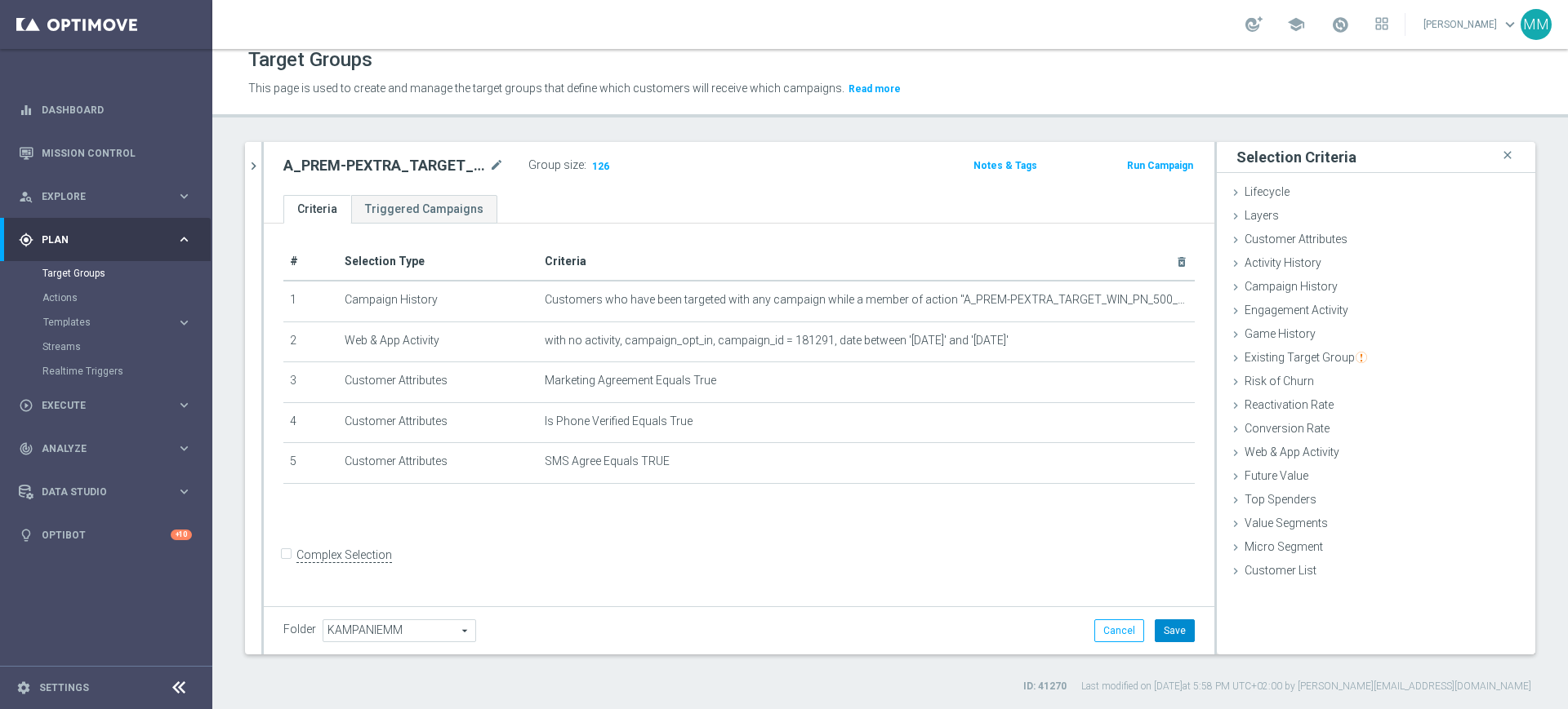
click at [1168, 628] on button "Save" at bounding box center [1174, 631] width 40 height 23
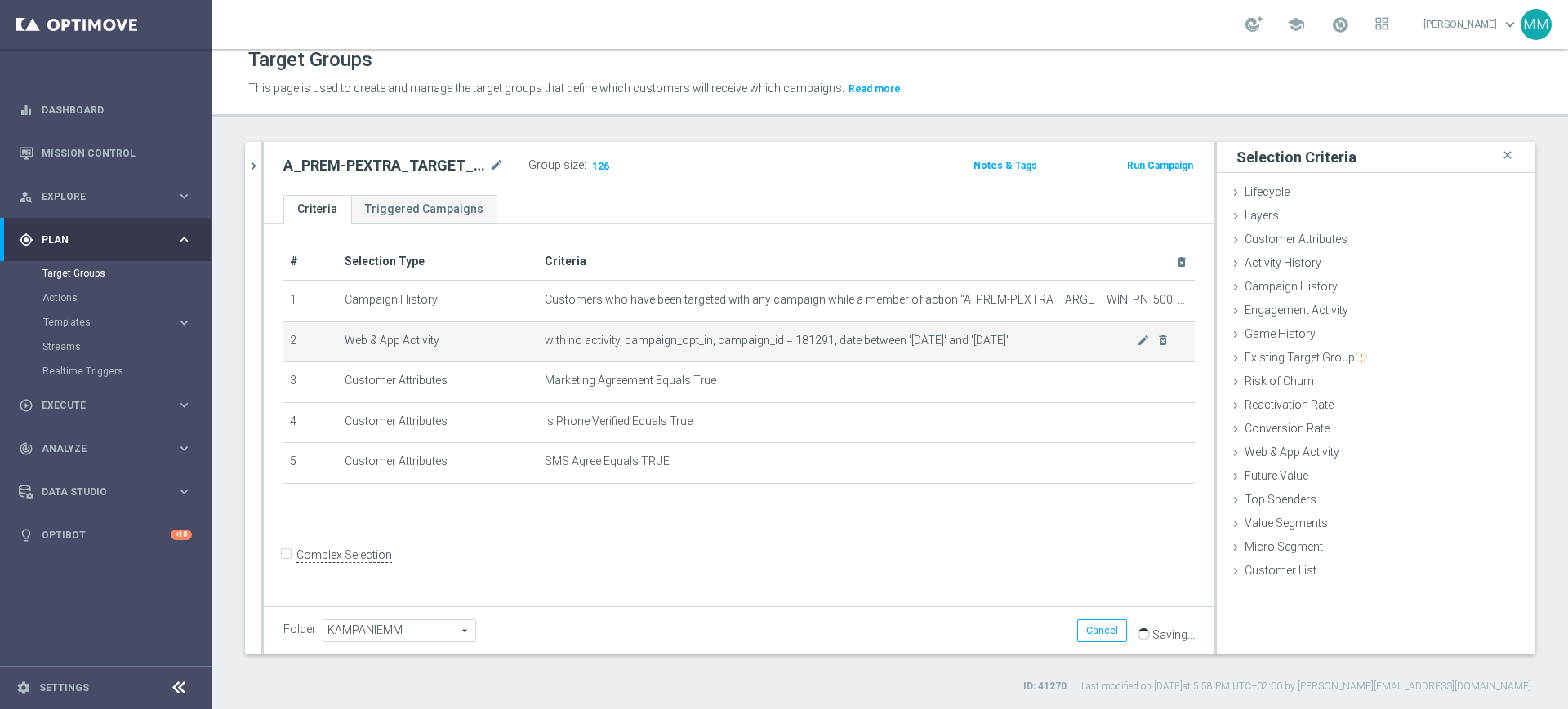
click at [811, 348] on td "with no activity, campaign_opt_in, campaign_id = 181291, date between '2025-09-…" at bounding box center [866, 342] width 657 height 41
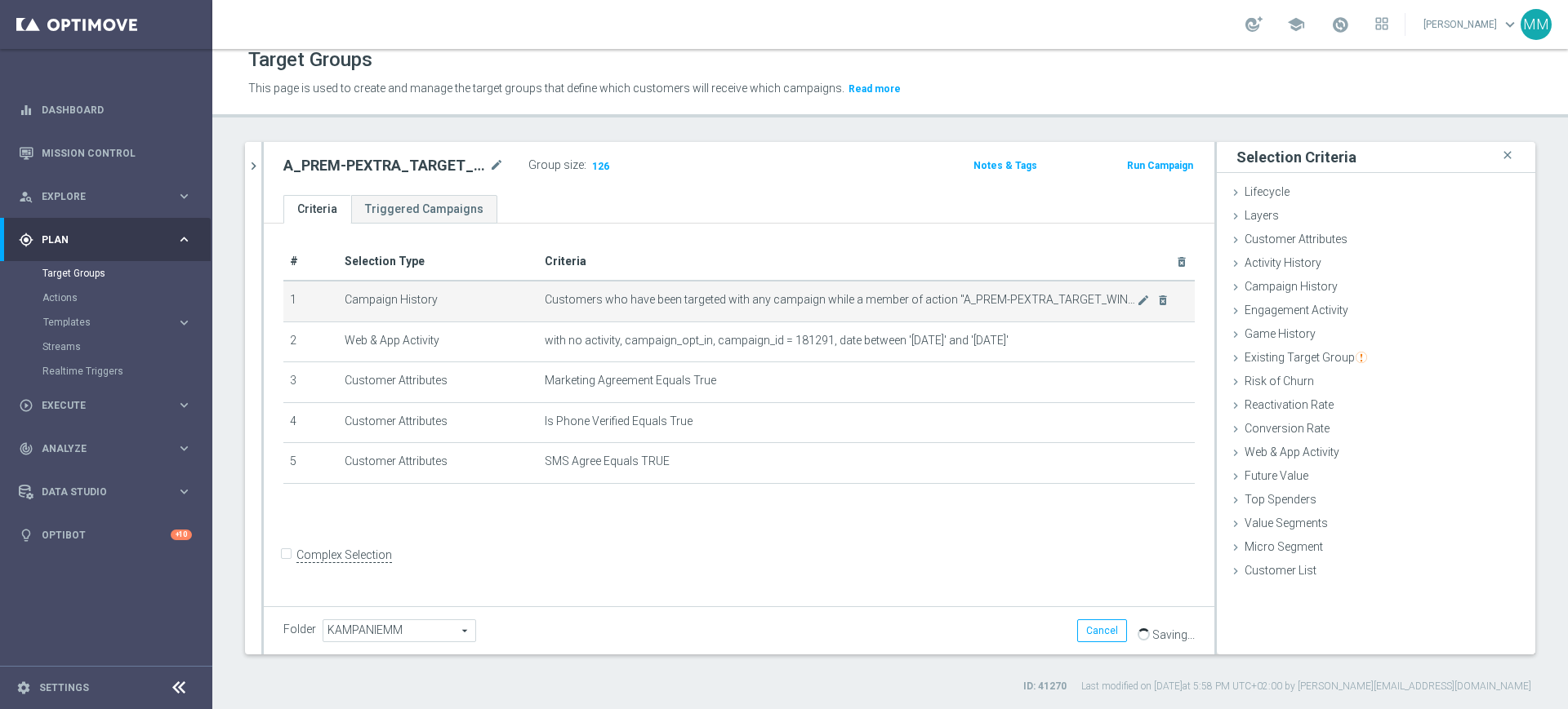
click at [982, 306] on span "Customers who have been targeted with any campaign while a member of action "A_…" at bounding box center [840, 300] width 592 height 14
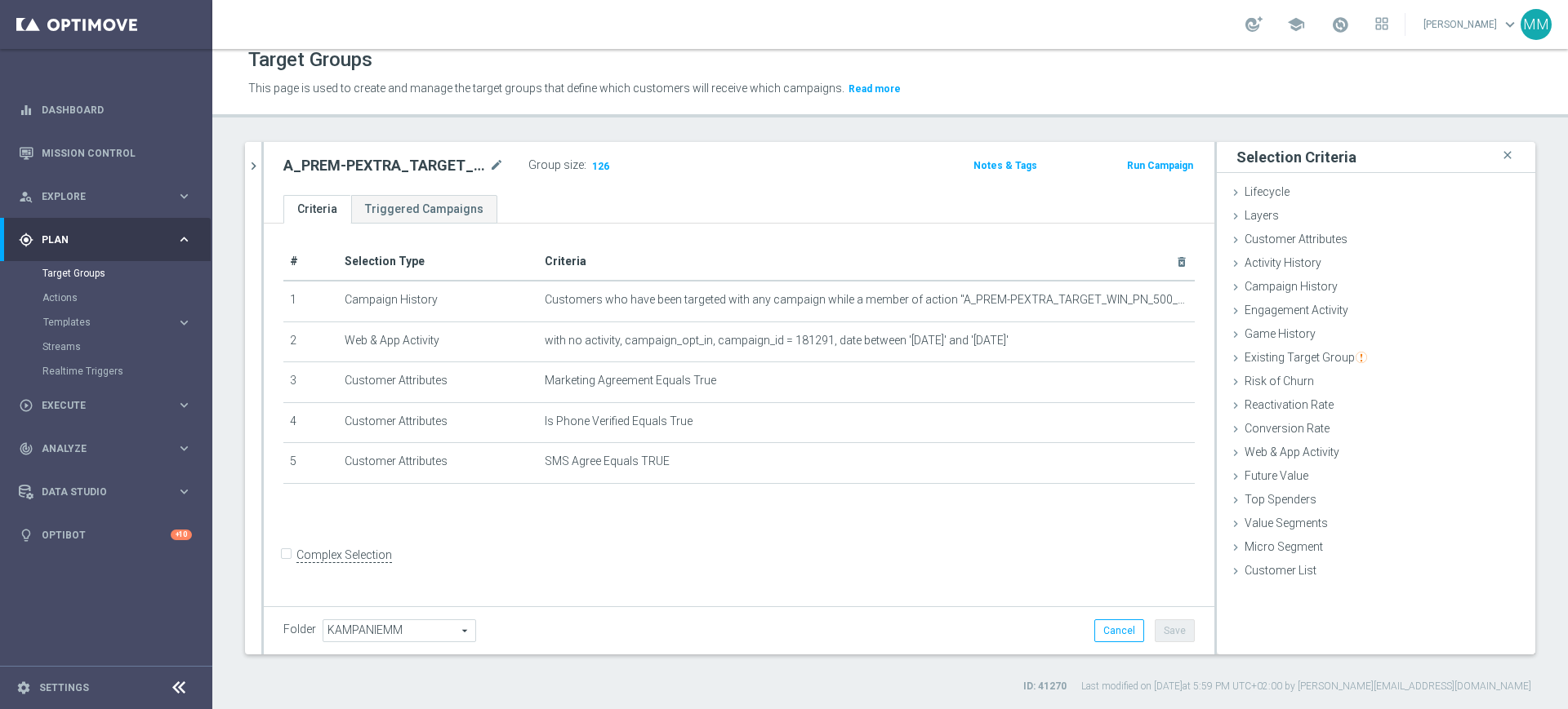
click at [415, 164] on h2 "A_PREM-PEXTRA_TARGET_WIN_PN_500_190925_SMS" at bounding box center [385, 165] width 203 height 19
copy div "A_PREM-PEXTRA_TARGET_WIN_PN_500_190925_SMS"
click at [431, 164] on h2 "A_PREM-PEXTRA_TARGET_WIN_PN_500_190925_SMS" at bounding box center [385, 165] width 203 height 19
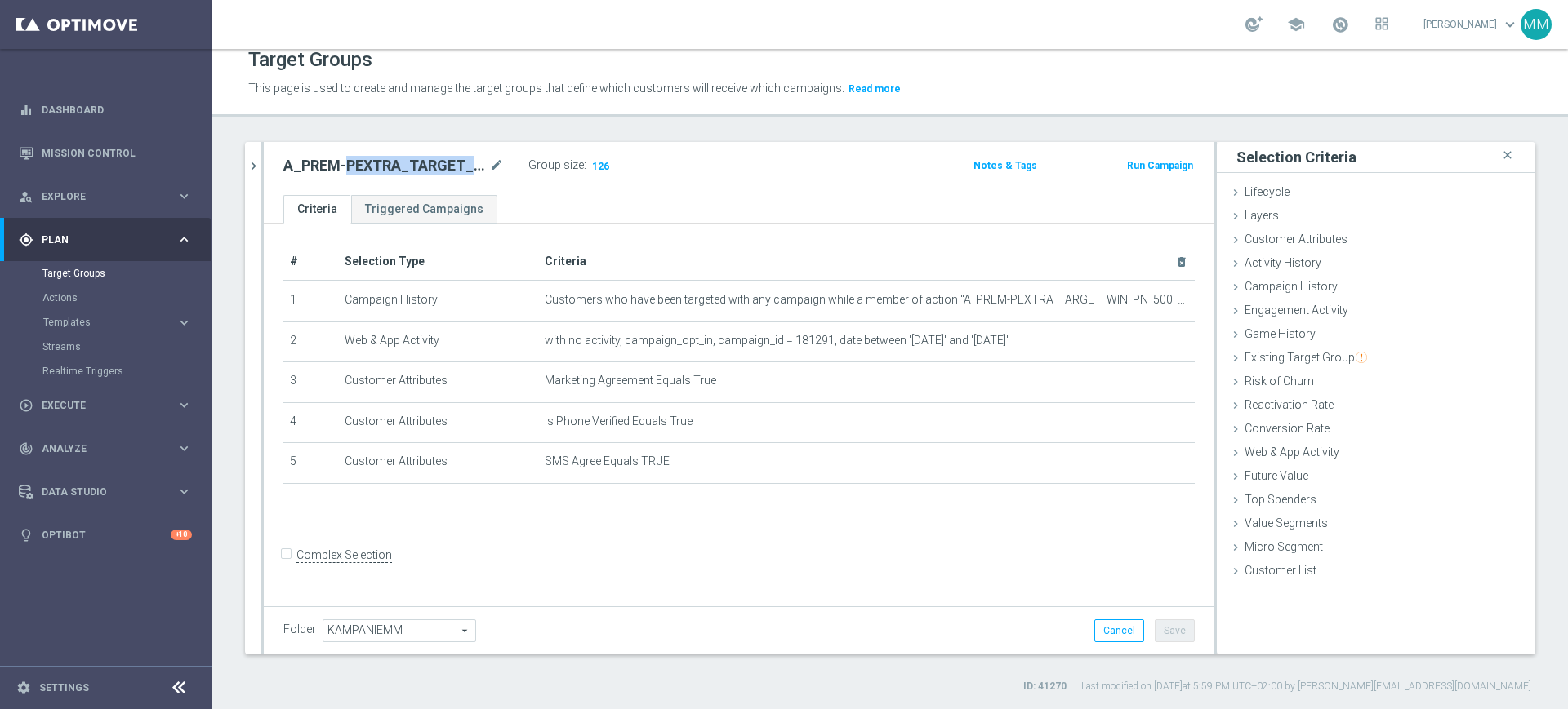
click at [431, 164] on h2 "A_PREM-PEXTRA_TARGET_WIN_PN_500_190925_SMS" at bounding box center [385, 165] width 203 height 19
click at [1126, 167] on button "Run Campaign" at bounding box center [1160, 165] width 69 height 18
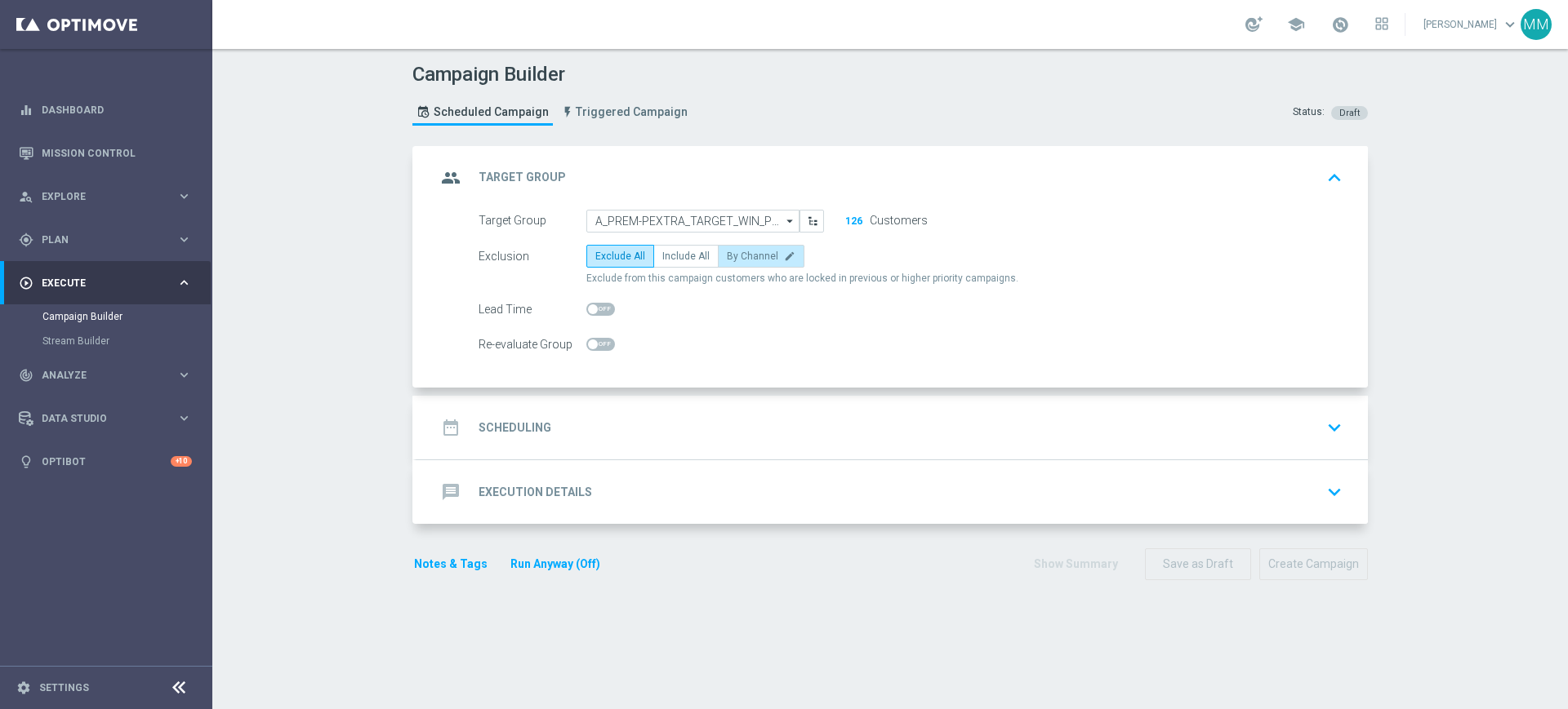
click at [727, 254] on span "By Channel" at bounding box center [752, 257] width 52 height 12
click at [727, 254] on input "By Channel edit" at bounding box center [732, 259] width 11 height 11
radio input "true"
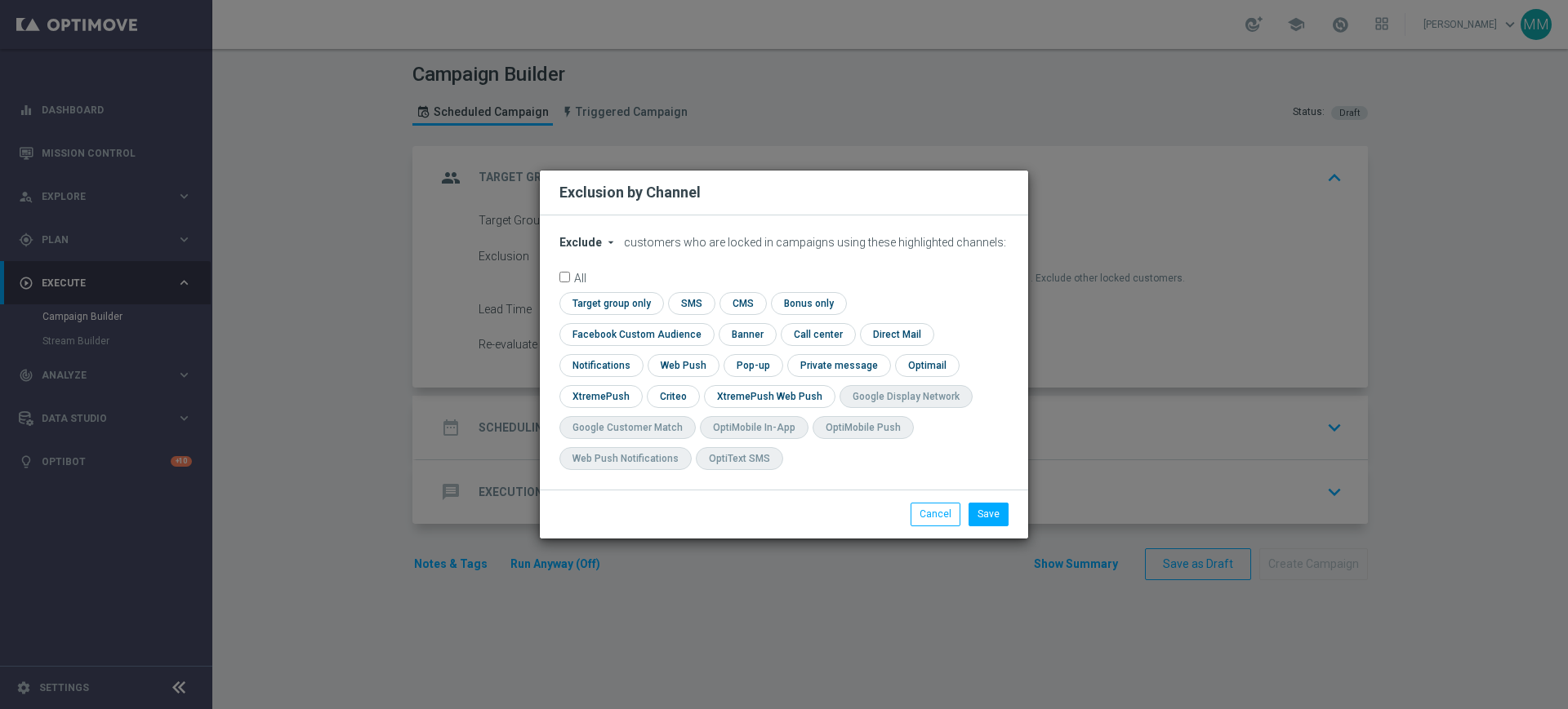
click at [599, 249] on span "Exclude" at bounding box center [580, 241] width 42 height 13
click at [602, 290] on div "Include" at bounding box center [590, 279] width 61 height 19
click at [658, 315] on div "check Target group only" at bounding box center [611, 303] width 105 height 23
click at [648, 313] on input "checkbox" at bounding box center [609, 303] width 100 height 22
checkbox input "true"
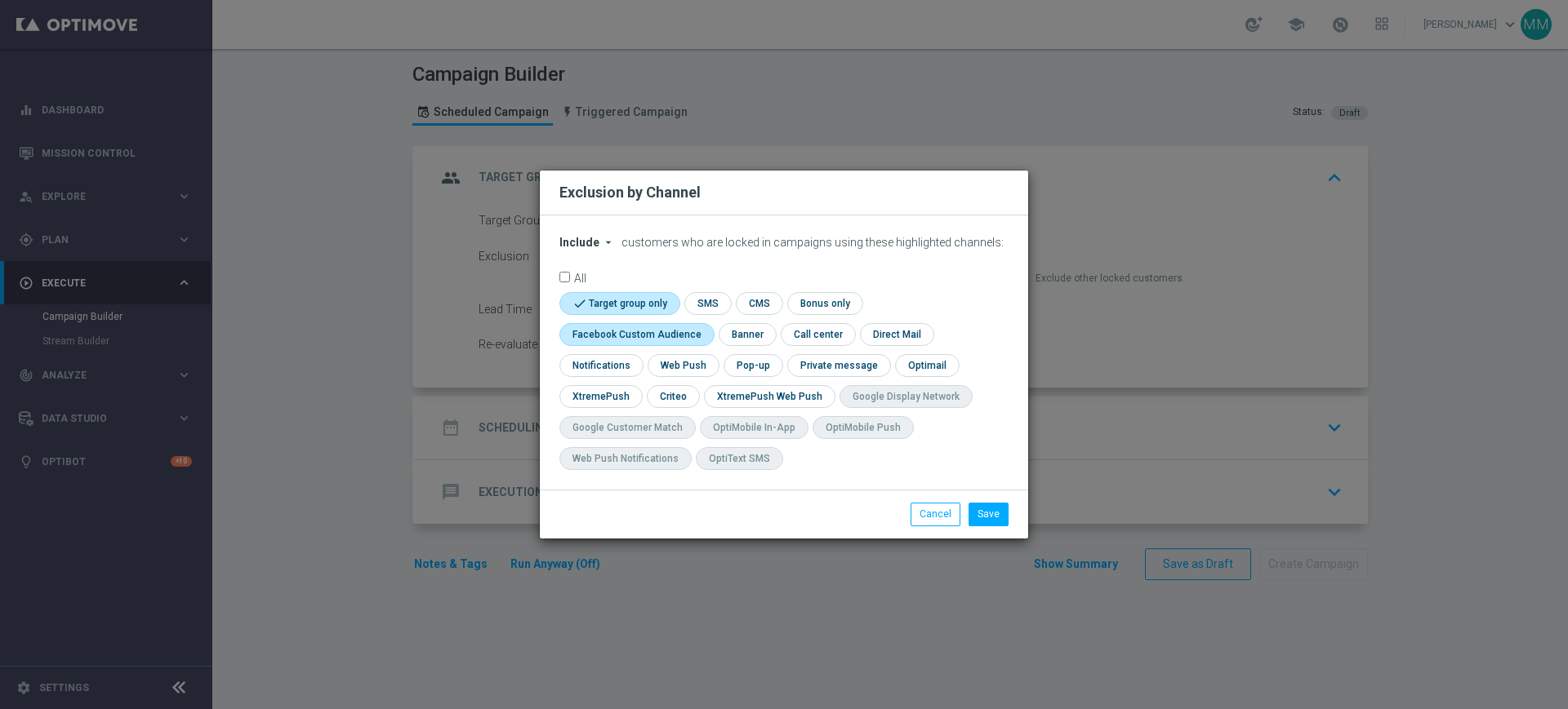
click at [664, 342] on input "checkbox" at bounding box center [632, 334] width 148 height 22
checkbox input "true"
click at [661, 392] on input "checkbox" at bounding box center [672, 396] width 51 height 22
checkbox input "true"
click at [927, 513] on button "Cancel" at bounding box center [935, 514] width 50 height 23
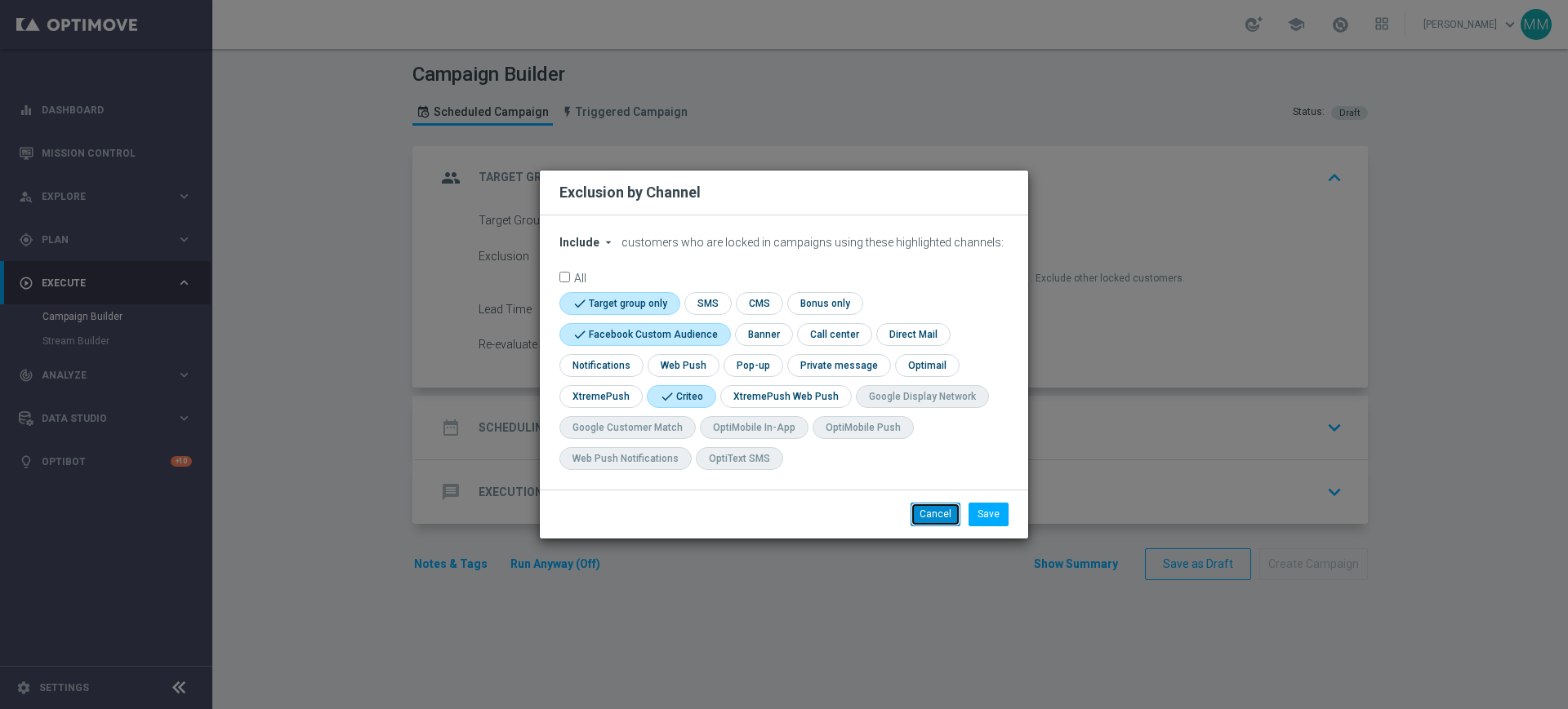
radio input "true"
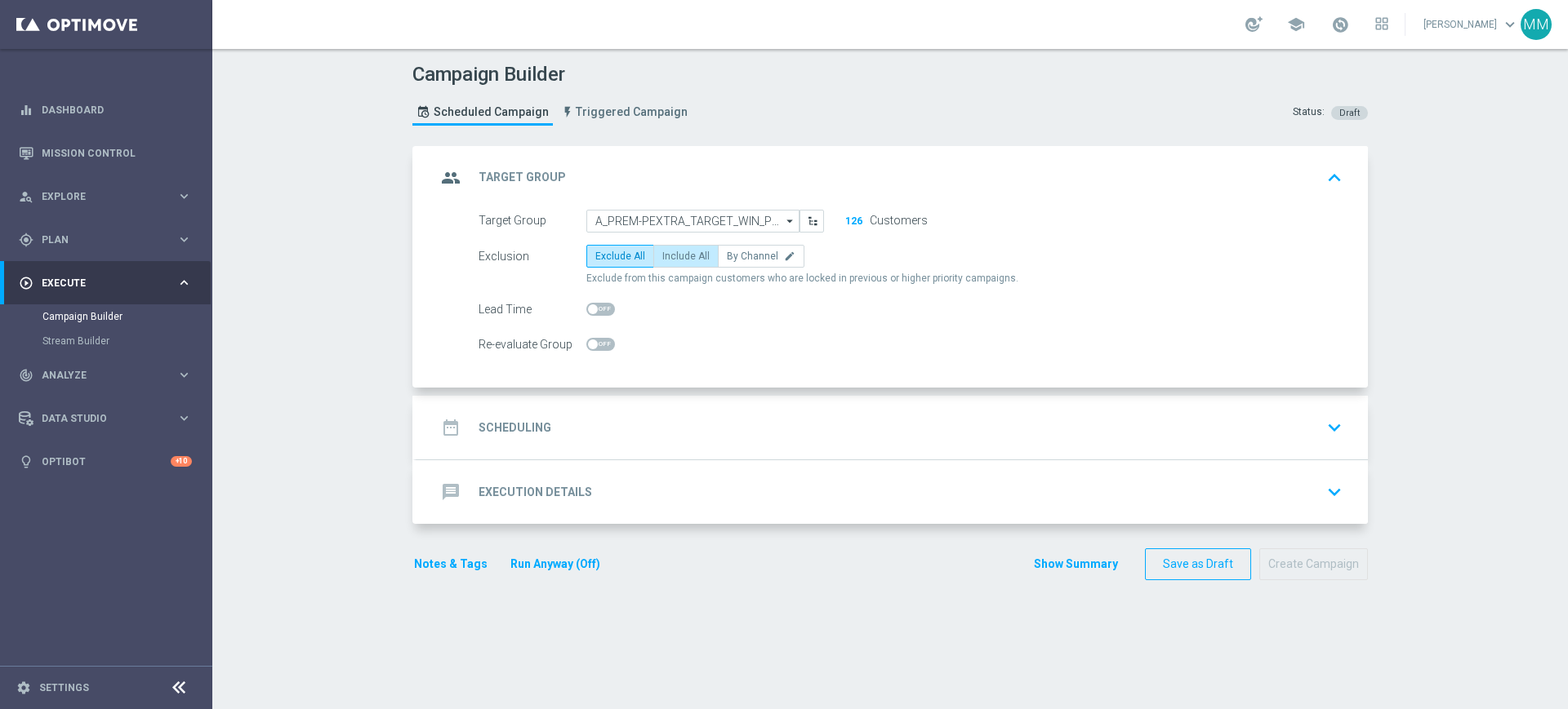
click at [691, 257] on span "Include All" at bounding box center [686, 257] width 47 height 12
click at [673, 257] on input "Include All" at bounding box center [667, 259] width 11 height 11
radio input "true"
click at [588, 345] on span at bounding box center [593, 344] width 10 height 10
click at [586, 345] on input "checkbox" at bounding box center [600, 344] width 29 height 13
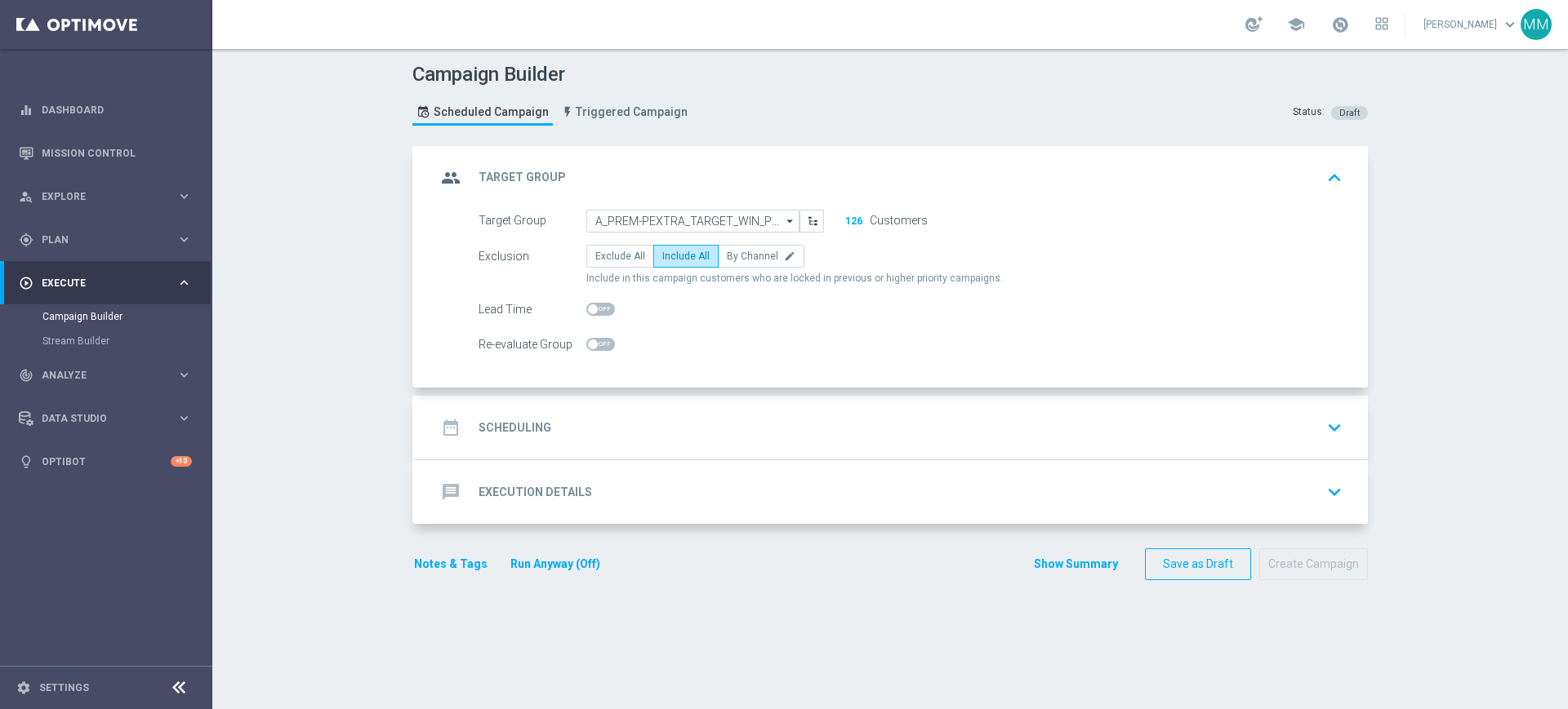
checkbox input "true"
click at [603, 414] on div "date_range Scheduling keyboard_arrow_down" at bounding box center [892, 427] width 912 height 31
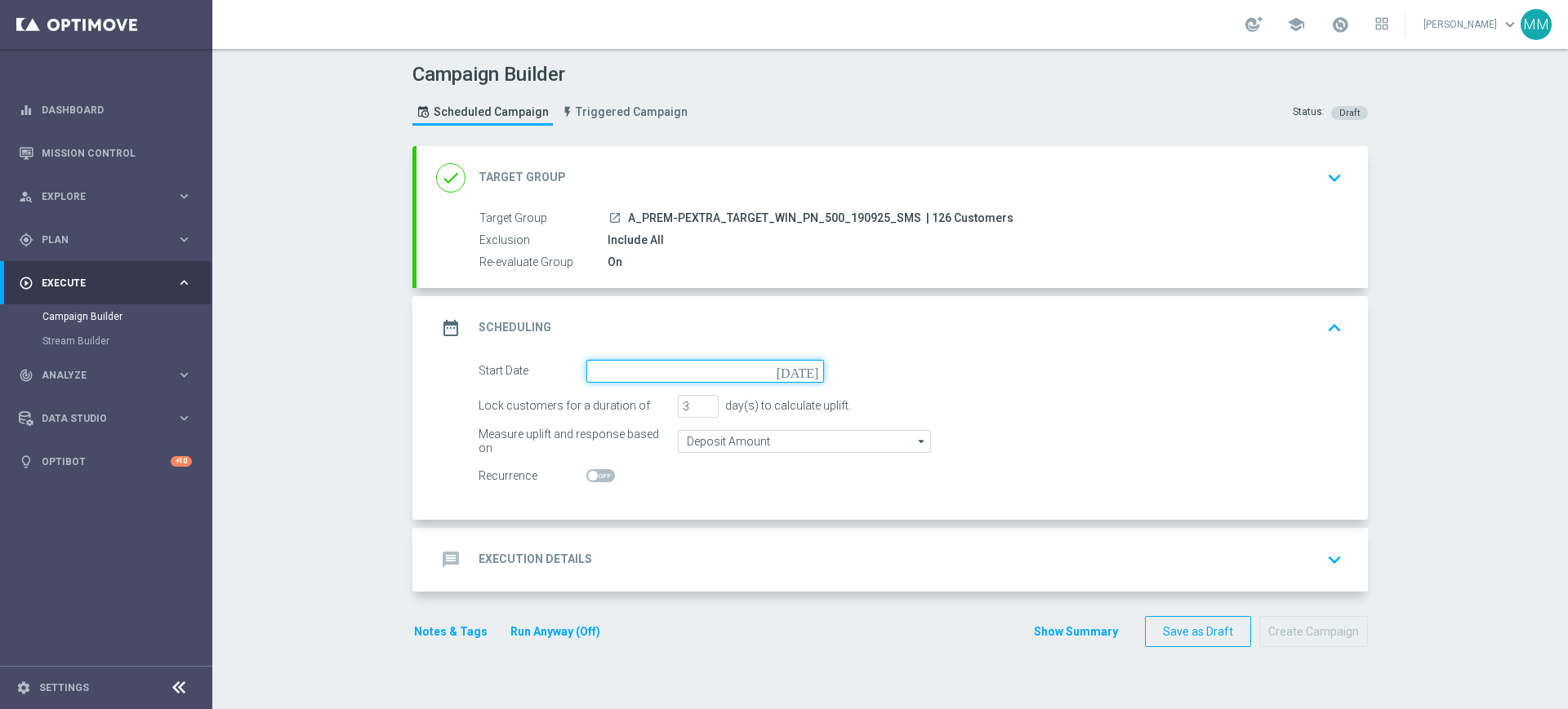
click at [628, 376] on input at bounding box center [704, 371] width 237 height 23
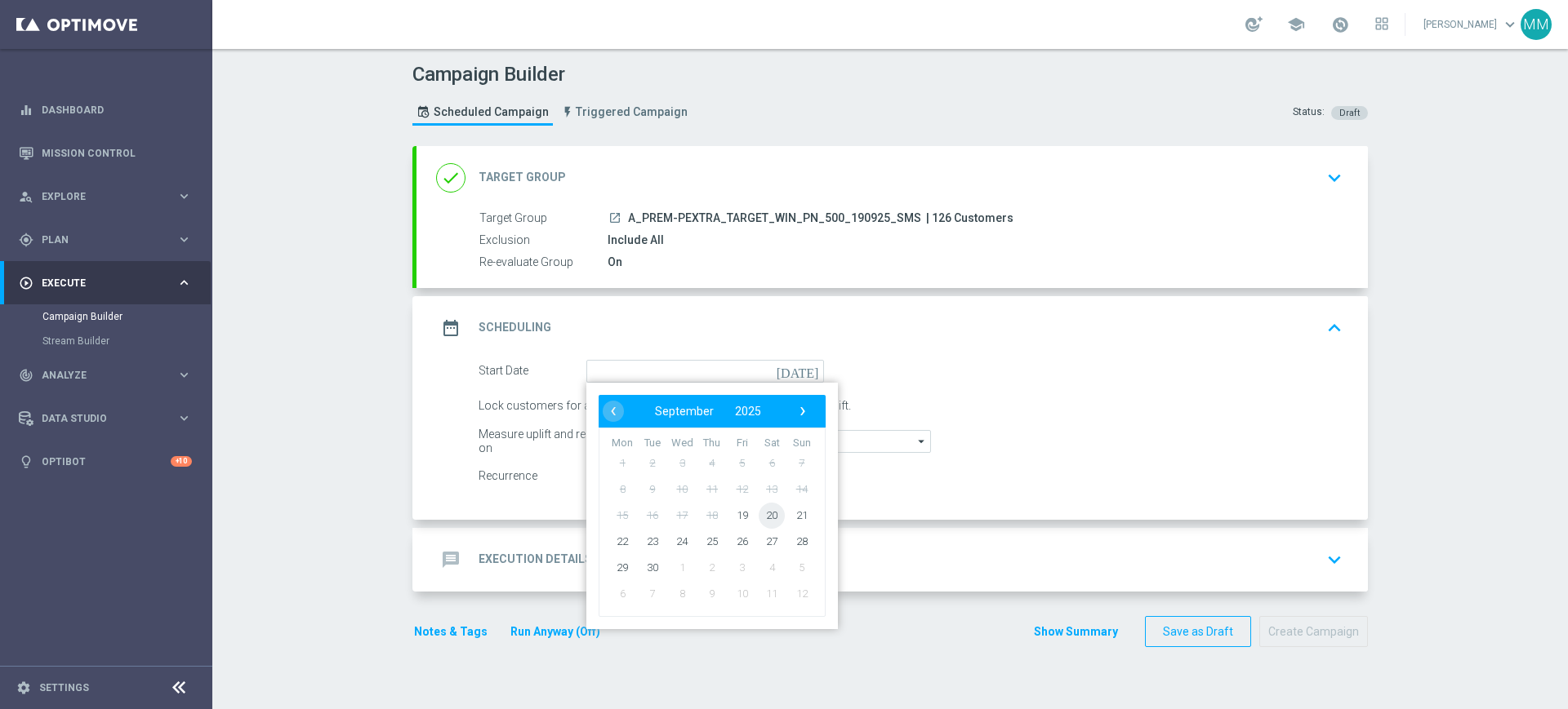
click at [762, 517] on span "20" at bounding box center [771, 515] width 26 height 26
type input "20 Sep 2025"
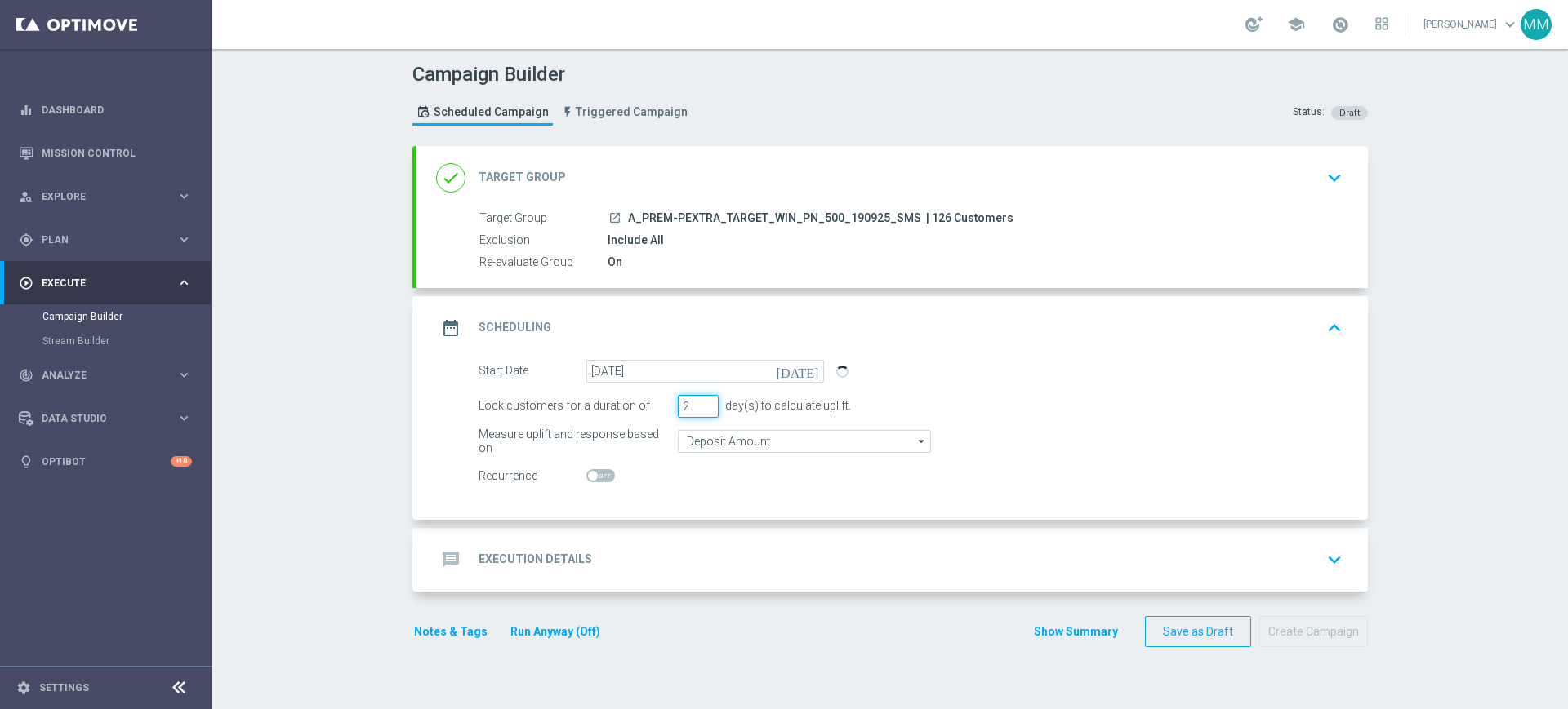
click at [704, 412] on input "2" at bounding box center [698, 406] width 41 height 23
type input "1"
click at [704, 412] on input "1" at bounding box center [698, 406] width 41 height 23
click at [710, 457] on form "Start Date 20 Sep 2025 today Lock customers for a duration of 1 day(s) to calcu…" at bounding box center [910, 424] width 864 height 128
click at [681, 558] on div "message Execution Details keyboard_arrow_down" at bounding box center [892, 560] width 912 height 31
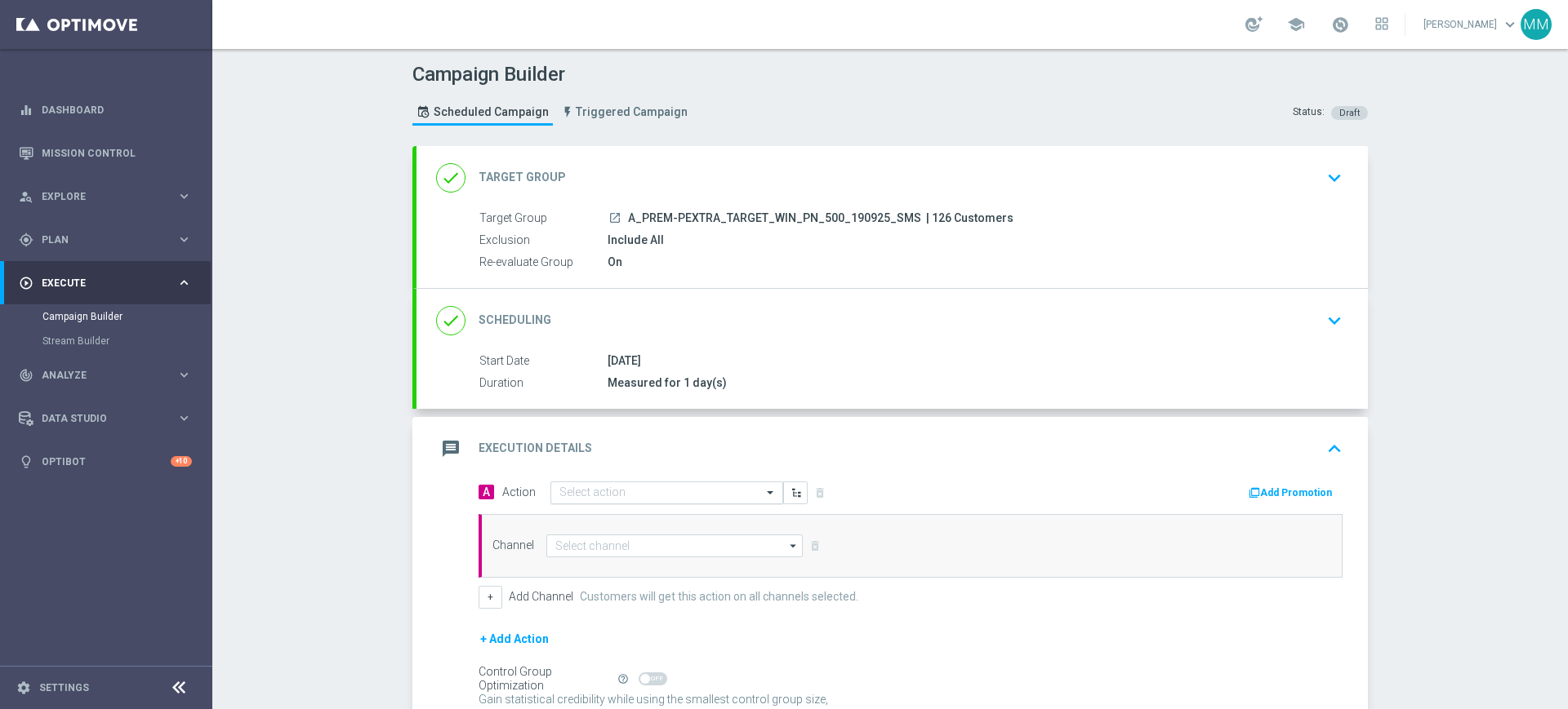
click at [652, 499] on input "text" at bounding box center [650, 493] width 182 height 14
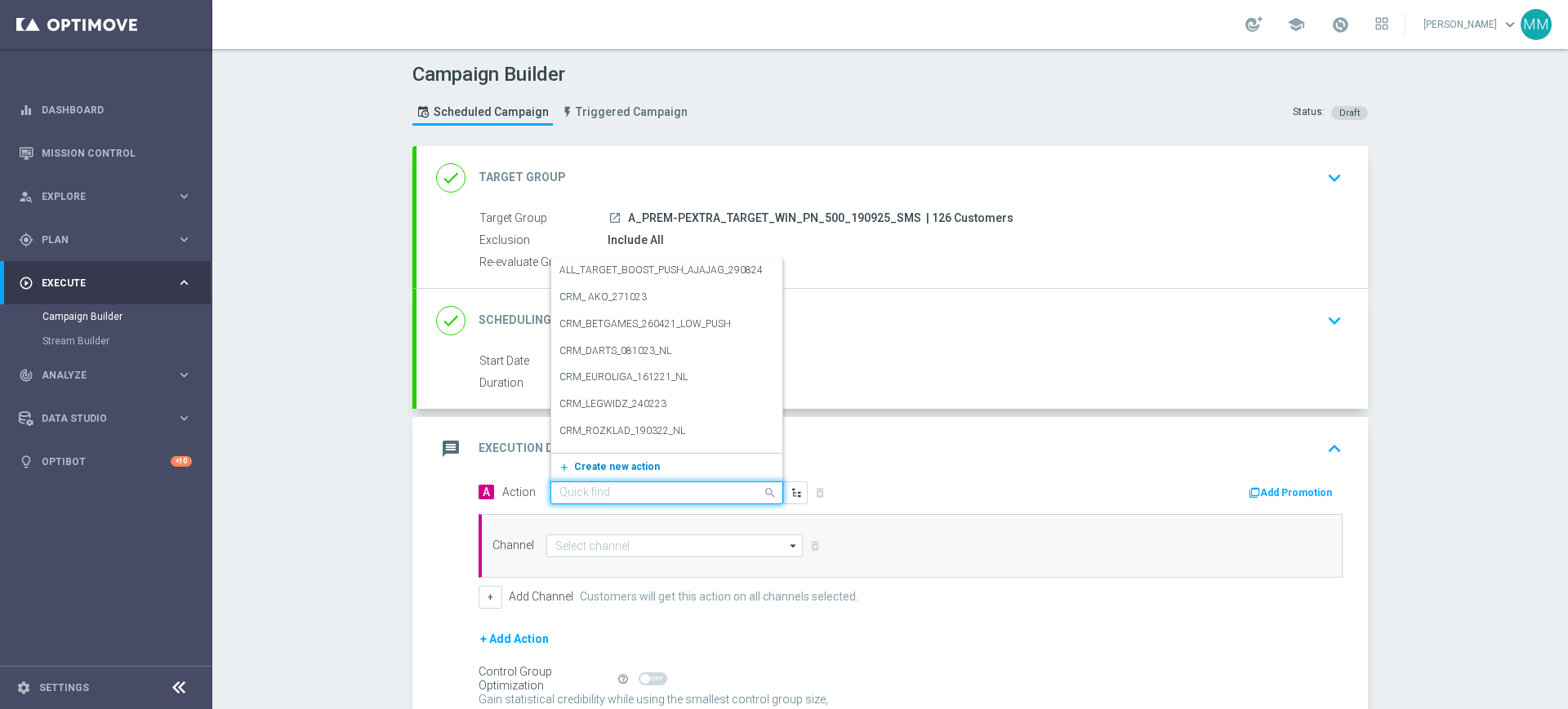
click at [626, 474] on button "add_new Create new action" at bounding box center [664, 468] width 225 height 19
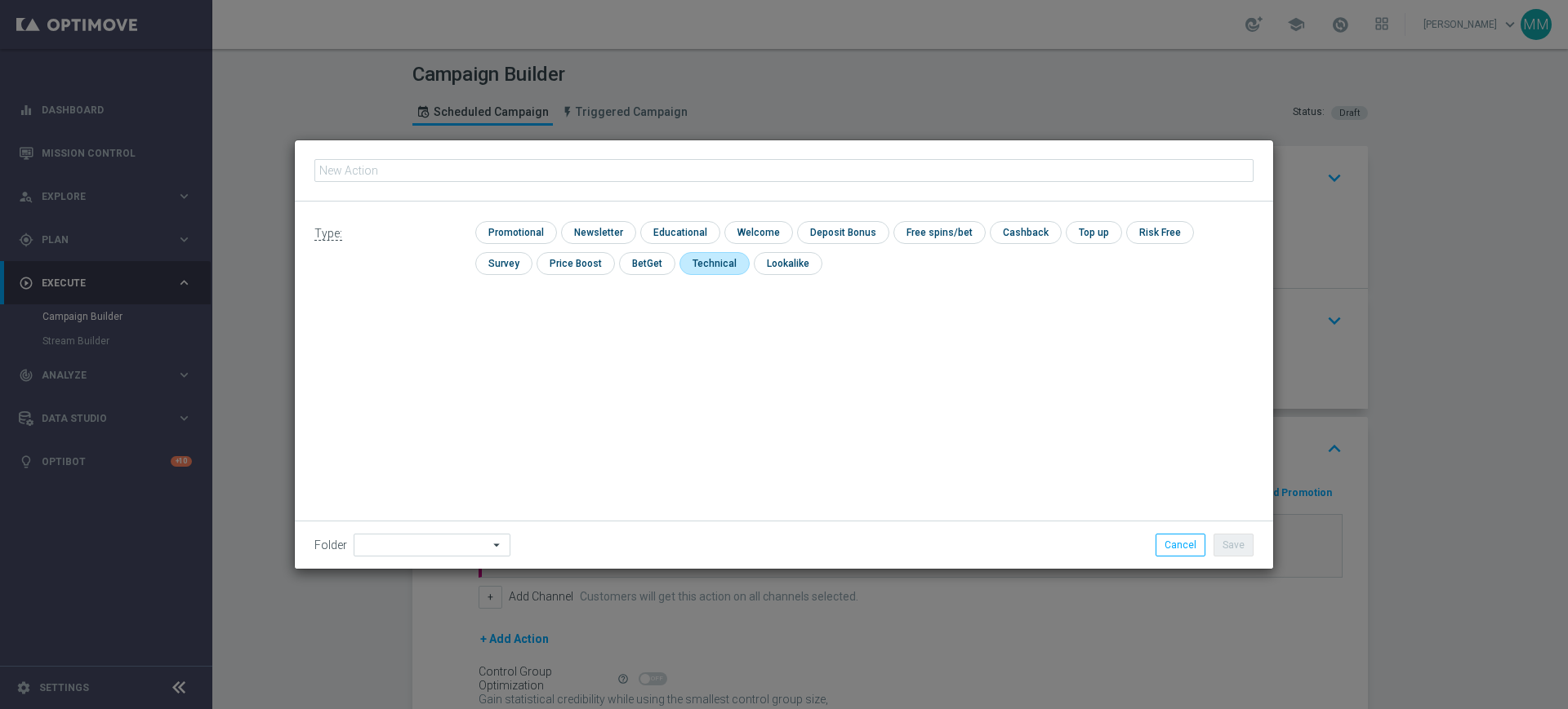
type input "A_PREM-PEXTRA_TARGET_WIN_PN_500_190925_SMS"
click at [516, 231] on input "checkbox" at bounding box center [514, 232] width 78 height 22
checkbox input "true"
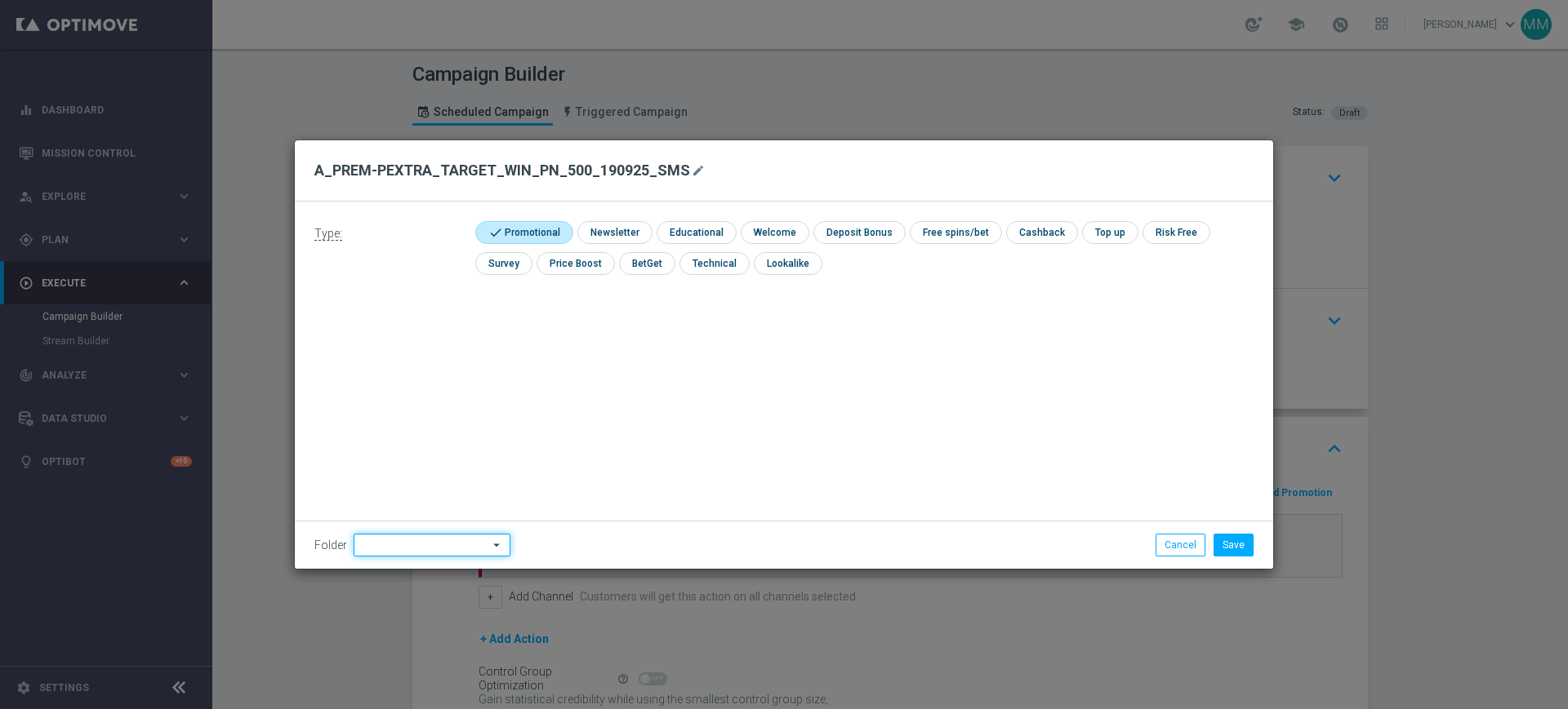
click at [466, 540] on input at bounding box center [432, 544] width 157 height 23
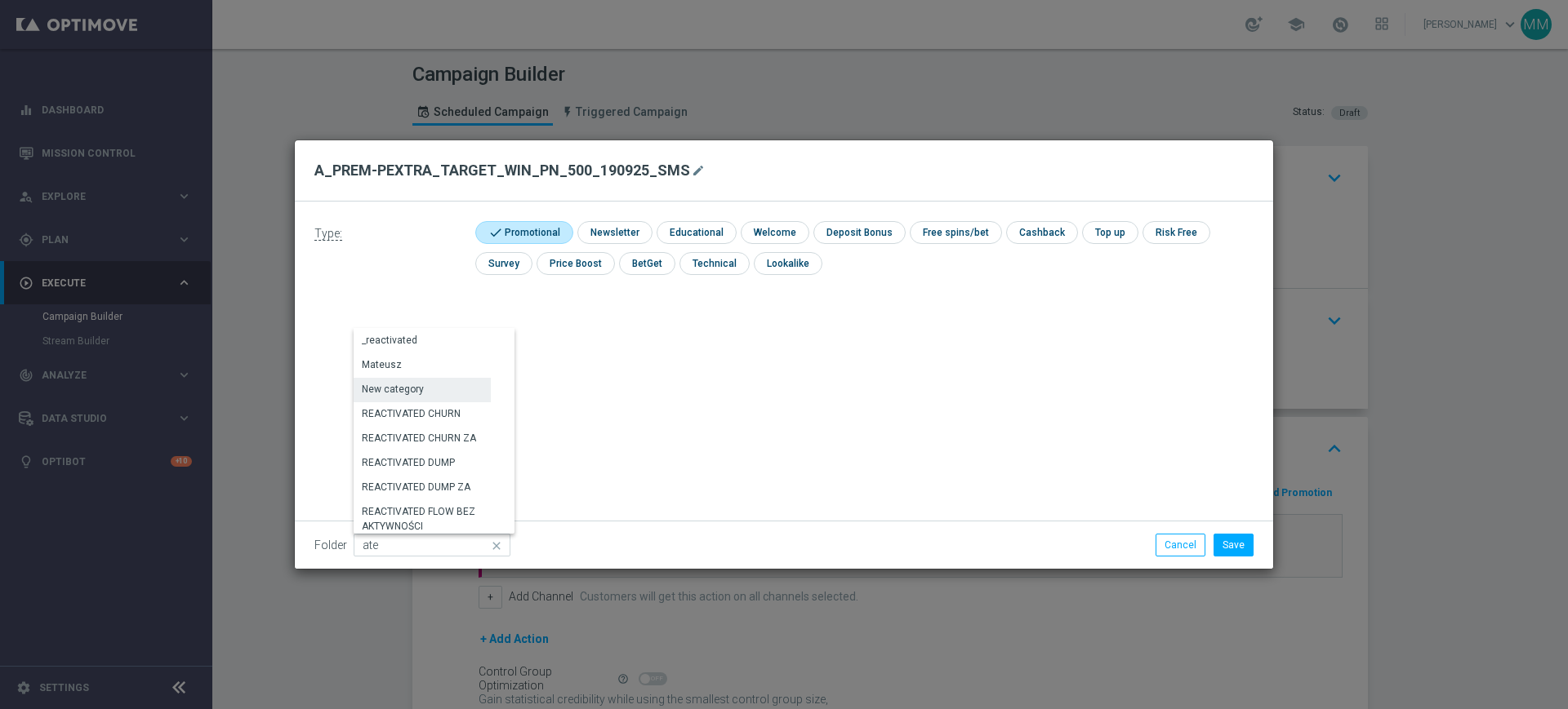
click at [427, 382] on div "New category" at bounding box center [422, 389] width 137 height 23
type input "New category"
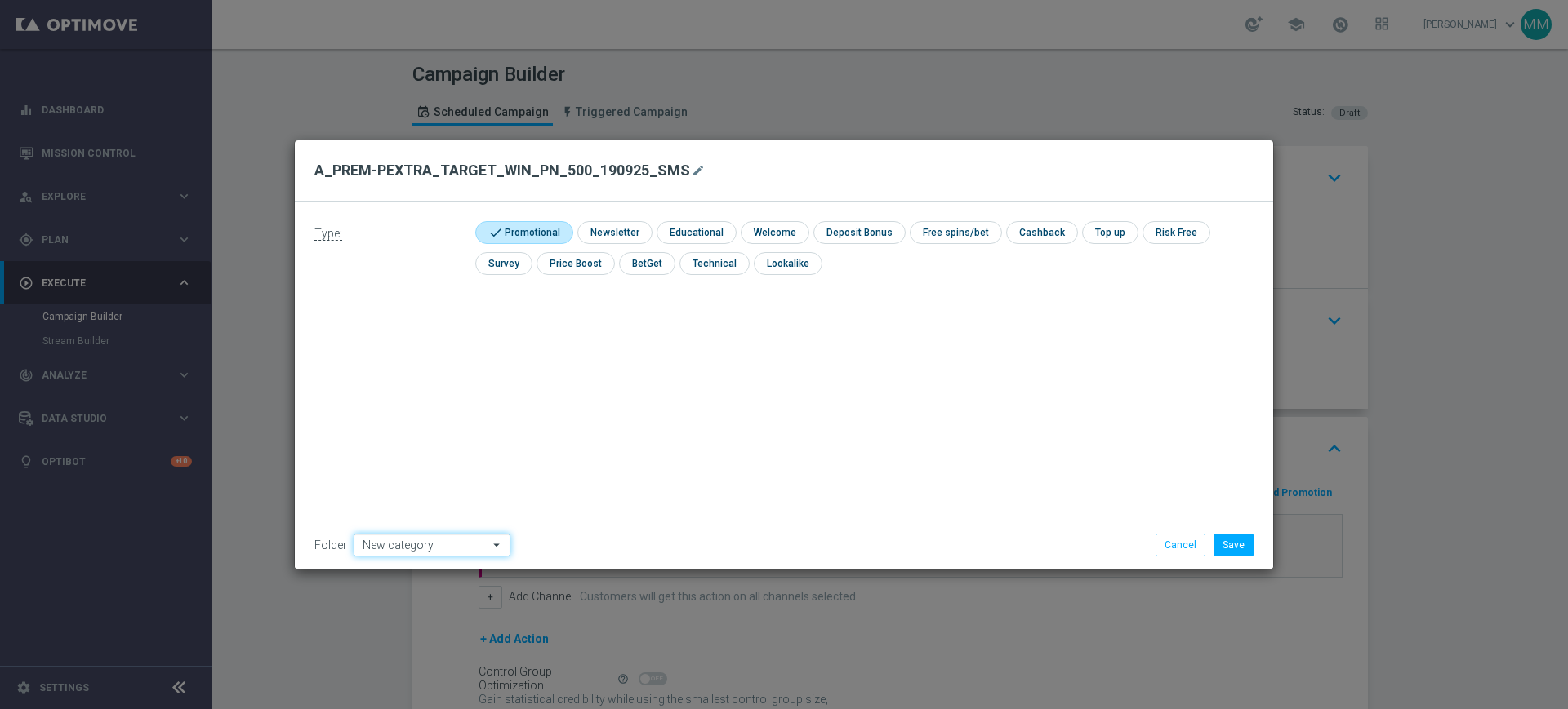
click at [404, 539] on input "New category" at bounding box center [432, 544] width 157 height 23
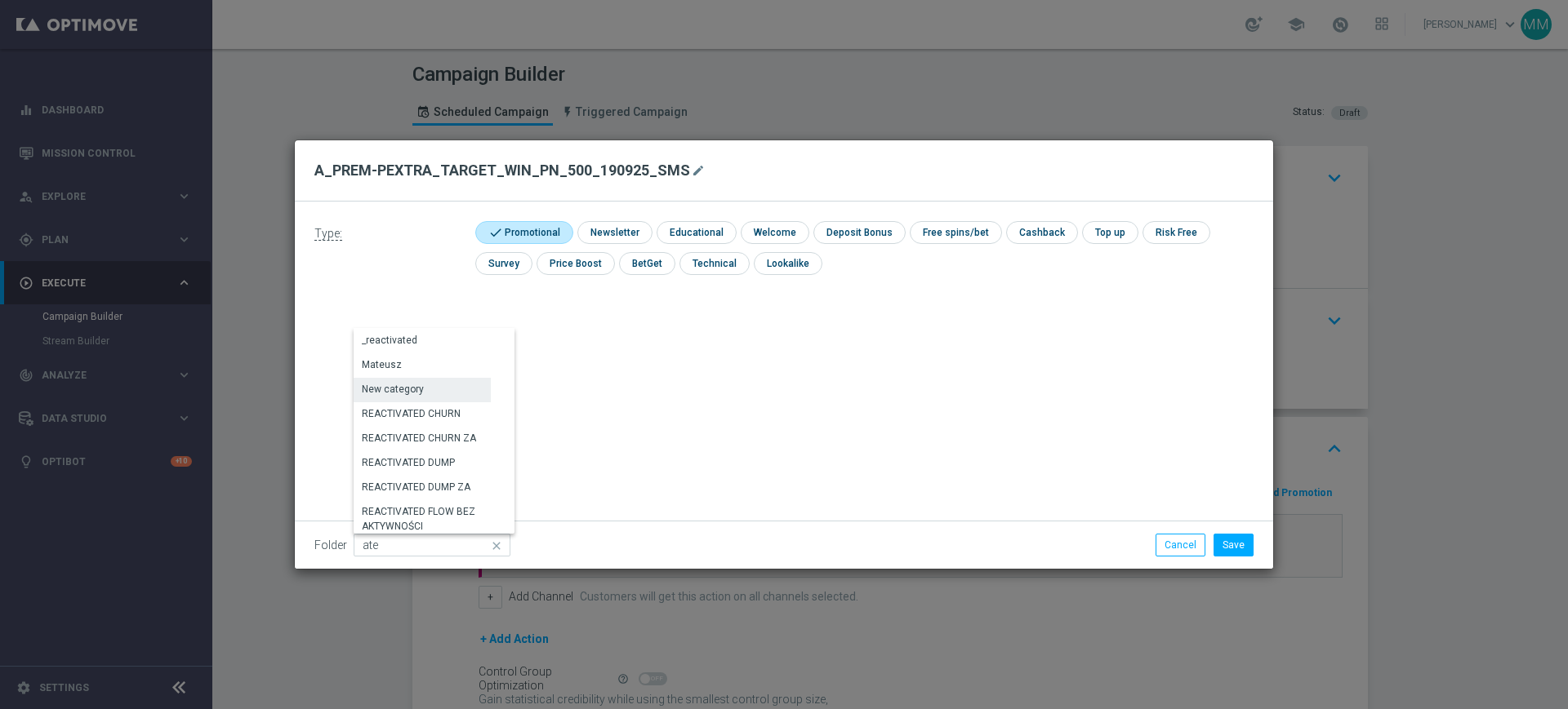
click at [402, 373] on div "Mateusz" at bounding box center [422, 365] width 137 height 23
type input "Mateusz"
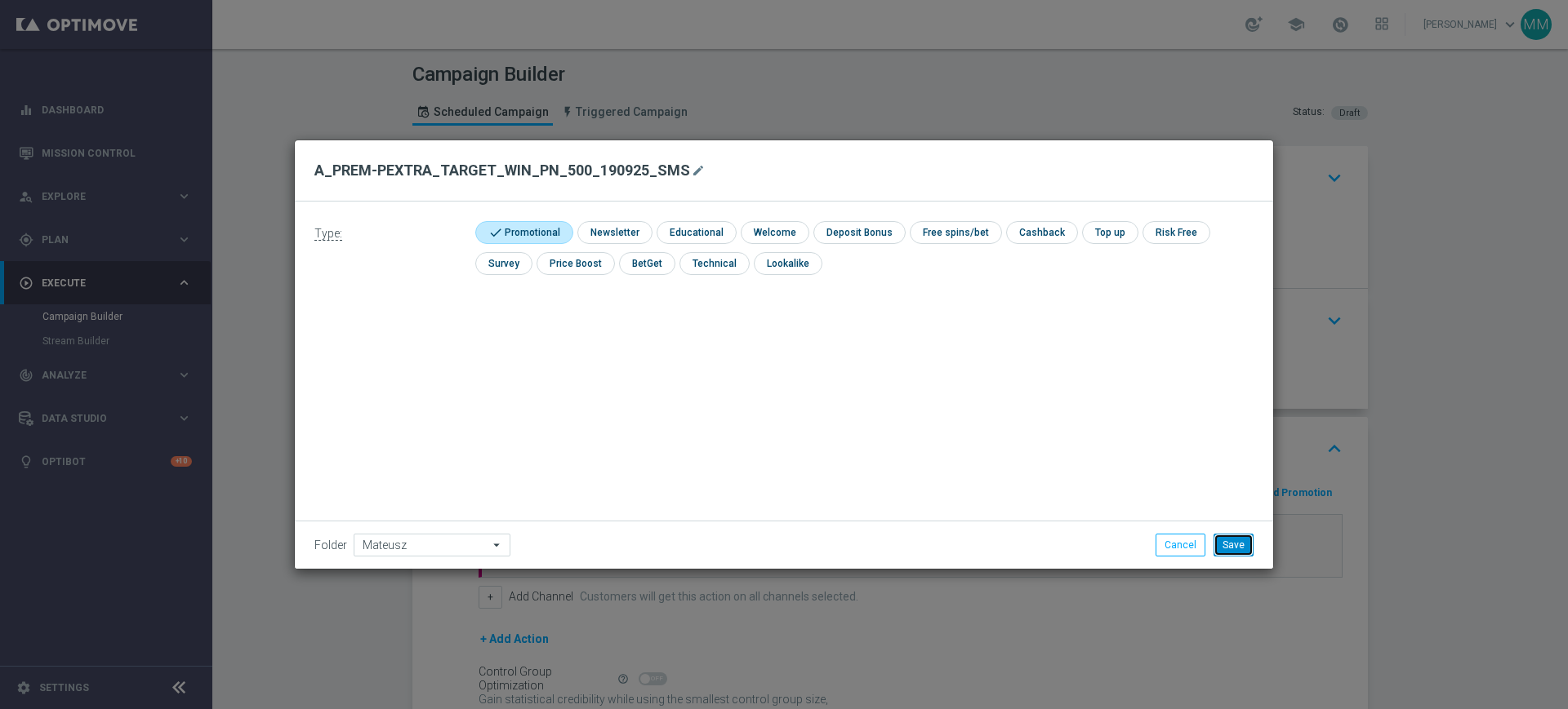
click at [1245, 545] on button "Save" at bounding box center [1233, 544] width 40 height 23
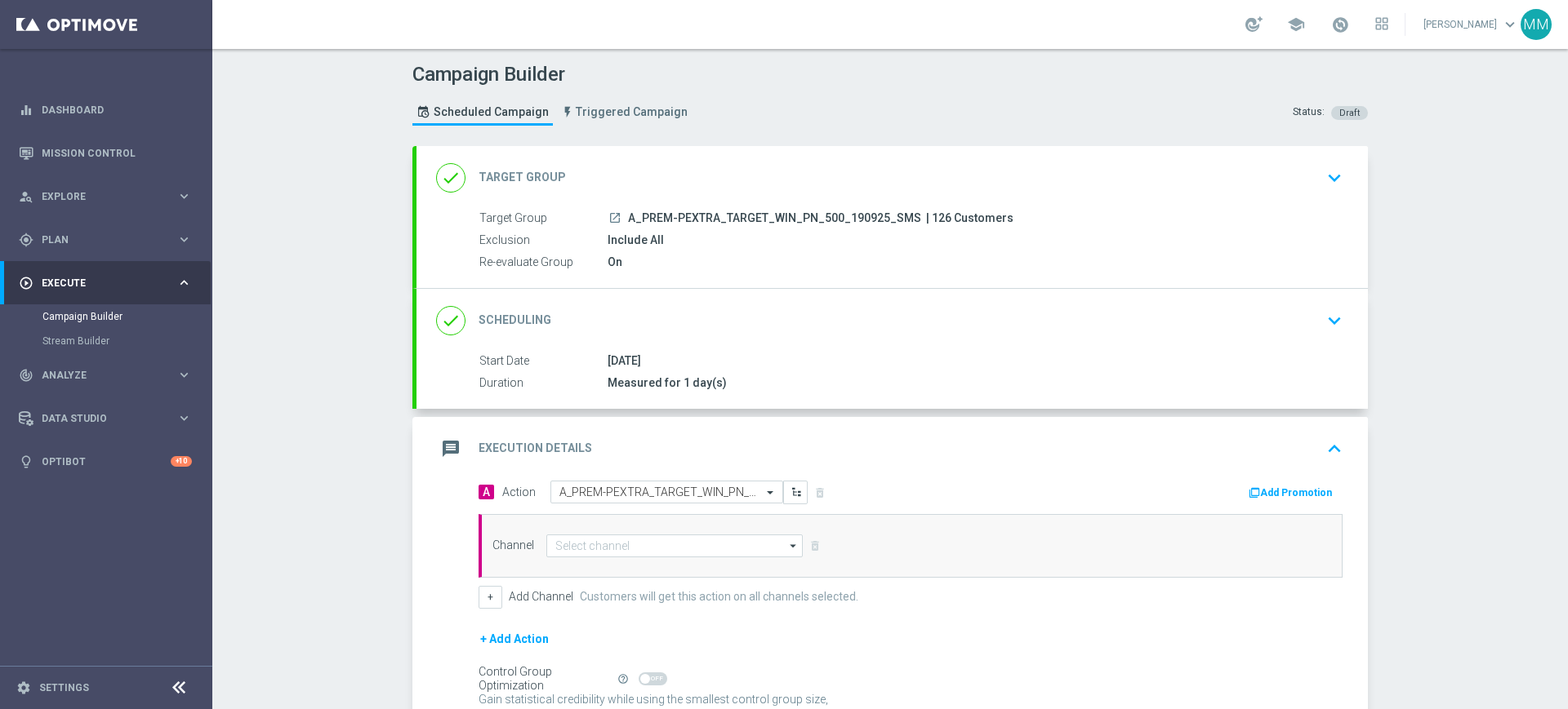
click at [721, 322] on div "done Scheduling keyboard_arrow_down" at bounding box center [892, 321] width 912 height 31
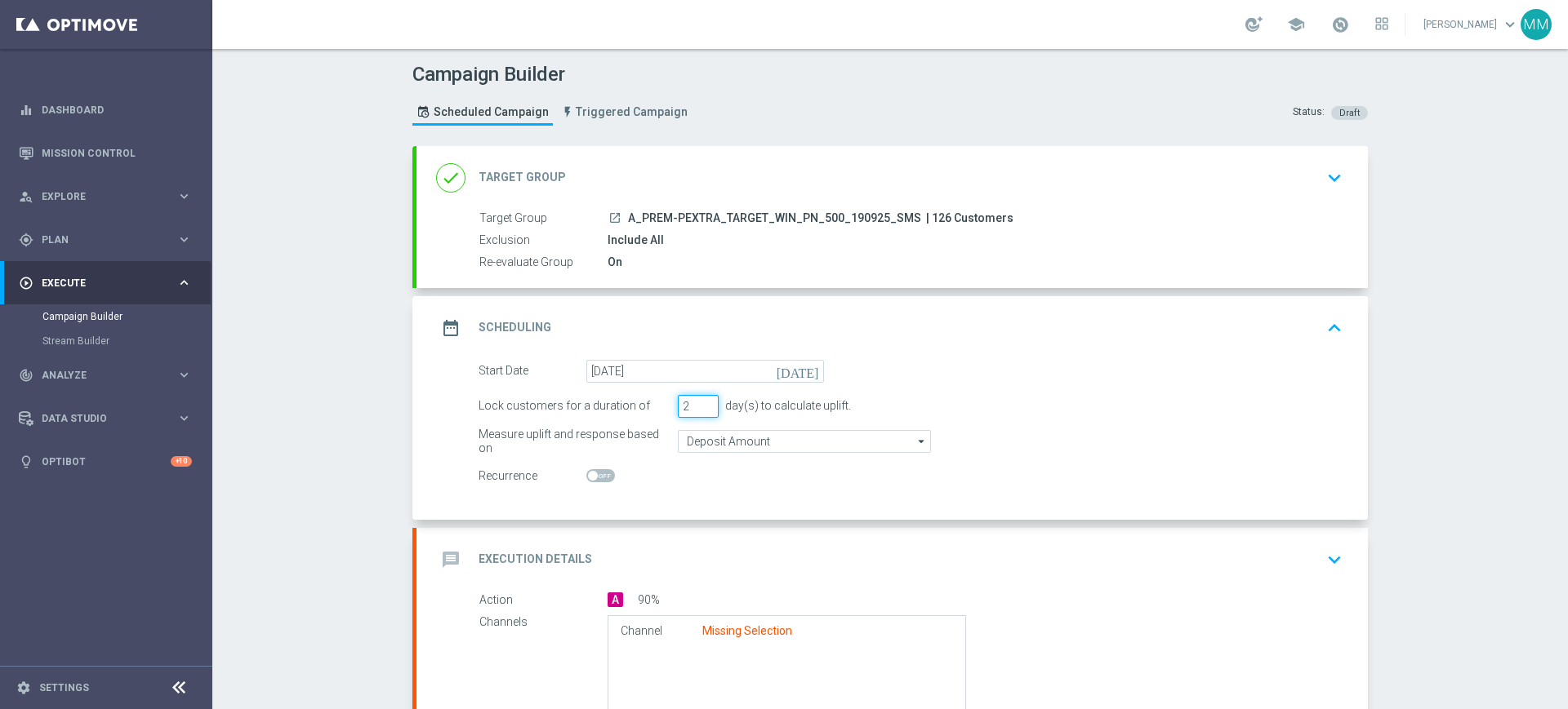
type input "2"
click at [703, 403] on input "2" at bounding box center [698, 406] width 41 height 23
click at [749, 539] on div "message Execution Details keyboard_arrow_down" at bounding box center [892, 560] width 952 height 63
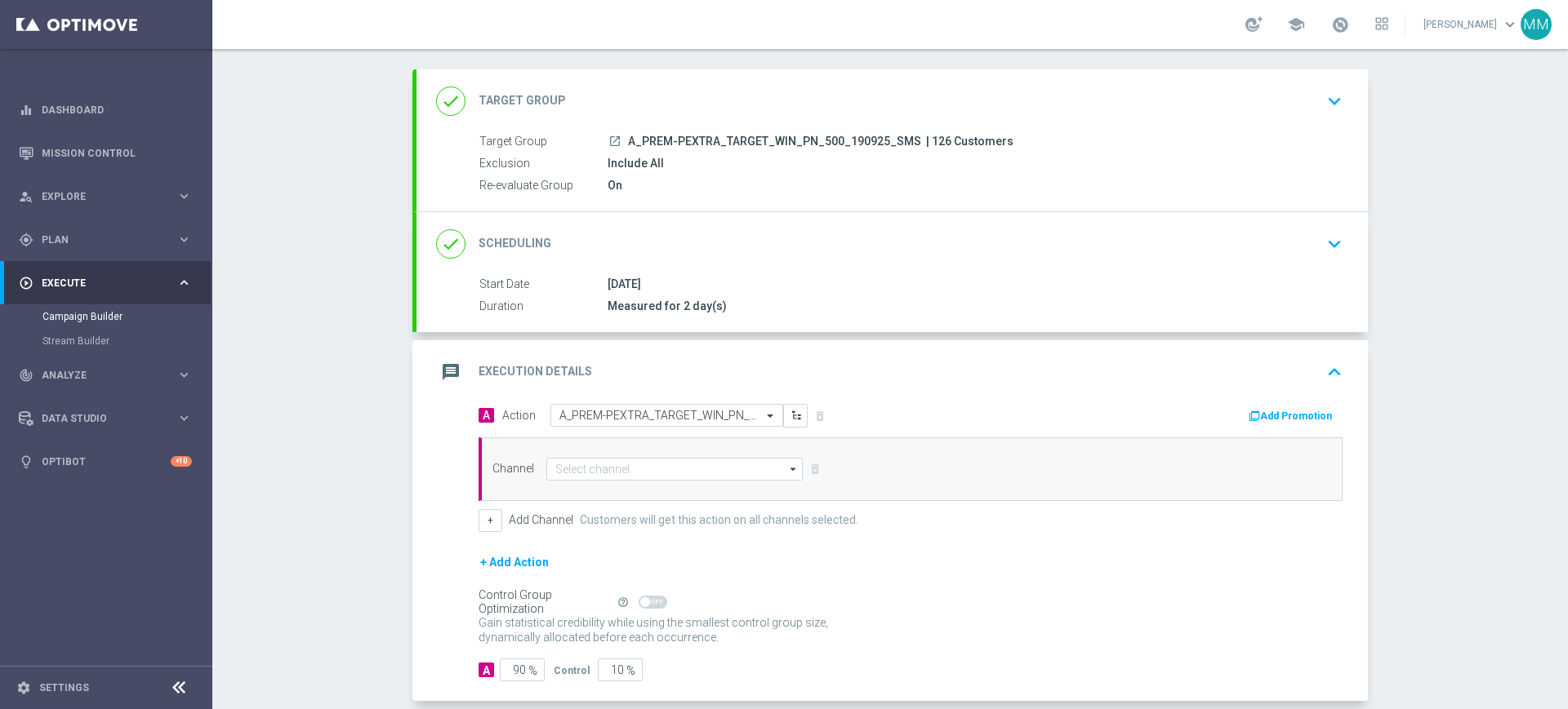
scroll to position [158, 0]
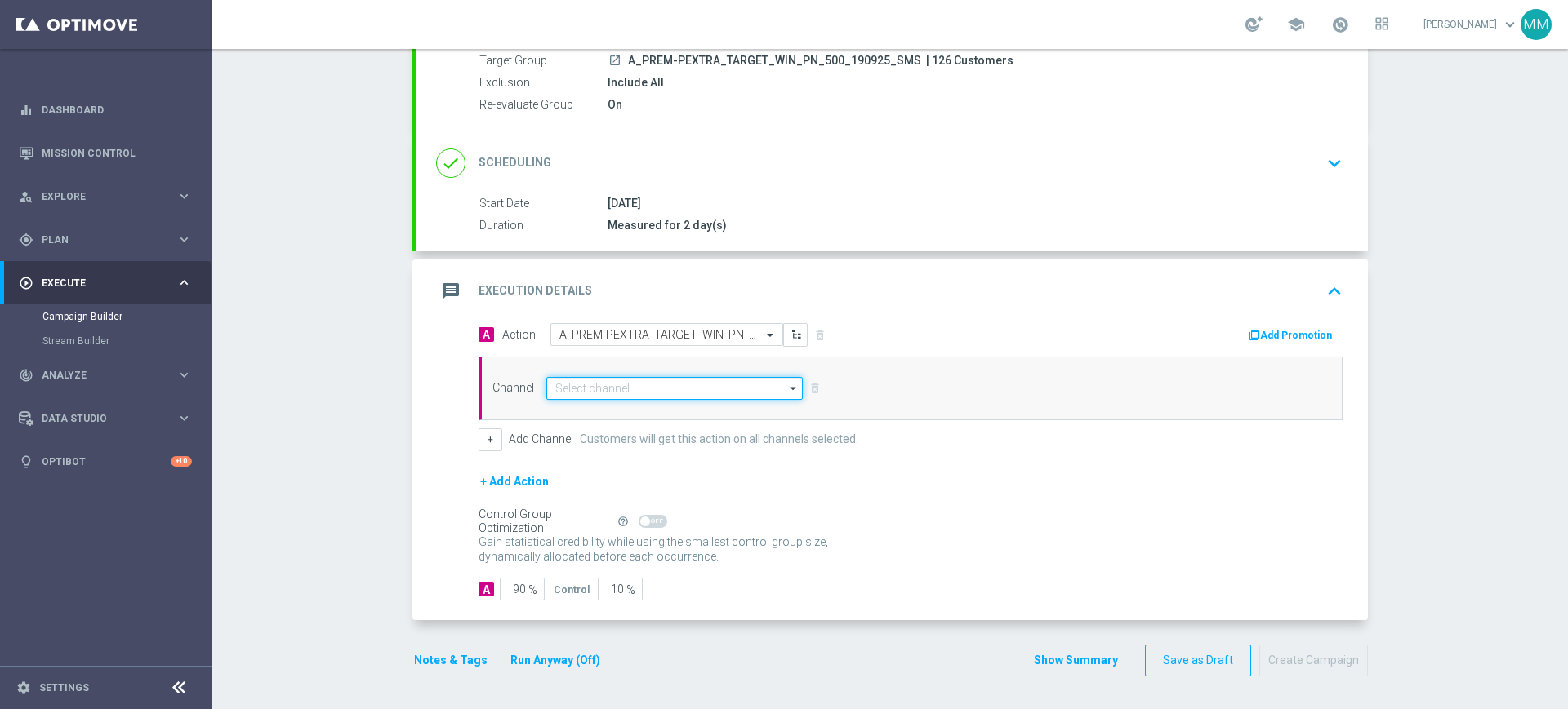
click at [670, 398] on input at bounding box center [675, 388] width 257 height 23
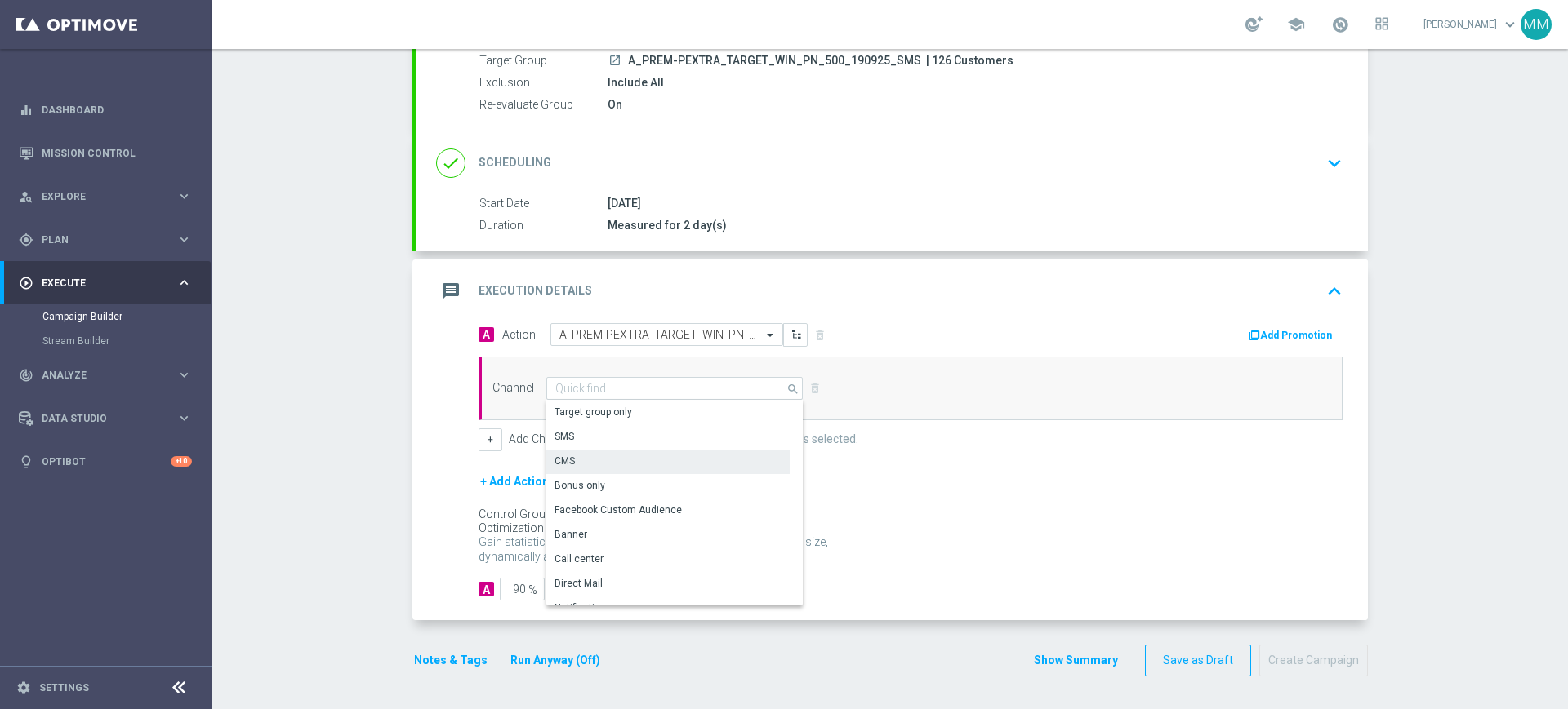
click at [620, 438] on div "SMS" at bounding box center [668, 436] width 243 height 23
type input "SMS"
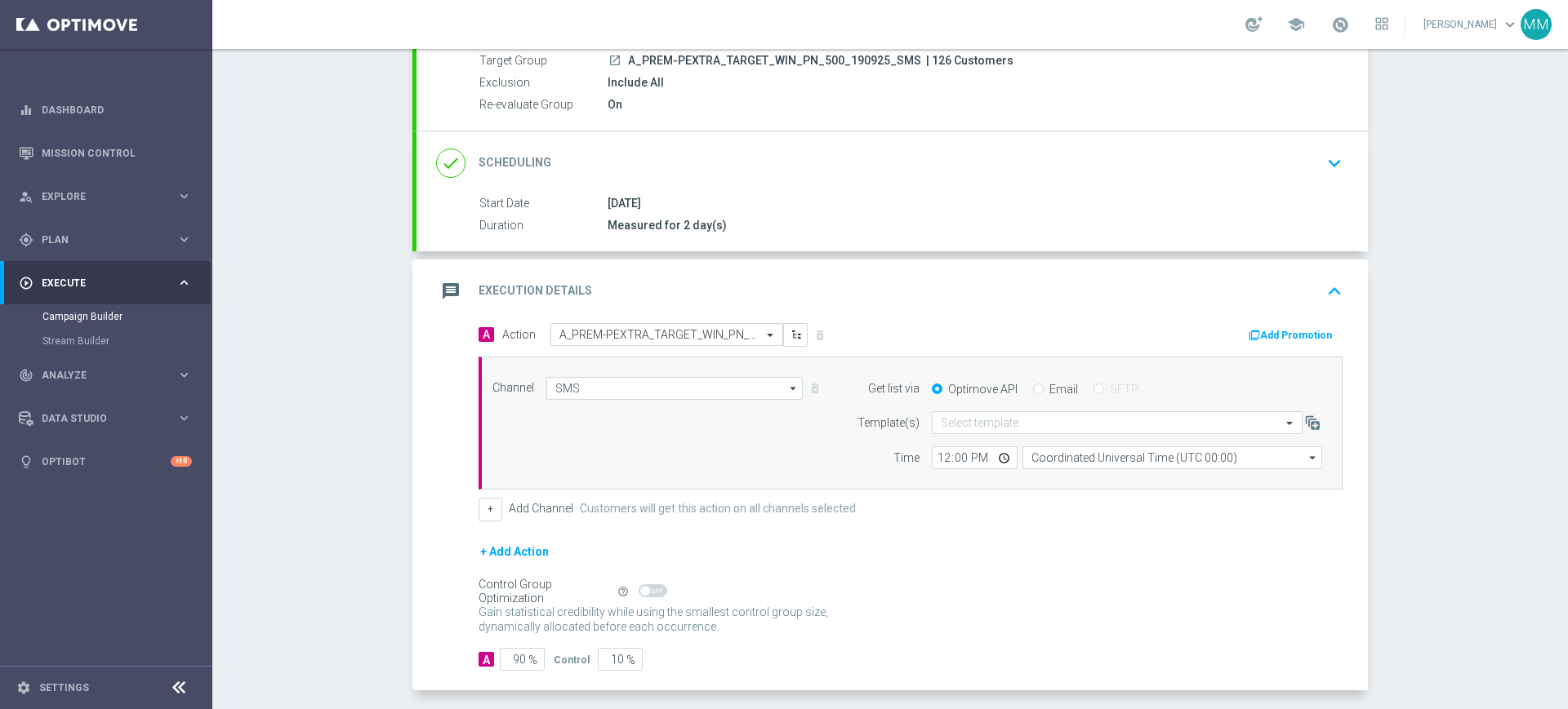
click at [1038, 416] on input "text" at bounding box center [1100, 423] width 320 height 14
paste input "A_PREM-PEXTRA_TARGET_WIN_PN_500_190925_SMS"
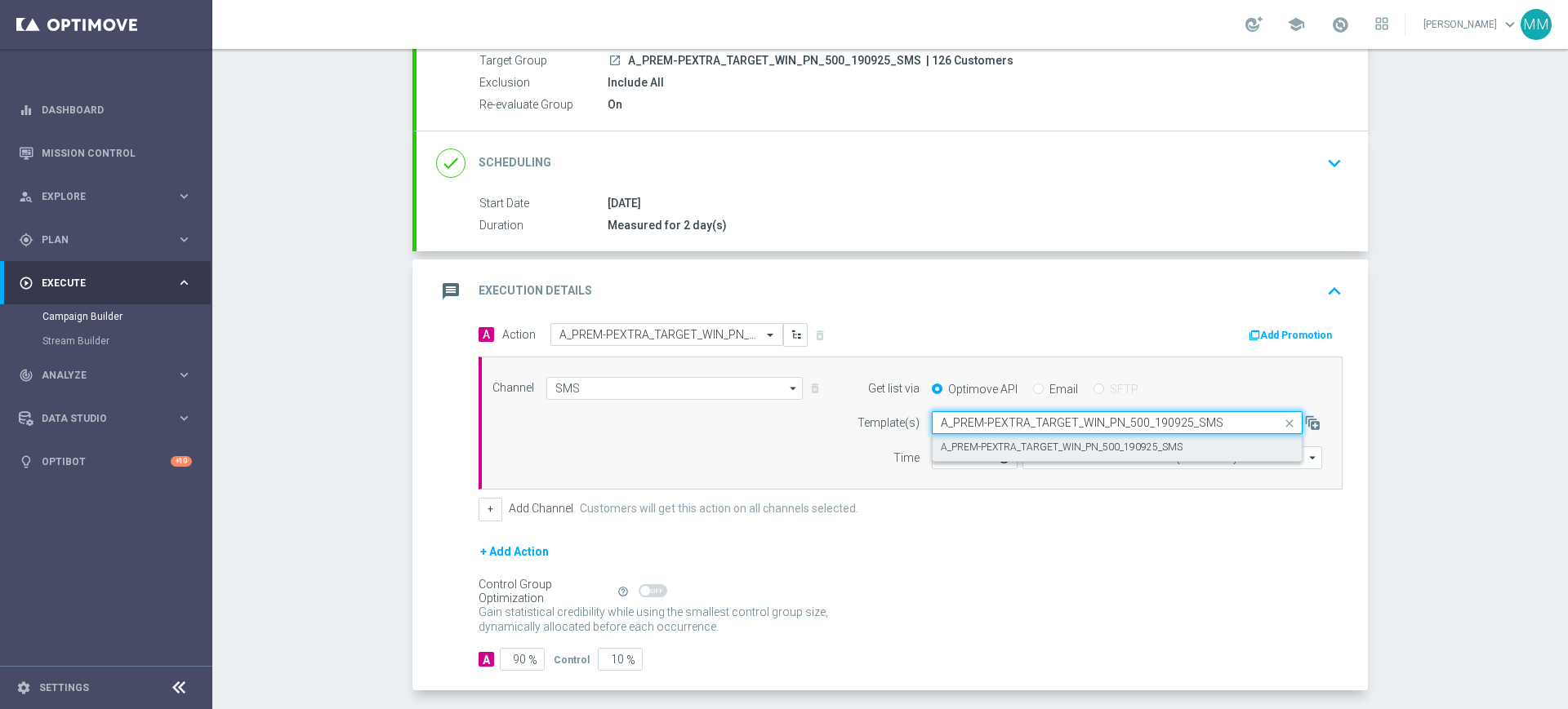
click at [1016, 451] on label "A_PREM-PEXTRA_TARGET_WIN_PN_500_190925_SMS" at bounding box center [1061, 447] width 241 height 14
type input "A_PREM-PEXTRA_TARGET_WIN_PN_500_190925_SMS"
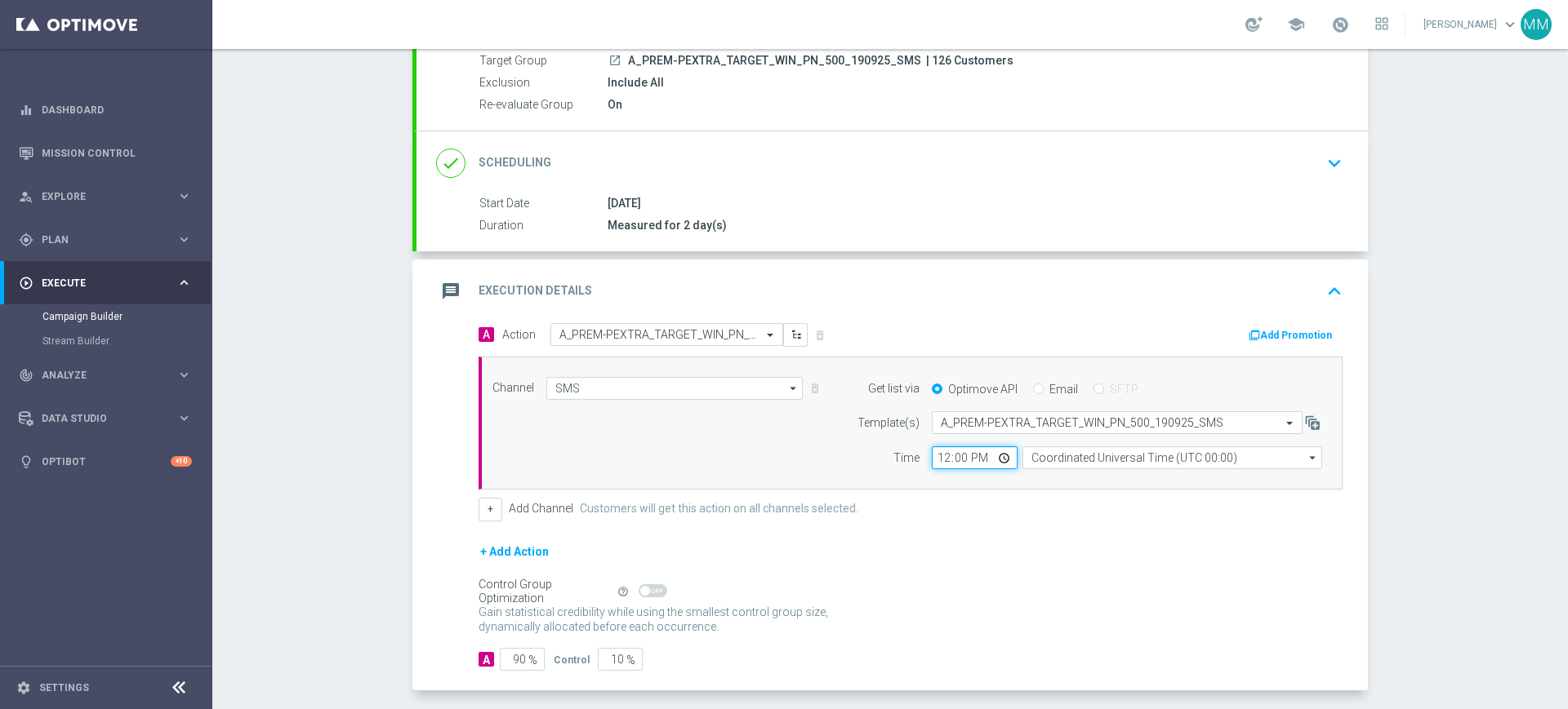
click at [942, 458] on input "12:00" at bounding box center [974, 457] width 86 height 23
click at [937, 456] on input "12:00" at bounding box center [974, 457] width 86 height 23
type input "11:24"
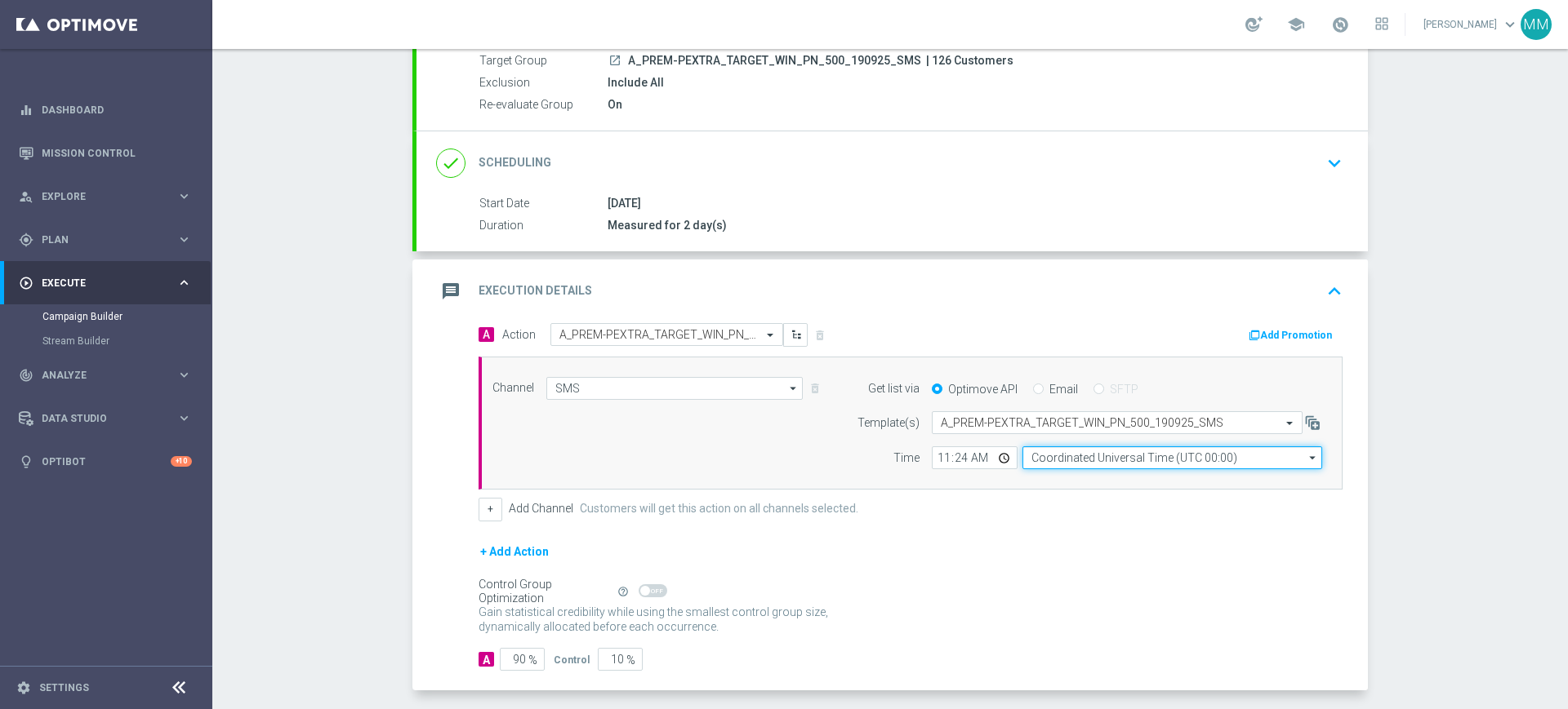
click at [1074, 465] on input "Coordinated Universal Time (UTC 00:00)" at bounding box center [1172, 457] width 300 height 23
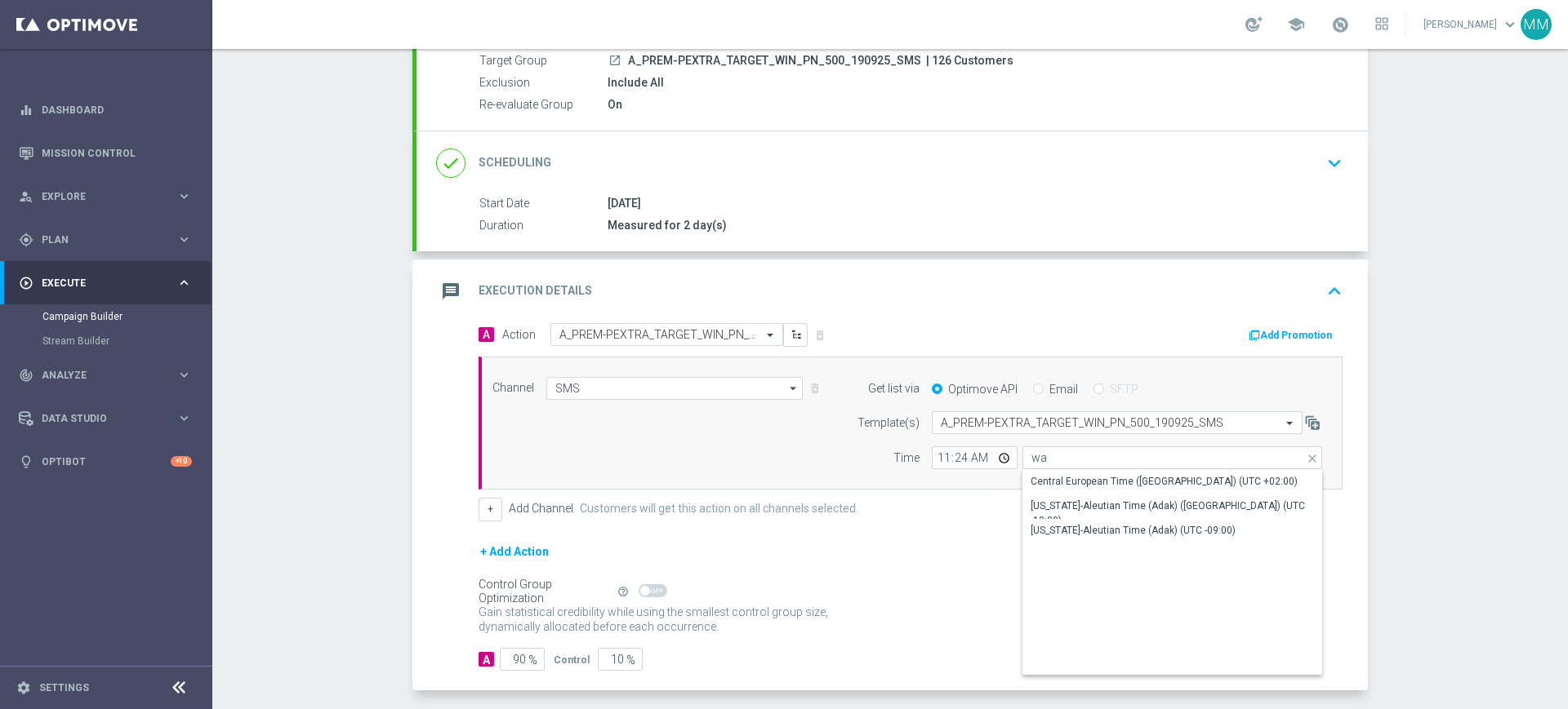
click at [1075, 475] on div "Central European Time (Warsaw) (UTC +02:00)" at bounding box center [1164, 481] width 267 height 14
type input "Central European Time (Warsaw) (UTC +02:00)"
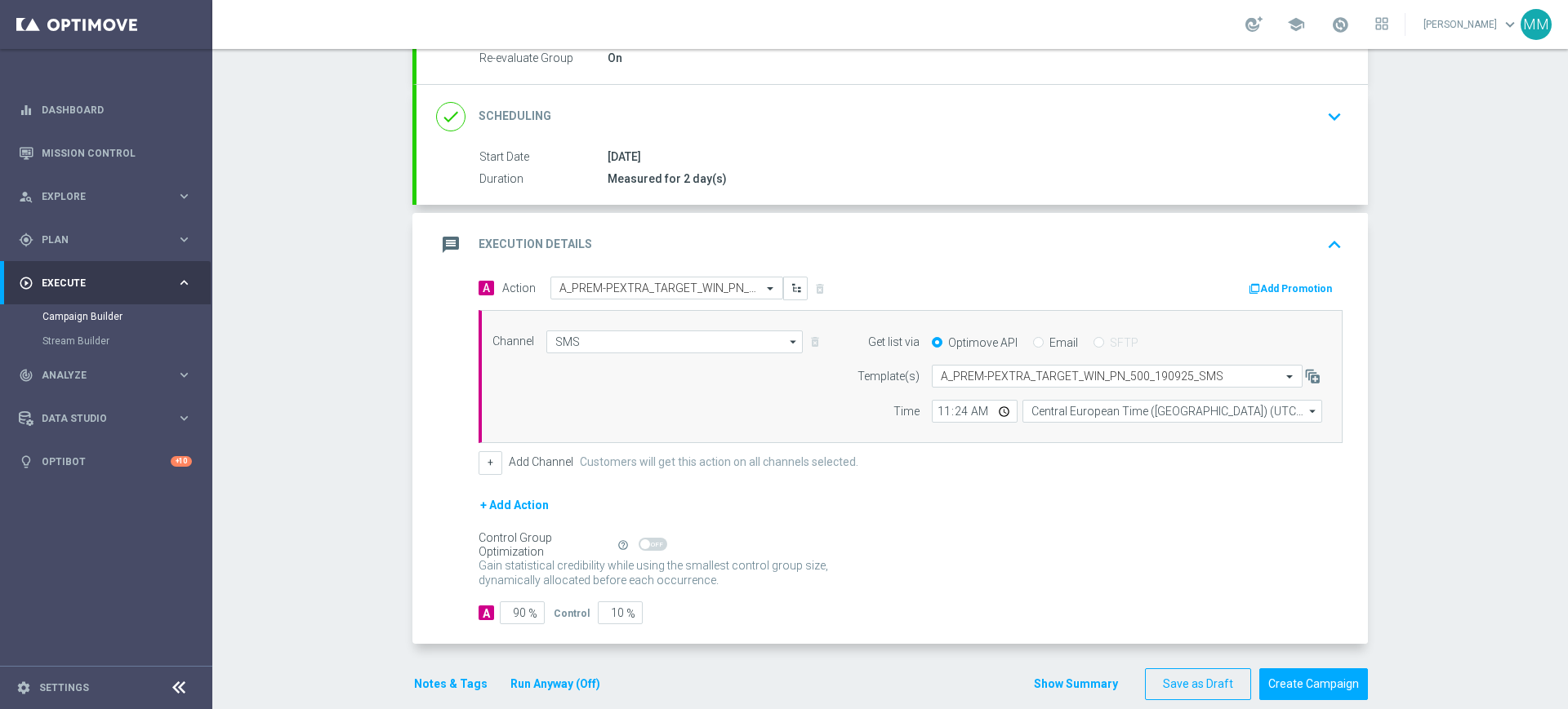
scroll to position [228, 0]
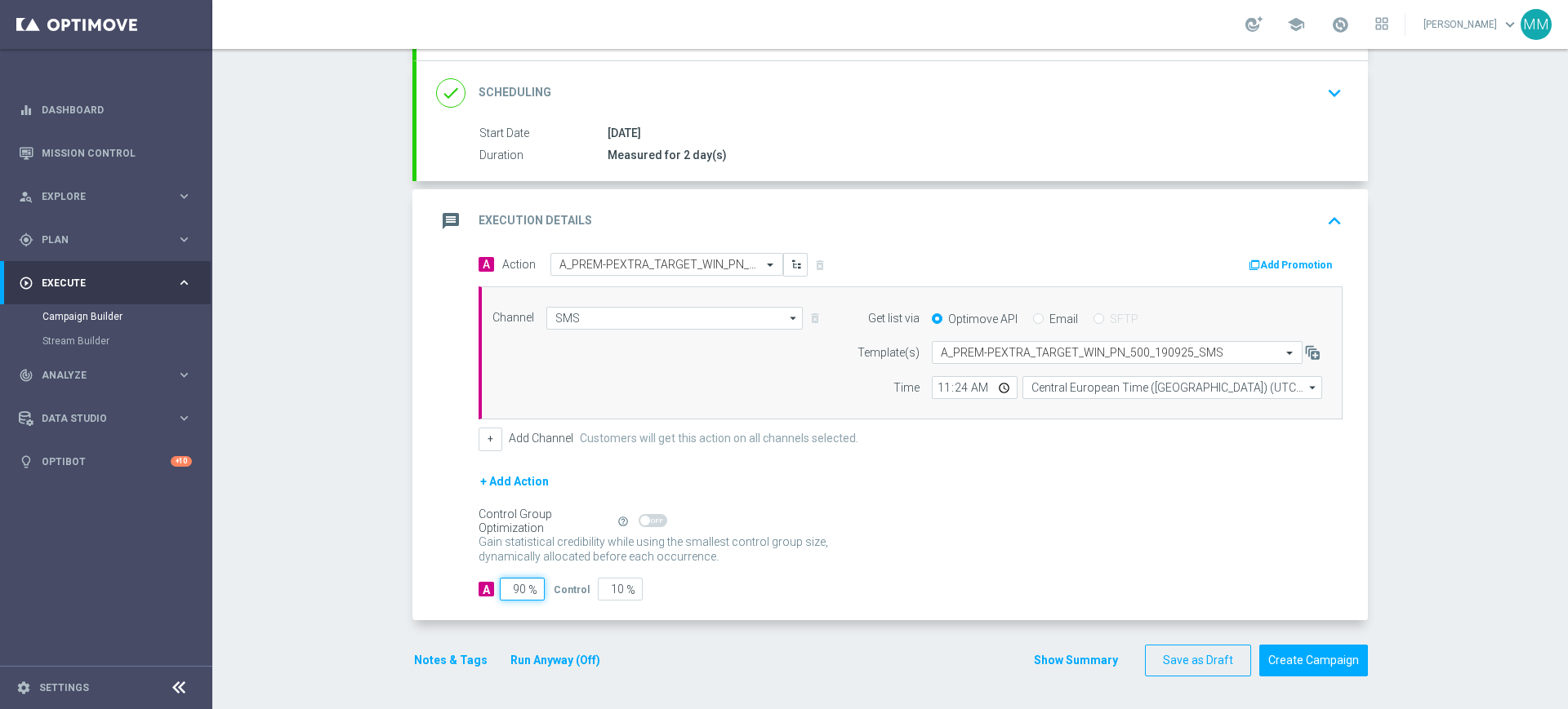
drag, startPoint x: 547, startPoint y: 585, endPoint x: 562, endPoint y: 585, distance: 15.0
click at [557, 585] on div "A 90 % Control 10 %" at bounding box center [910, 589] width 864 height 23
type input "9"
type input "91"
type input "98"
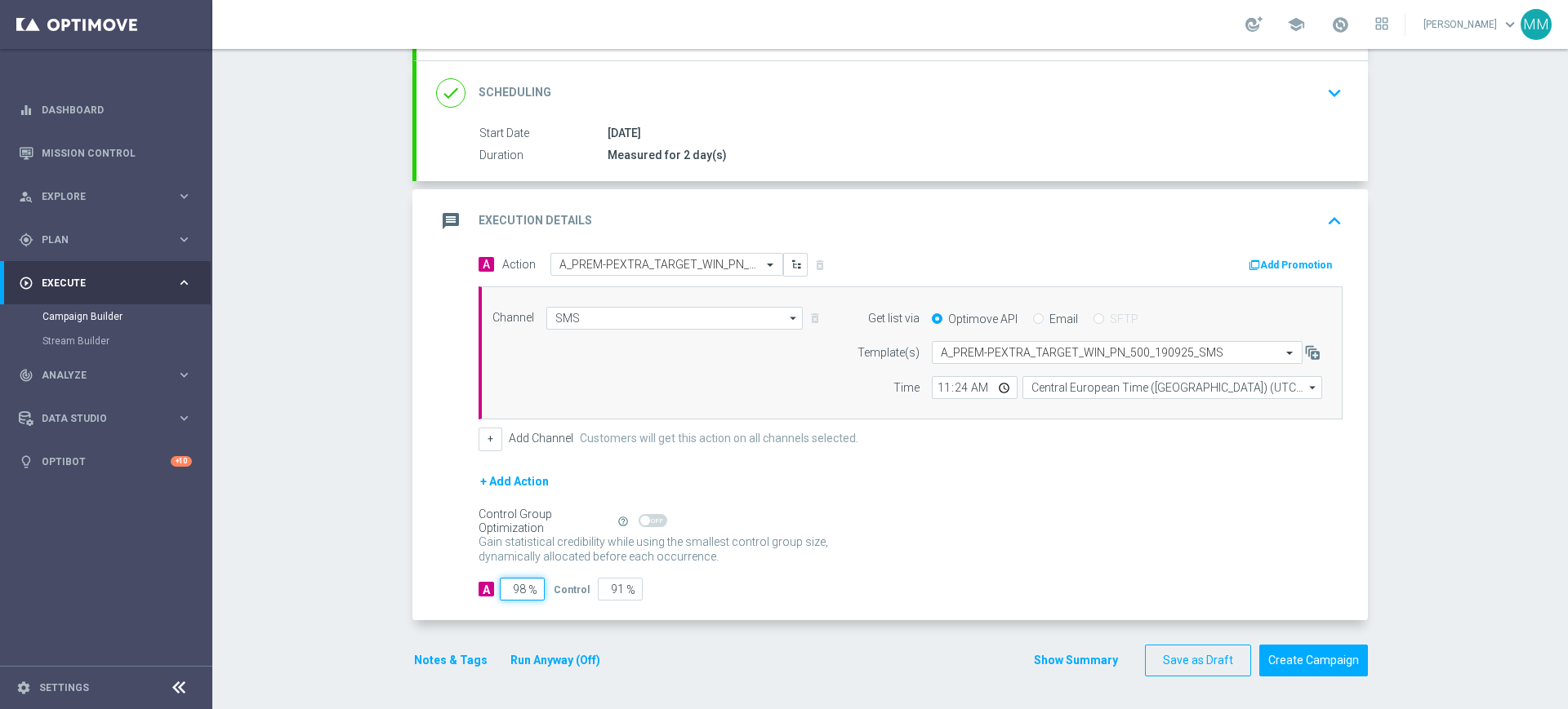
type input "2"
type input "98"
click at [452, 645] on div "Notes & Tags Run Anyway (Off)" at bounding box center [517, 661] width 209 height 32
click at [452, 660] on button "Notes & Tags" at bounding box center [450, 661] width 77 height 20
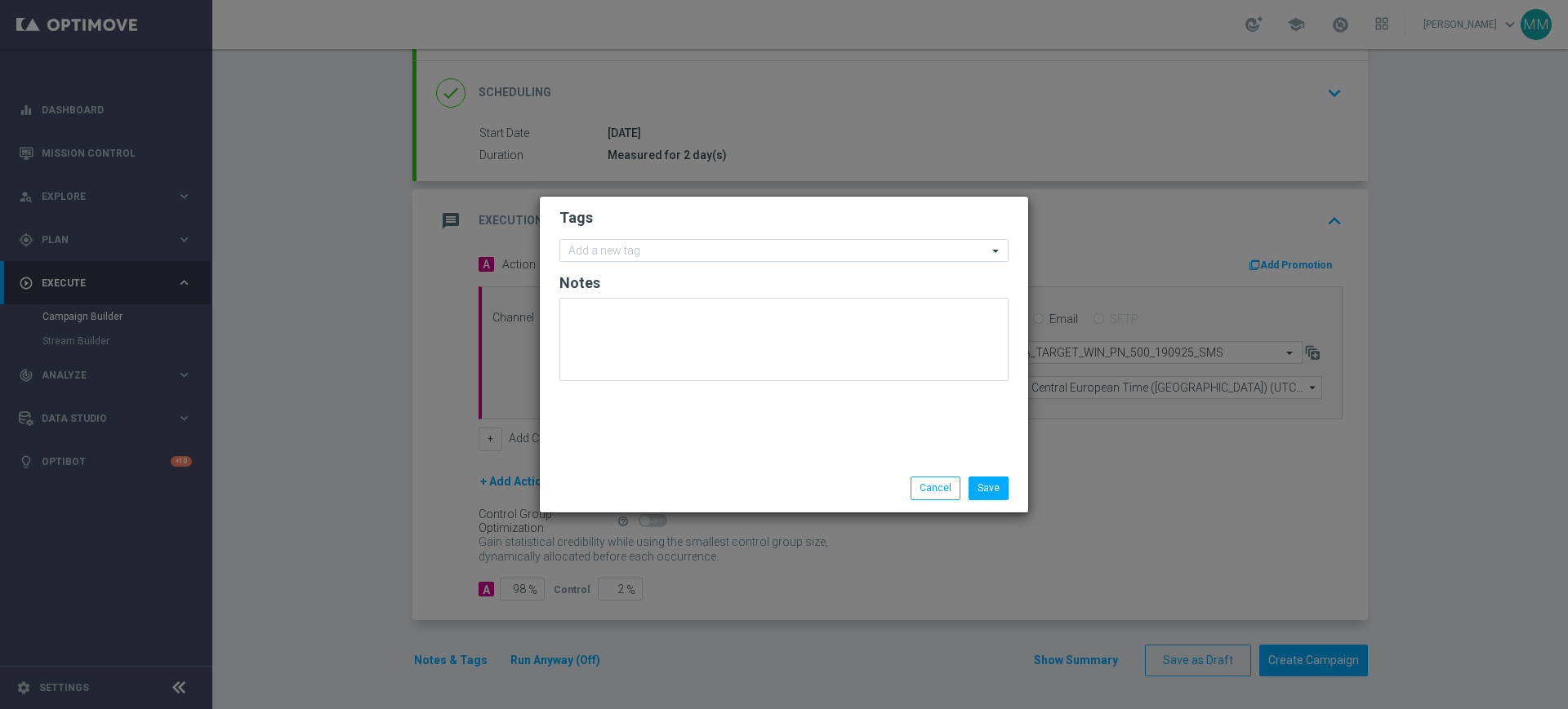
click at [630, 262] on form "Tags Add a new tag Notes" at bounding box center [784, 299] width 449 height 189
click at [645, 245] on input "text" at bounding box center [778, 252] width 419 height 14
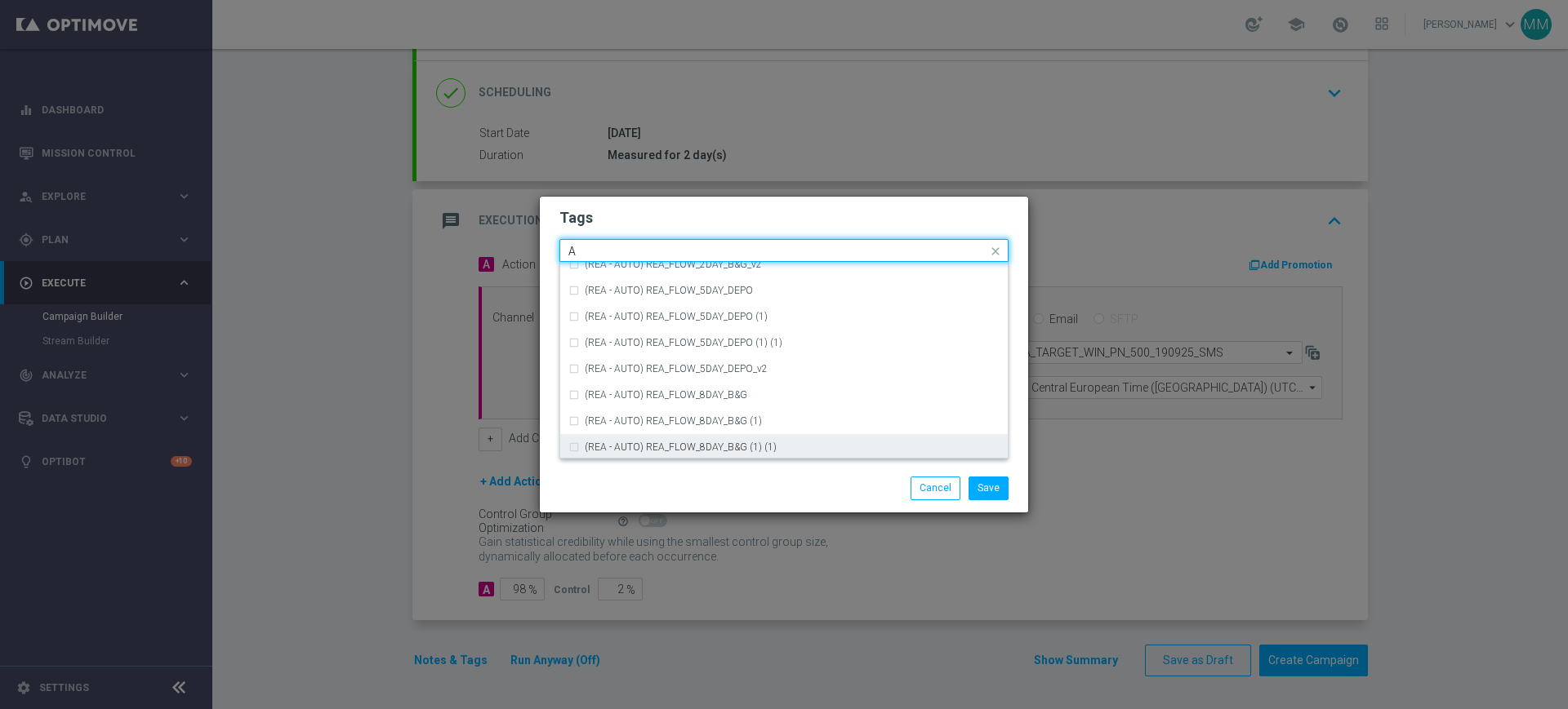
scroll to position [1939, 0]
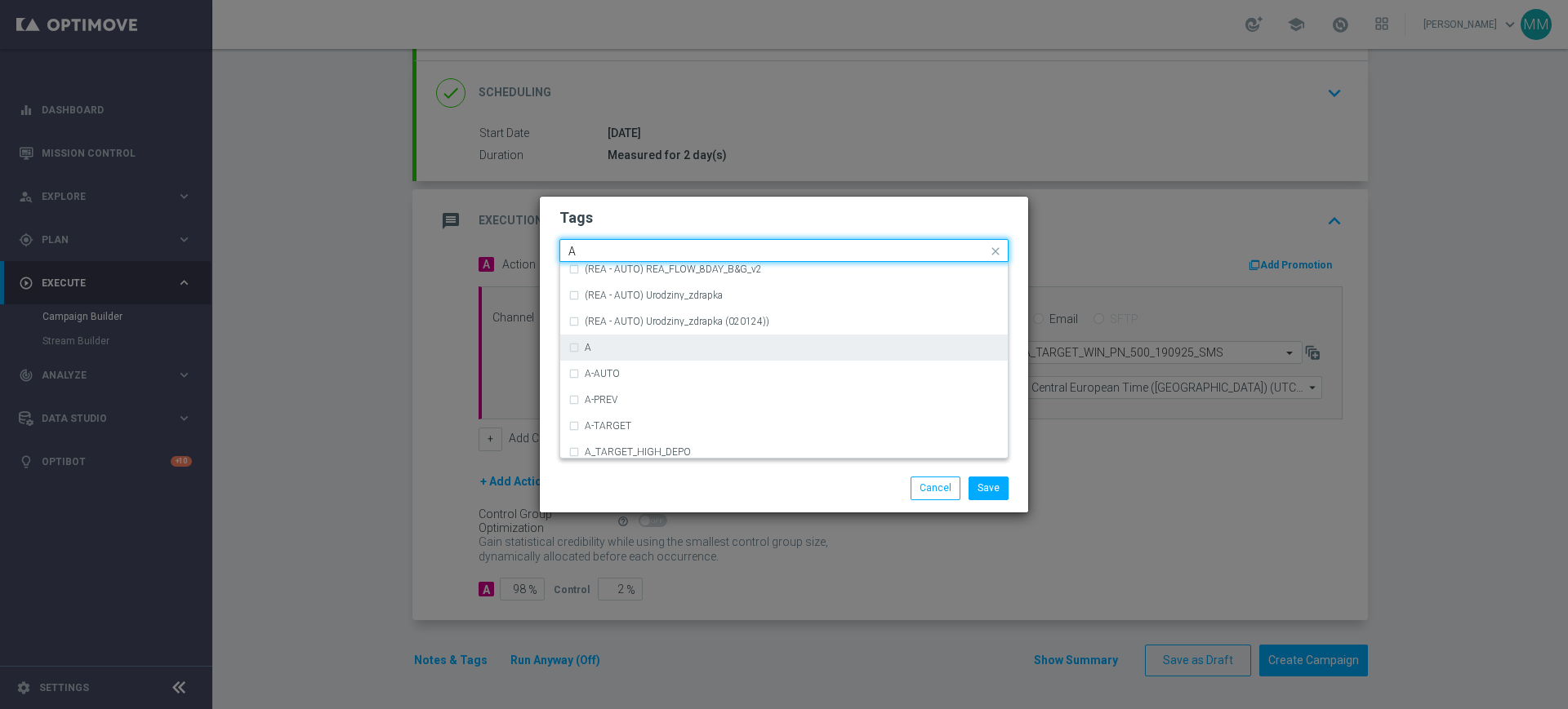
click at [641, 354] on div "A" at bounding box center [784, 347] width 431 height 26
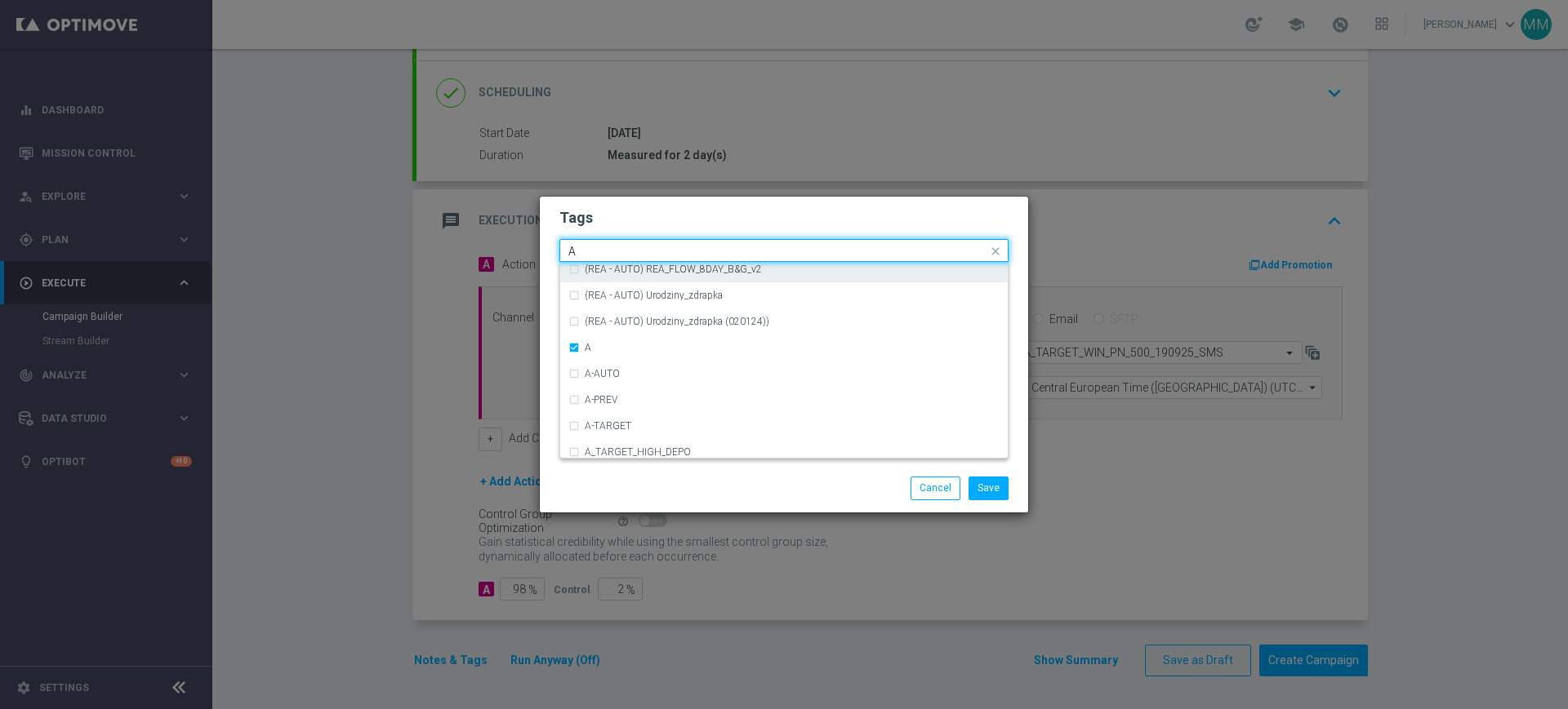
click at [619, 246] on input "A" at bounding box center [778, 252] width 419 height 14
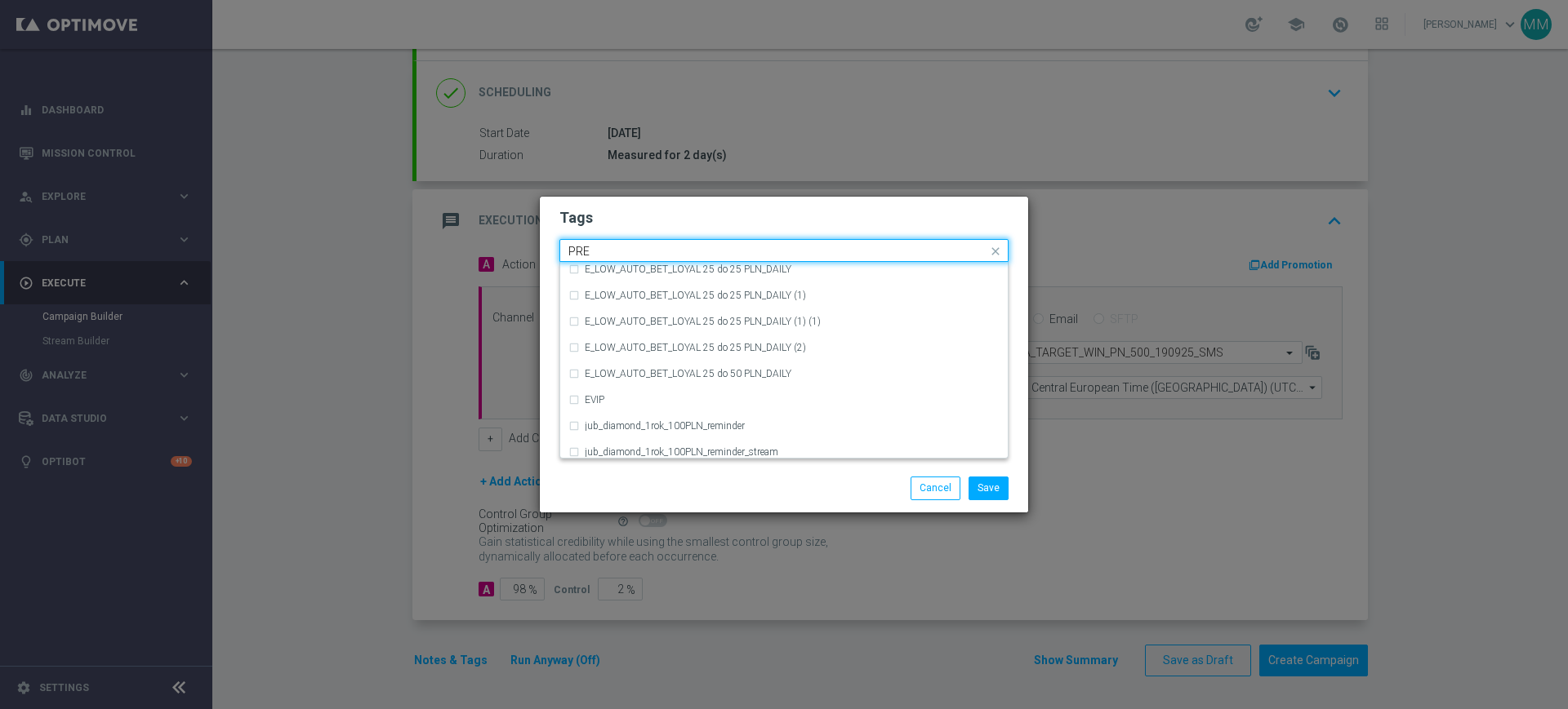
scroll to position [0, 0]
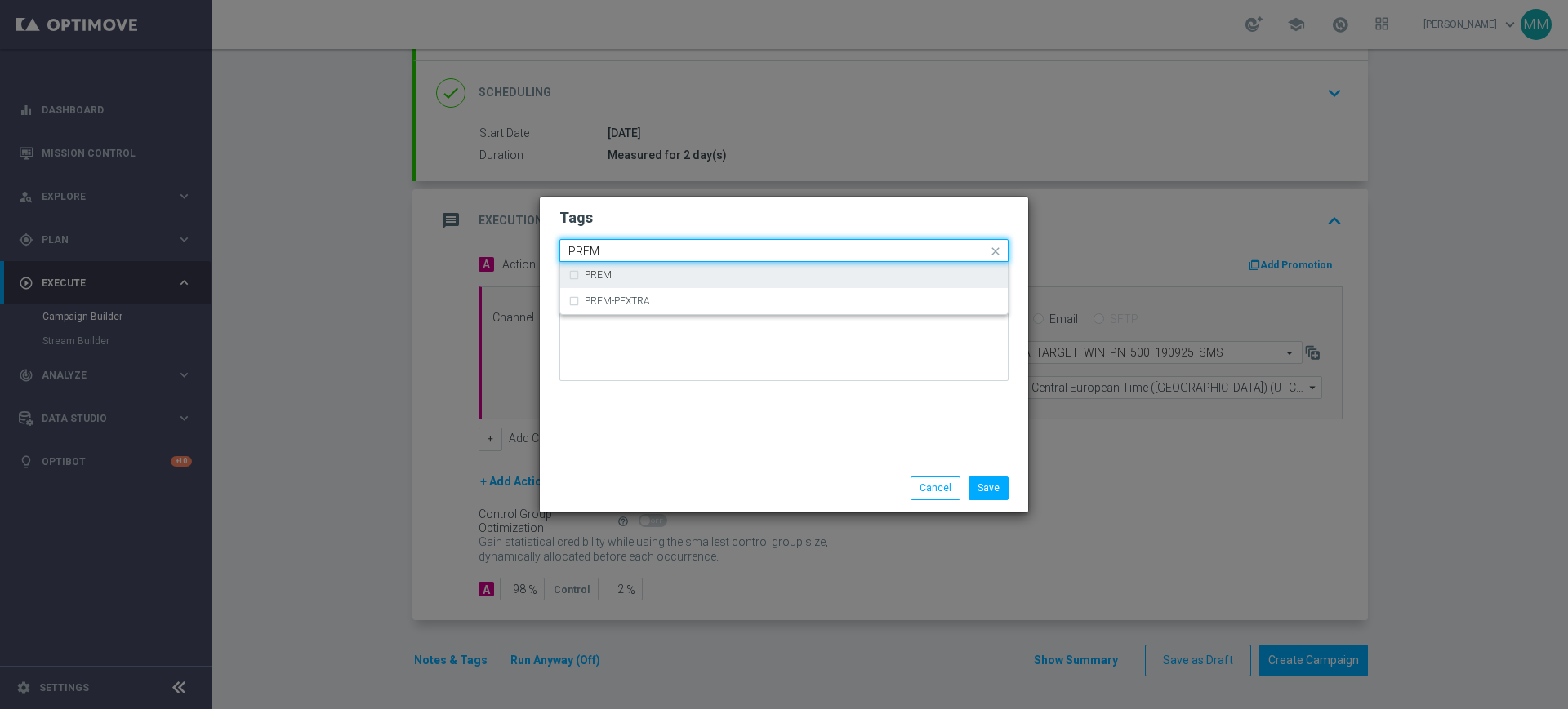
click at [600, 267] on div "PREM" at bounding box center [784, 274] width 431 height 26
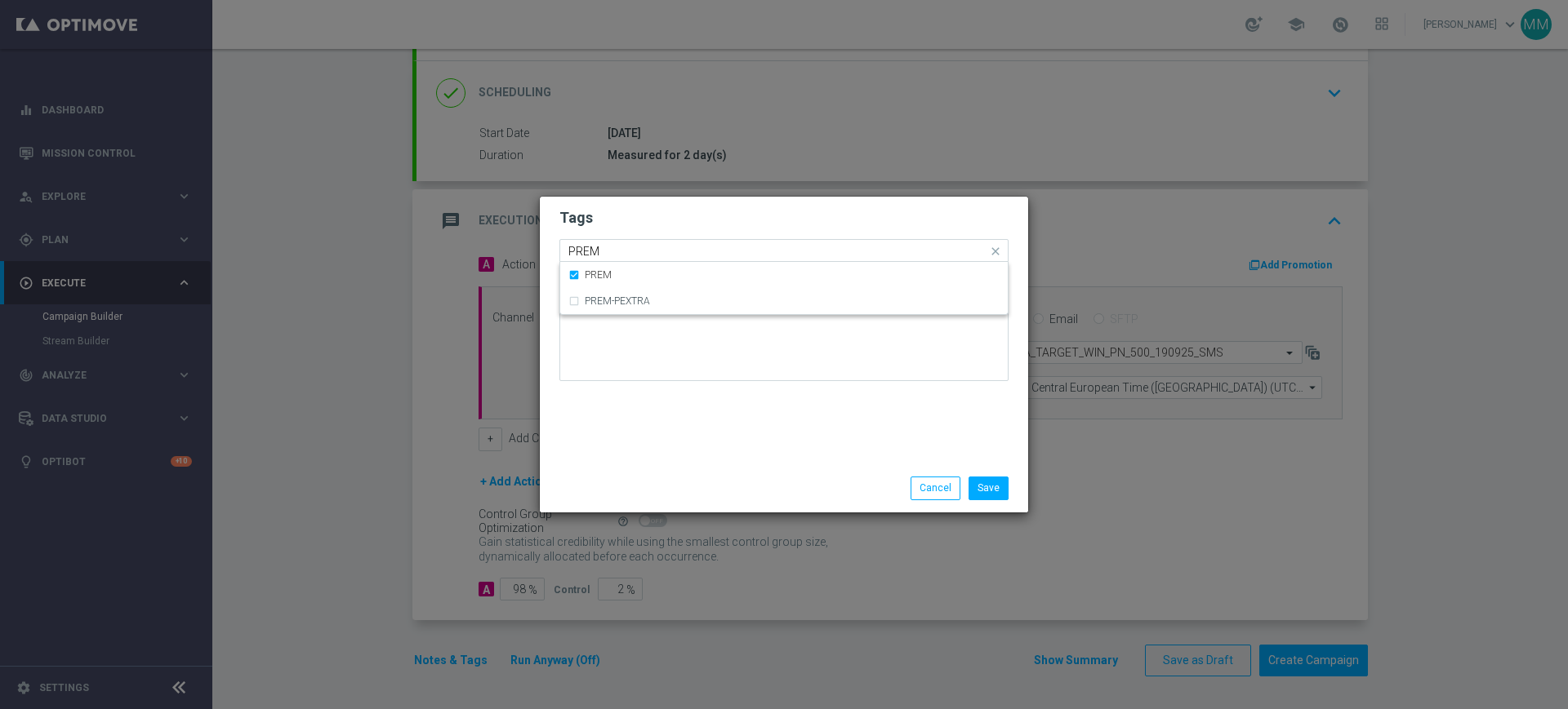
click at [607, 251] on input "PREM" at bounding box center [778, 252] width 419 height 14
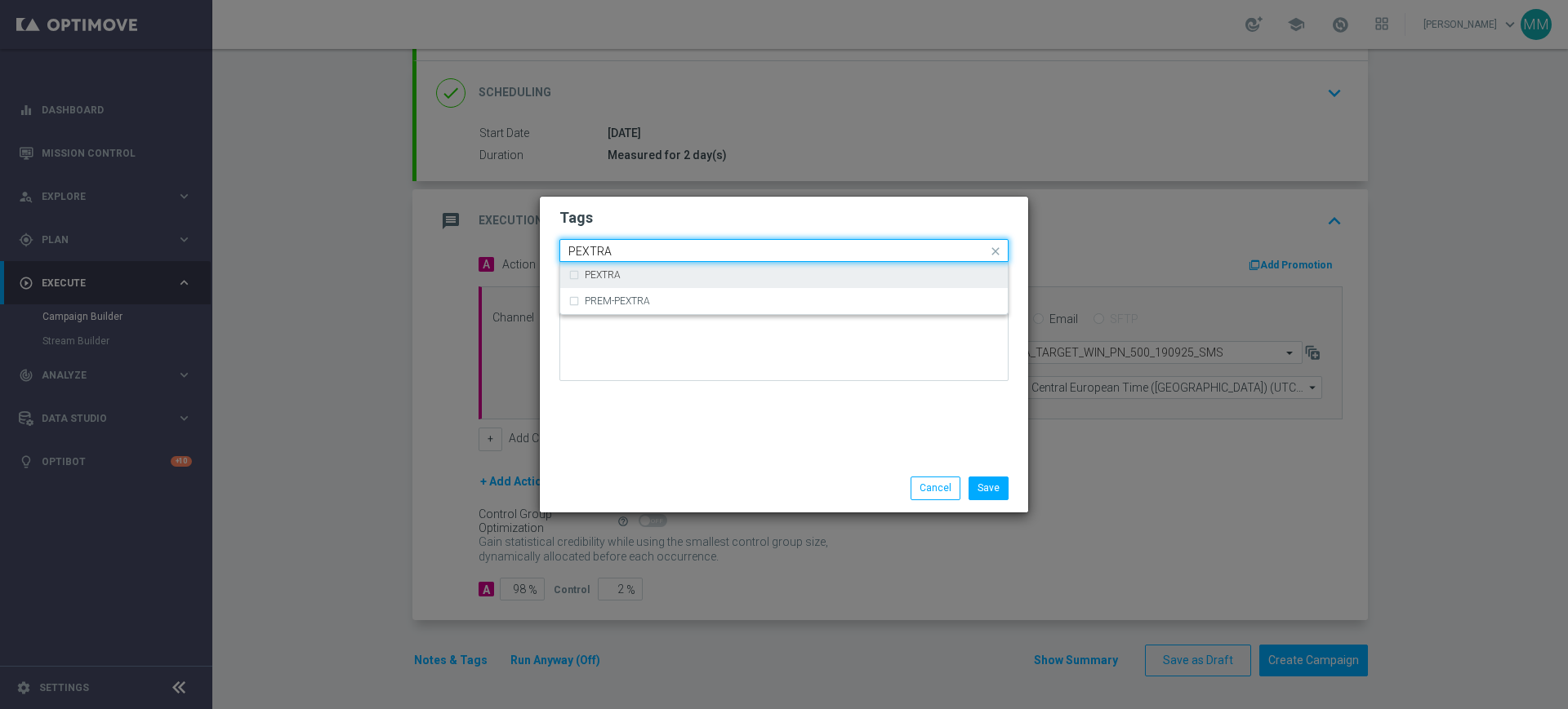
click at [630, 278] on div "PEXTRA" at bounding box center [791, 275] width 415 height 10
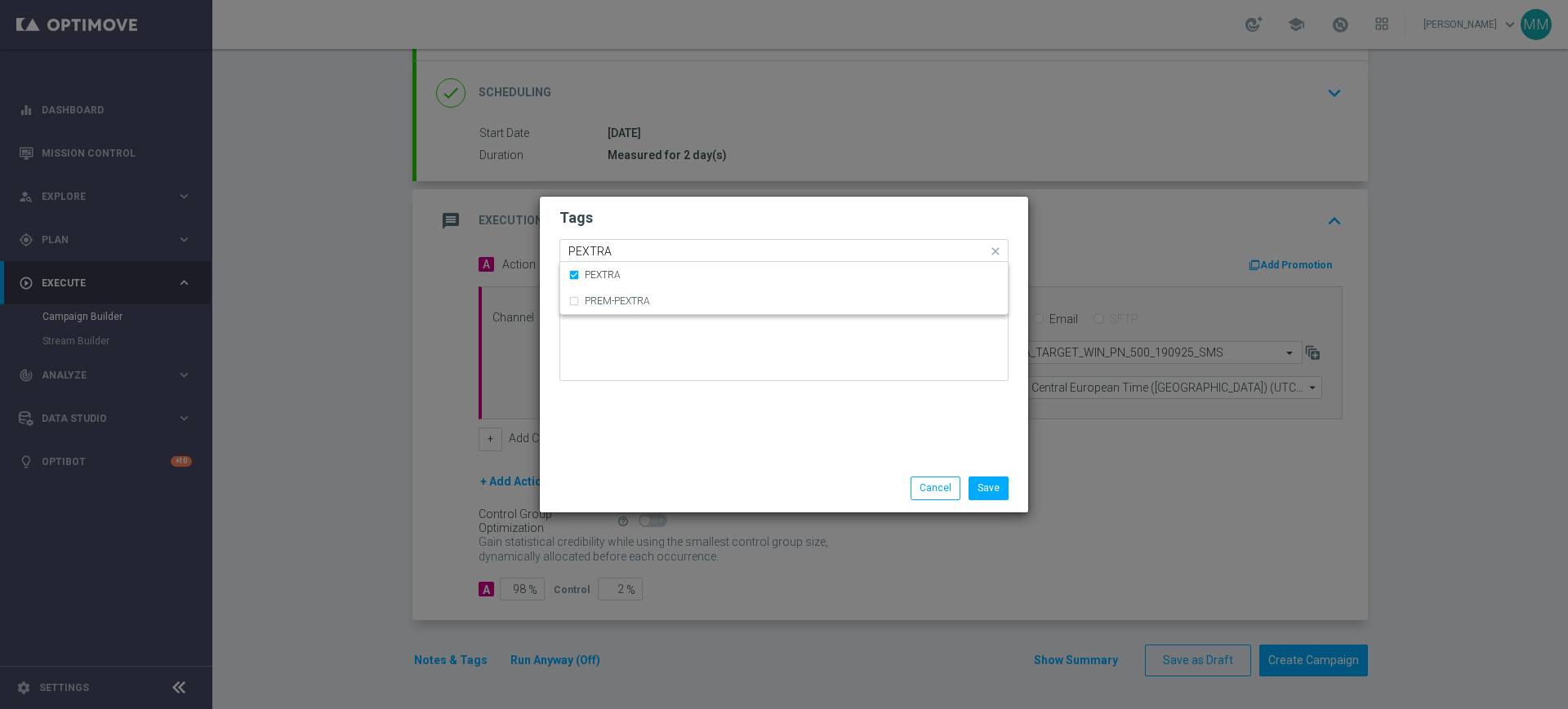
click at [627, 247] on input "PEXTRA" at bounding box center [778, 252] width 419 height 14
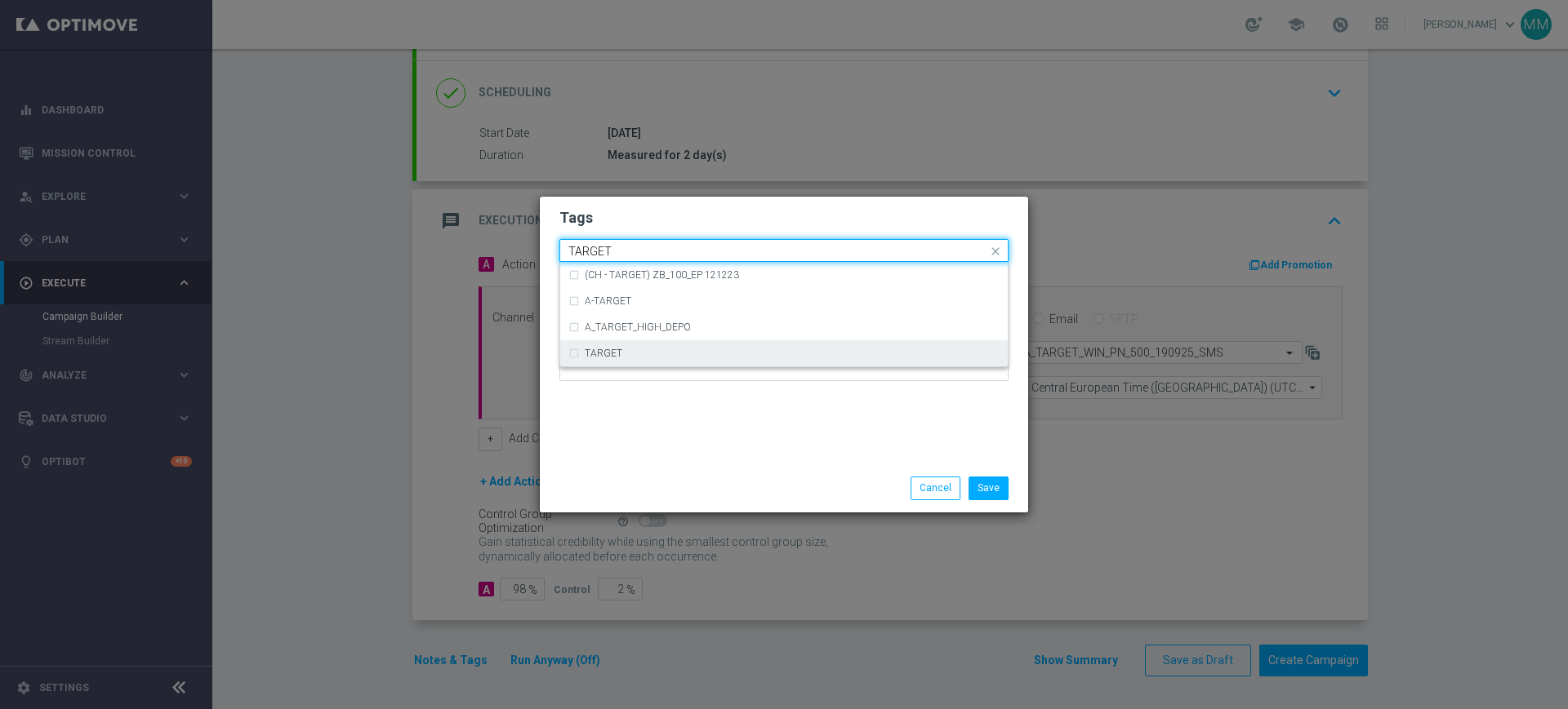
click at [612, 354] on label "TARGET" at bounding box center [603, 354] width 37 height 10
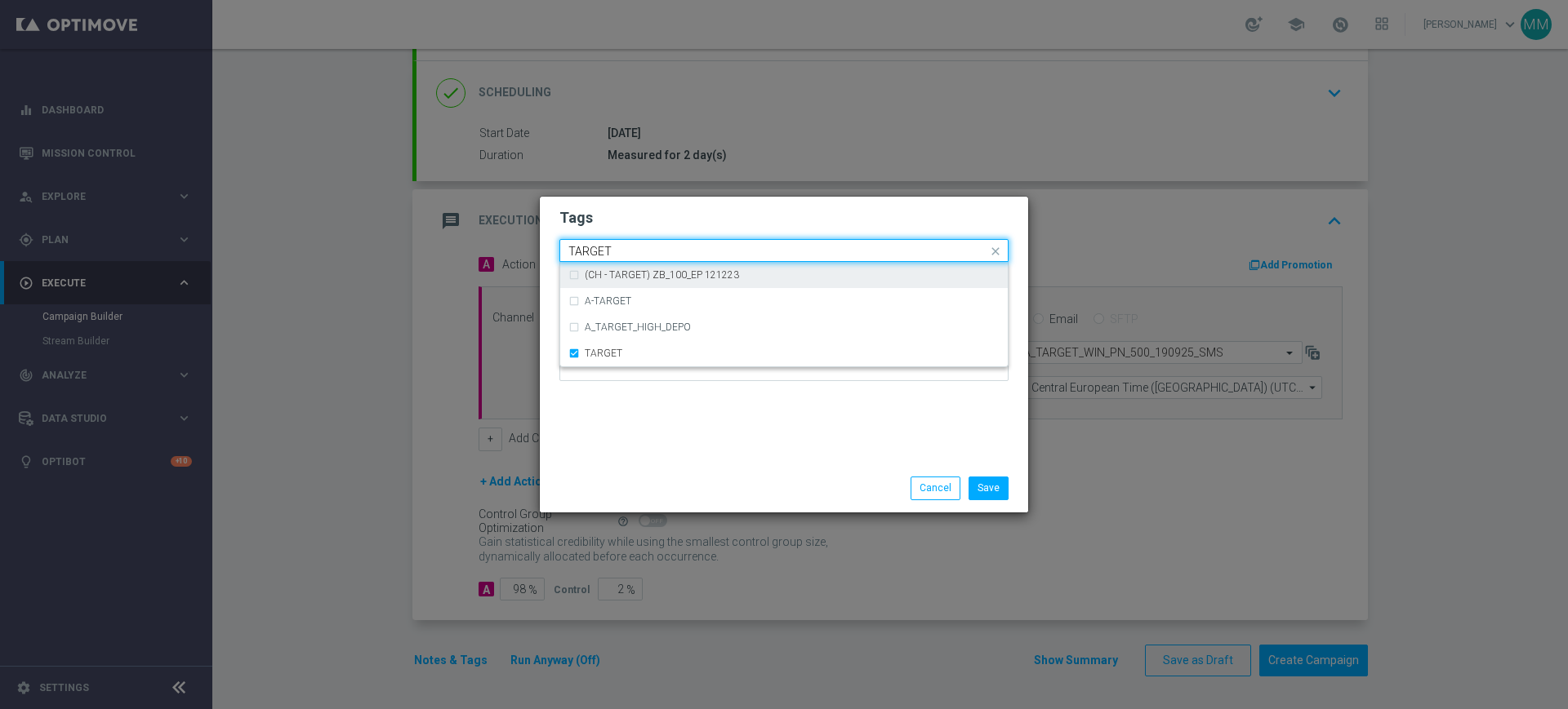
click at [615, 245] on input "TARGET" at bounding box center [778, 252] width 419 height 14
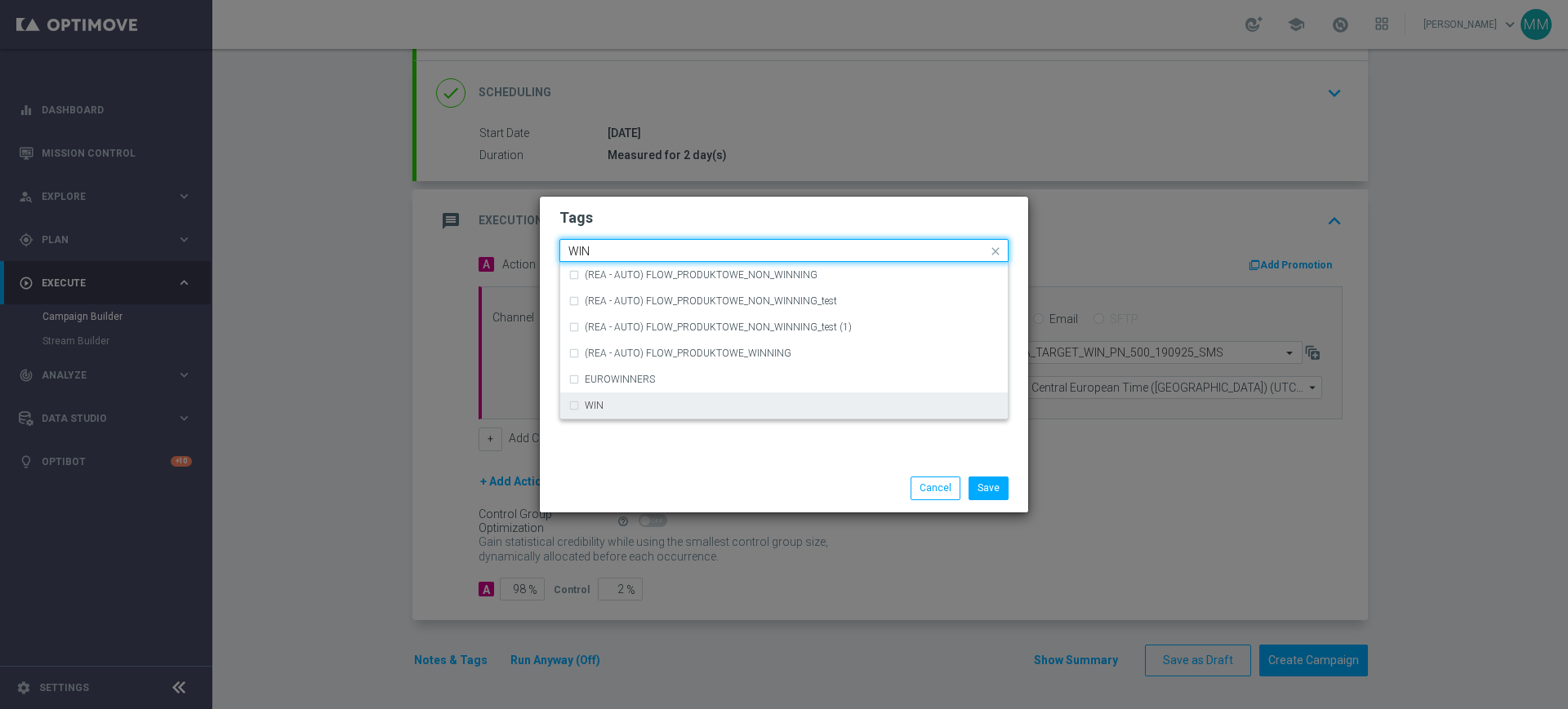
click at [615, 411] on div "WIN" at bounding box center [784, 405] width 431 height 26
type input "WIN"
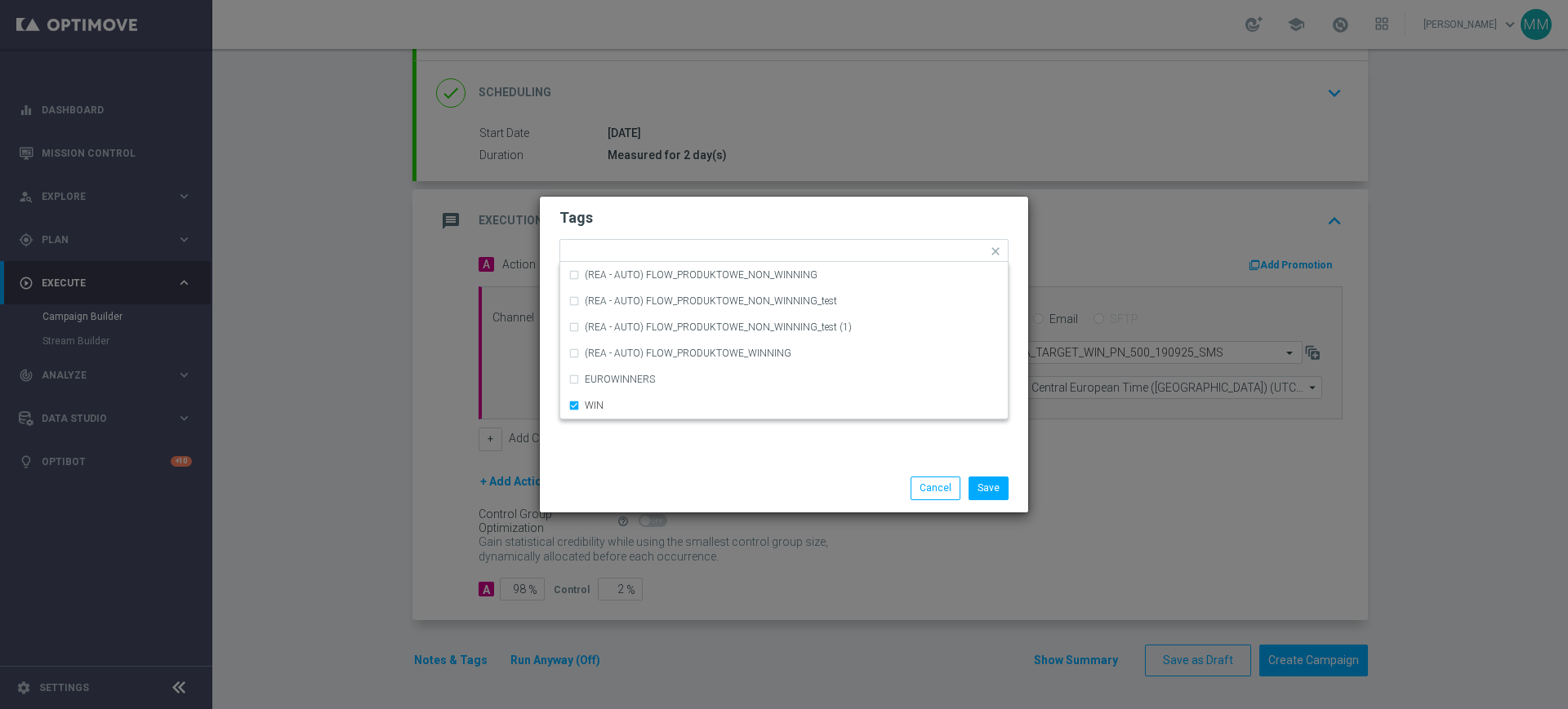
click at [634, 451] on div "Tags Quick find × A × PREM × PEXTRA × TARGET × WIN (REA - AUTO) FLOW_PRODUKTOWE…" at bounding box center [784, 330] width 488 height 268
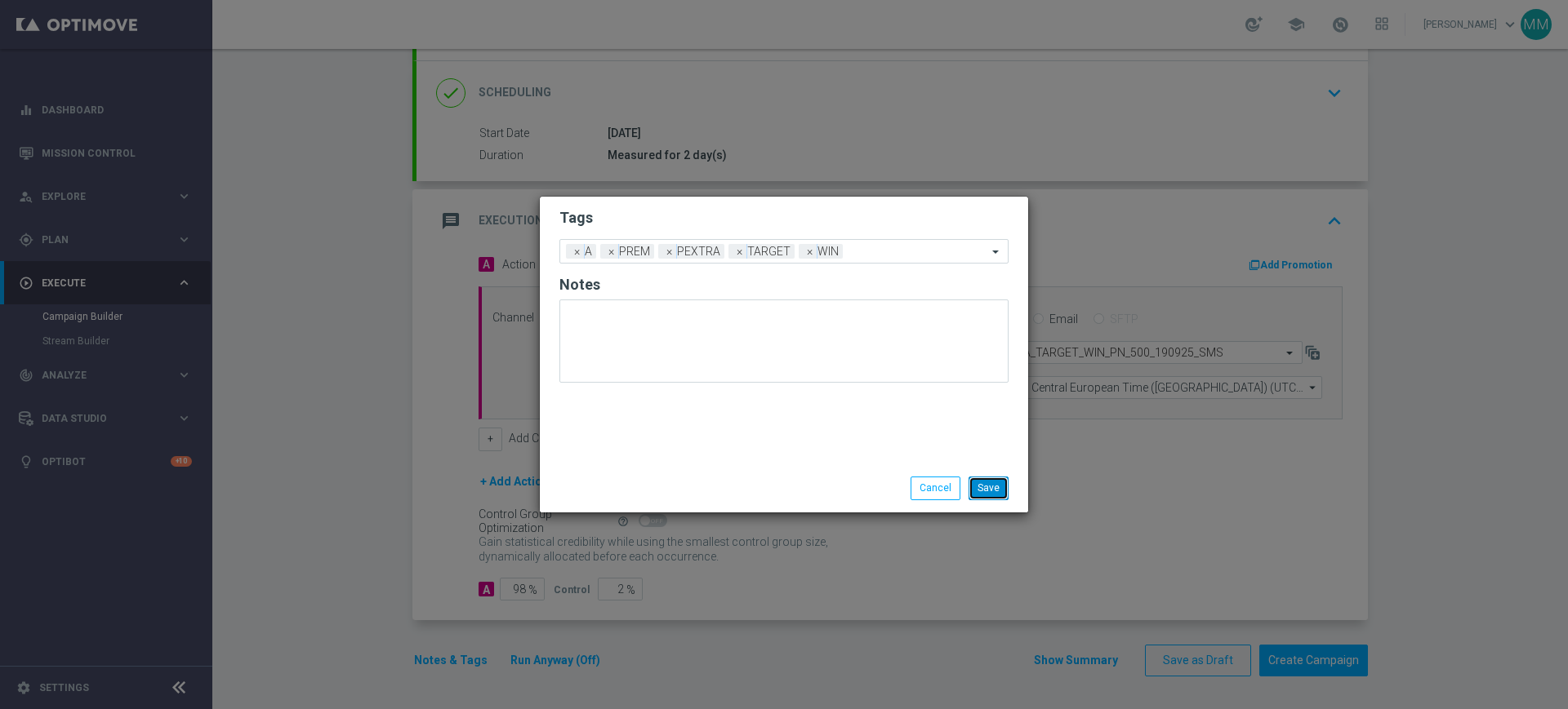
click at [988, 483] on button "Save" at bounding box center [988, 488] width 40 height 23
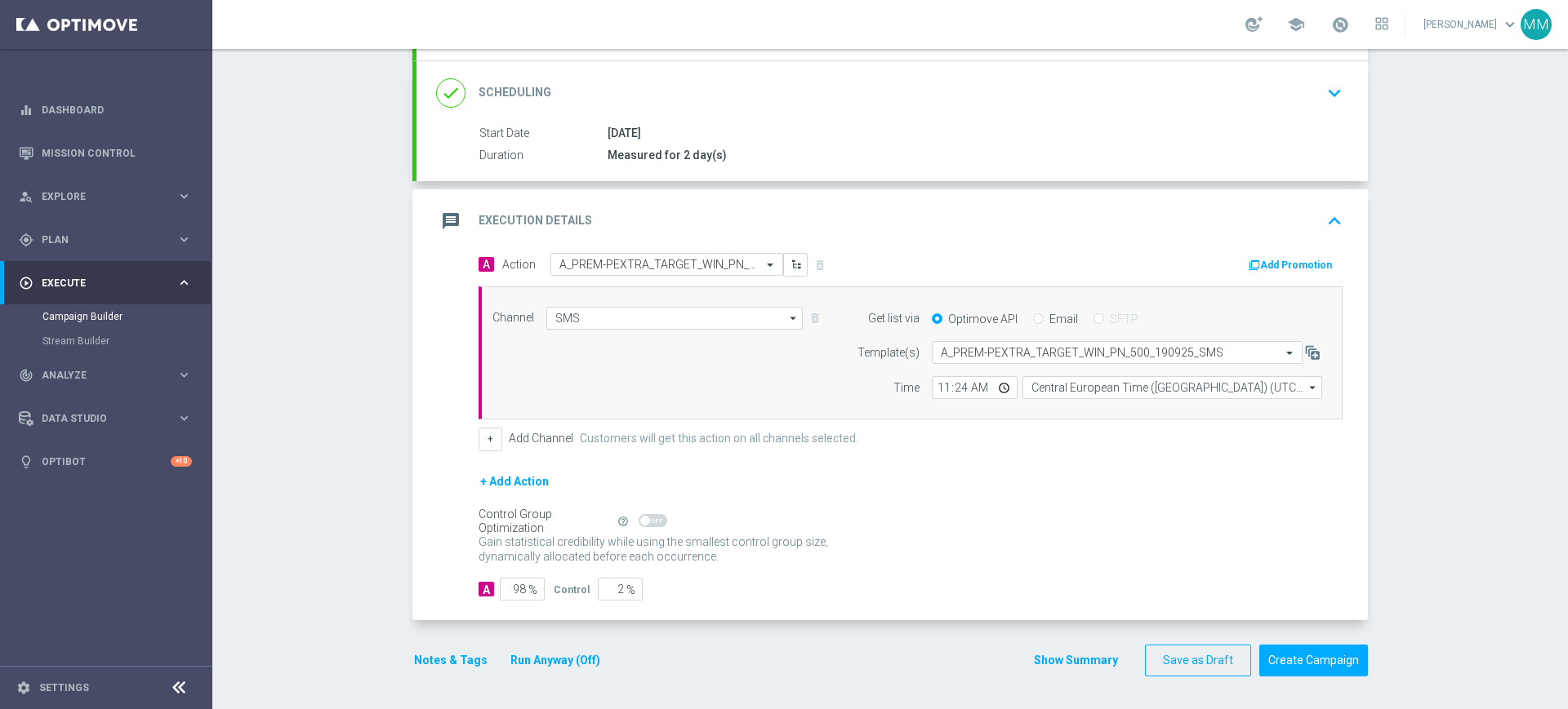
click at [467, 660] on button "Notes & Tags" at bounding box center [450, 661] width 77 height 20
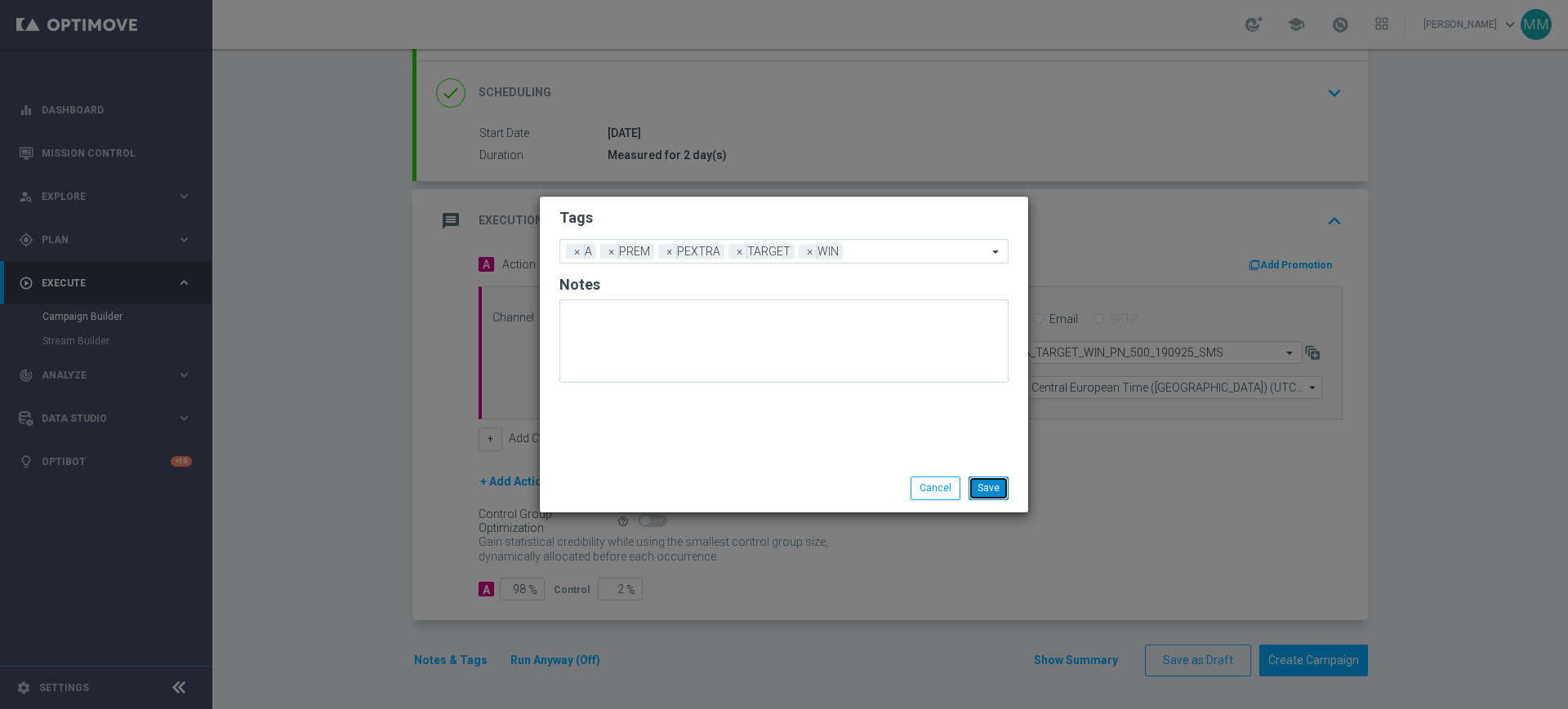
click at [990, 479] on button "Save" at bounding box center [988, 488] width 40 height 23
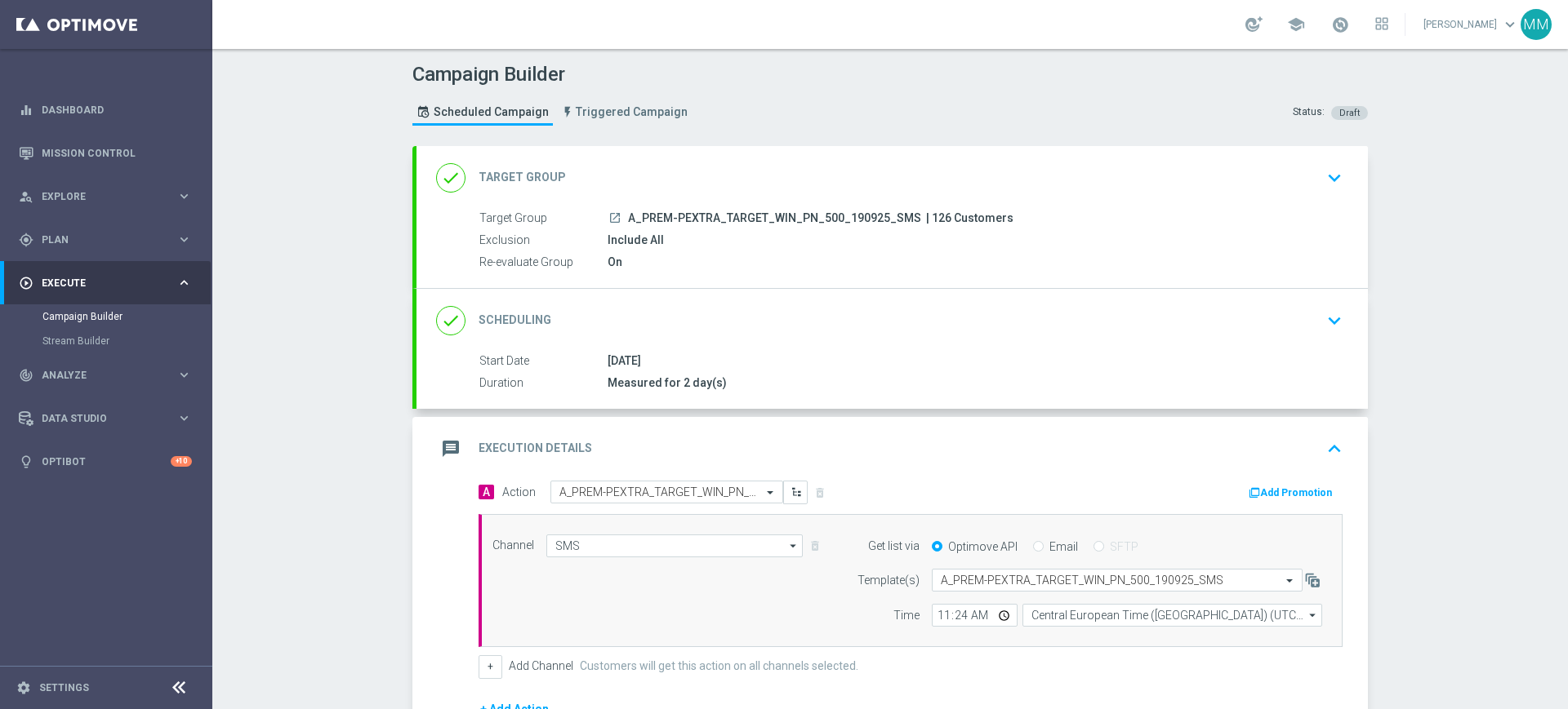
click at [641, 437] on div "message Execution Details keyboard_arrow_up" at bounding box center [892, 449] width 912 height 31
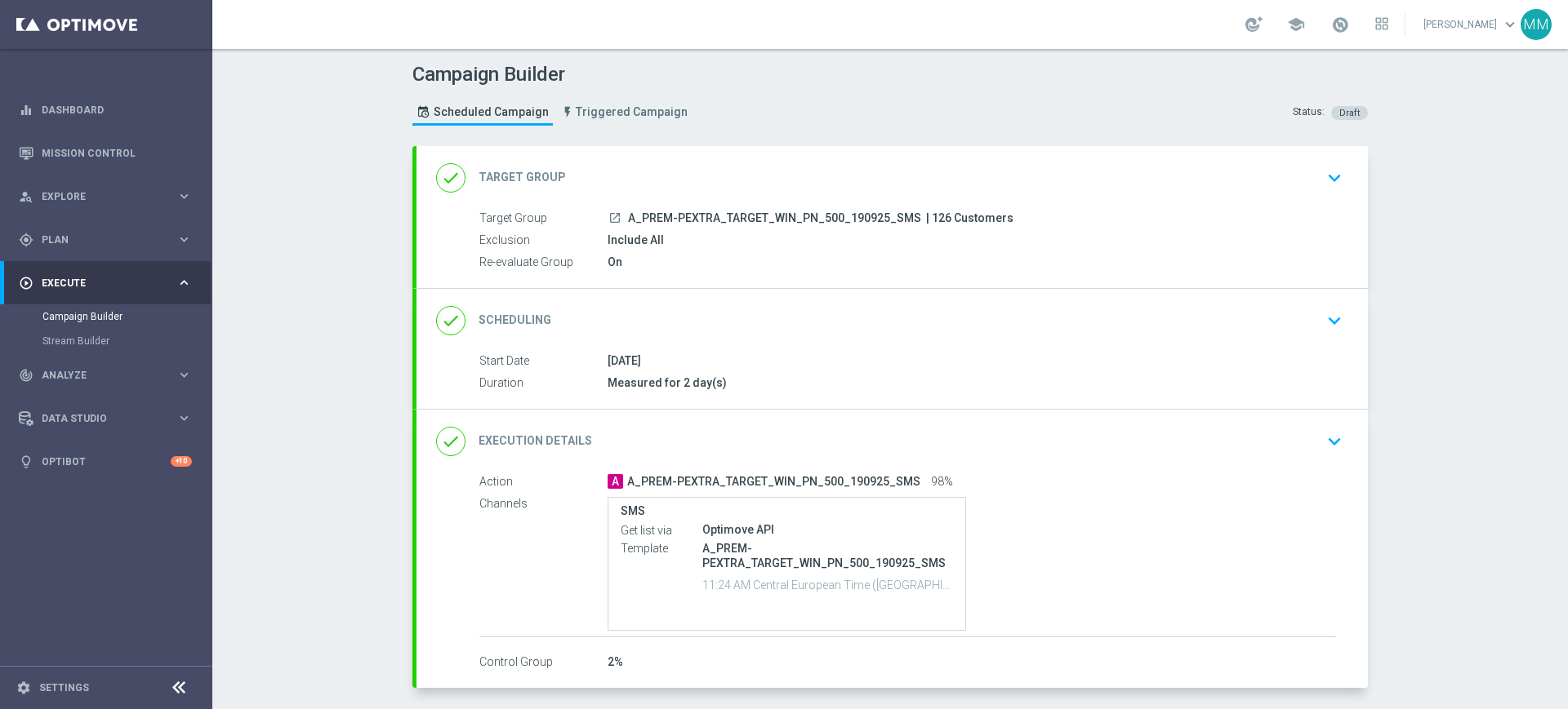
click at [724, 170] on div "done Target Group keyboard_arrow_down" at bounding box center [892, 177] width 912 height 31
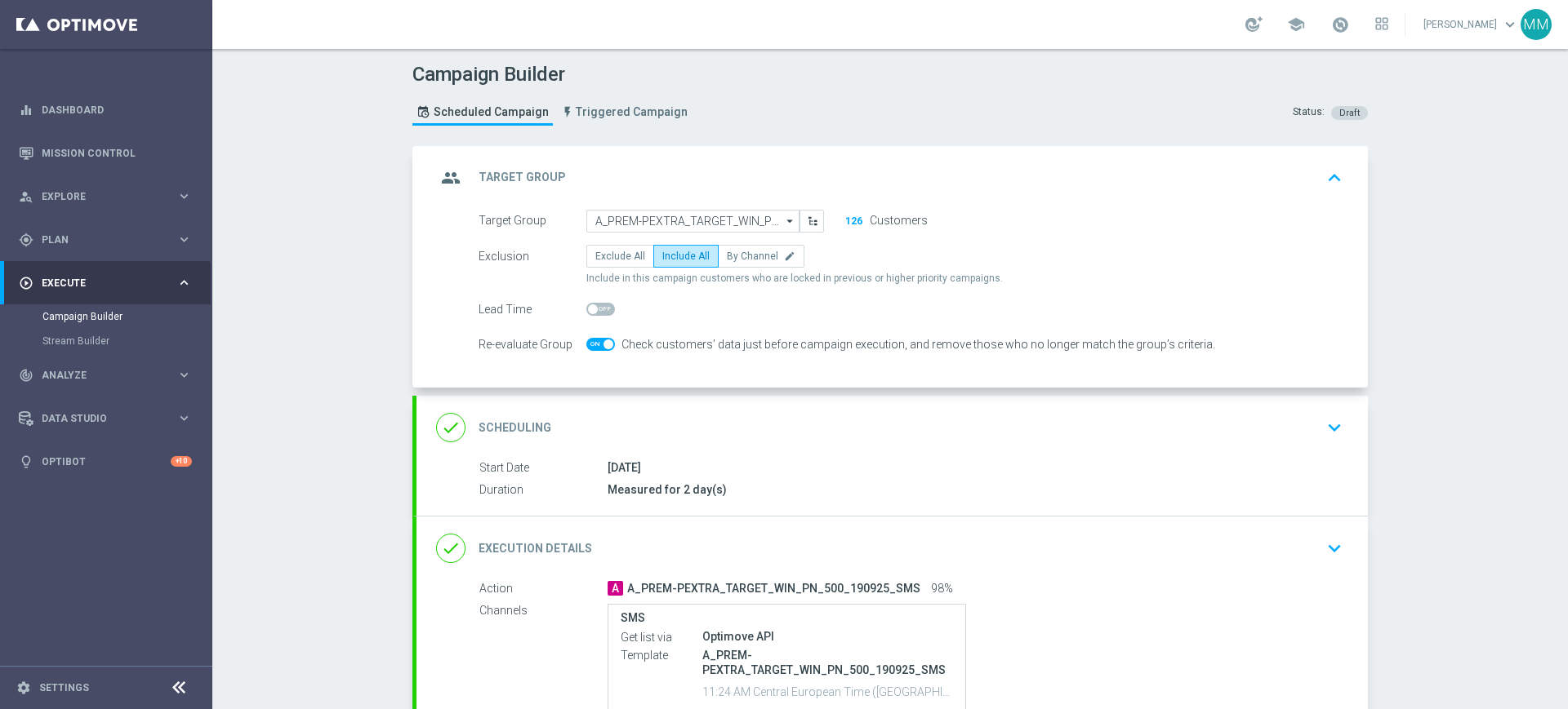
click at [686, 404] on div "done Scheduling keyboard_arrow_down" at bounding box center [892, 427] width 952 height 63
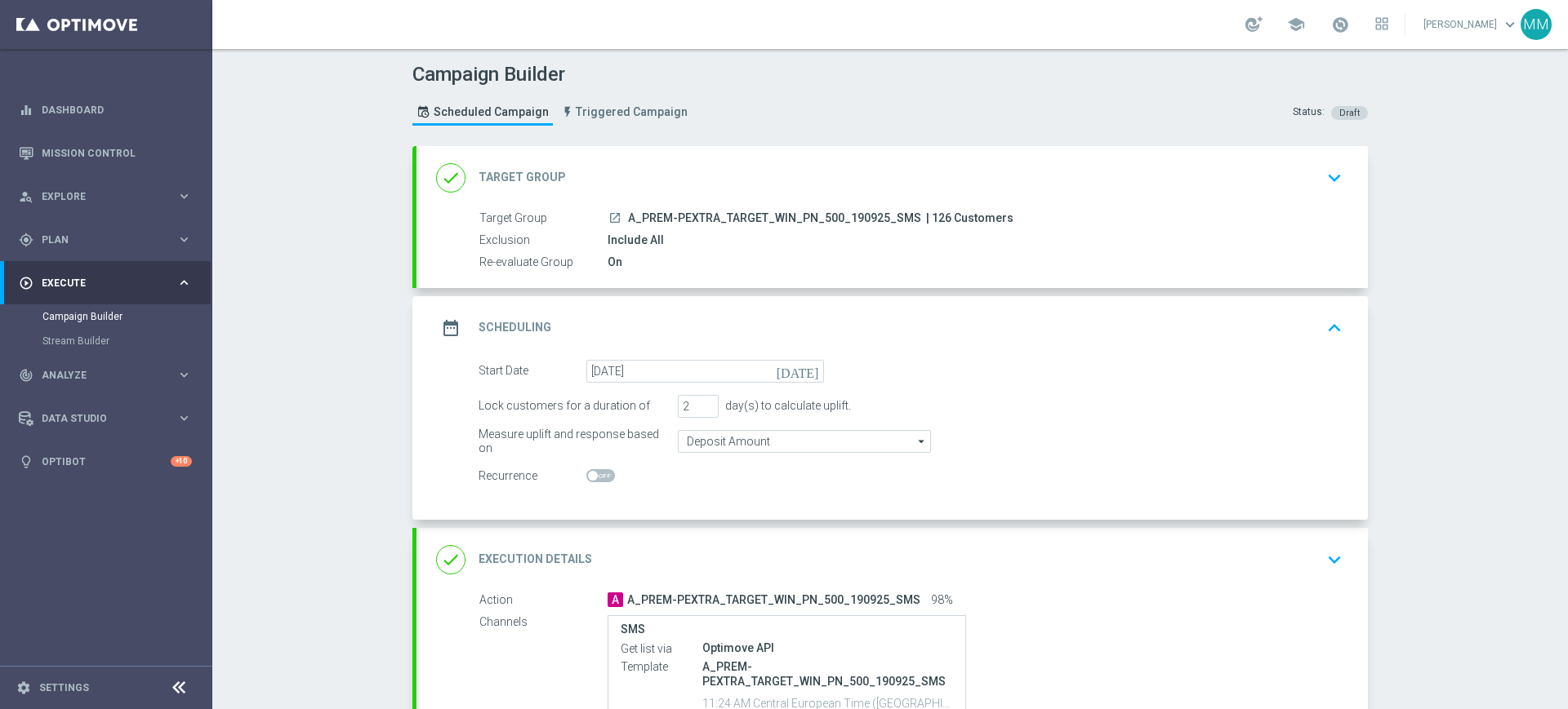
click at [706, 344] on div "date_range Scheduling keyboard_arrow_up" at bounding box center [892, 327] width 952 height 63
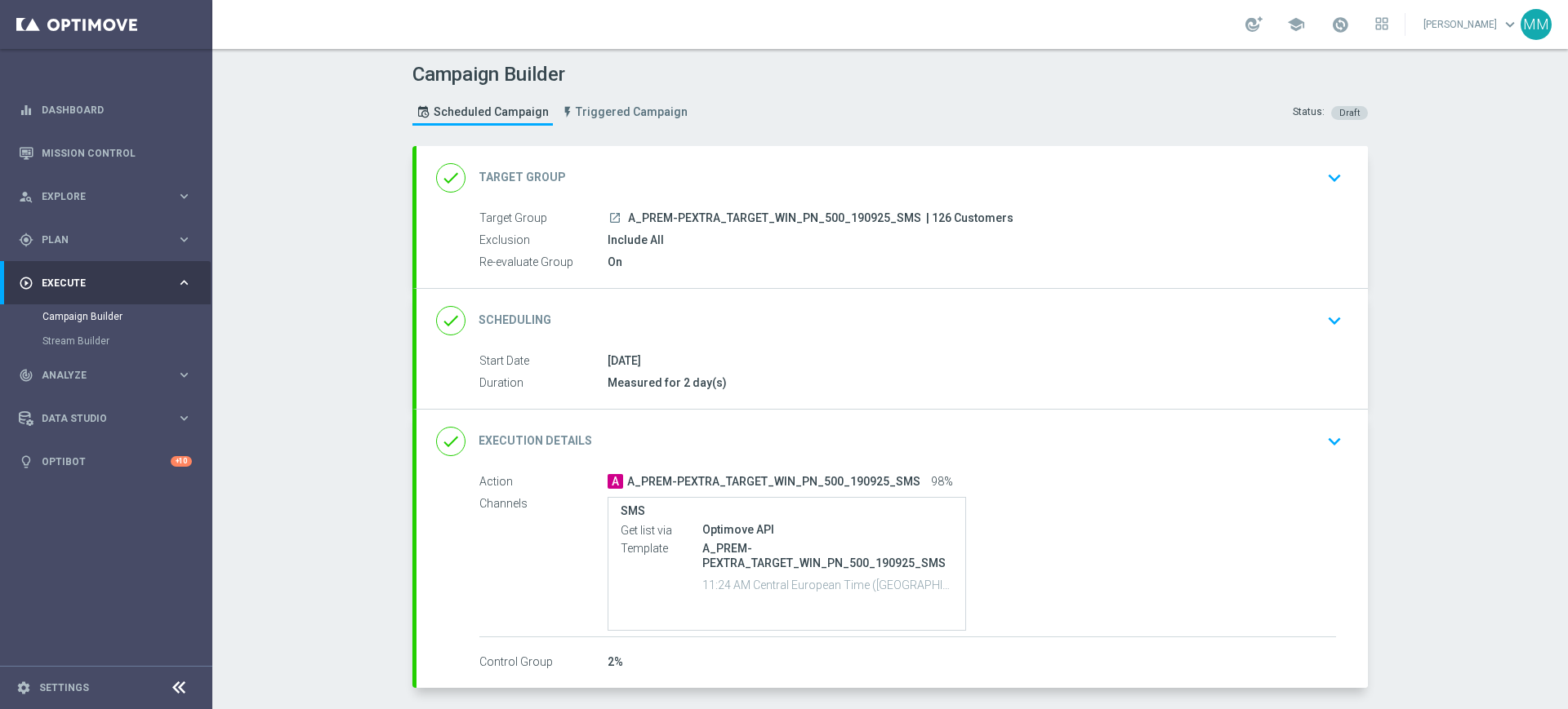
click at [751, 189] on div "done Target Group keyboard_arrow_down Target Group launch A_PREM-PEXTRA_TARGET_…" at bounding box center [892, 217] width 952 height 142
click at [872, 165] on div "done Target Group keyboard_arrow_down" at bounding box center [892, 177] width 912 height 31
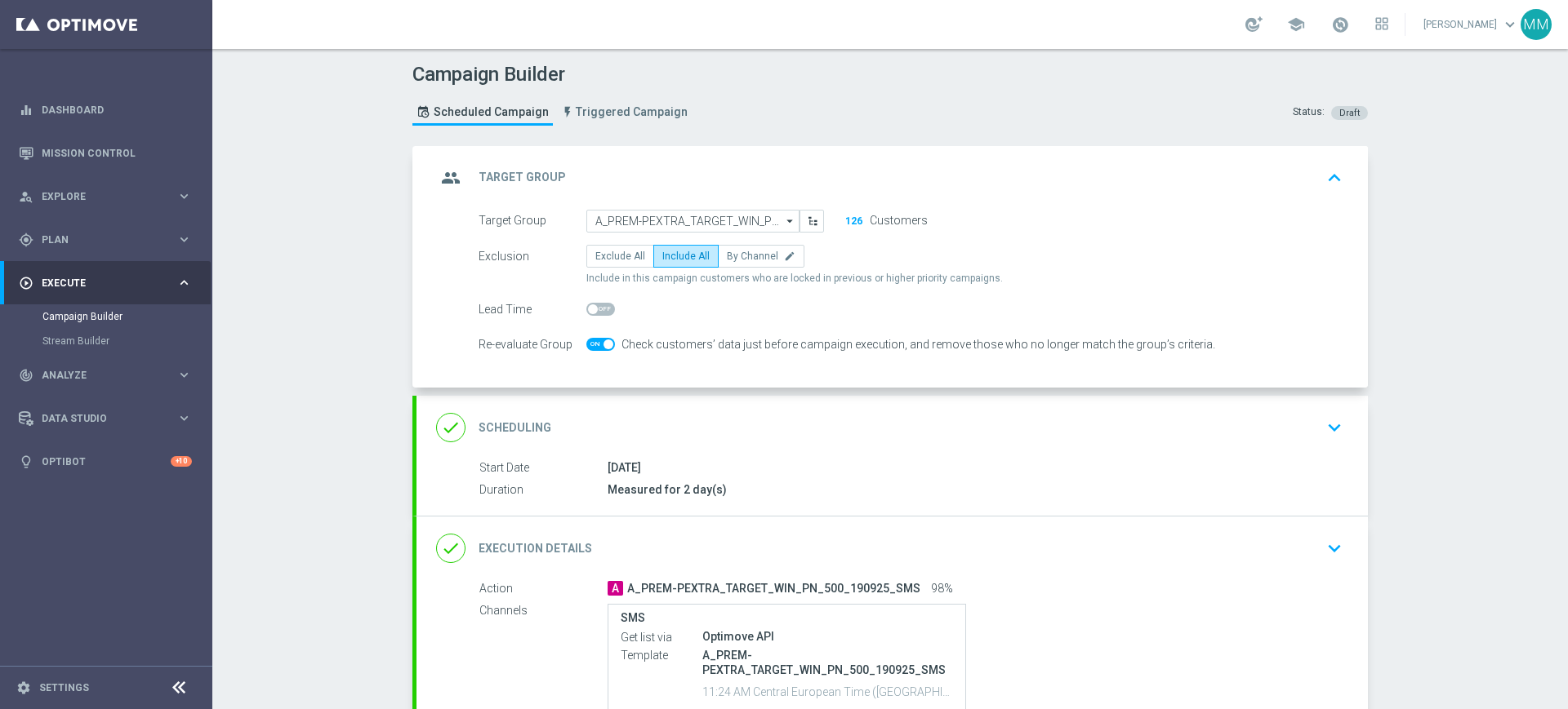
click at [689, 184] on div "group Target Group keyboard_arrow_up" at bounding box center [892, 177] width 912 height 31
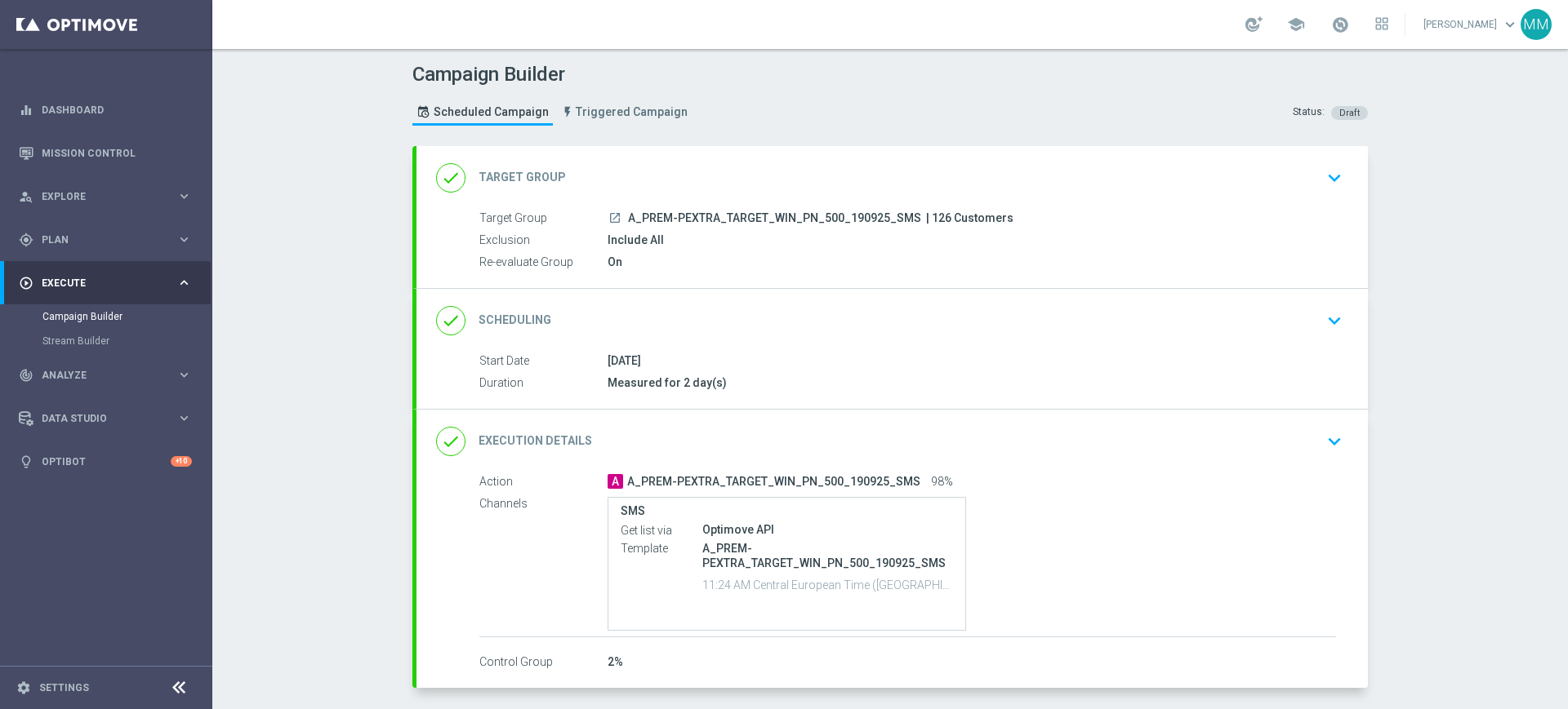
click at [664, 310] on div "done Scheduling keyboard_arrow_down" at bounding box center [892, 321] width 912 height 31
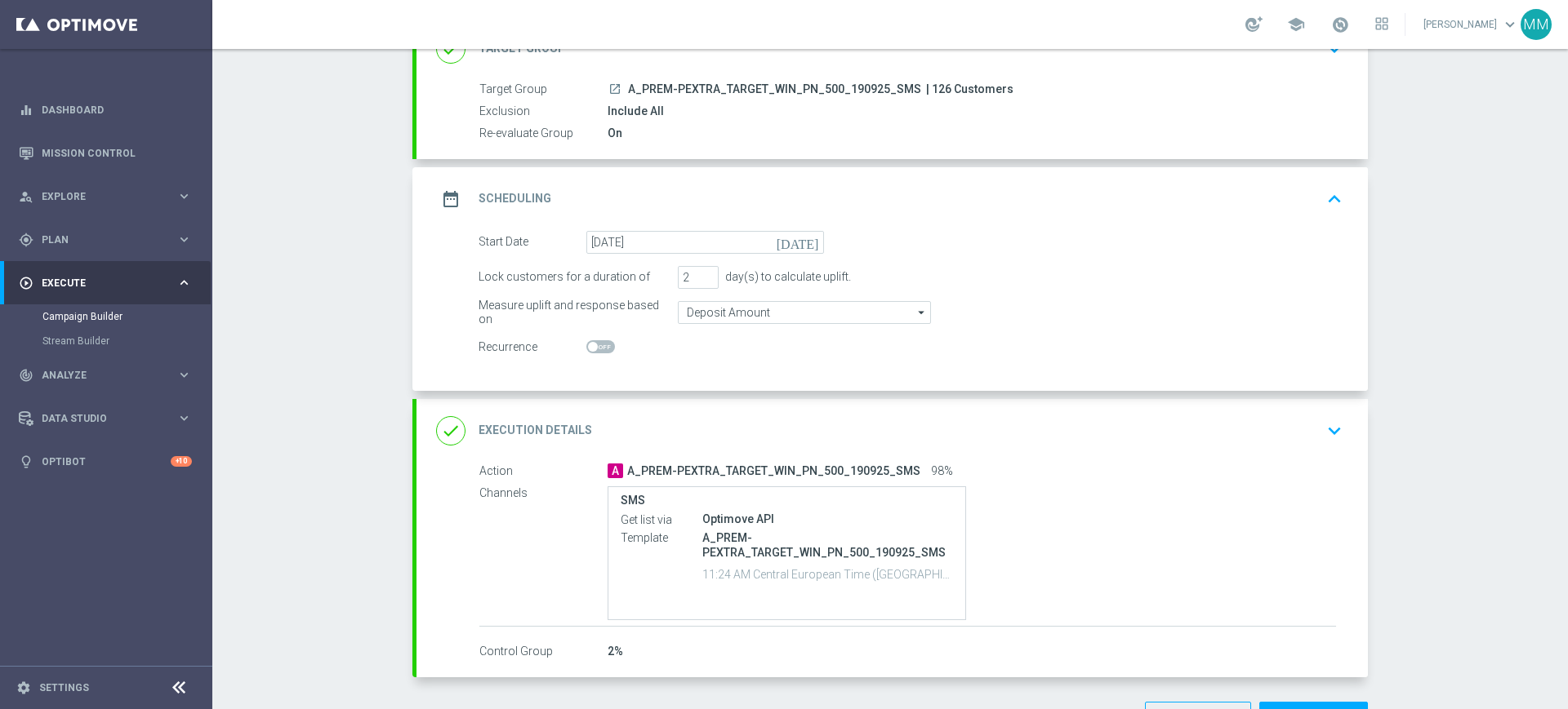
scroll to position [84, 0]
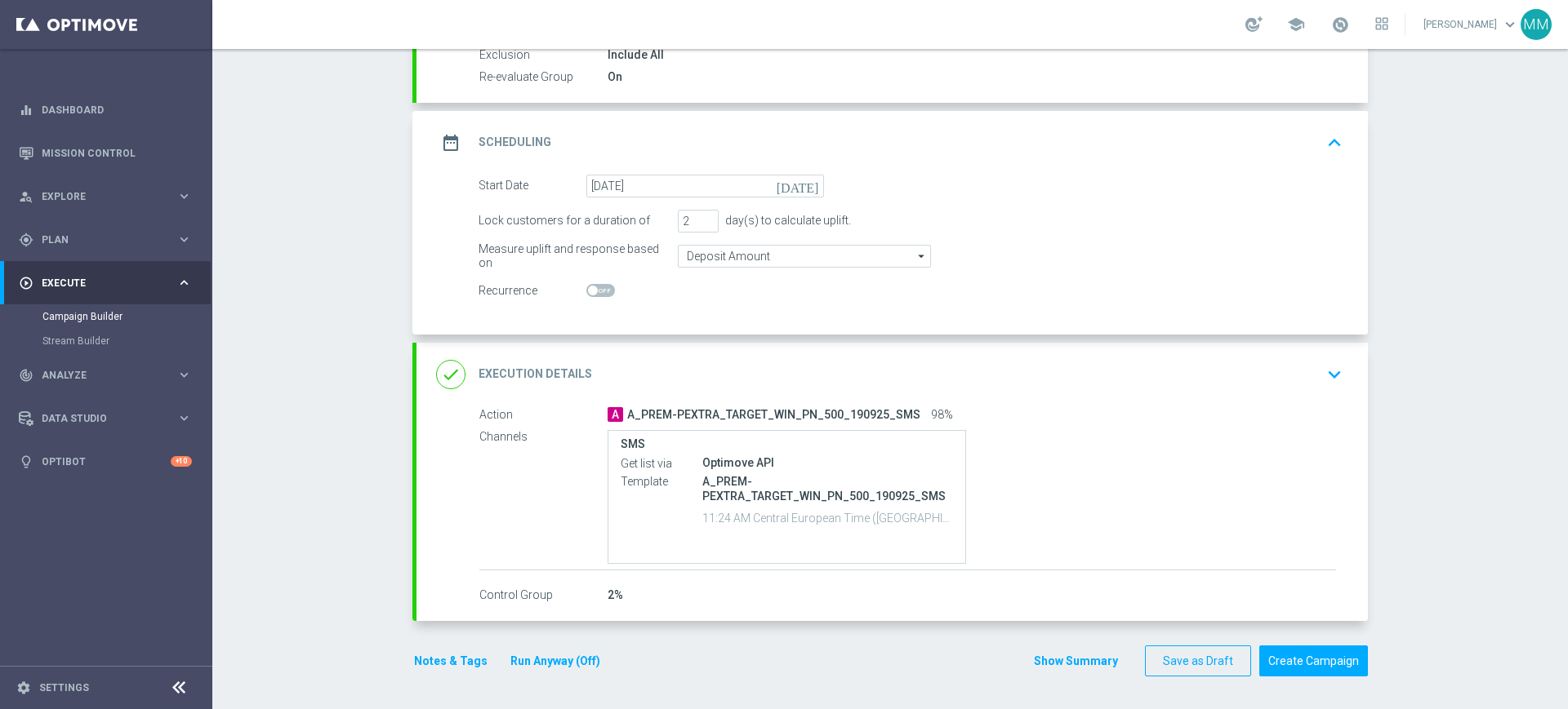
click at [697, 365] on div "done Execution Details keyboard_arrow_down" at bounding box center [892, 375] width 912 height 31
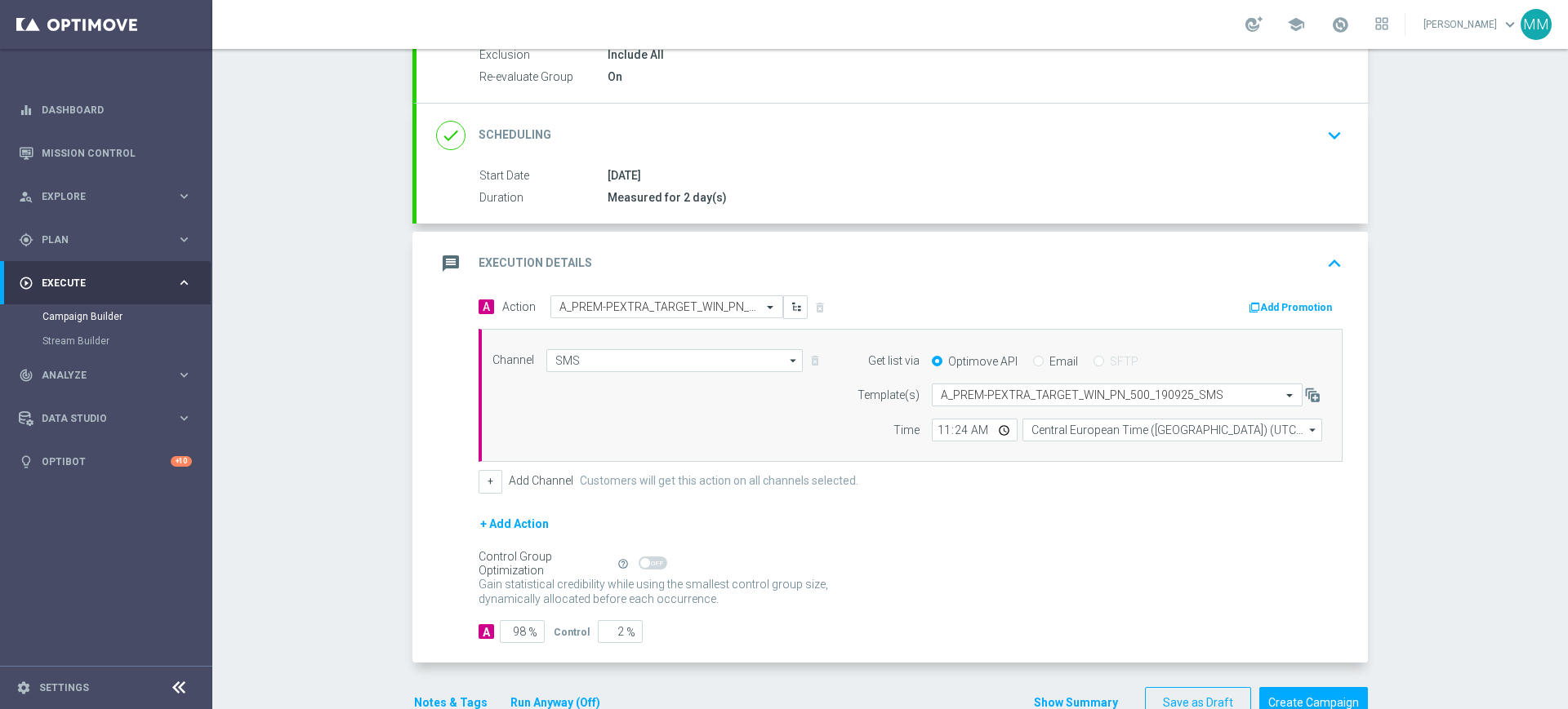
scroll to position [186, 0]
click at [638, 250] on div "message Execution Details keyboard_arrow_up" at bounding box center [892, 263] width 912 height 31
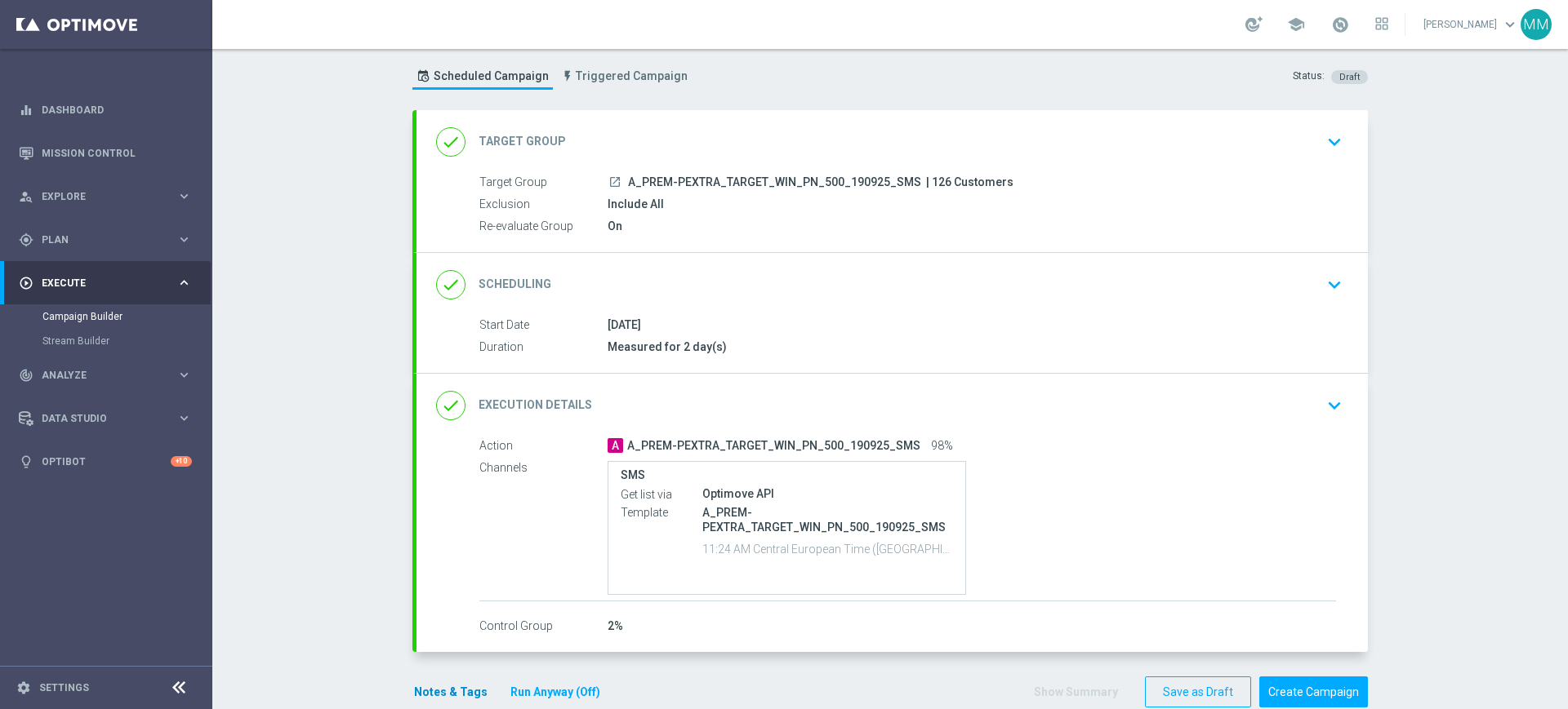
scroll to position [67, 0]
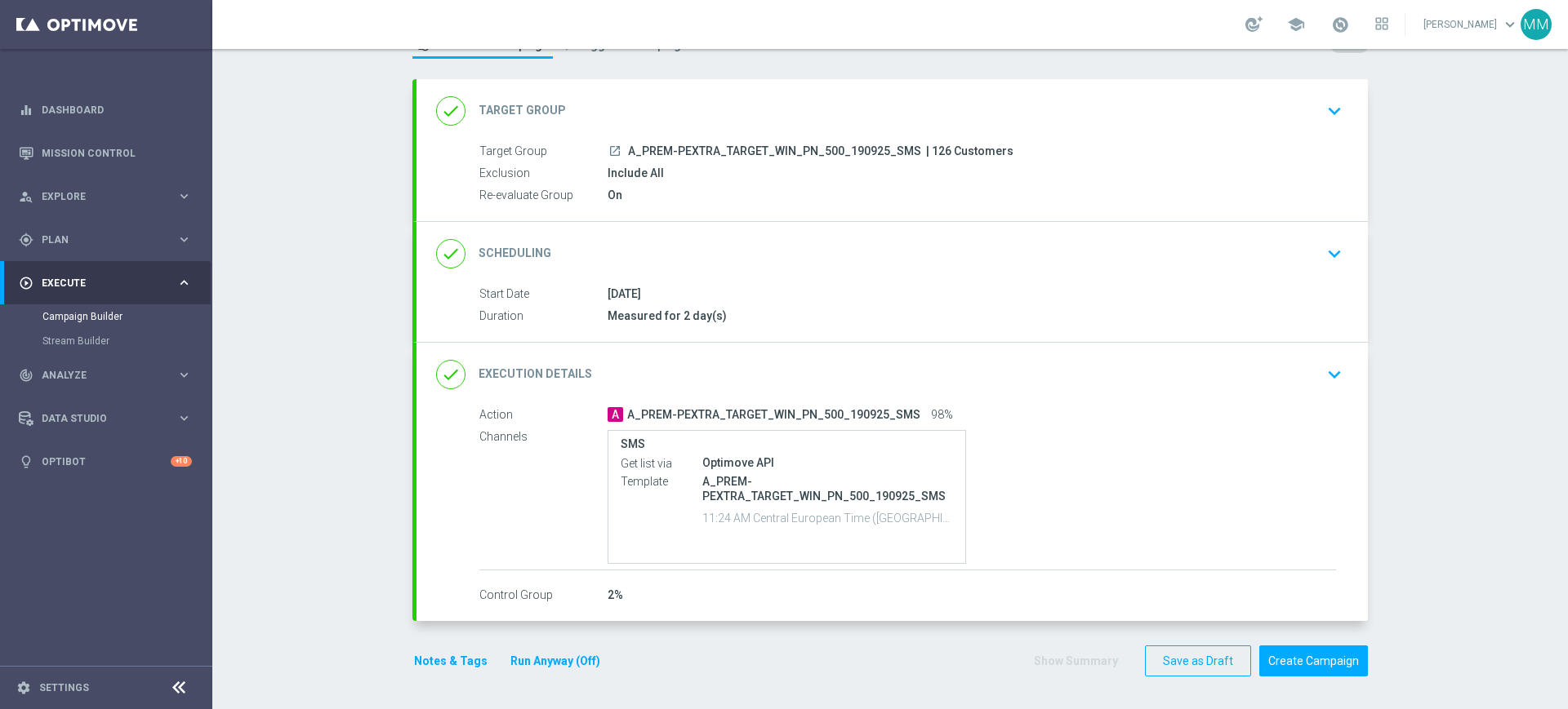
click at [460, 656] on button "Notes & Tags" at bounding box center [450, 662] width 77 height 20
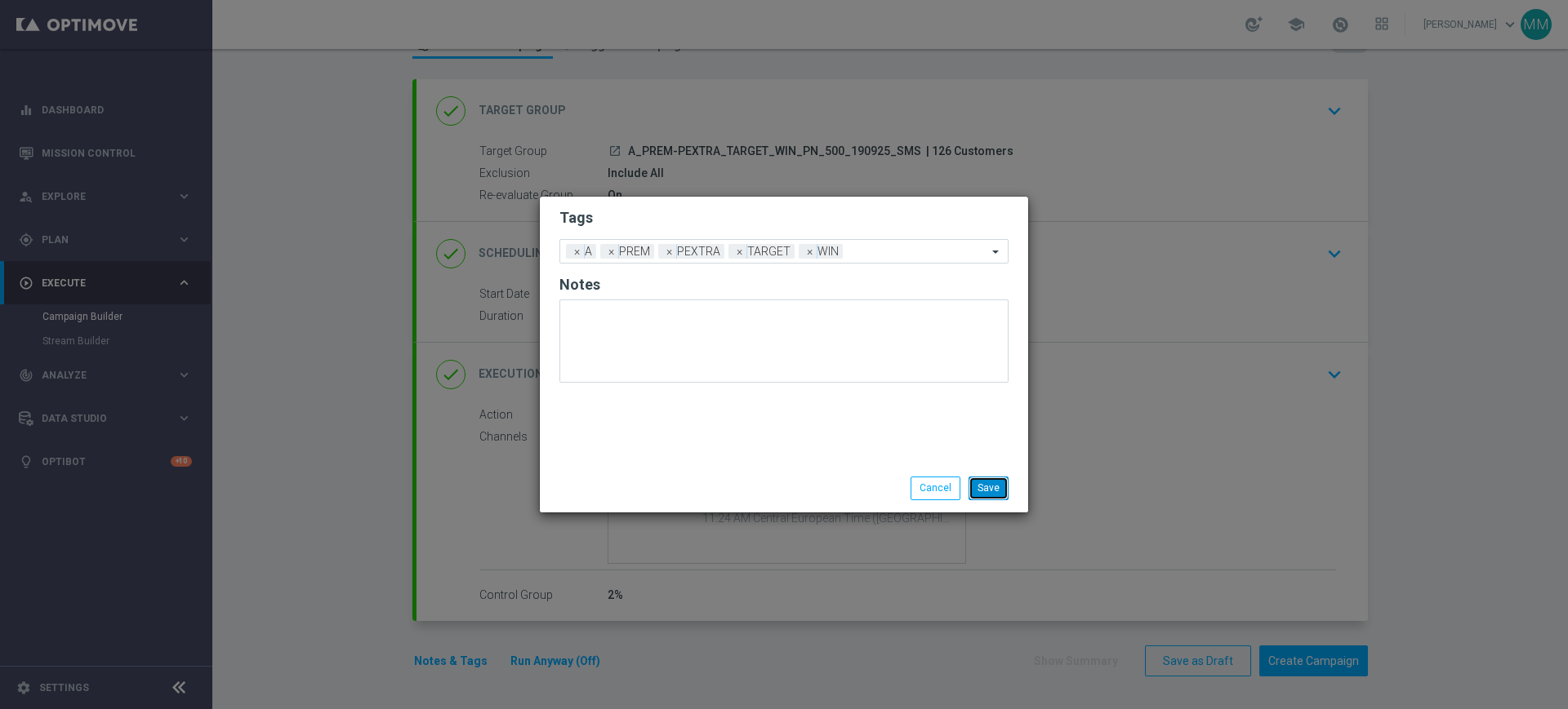
click at [982, 490] on button "Save" at bounding box center [988, 488] width 40 height 23
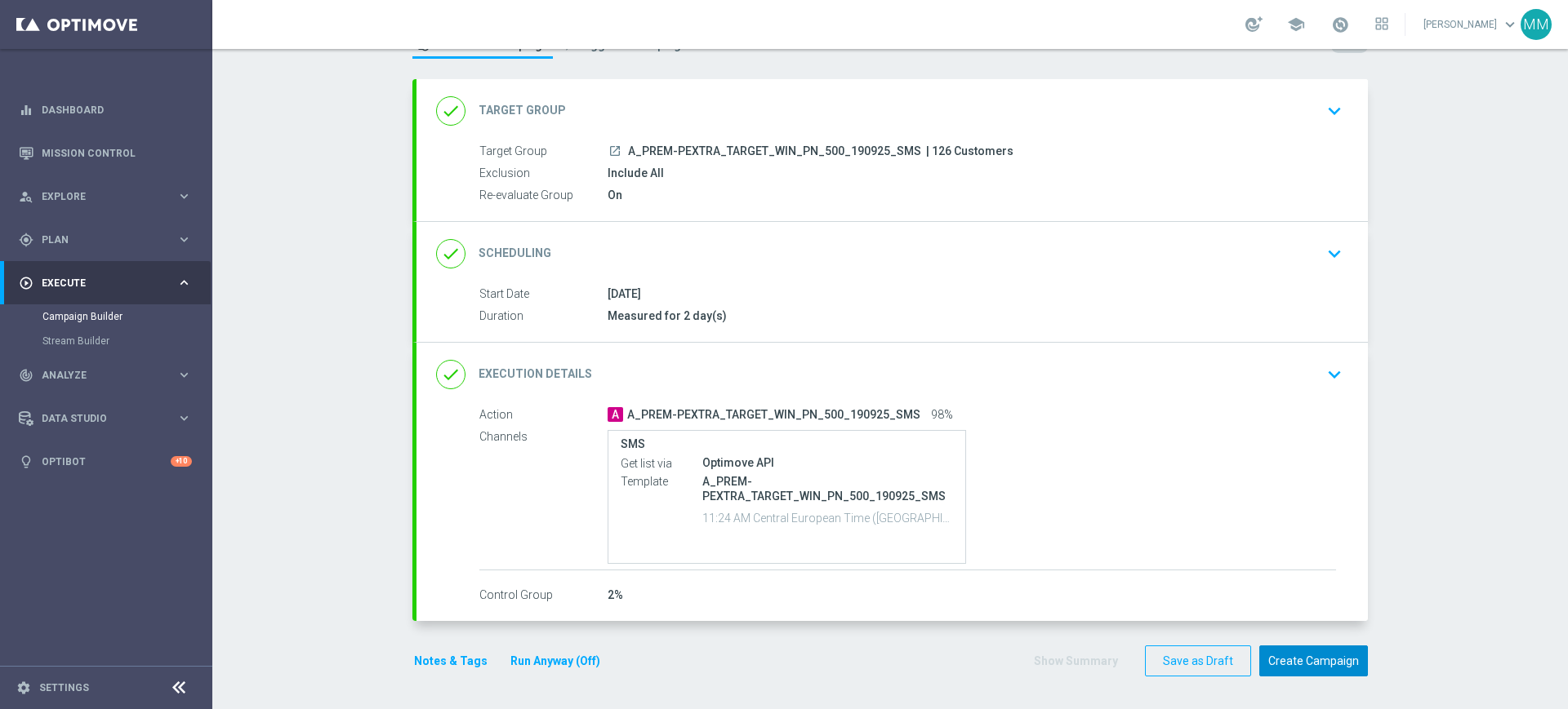
click at [1330, 650] on button "Create Campaign" at bounding box center [1313, 662] width 109 height 32
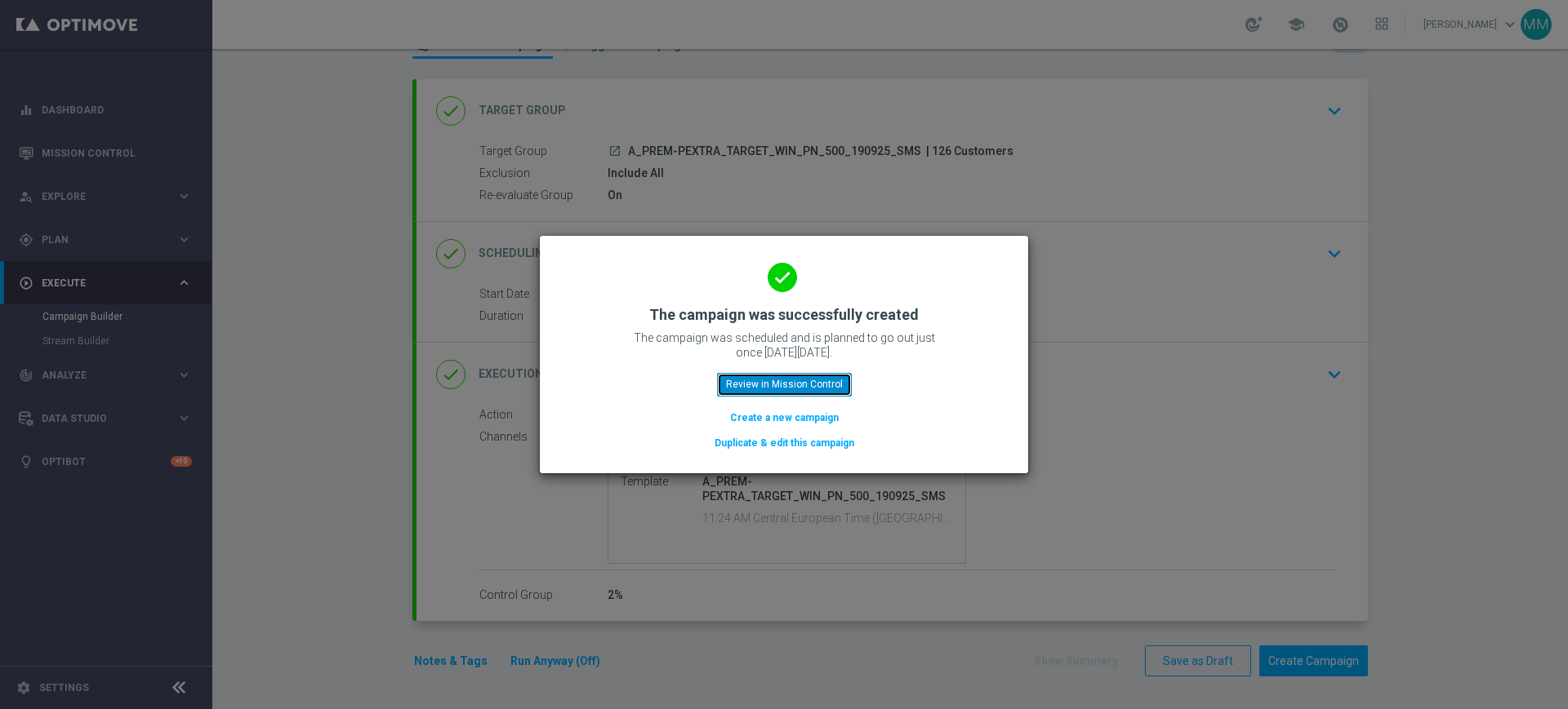
click at [833, 382] on button "Review in Mission Control" at bounding box center [784, 384] width 135 height 23
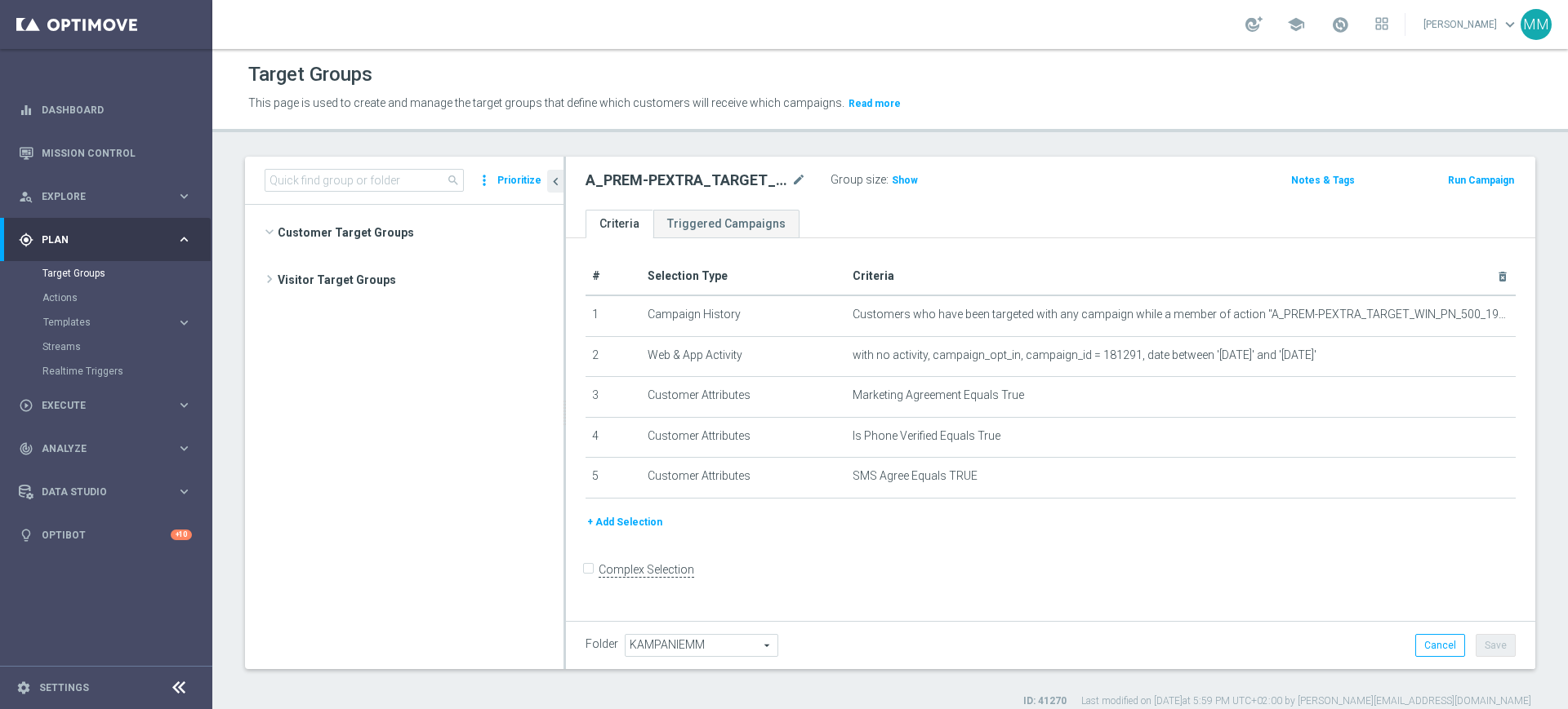
scroll to position [3483, 0]
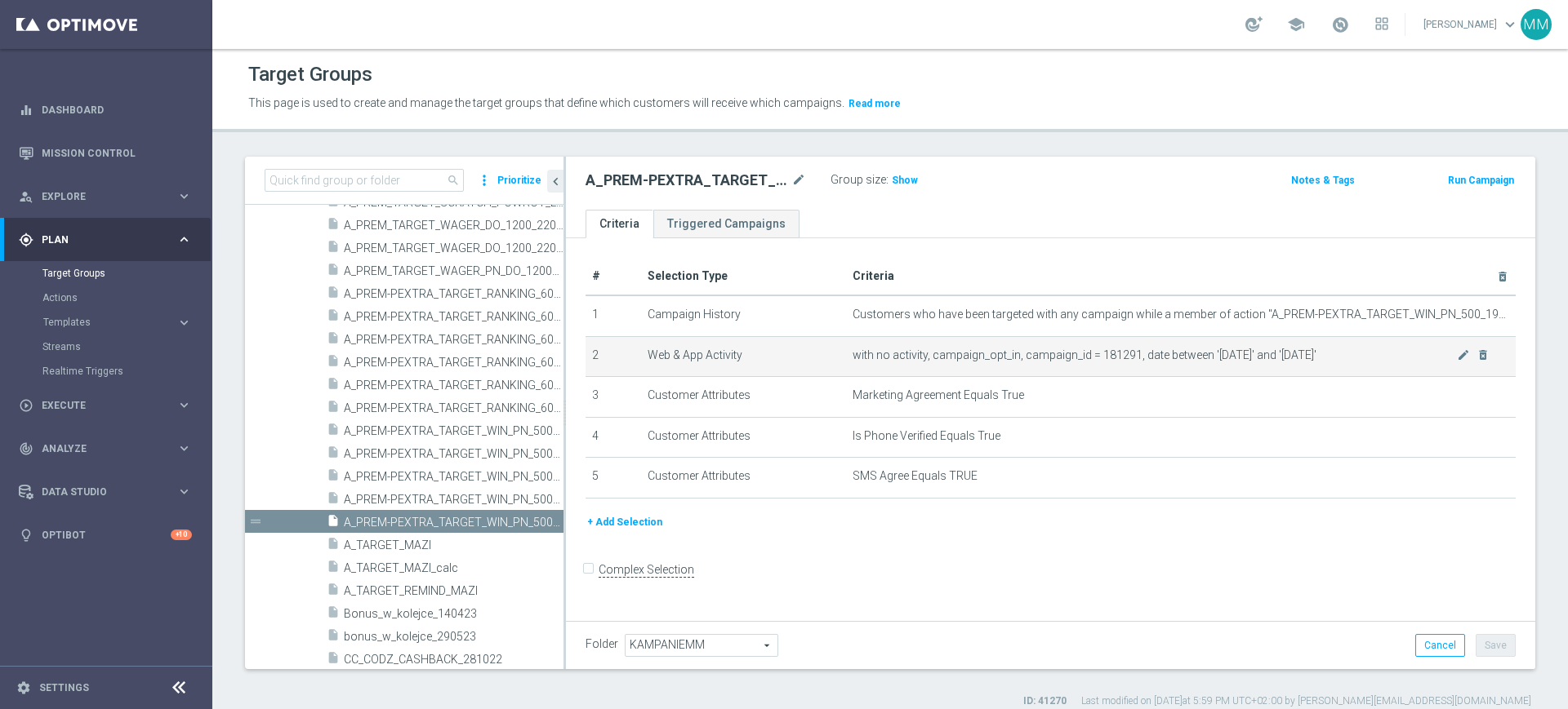
click at [1032, 359] on span "with no activity, campaign_opt_in, campaign_id = 181291, date between '2025-09-…" at bounding box center [1155, 355] width 605 height 14
